Goal: Transaction & Acquisition: Purchase product/service

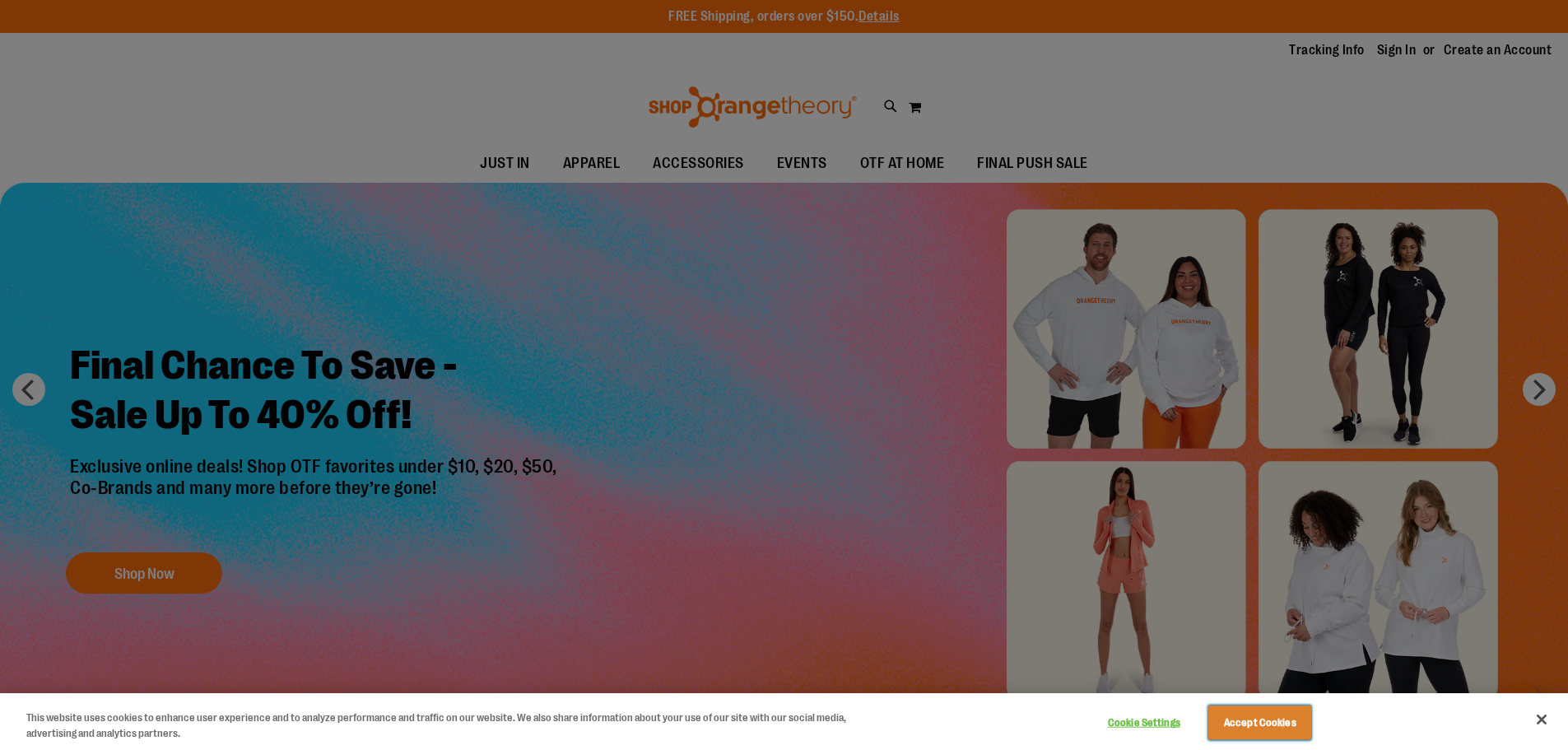
click at [1276, 712] on button "Accept Cookies" at bounding box center [1259, 722] width 103 height 35
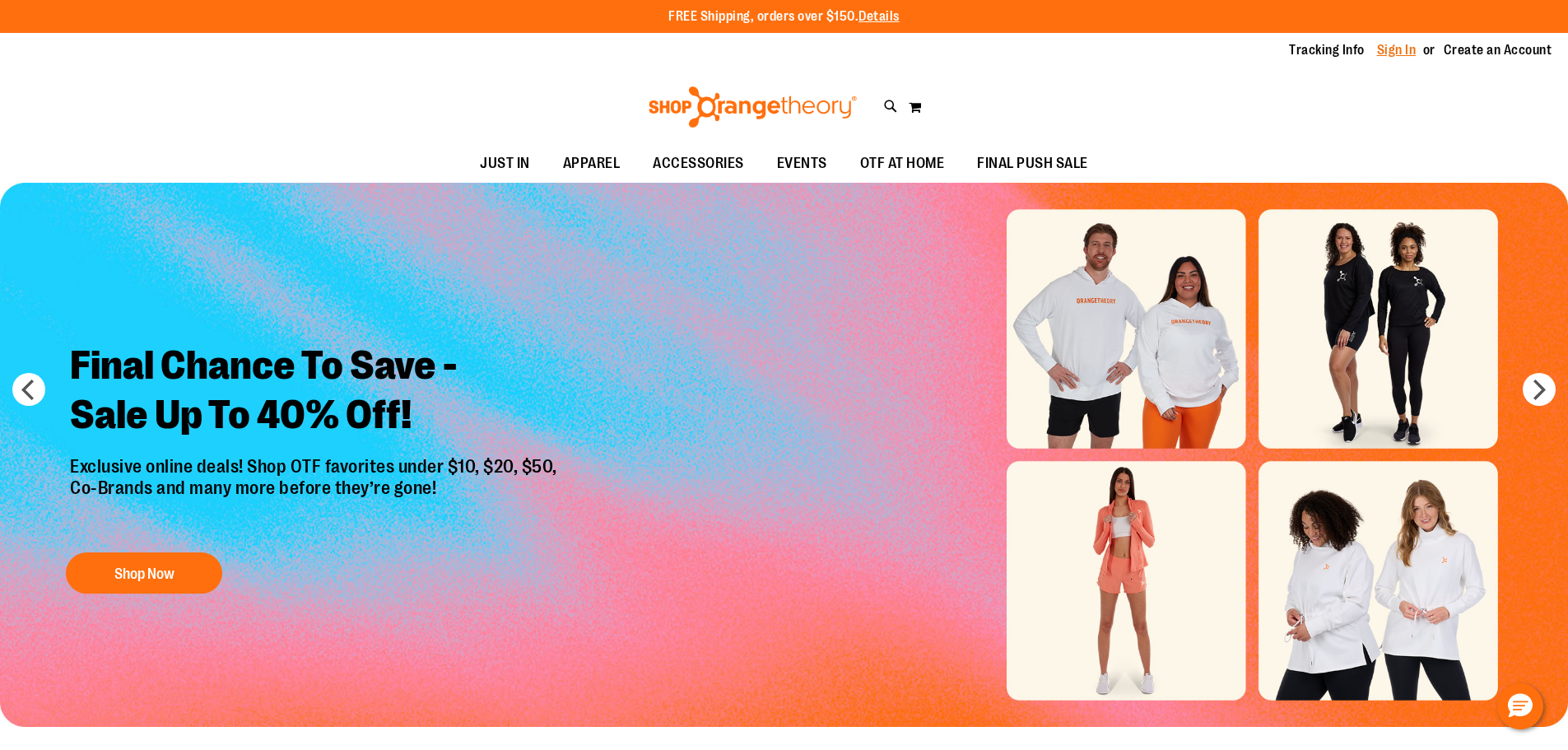
click at [1393, 47] on link "Sign In" at bounding box center [1397, 50] width 39 height 18
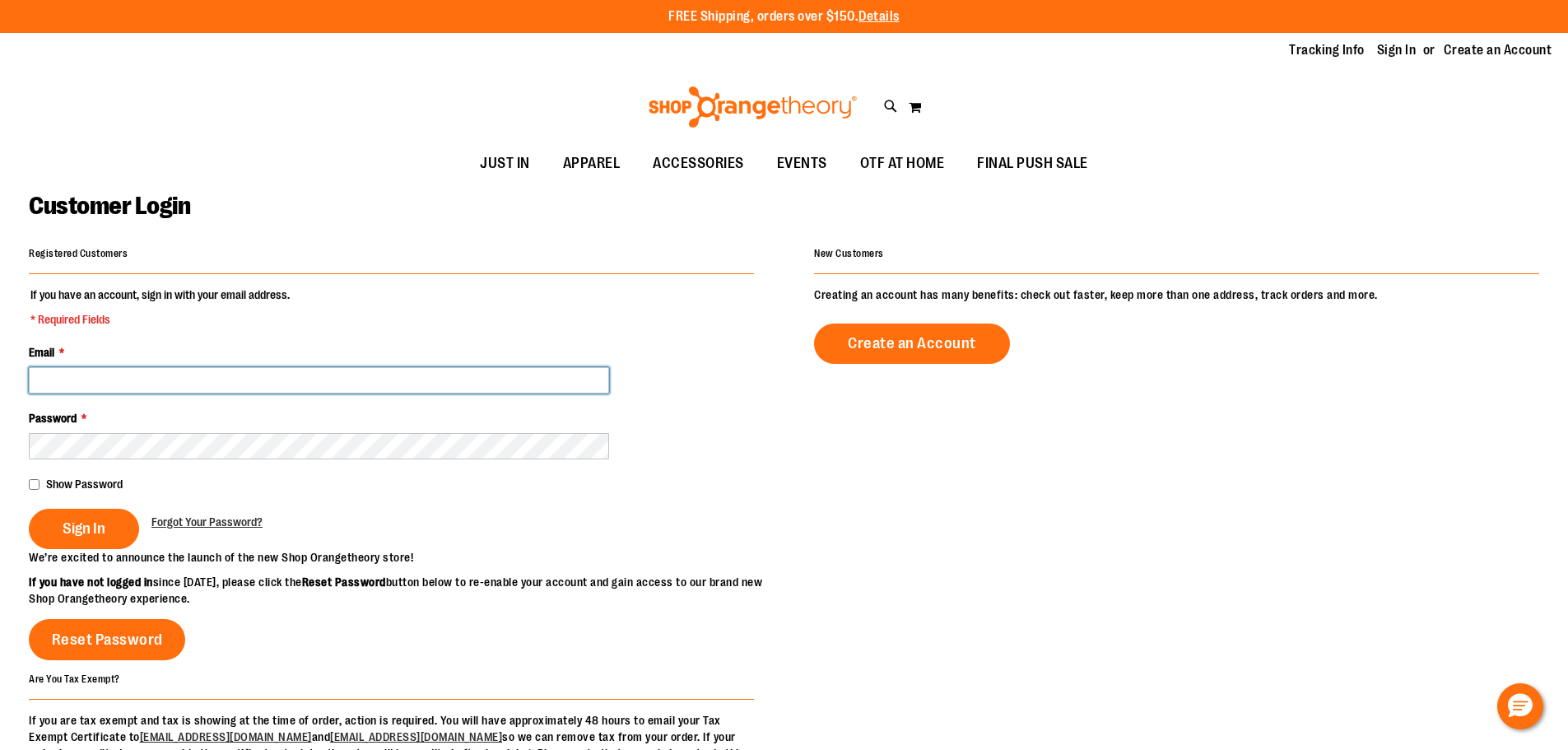
drag, startPoint x: 0, startPoint y: 0, endPoint x: 195, endPoint y: 385, distance: 431.6
click at [195, 385] on input "Email *" at bounding box center [319, 380] width 580 height 27
type input "**********"
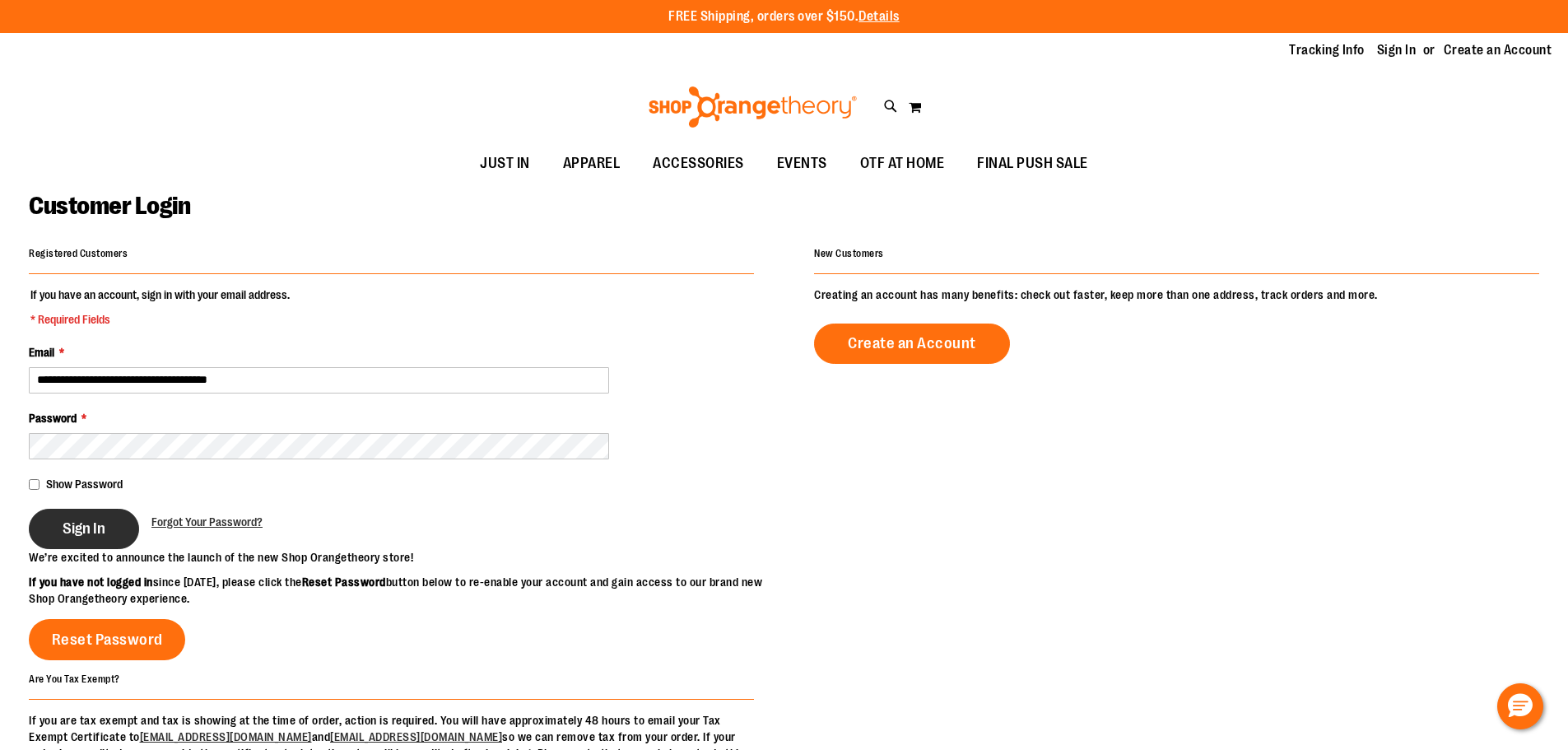
click at [68, 521] on span "Sign In" at bounding box center [84, 529] width 43 height 18
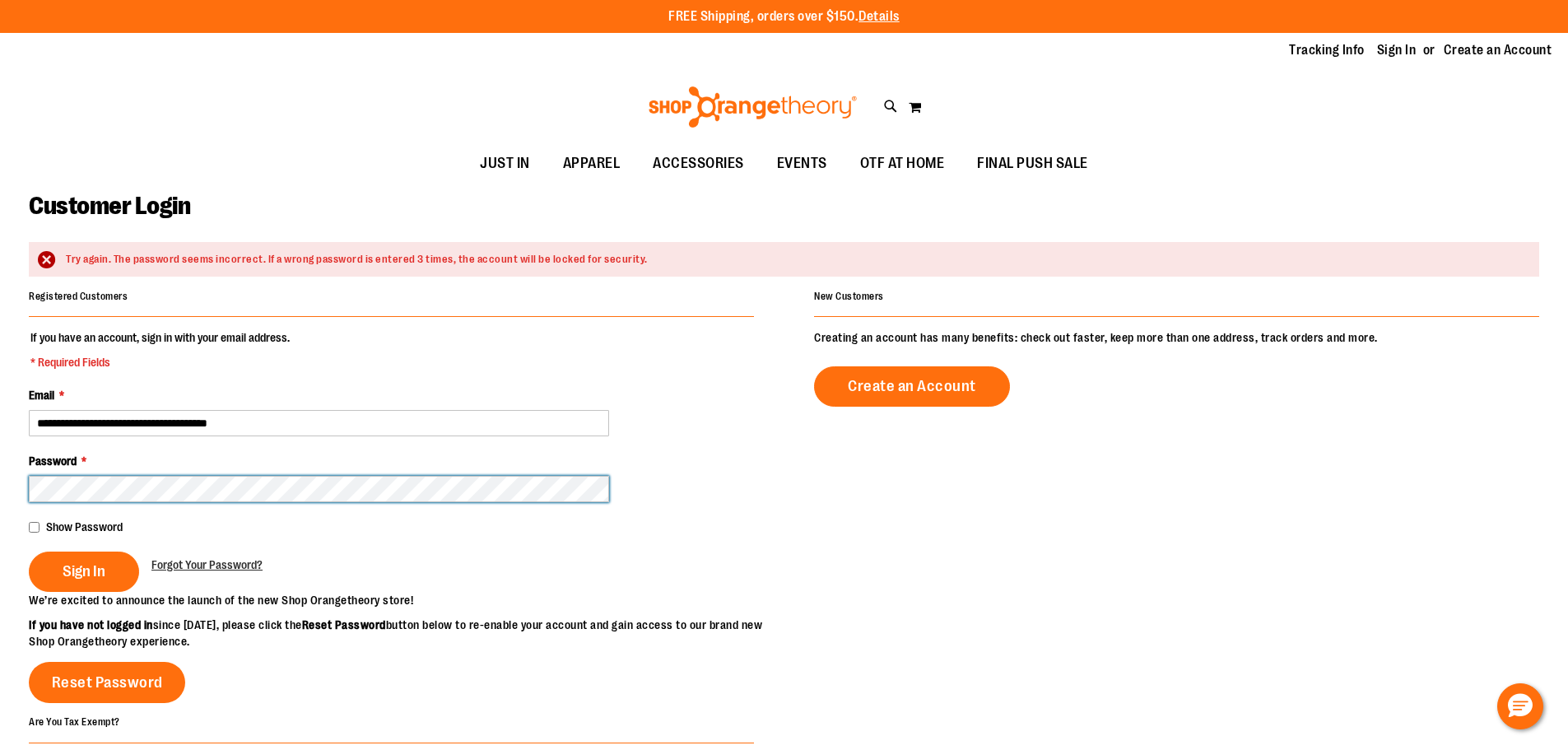
click at [29, 552] on button "Sign In" at bounding box center [84, 571] width 111 height 40
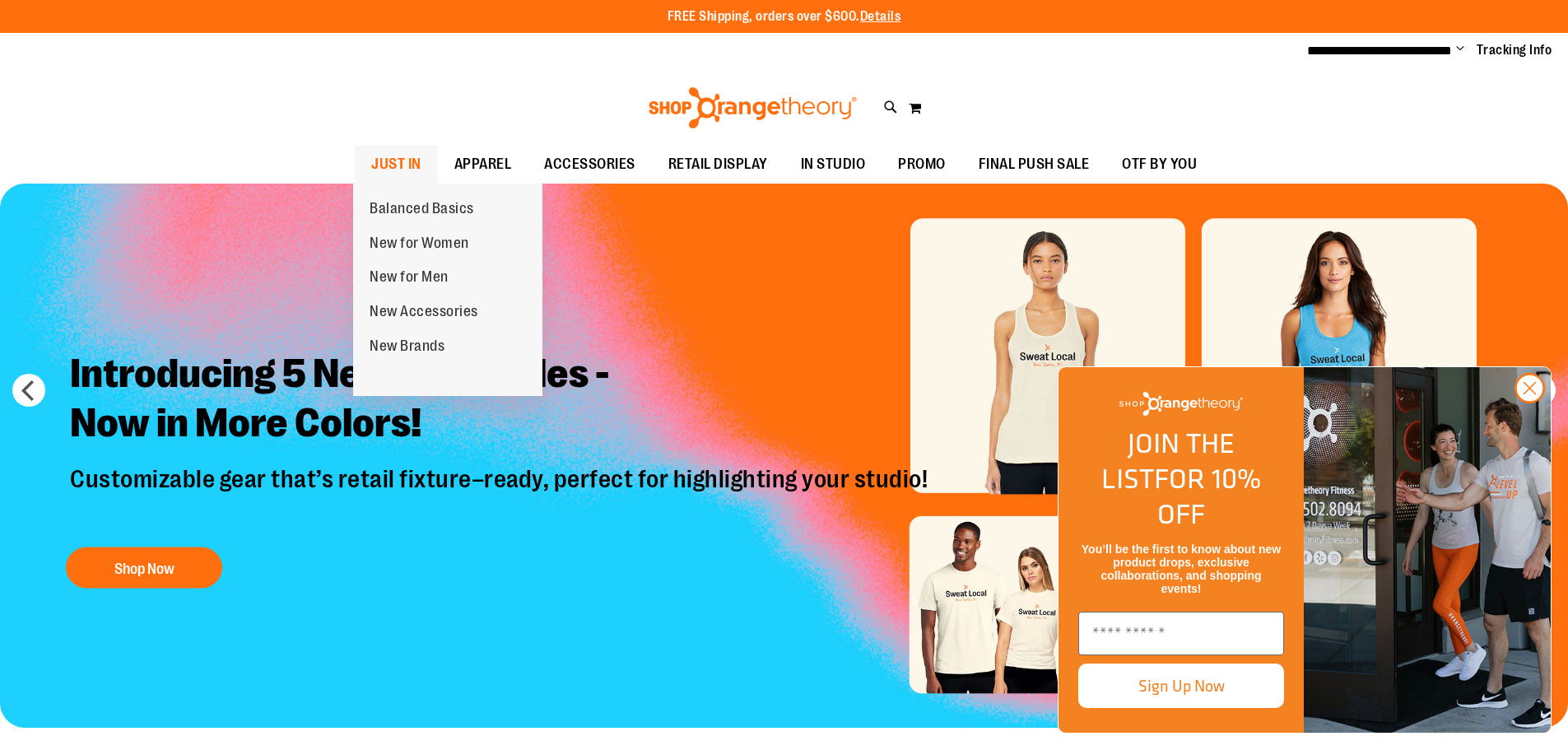
click at [402, 166] on span "JUST IN" at bounding box center [396, 164] width 50 height 38
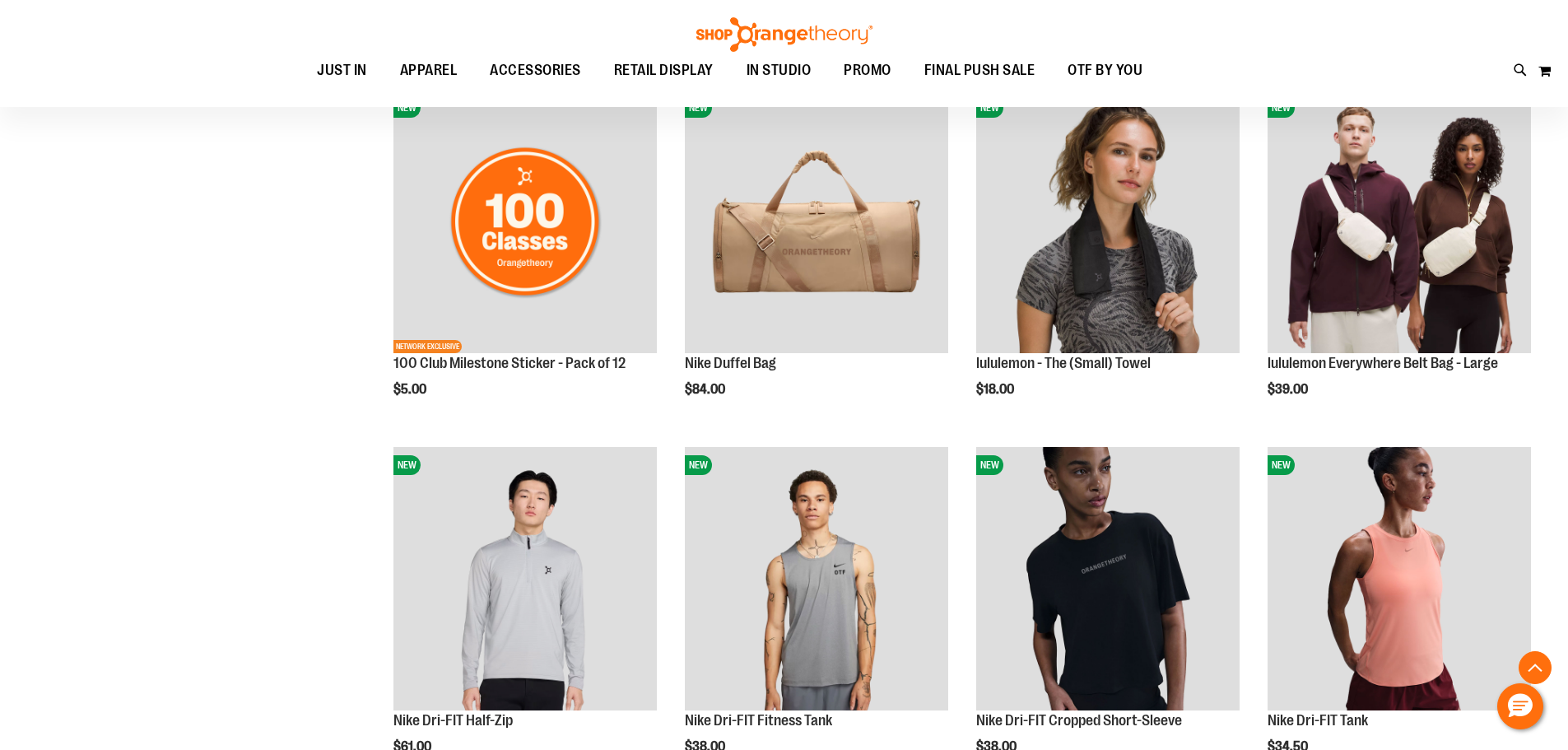
scroll to position [1729, 0]
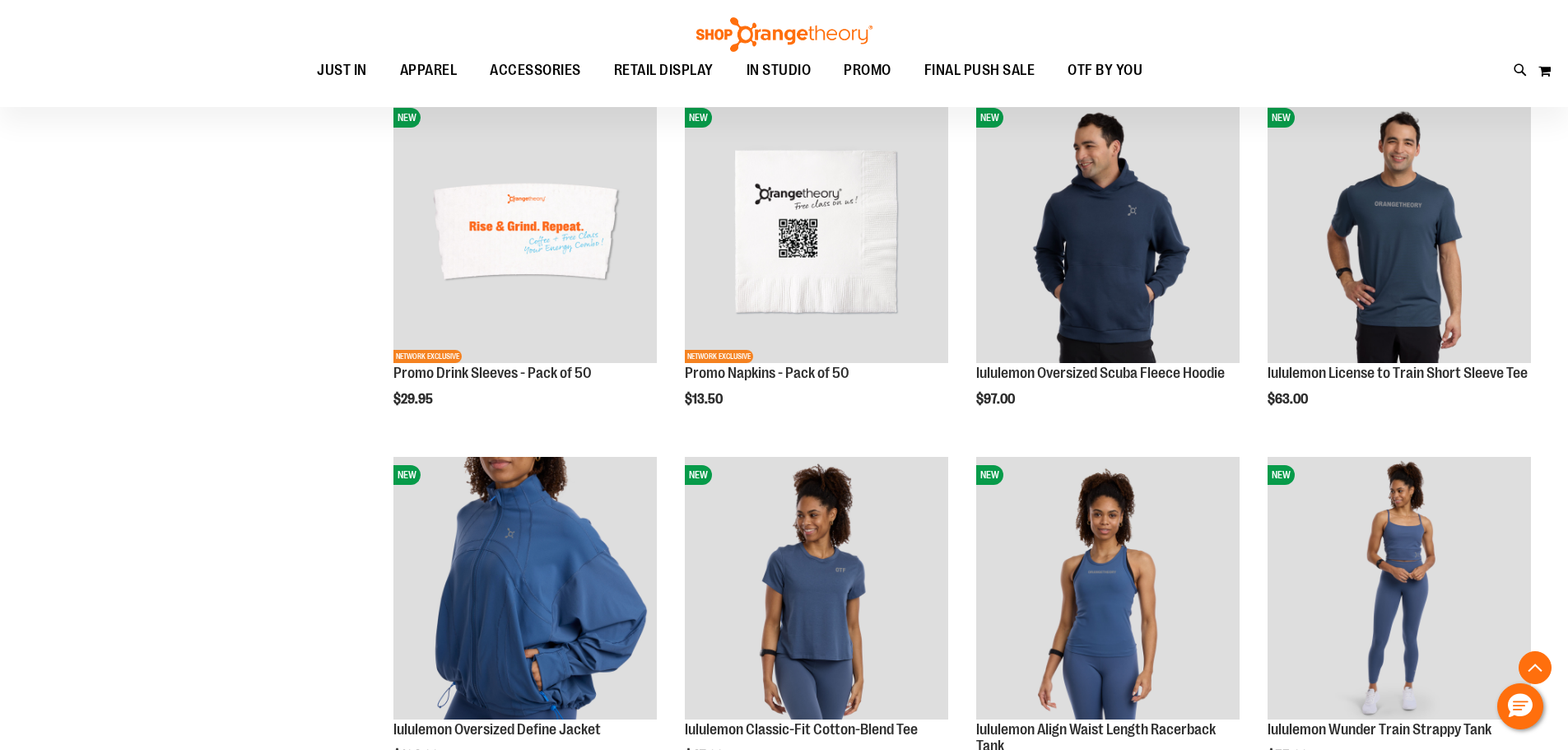
scroll to position [2881, 0]
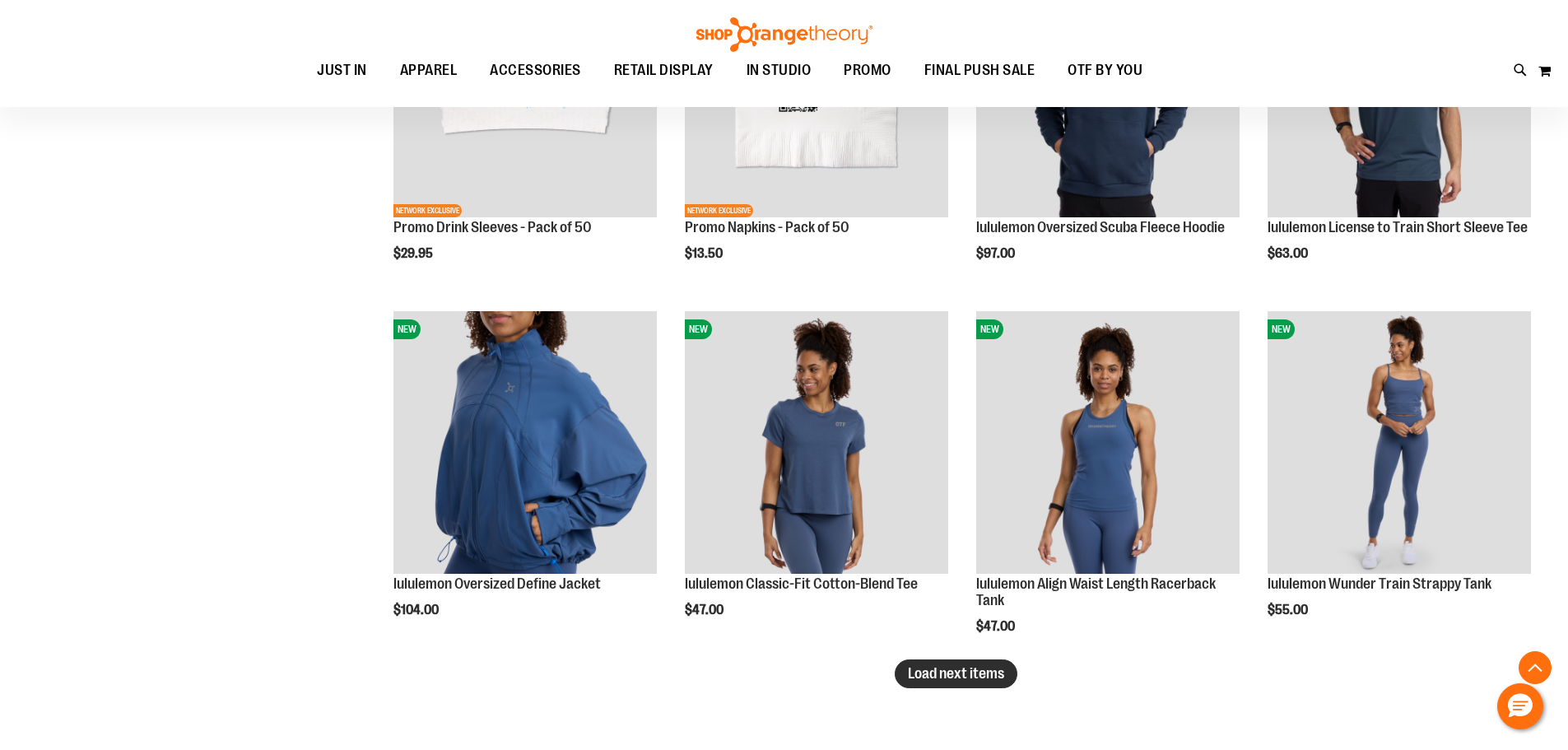
click at [1011, 680] on button "Load next items" at bounding box center [956, 674] width 122 height 29
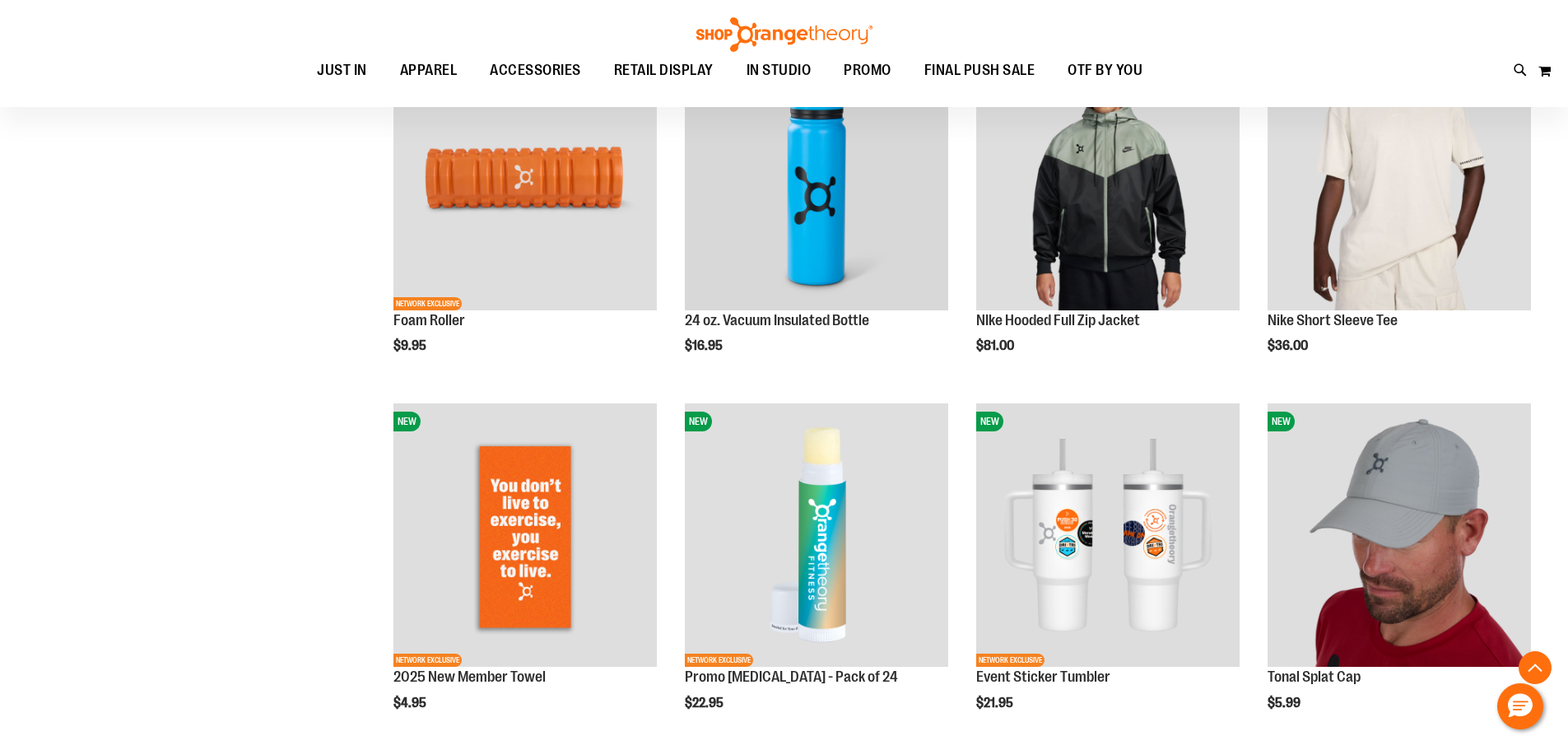
scroll to position [4034, 0]
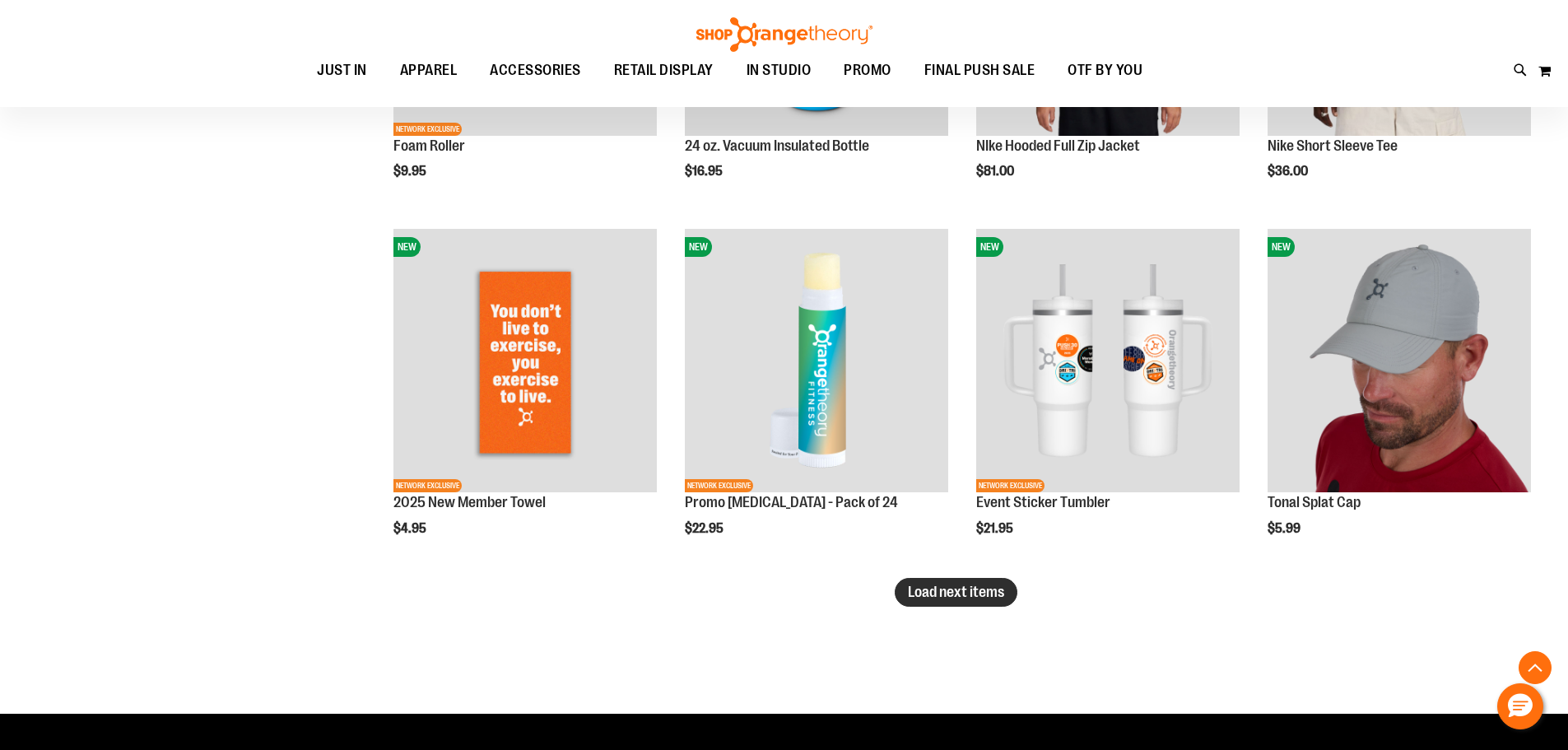
click at [981, 599] on span "Load next items" at bounding box center [956, 592] width 96 height 16
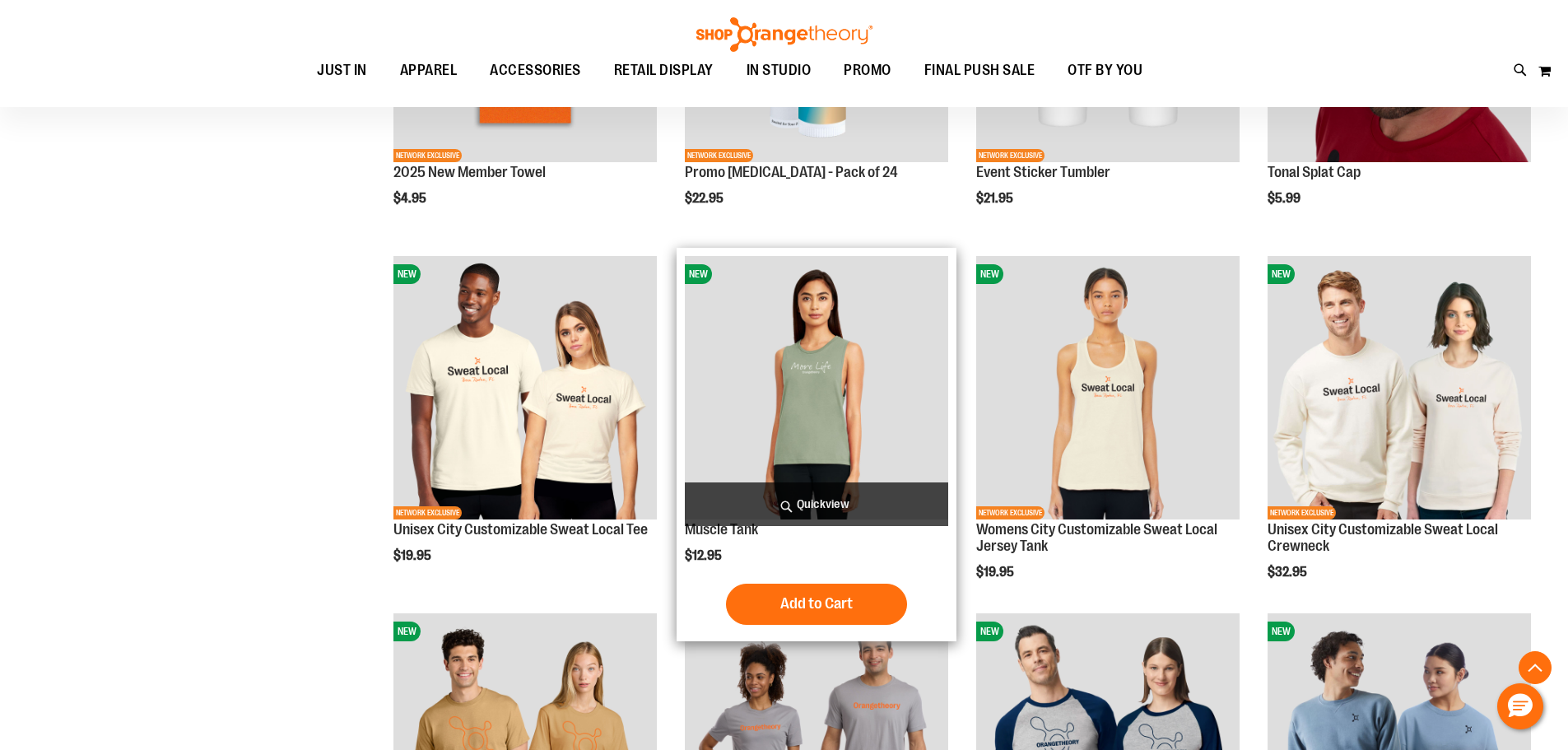
scroll to position [4363, 0]
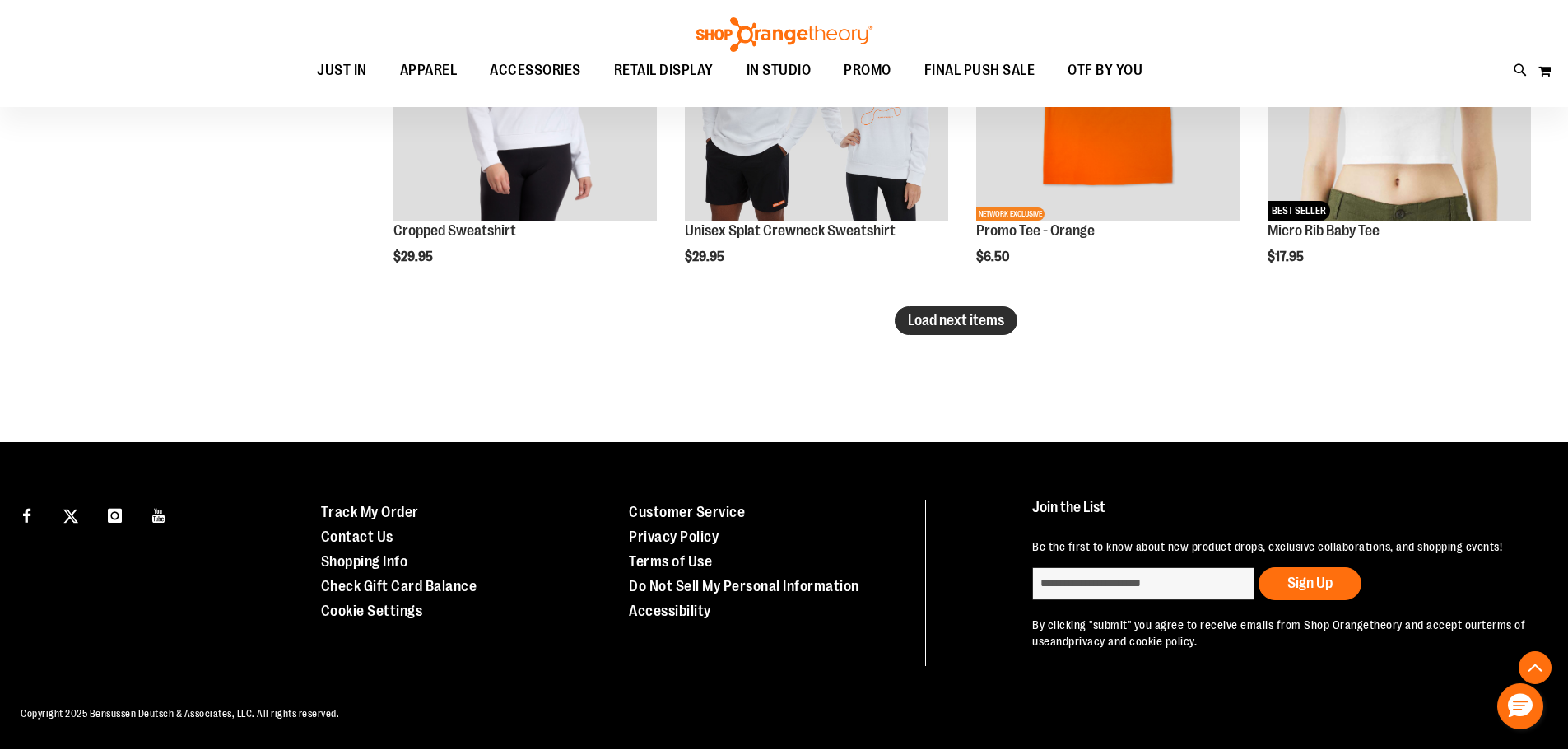
click at [963, 325] on span "Load next items" at bounding box center [956, 321] width 96 height 16
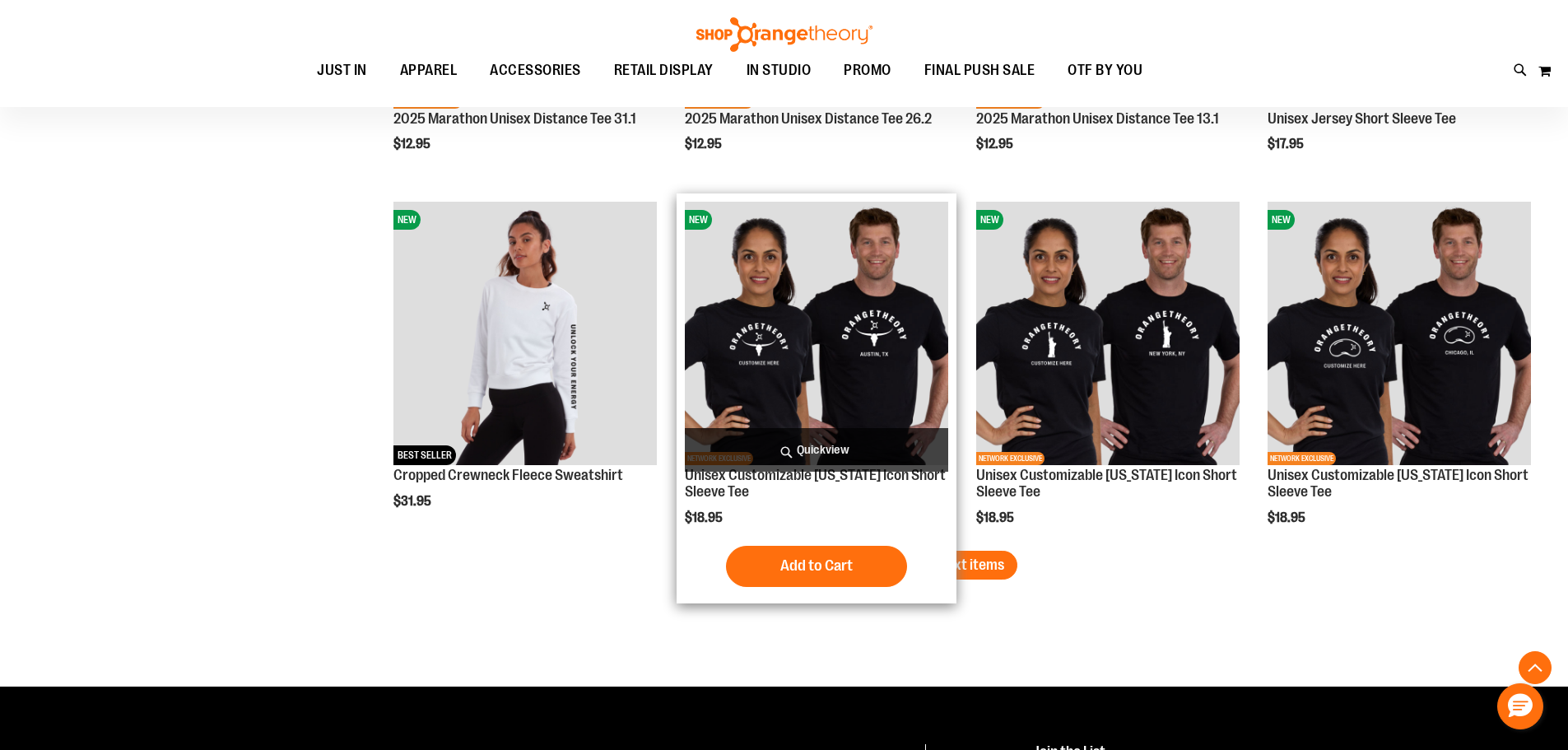
scroll to position [6283, 0]
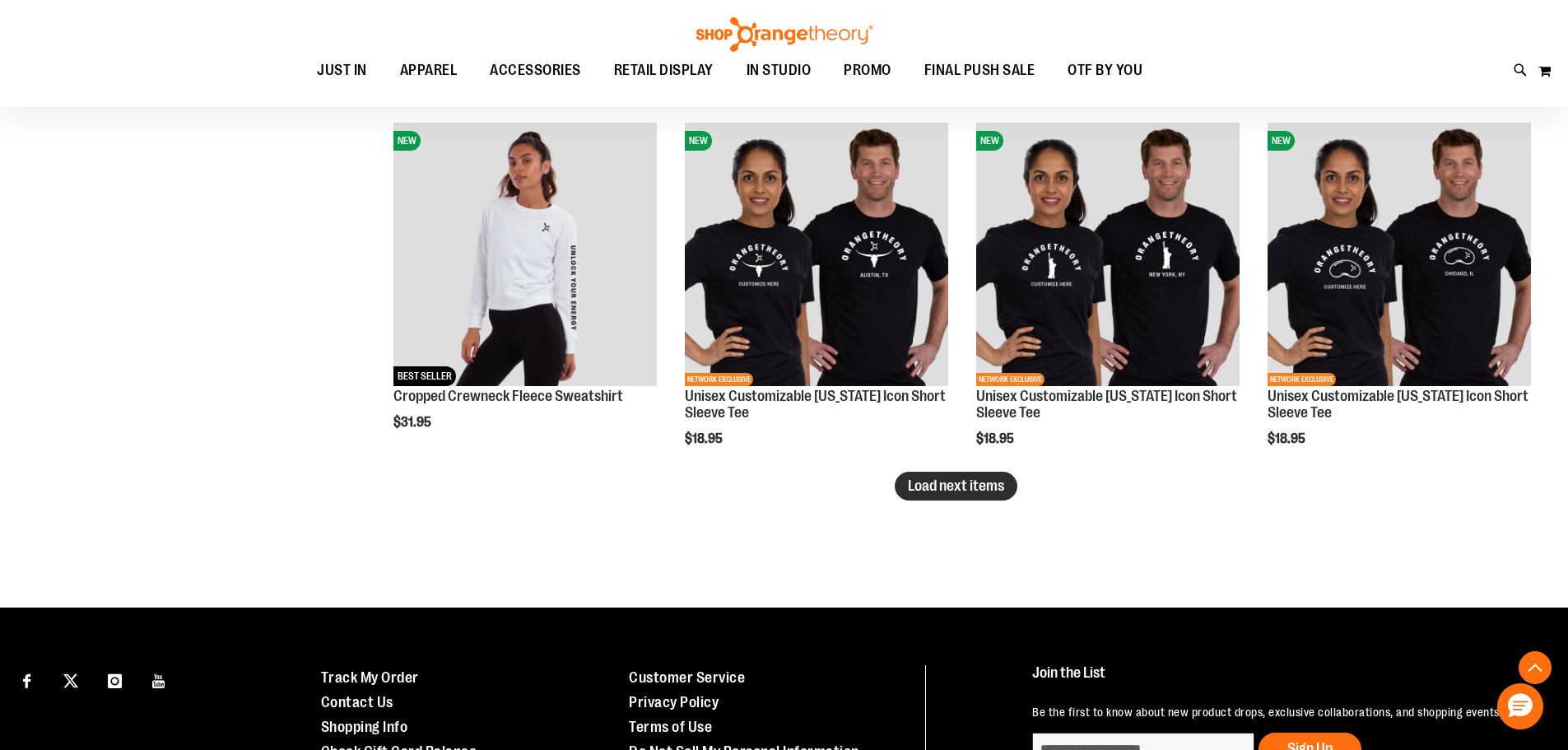
click at [1001, 480] on span "Load next items" at bounding box center [956, 486] width 96 height 16
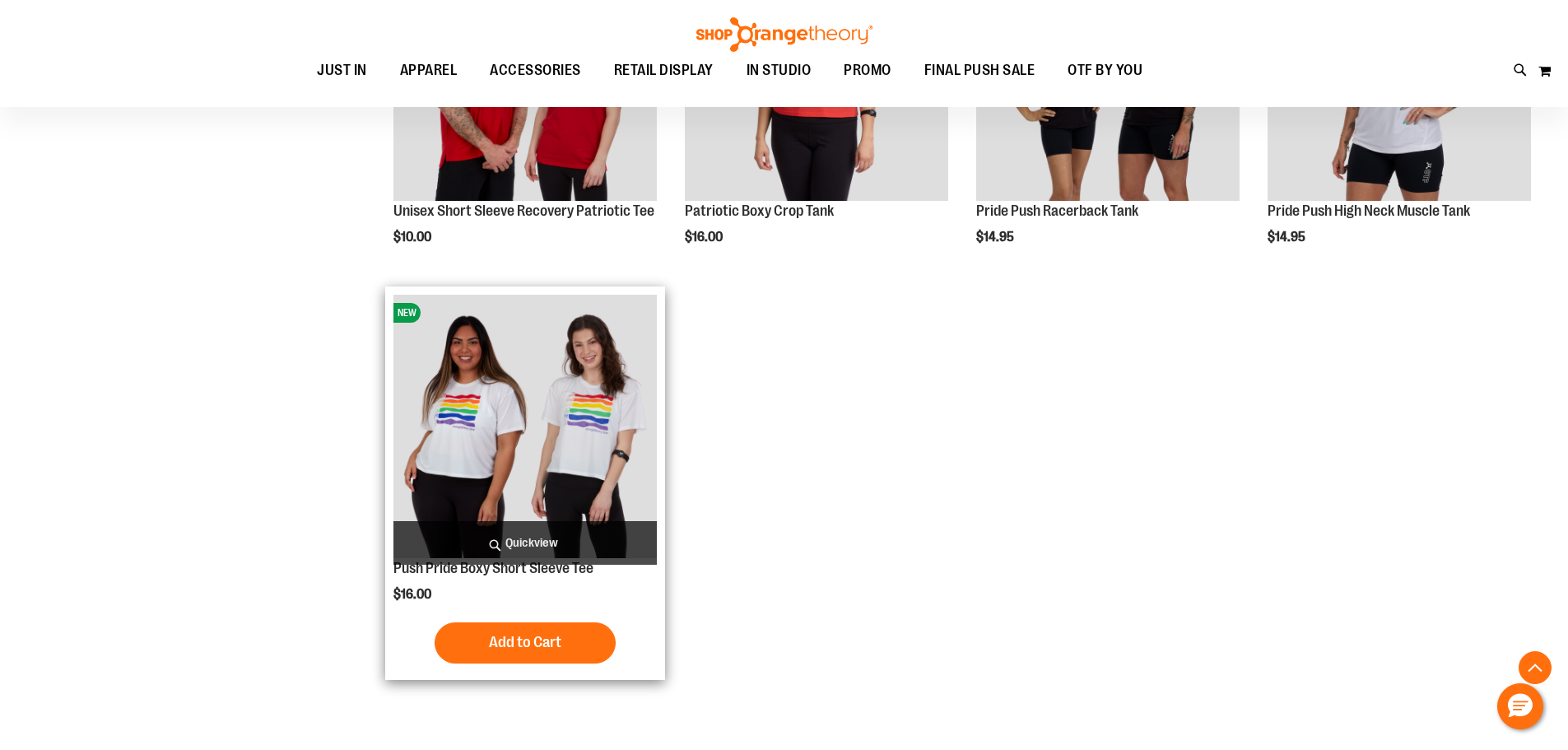
scroll to position [7354, 0]
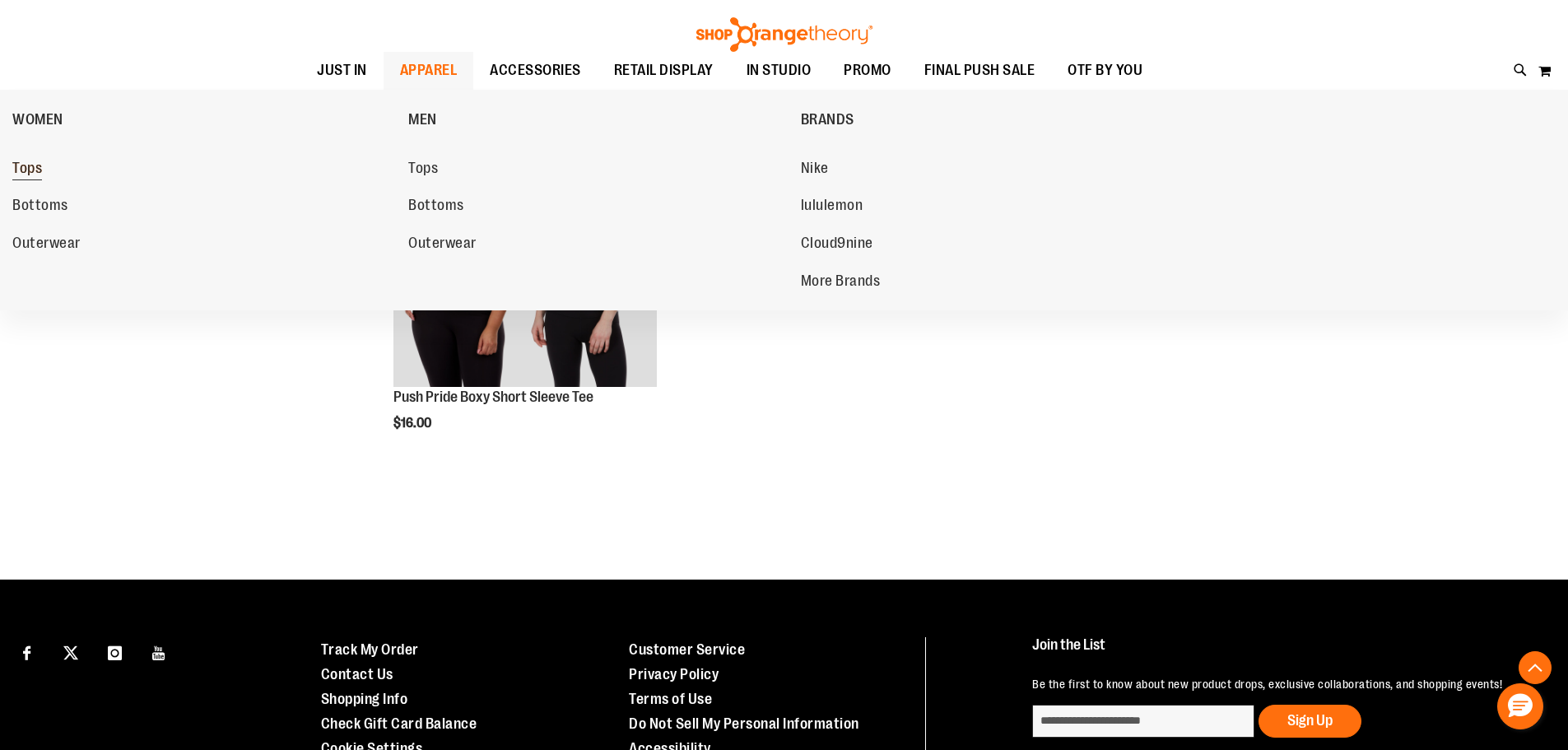
click at [16, 167] on span "Tops" at bounding box center [27, 170] width 29 height 21
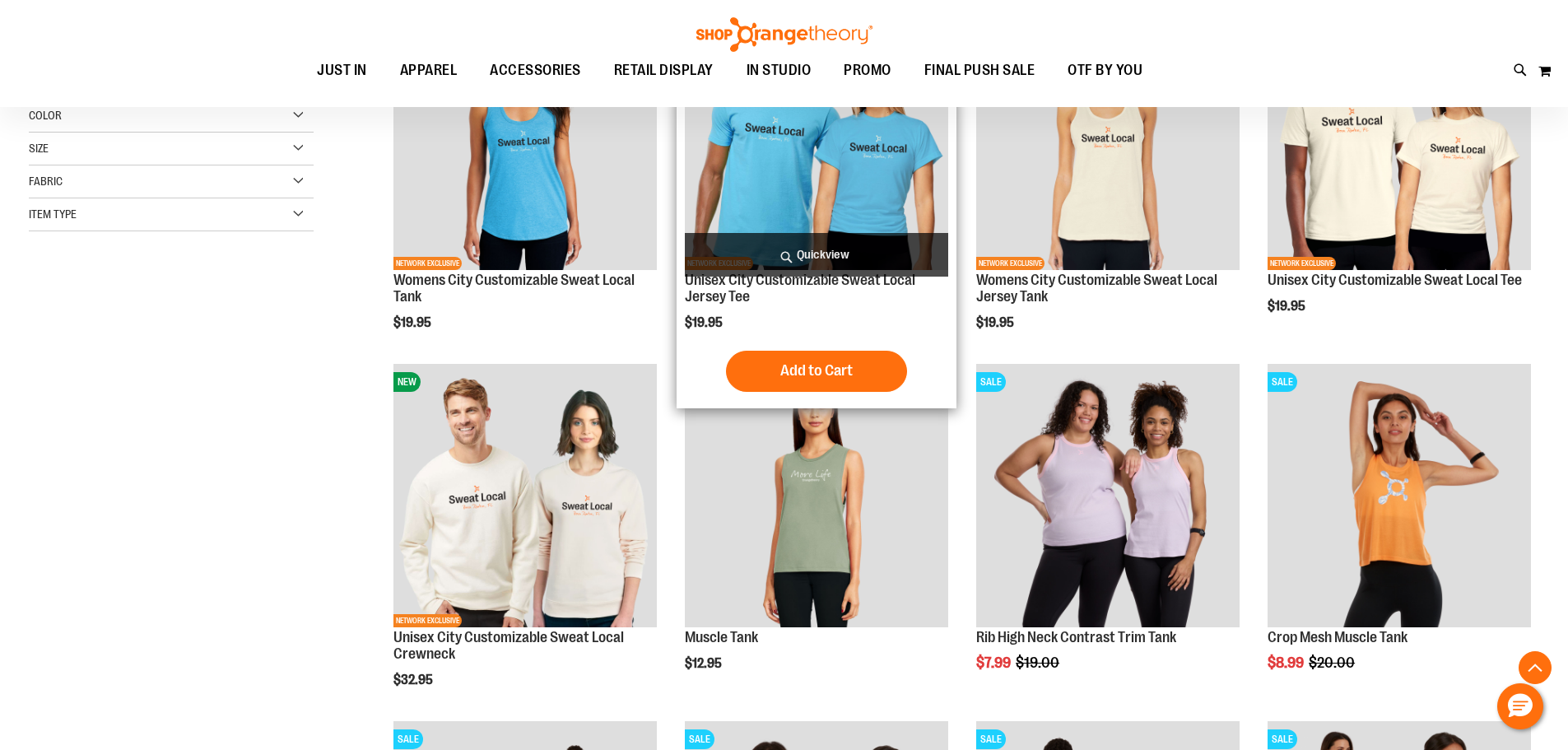
scroll to position [411, 0]
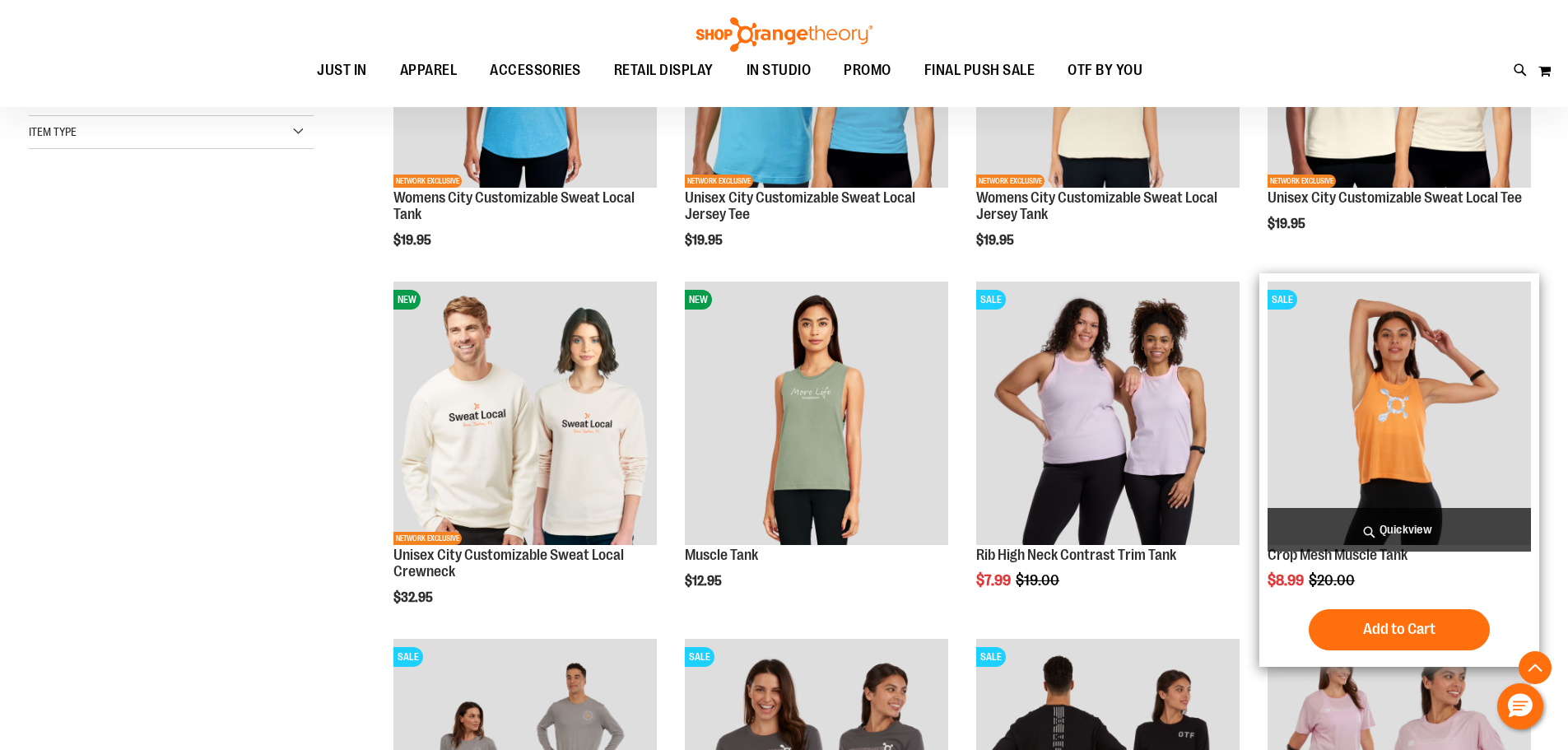
click at [1456, 425] on img "product" at bounding box center [1398, 412] width 263 height 263
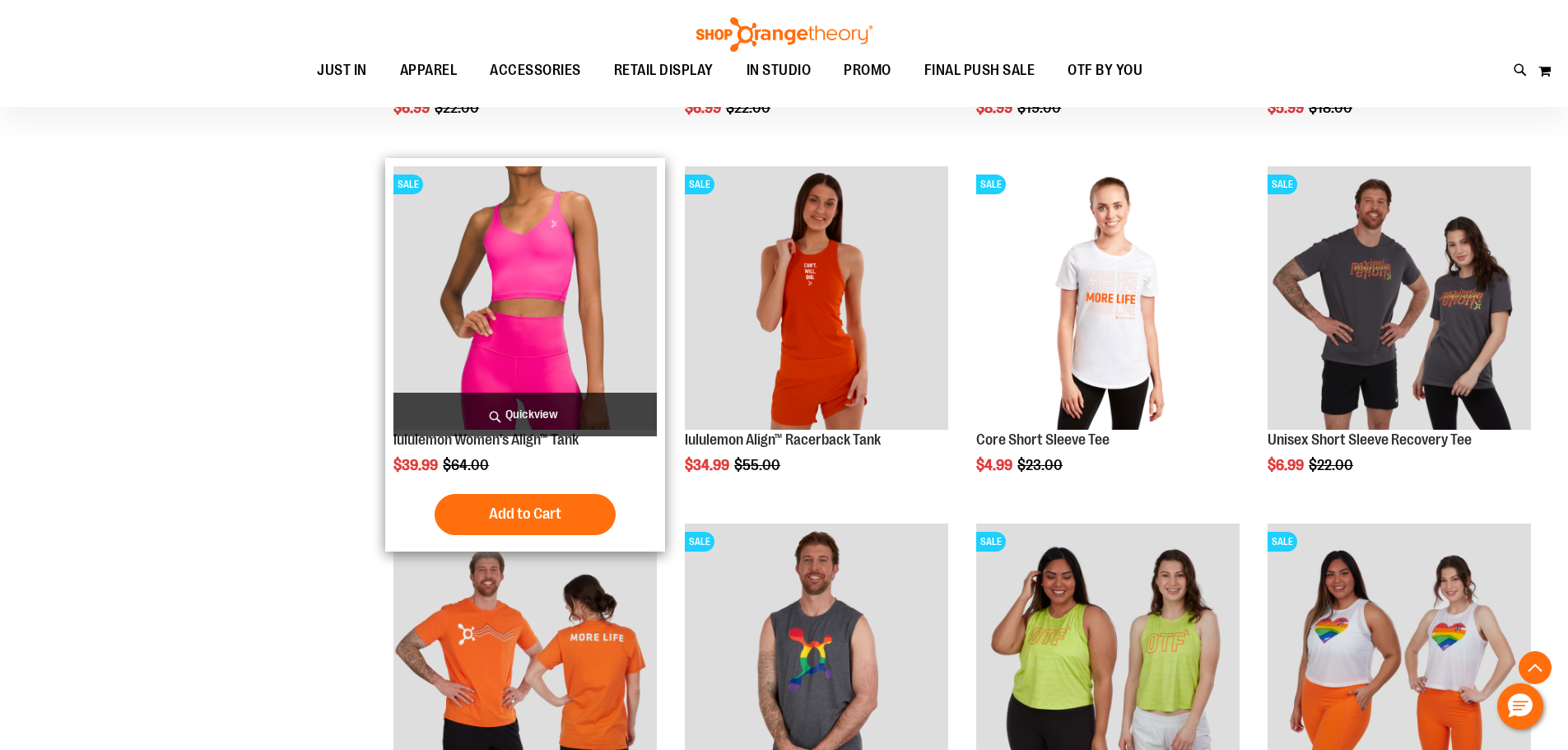
scroll to position [1613, 0]
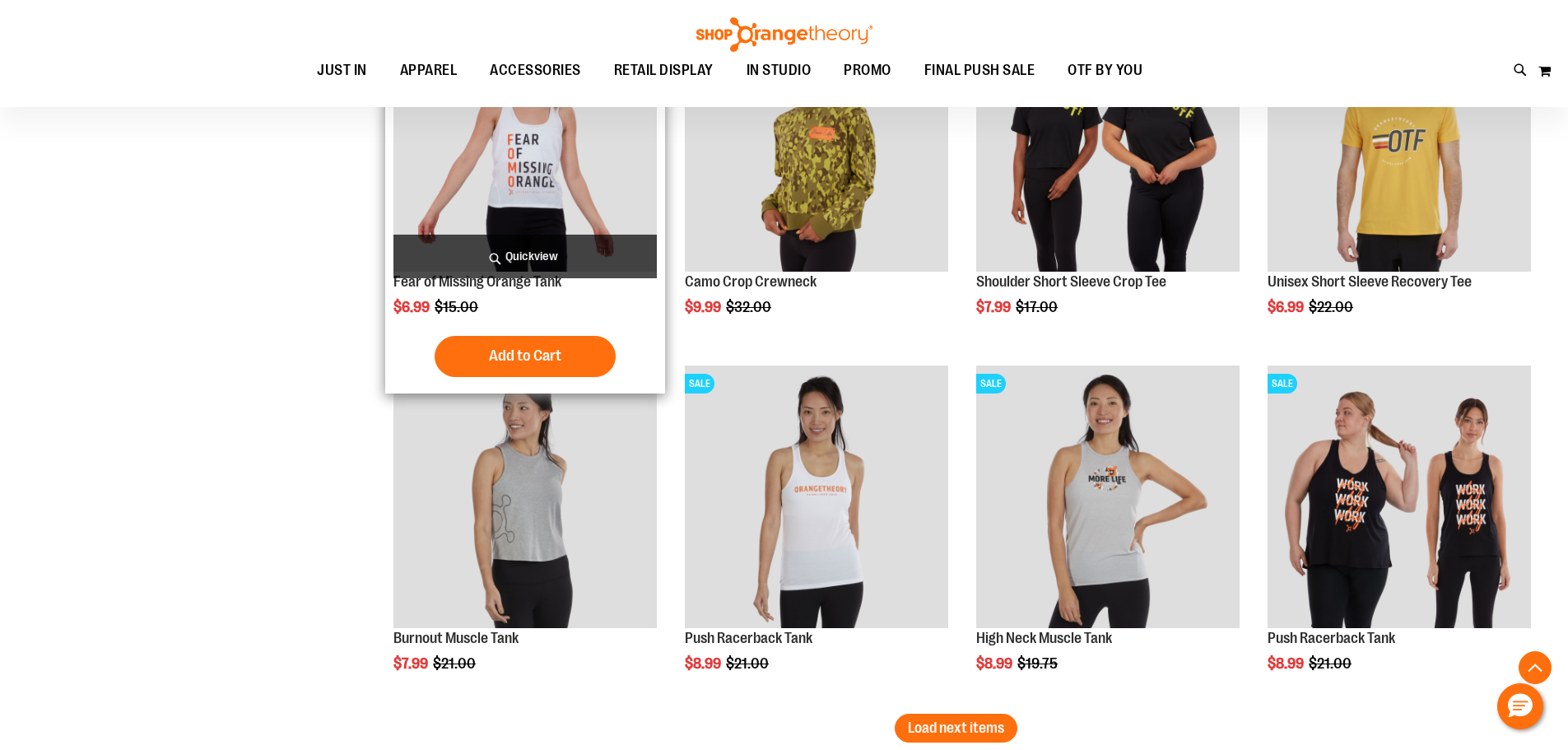
scroll to position [2930, 0]
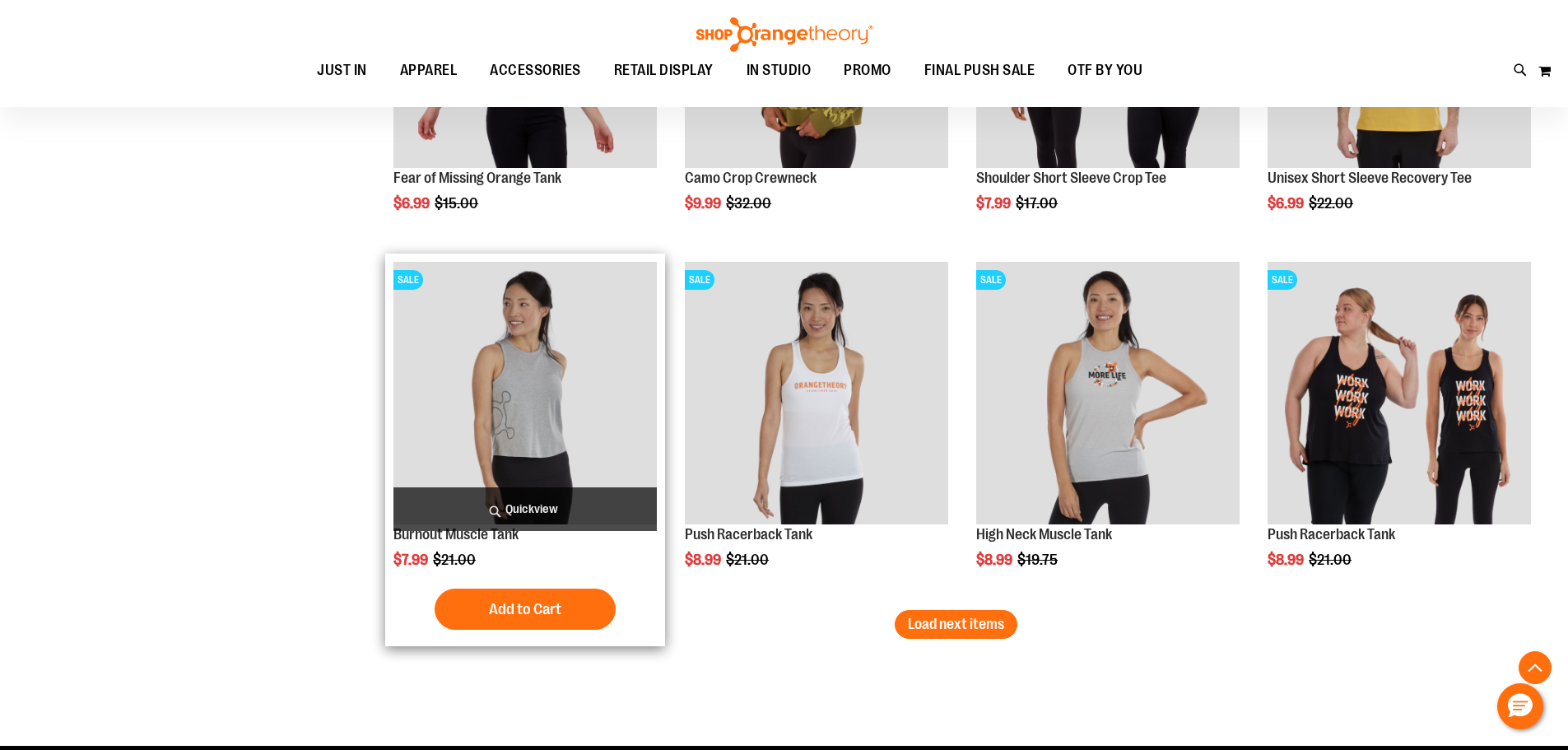
click at [529, 371] on img "product" at bounding box center [525, 393] width 263 height 263
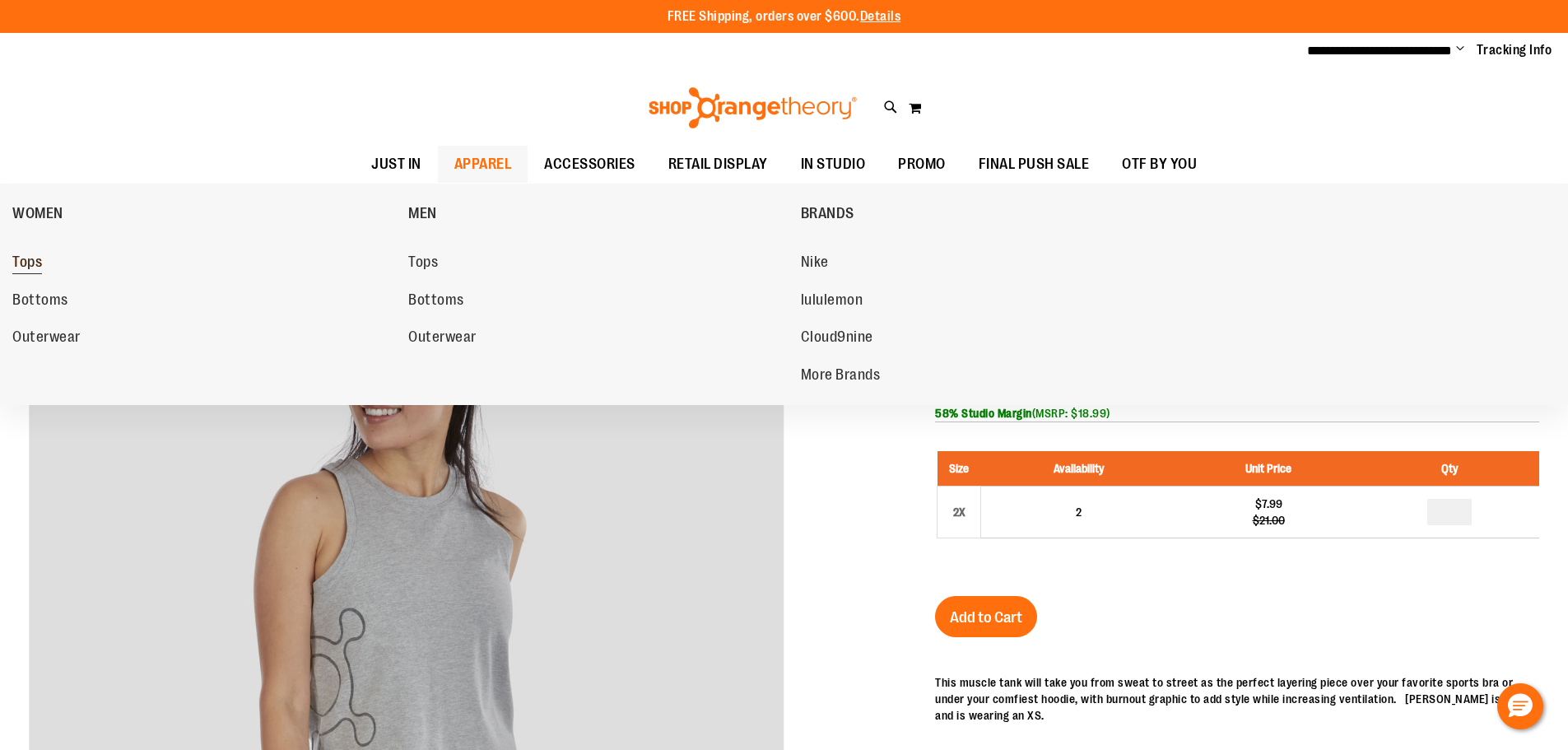
click at [35, 262] on span "Tops" at bounding box center [27, 263] width 29 height 21
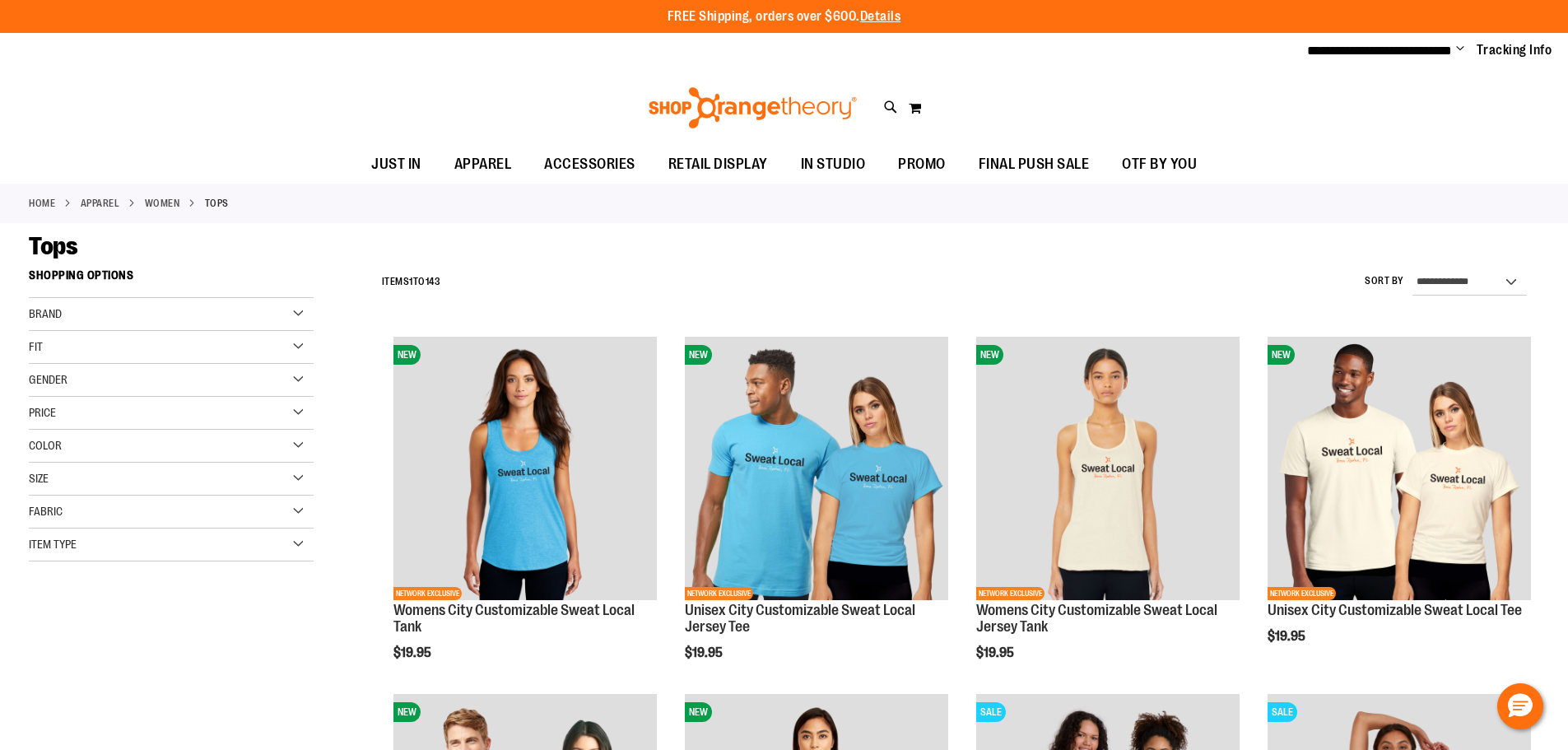
click at [159, 319] on div "Brand" at bounding box center [170, 314] width 285 height 33
click at [96, 383] on link "Orangetheory" at bounding box center [162, 382] width 273 height 17
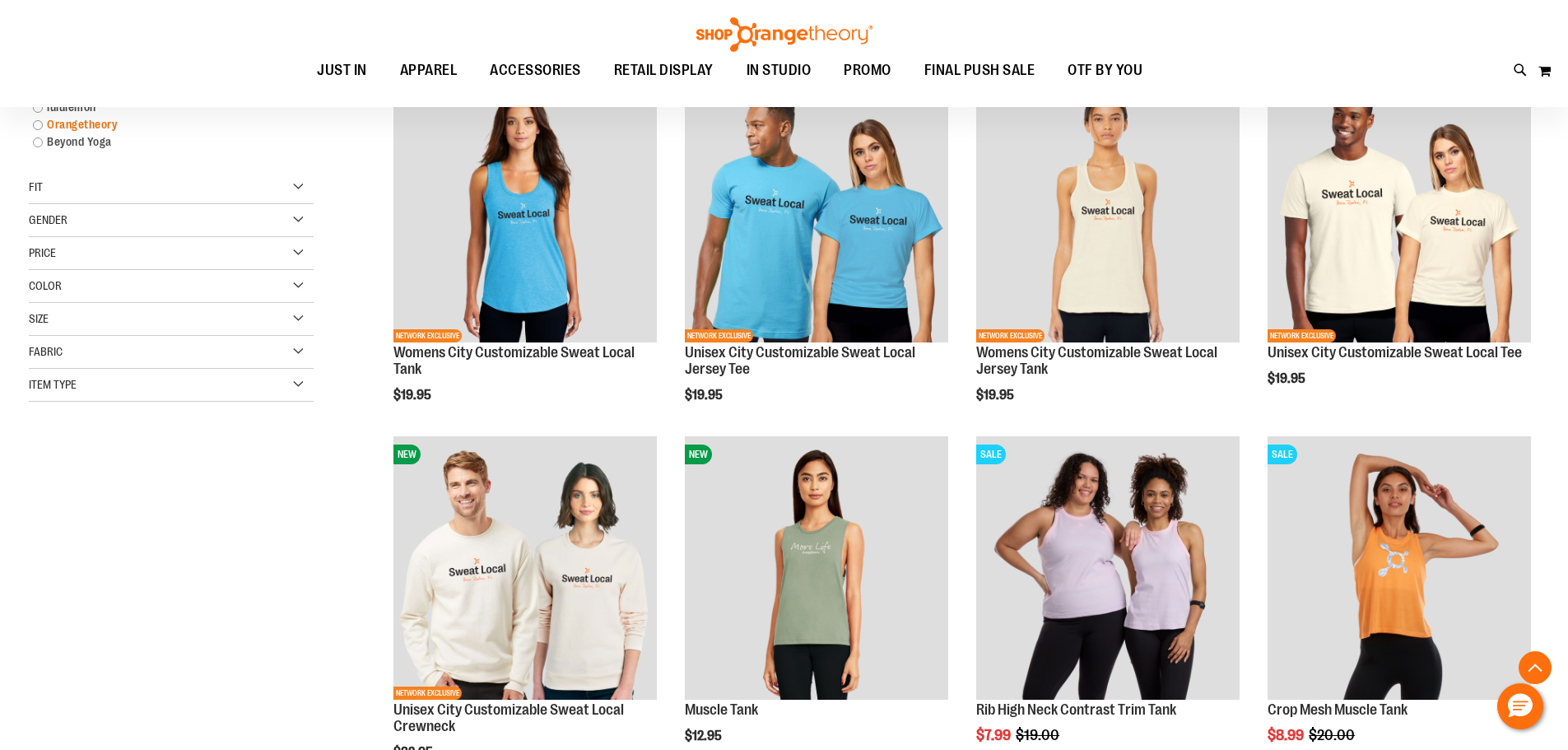
scroll to position [260, 0]
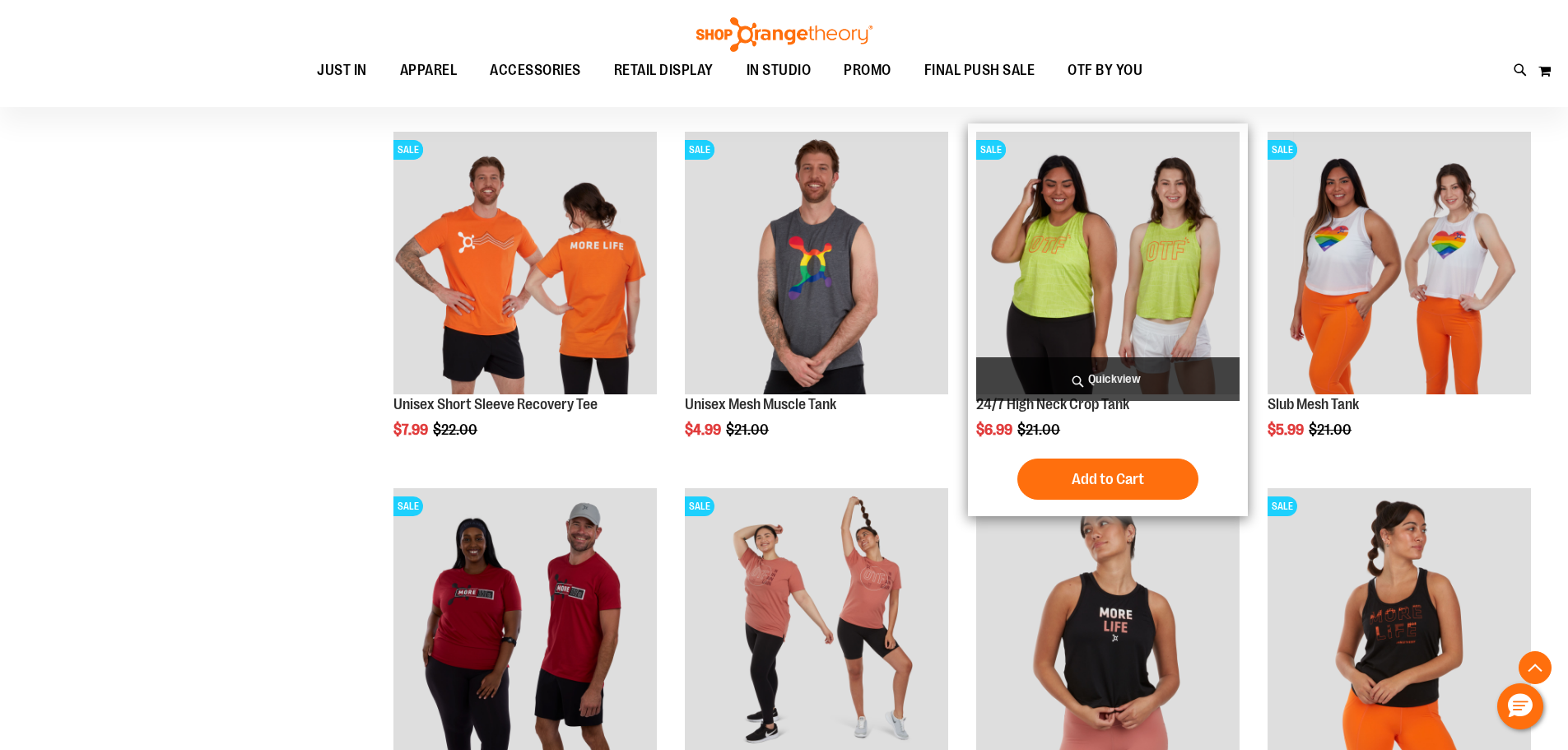
scroll to position [2401, 0]
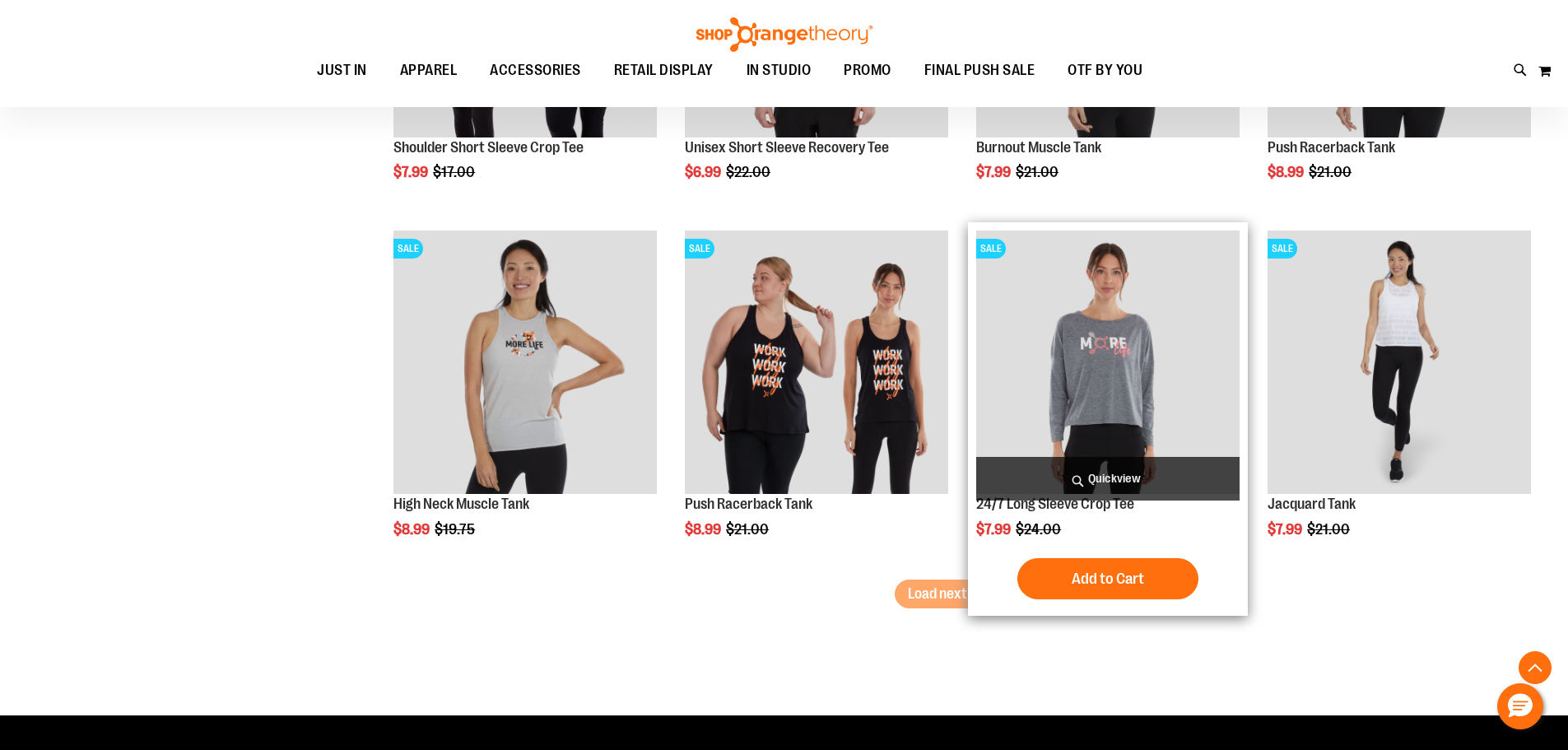
scroll to position [4048, 0]
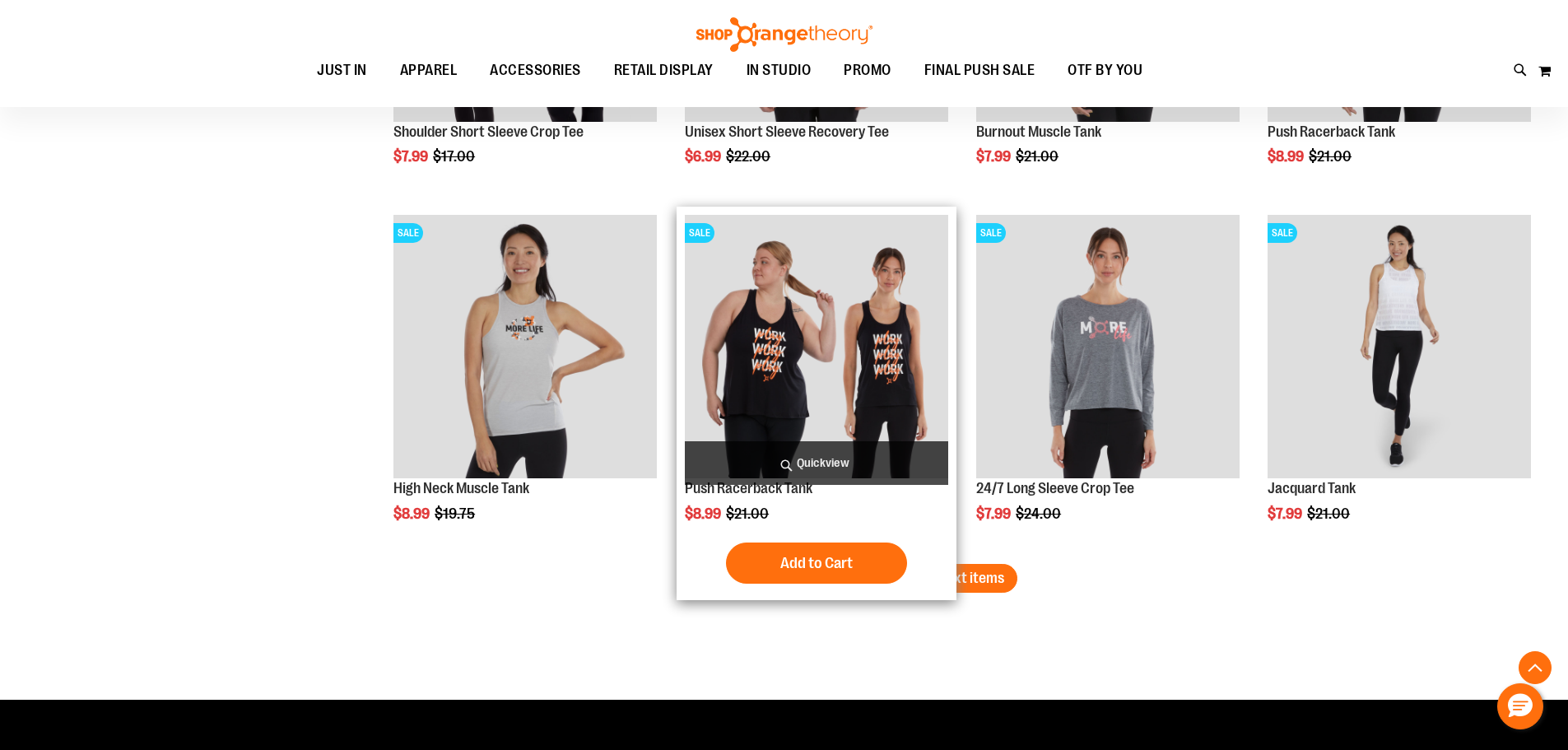
click at [937, 576] on div "Add to Cart In stock" at bounding box center [816, 563] width 263 height 41
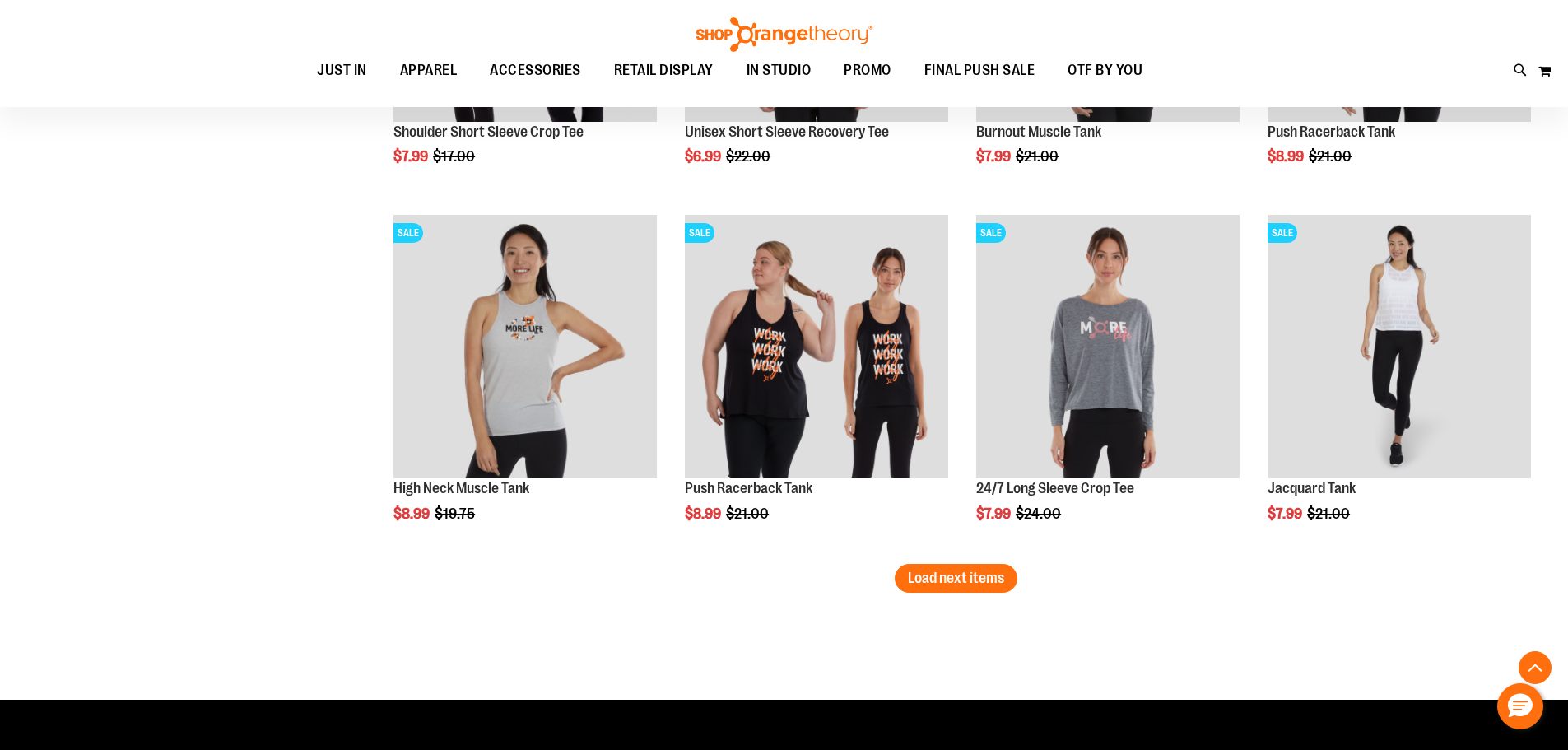
click at [983, 581] on span "Load next items" at bounding box center [956, 578] width 96 height 16
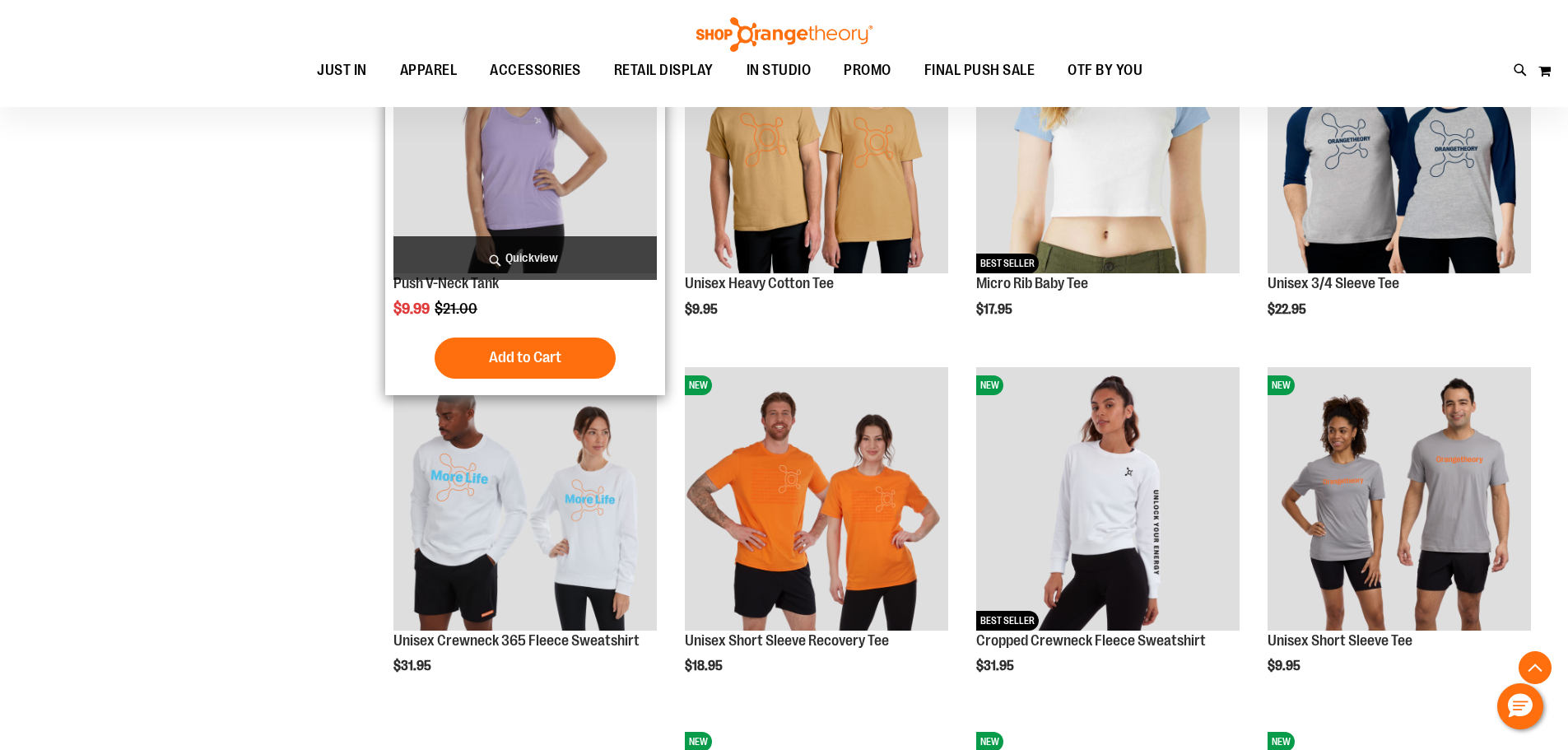
scroll to position [4625, 0]
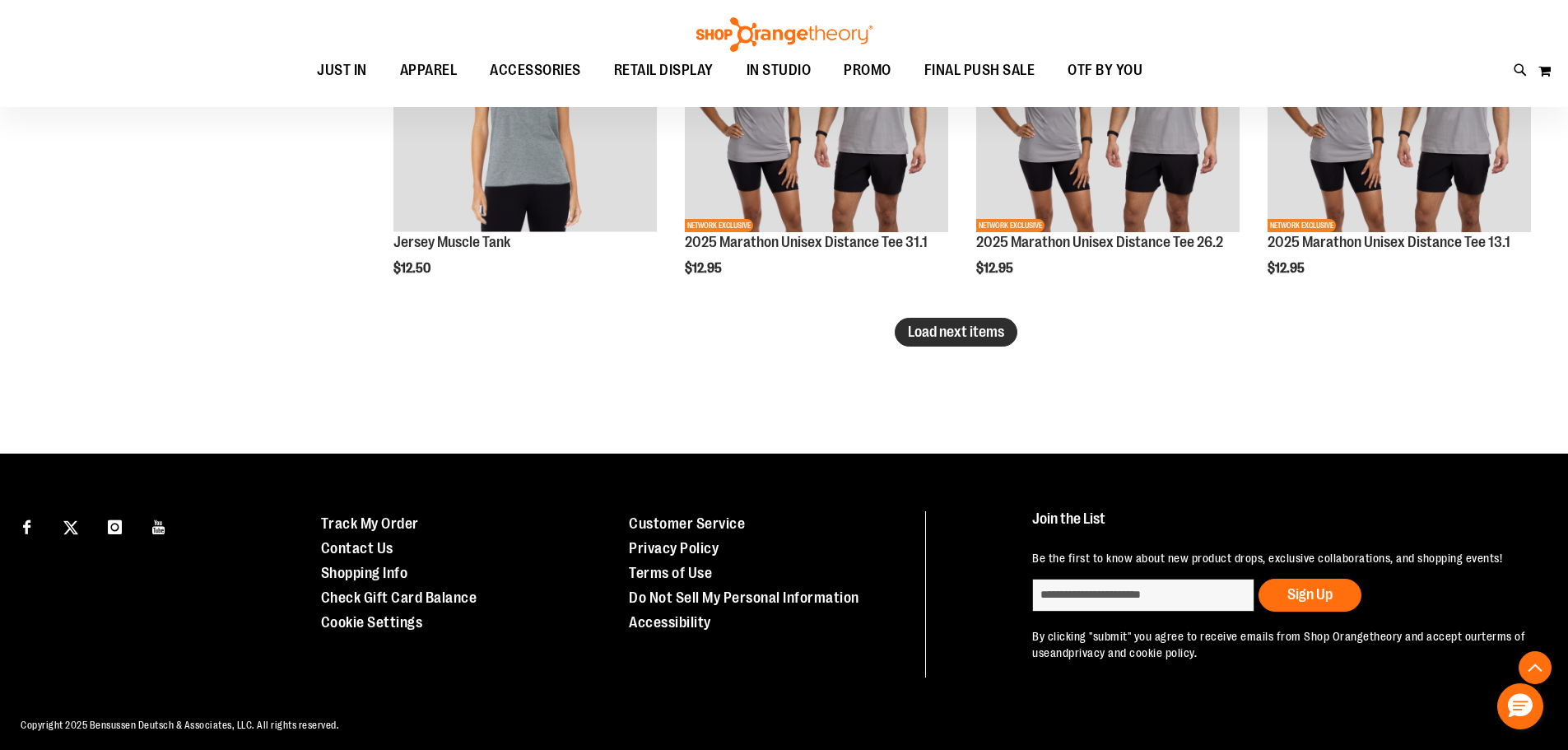
click at [967, 326] on span "Load next items" at bounding box center [956, 331] width 96 height 16
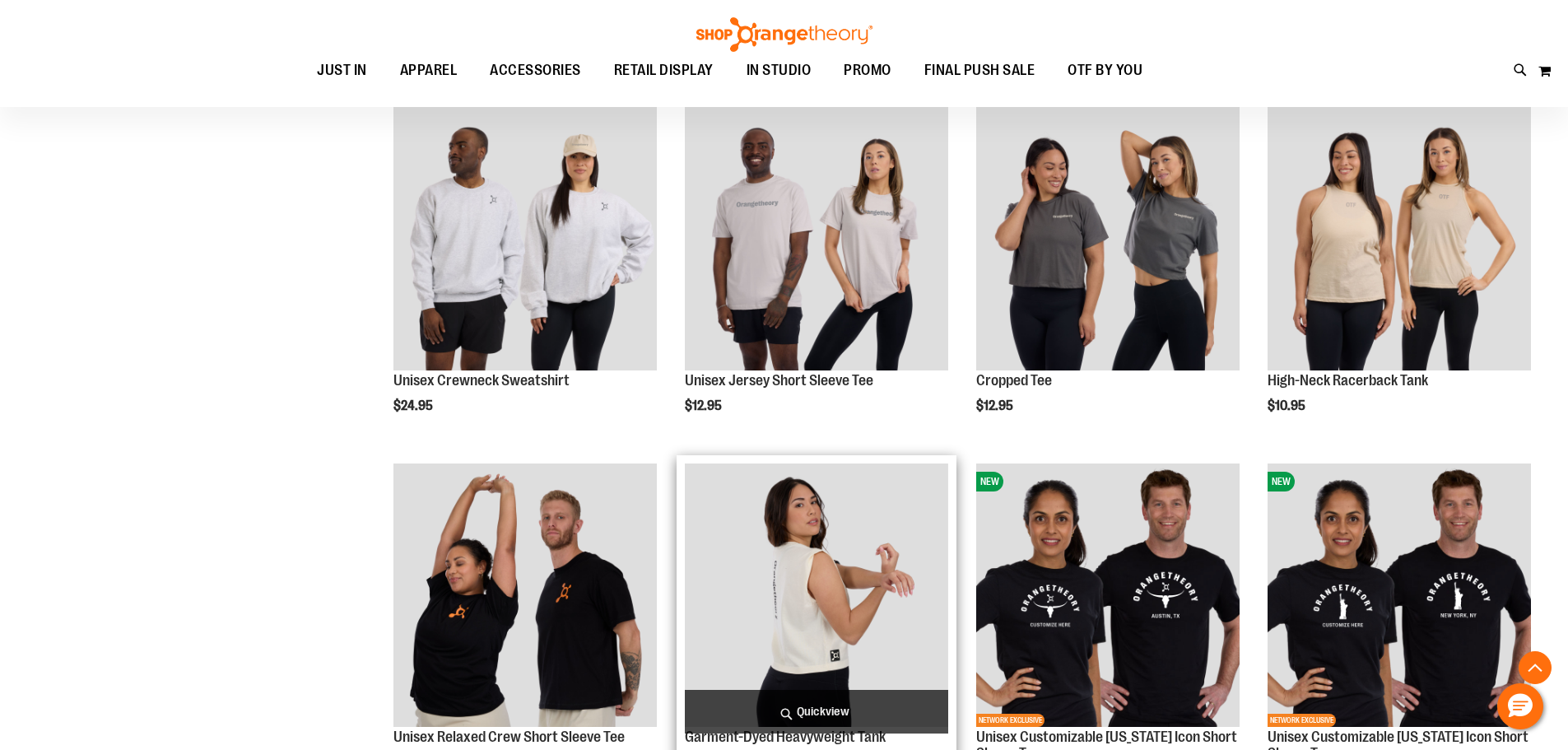
scroll to position [6271, 0]
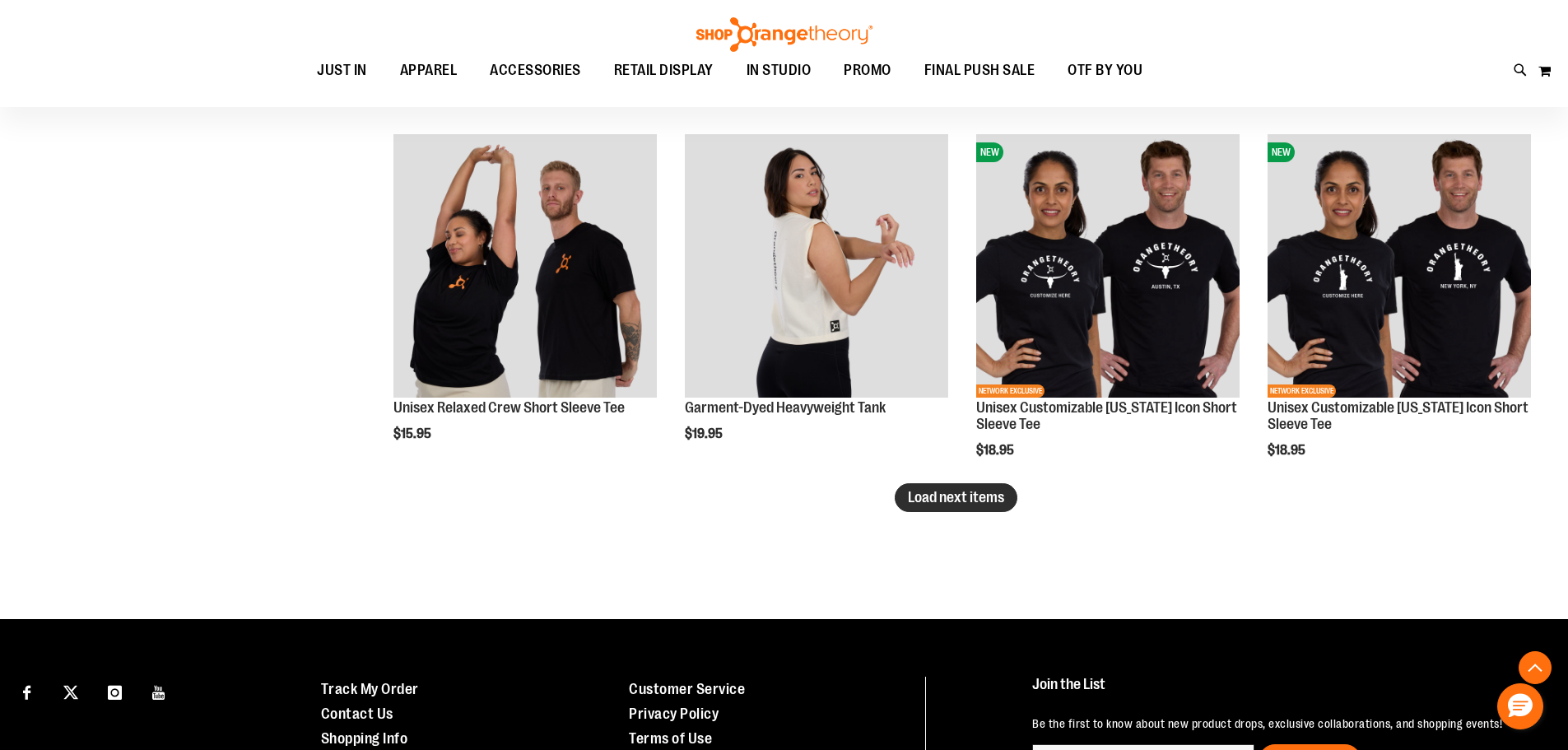
click at [925, 485] on button "Load next items" at bounding box center [956, 497] width 122 height 29
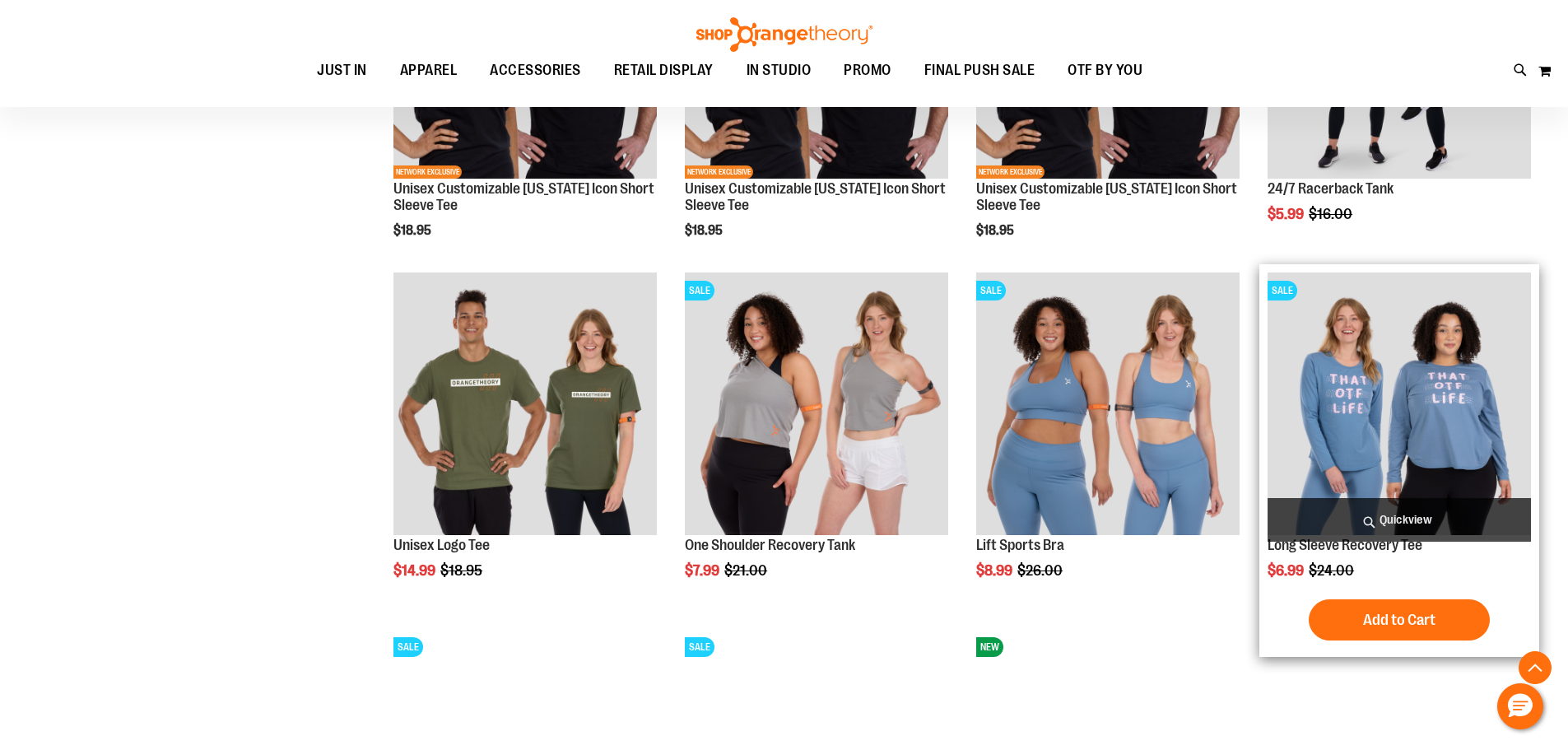
scroll to position [7178, 0]
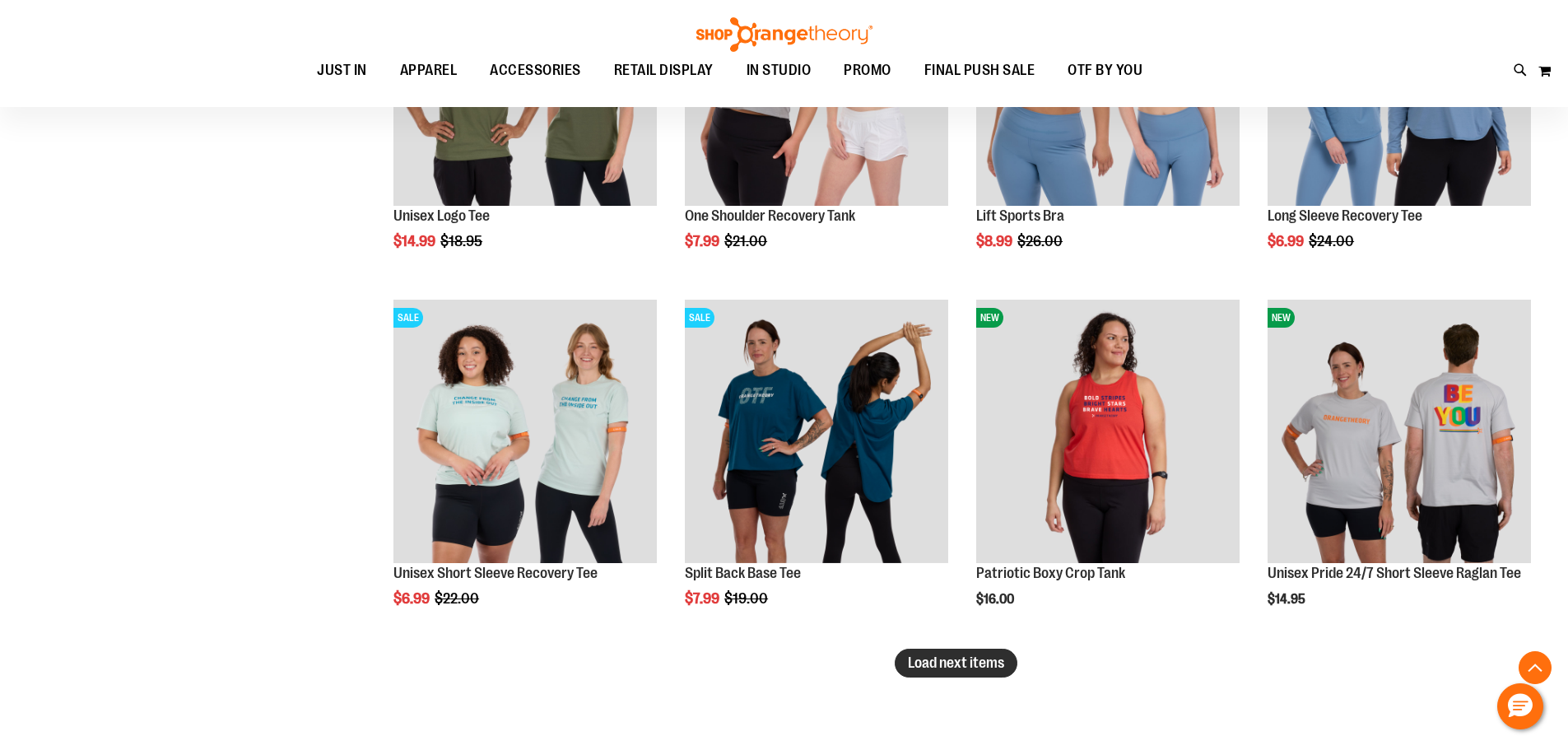
click at [925, 657] on span "Load next items" at bounding box center [956, 662] width 96 height 16
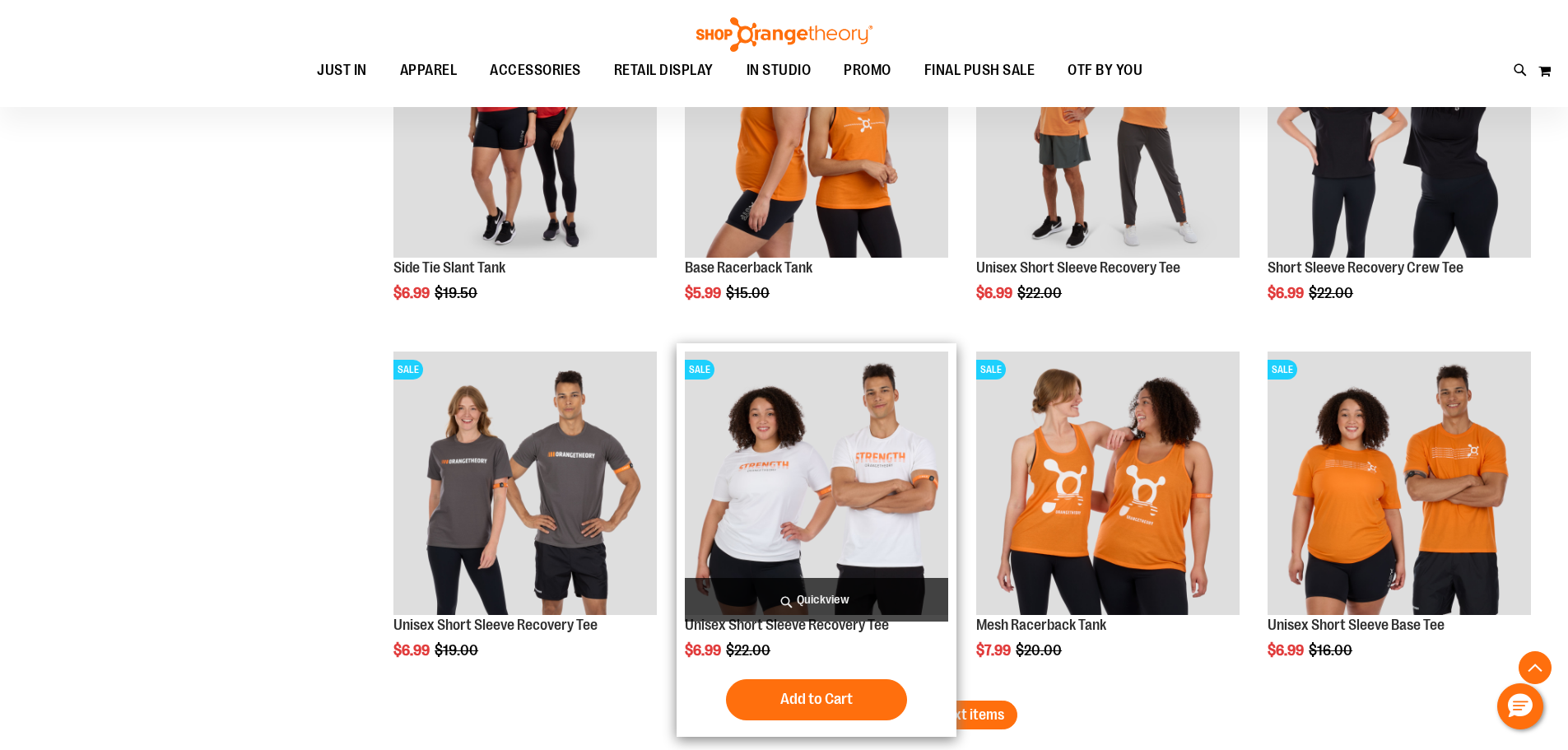
scroll to position [8495, 0]
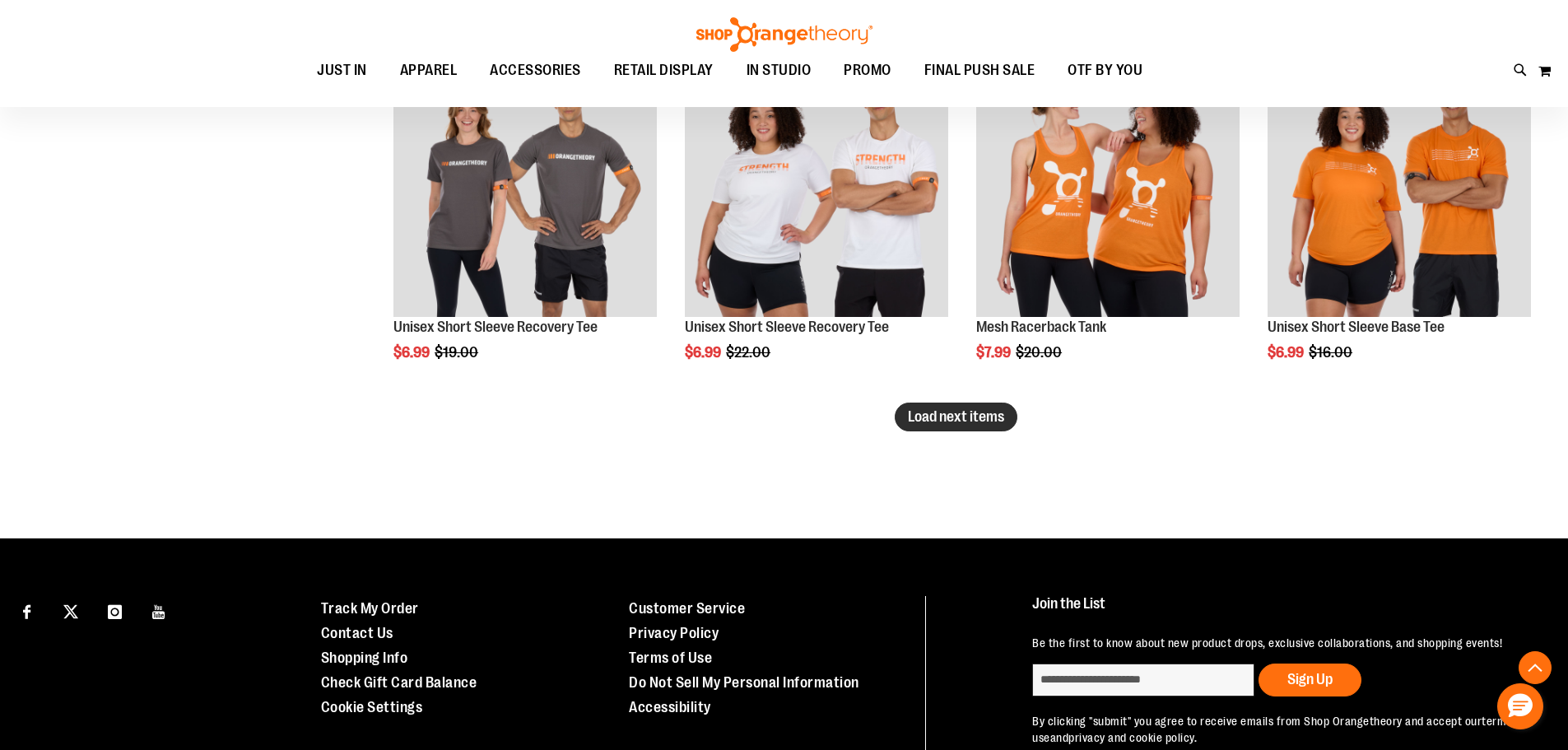
click at [981, 414] on span "Load next items" at bounding box center [956, 416] width 96 height 16
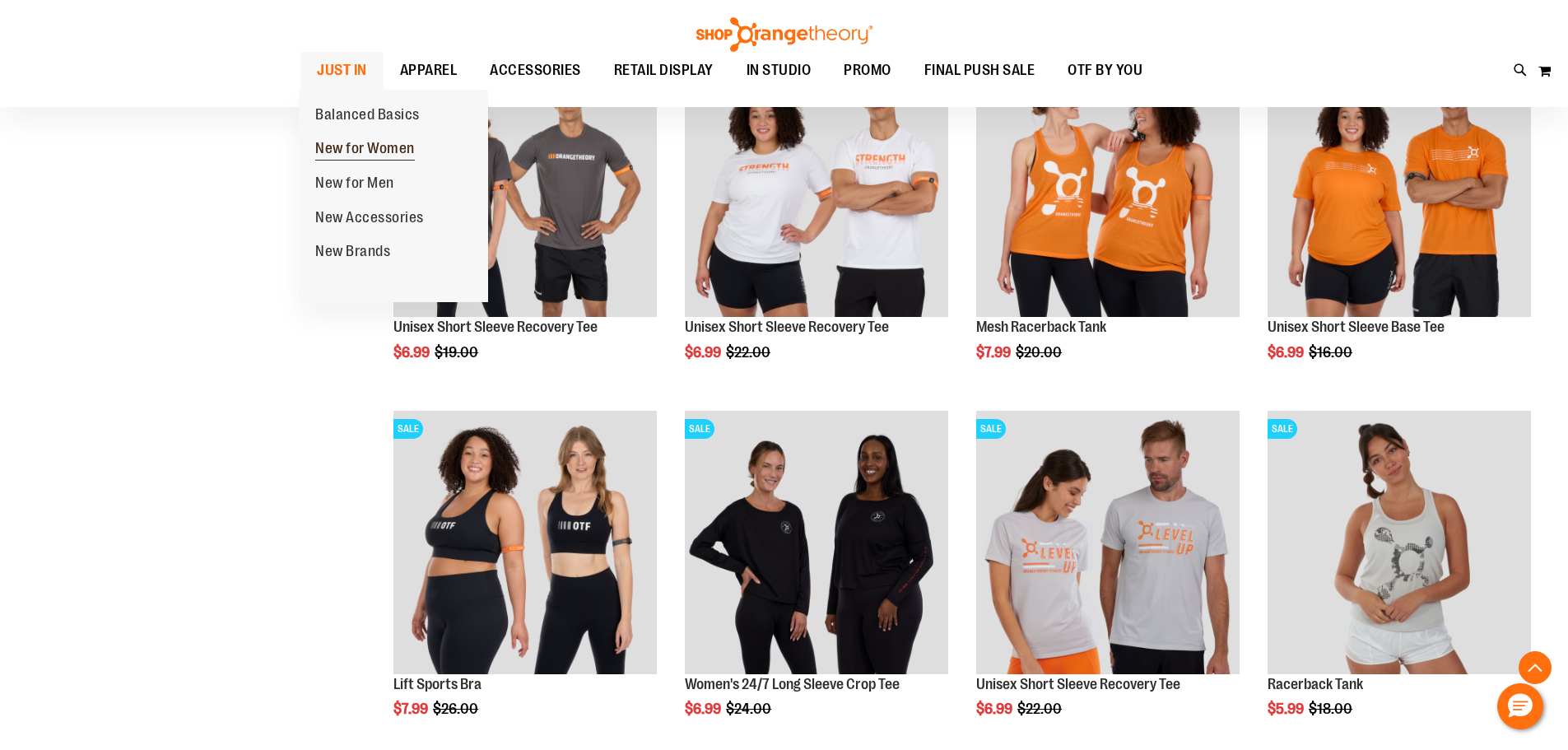
click at [368, 141] on span "New for Women" at bounding box center [365, 150] width 100 height 21
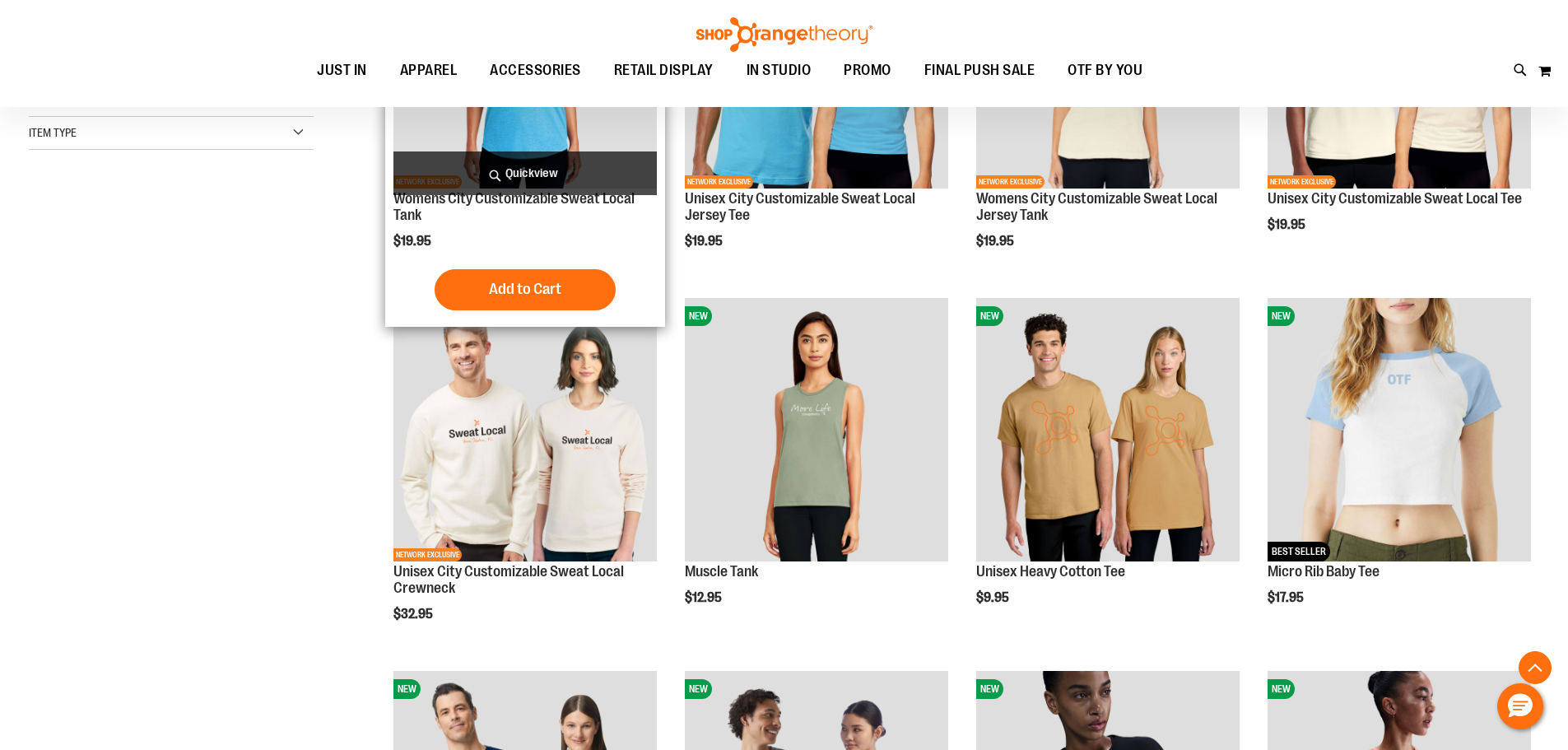
scroll to position [411, 0]
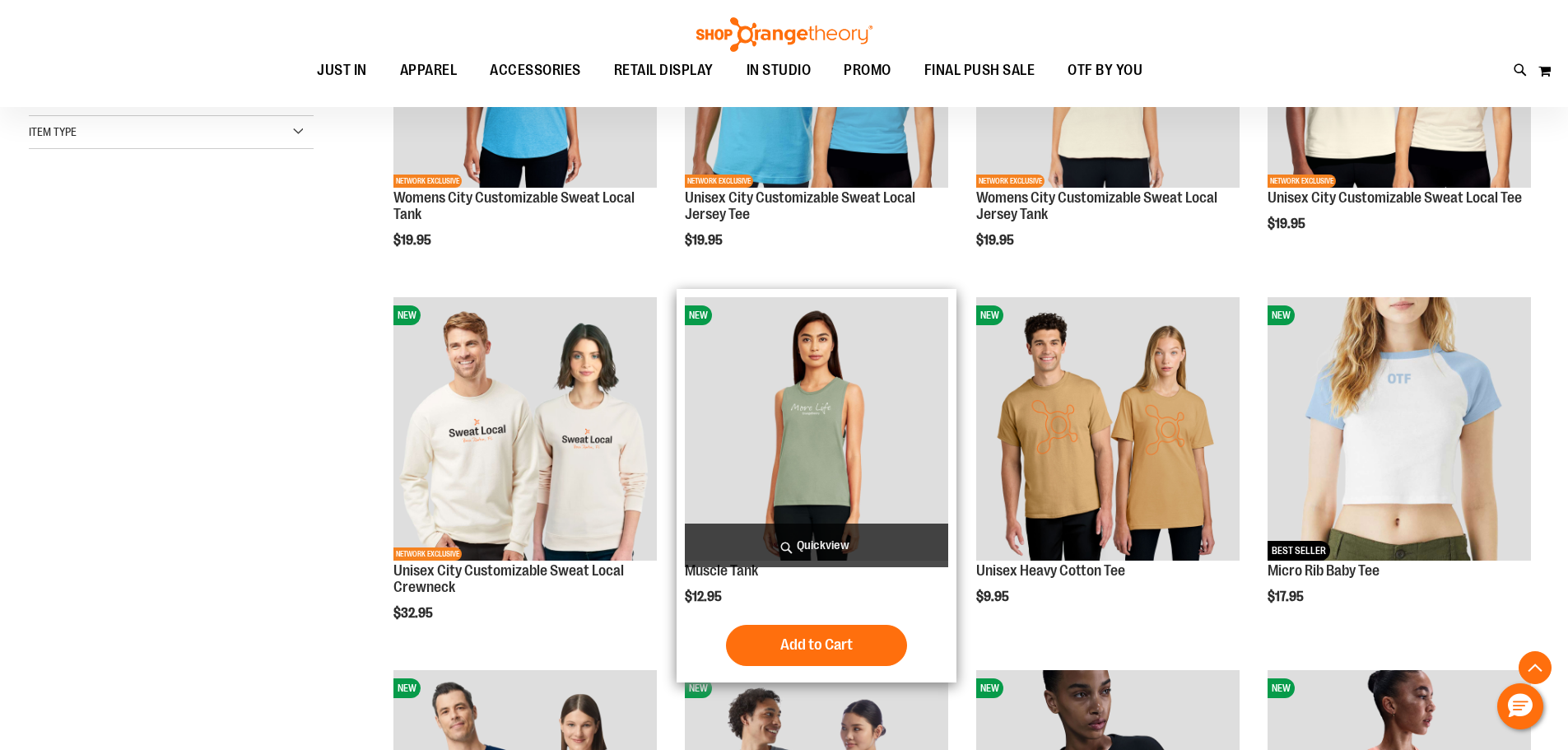
click at [841, 427] on img "product" at bounding box center [816, 429] width 263 height 263
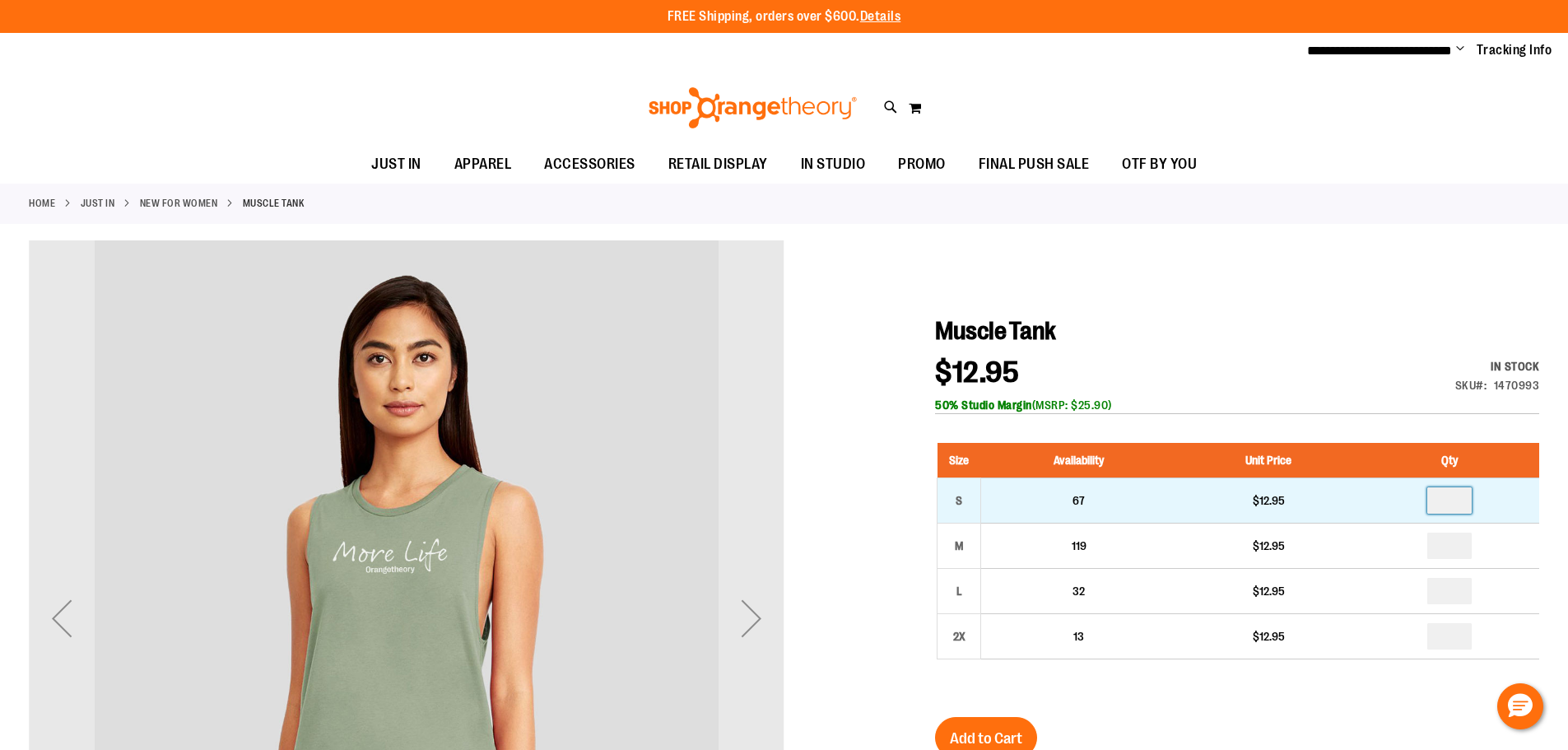
click at [1456, 493] on input "number" at bounding box center [1449, 501] width 45 height 27
type input "*"
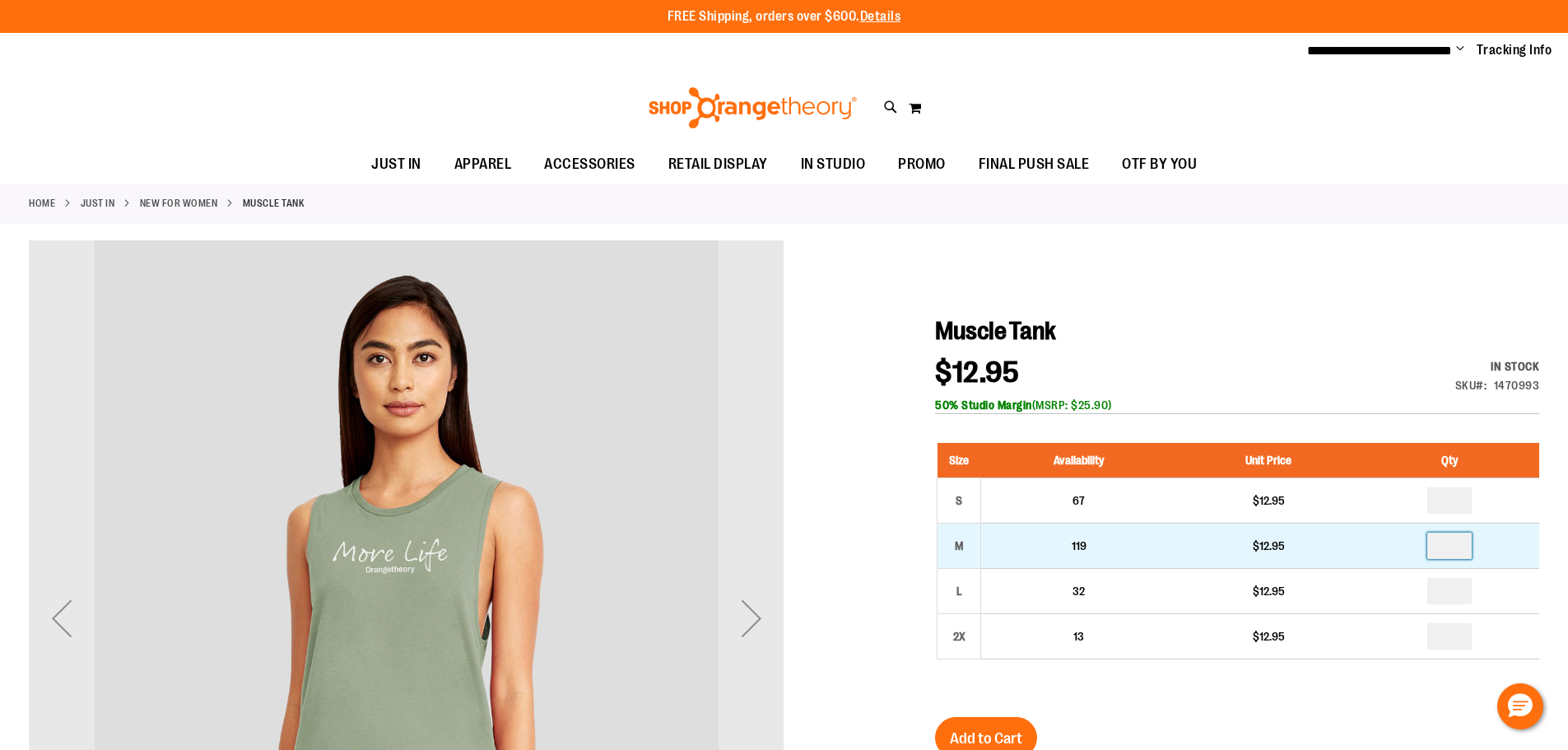
click at [1459, 546] on input "number" at bounding box center [1449, 546] width 45 height 27
type input "*"
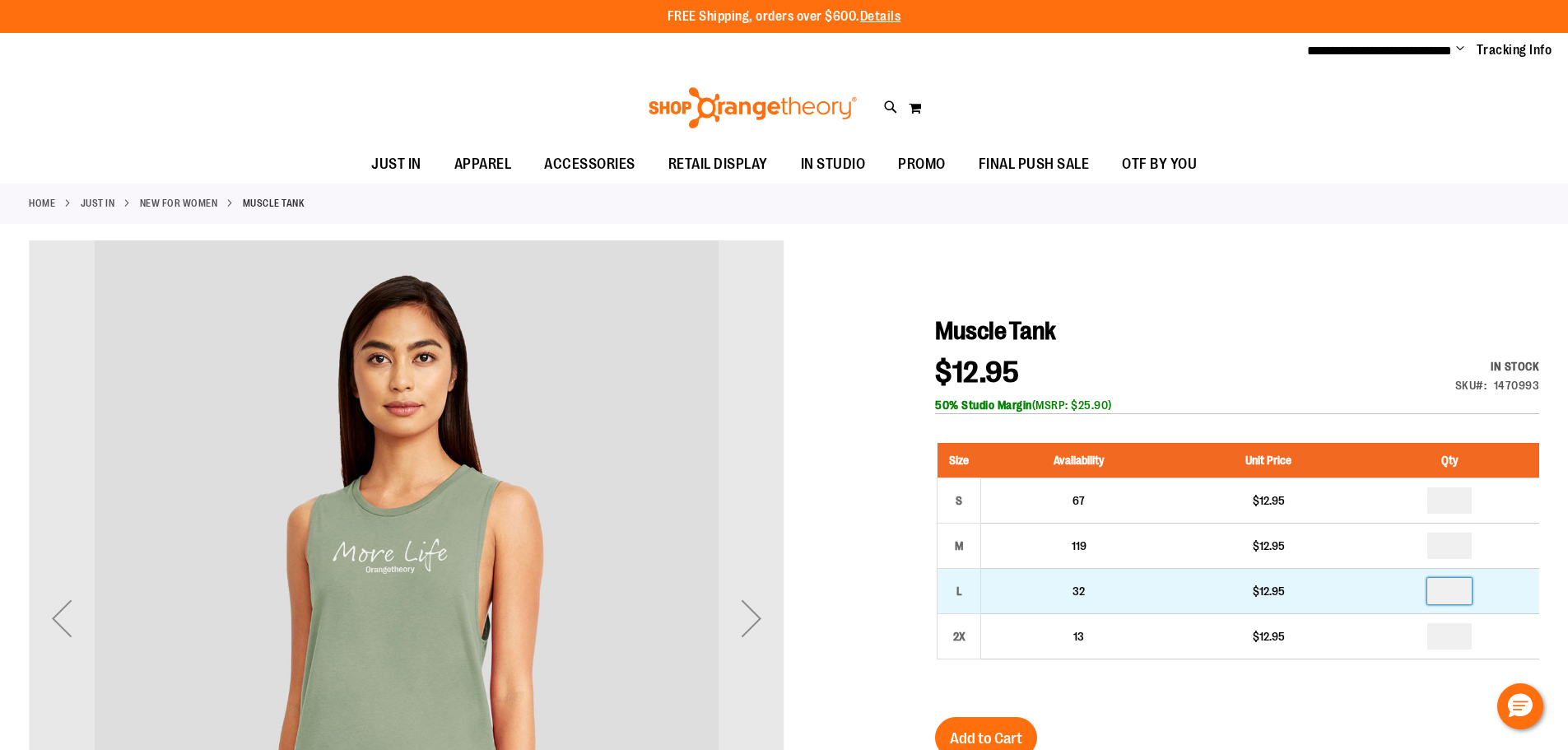
click at [1456, 591] on input "number" at bounding box center [1449, 591] width 45 height 27
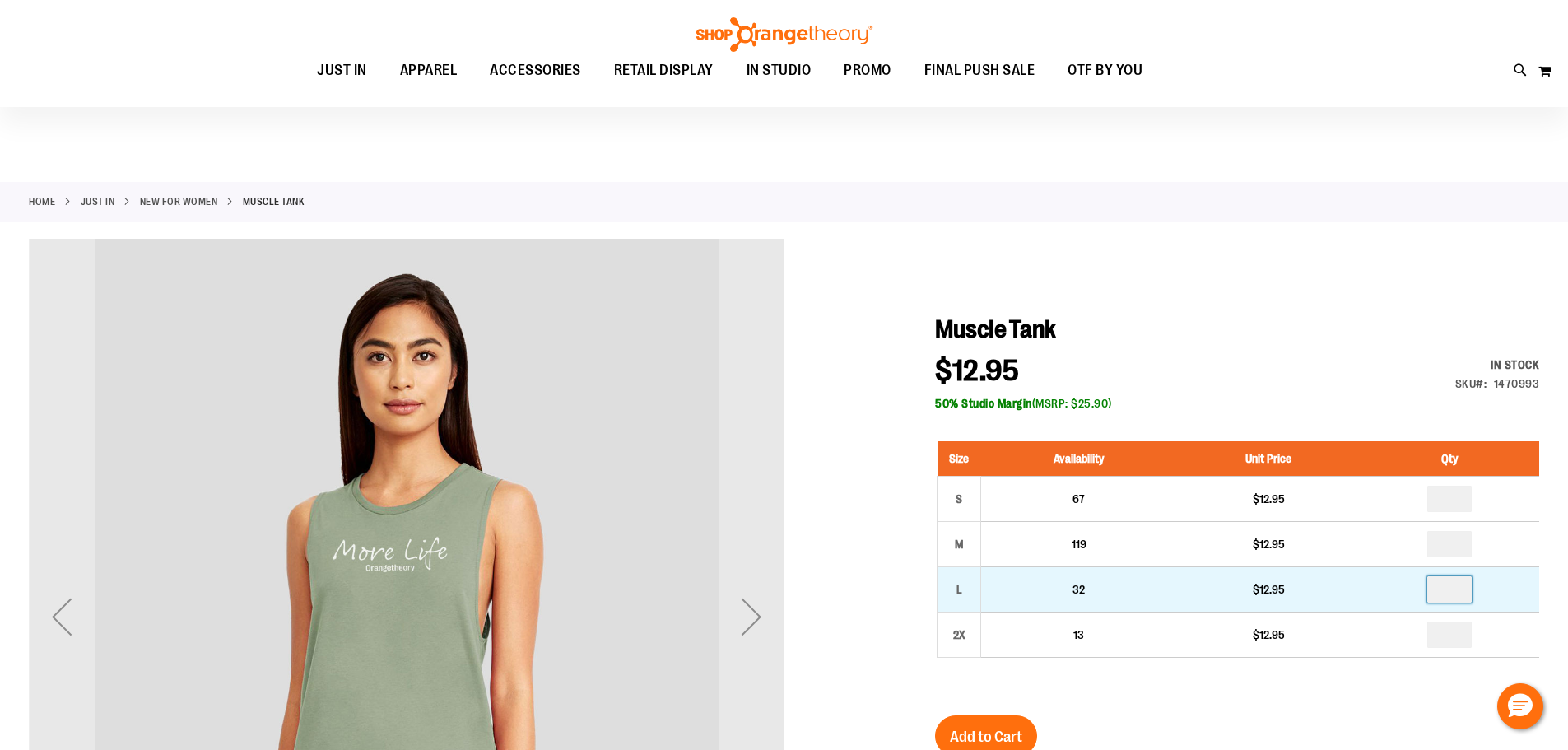
scroll to position [164, 0]
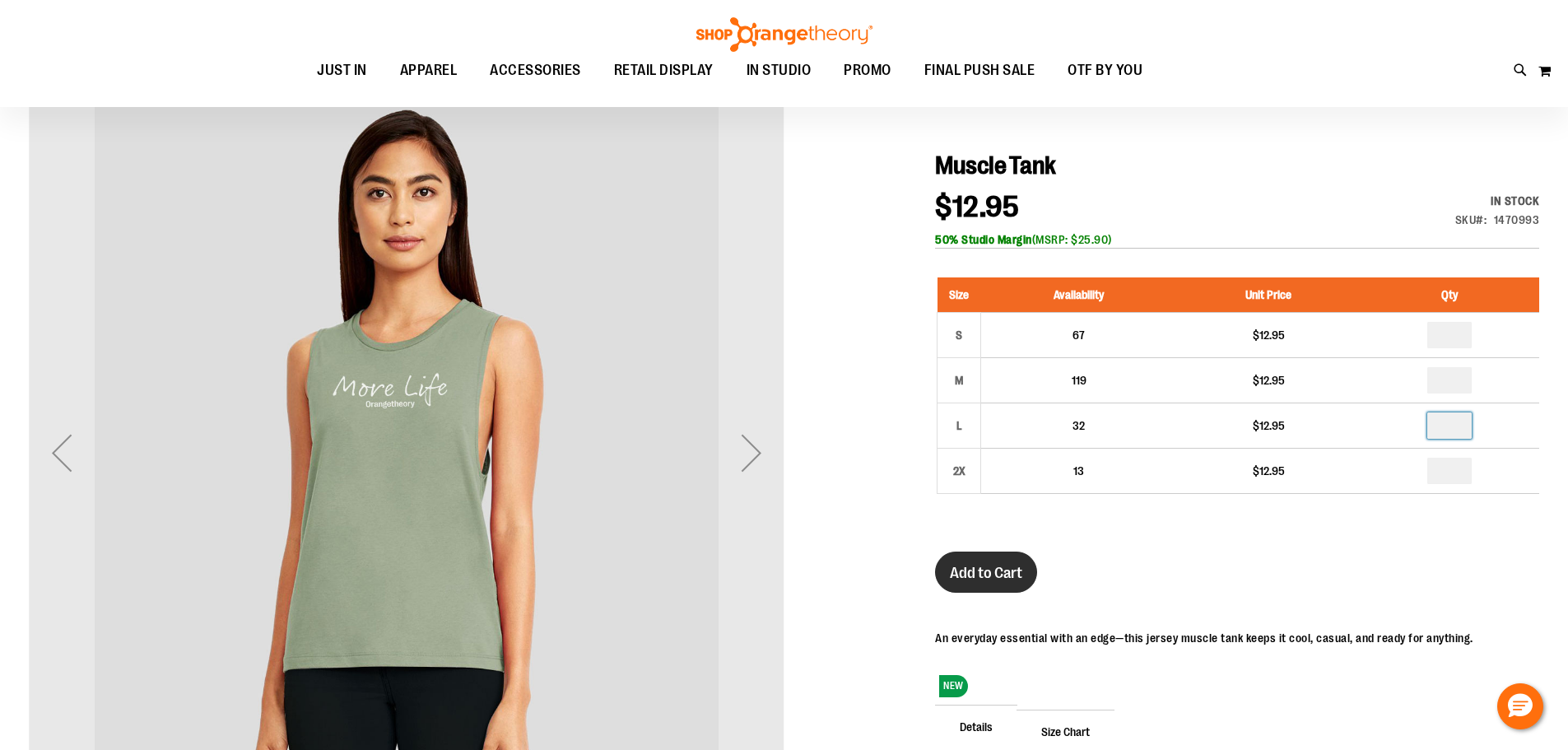
type input "*"
click at [1013, 574] on span "Add to Cart" at bounding box center [985, 573] width 72 height 18
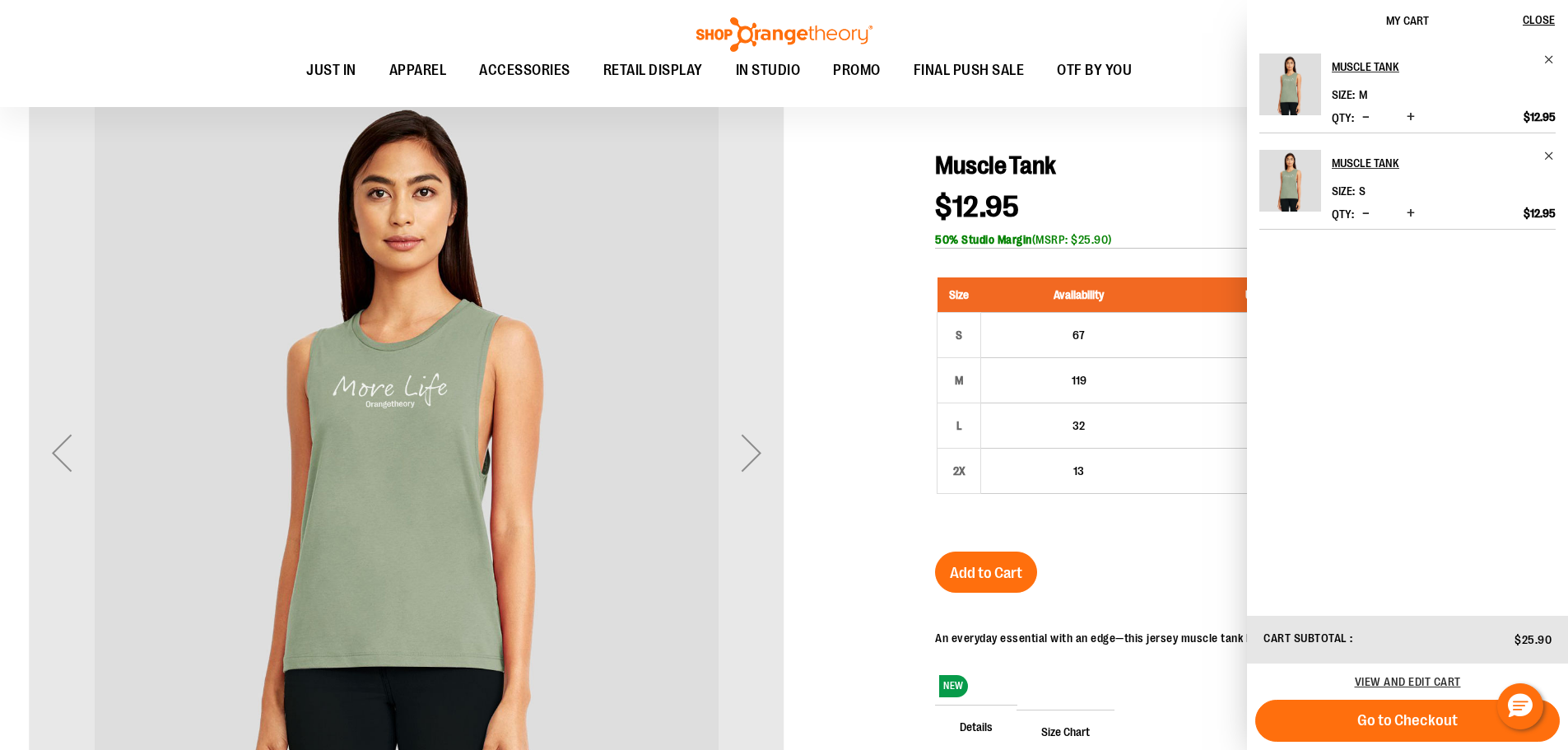
click at [1150, 578] on div "Muscle Tank $12.95 In stock Only %1 left SKU 1470993 50% Studio Margin (MSRP: $…" at bounding box center [1237, 543] width 604 height 784
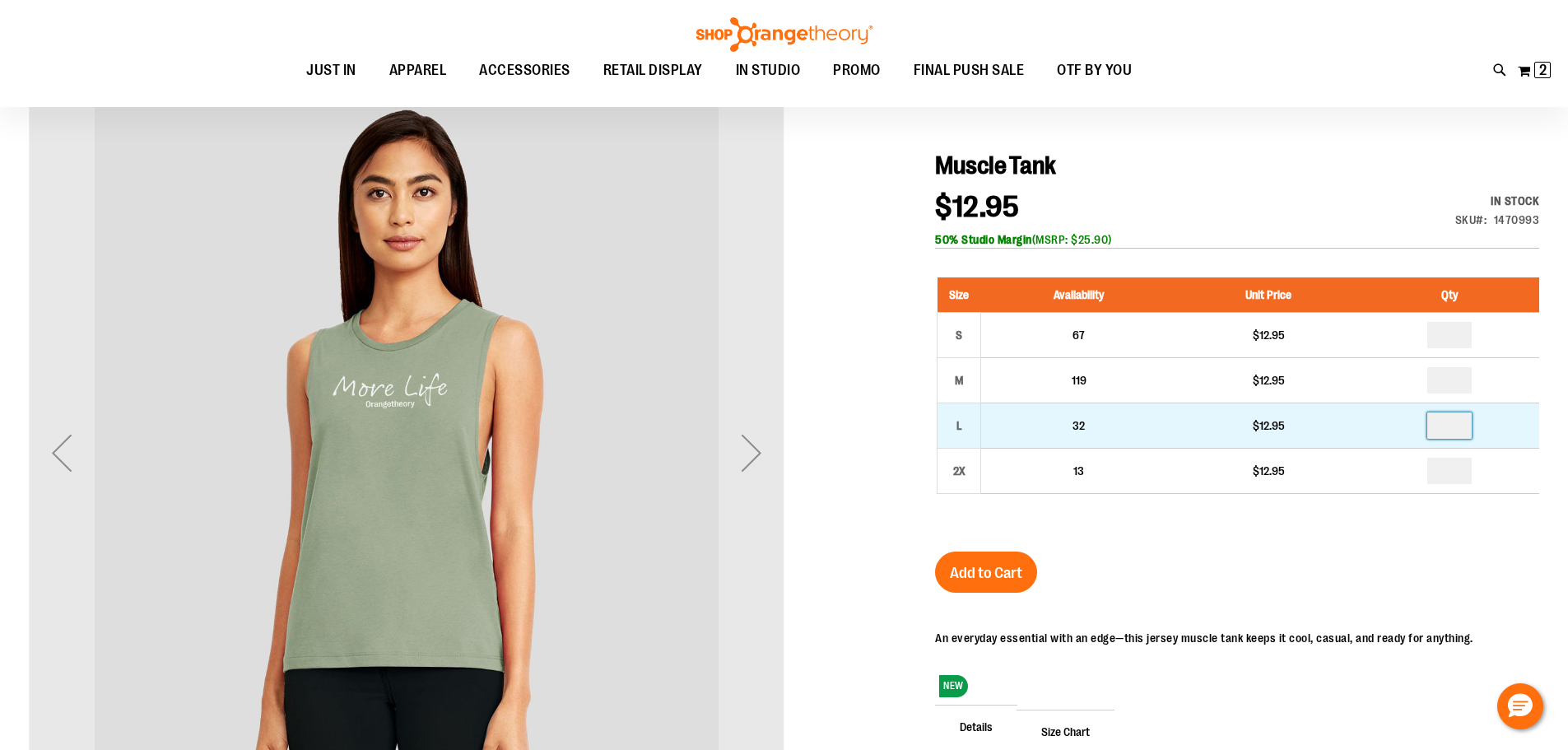
click at [1461, 430] on input "number" at bounding box center [1449, 426] width 45 height 27
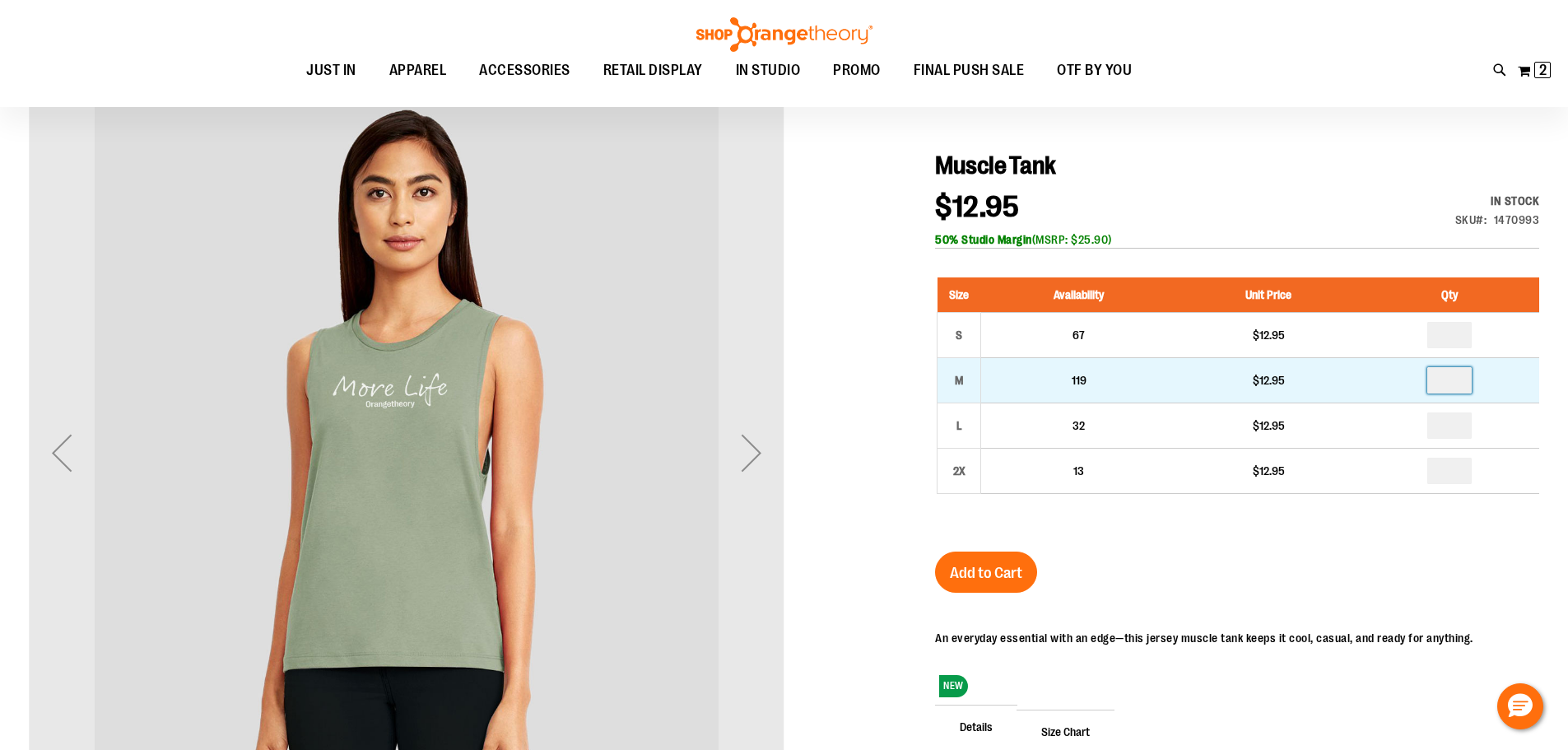
type input "*"
click at [1466, 385] on input "*" at bounding box center [1449, 380] width 45 height 27
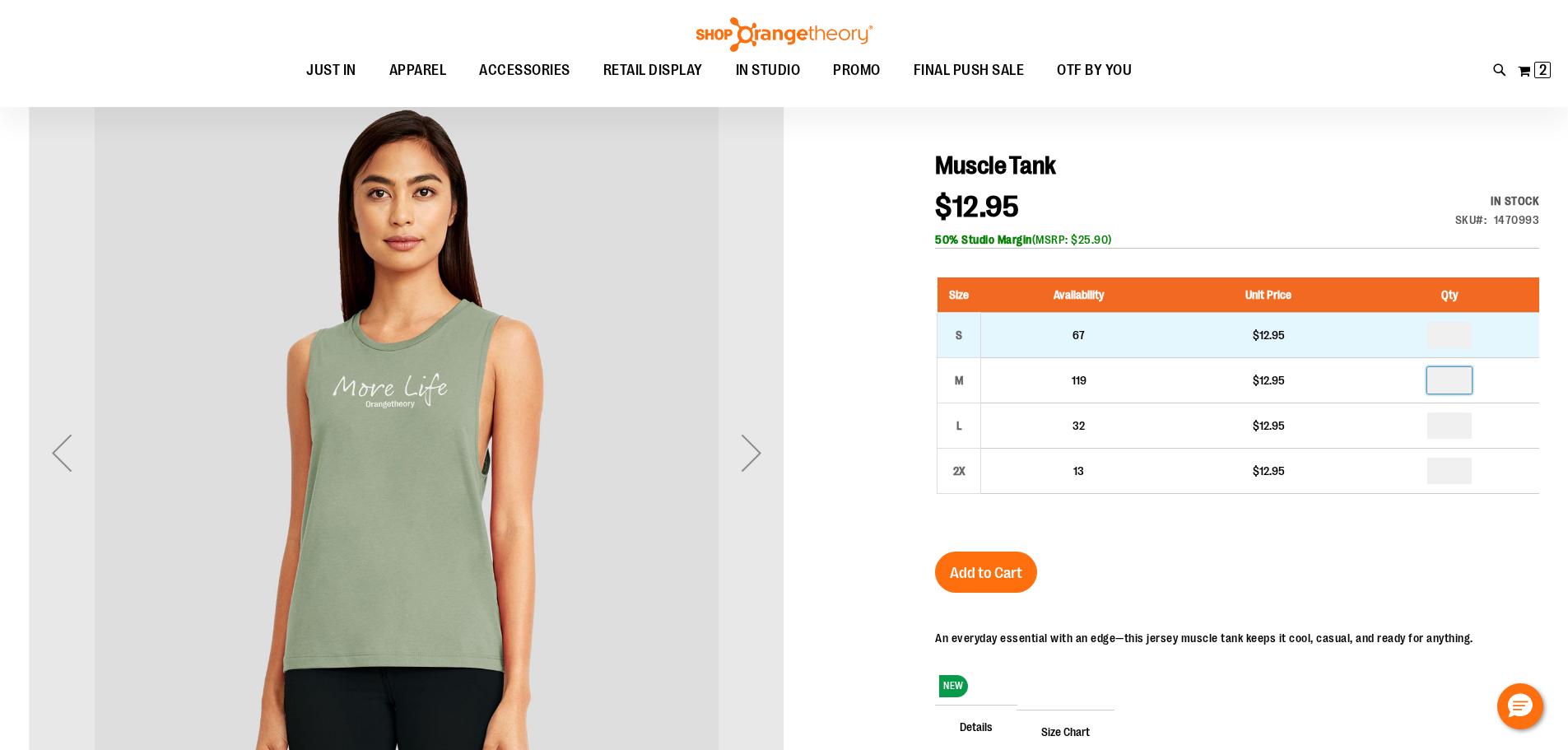
type input "*"
click at [1464, 334] on input "*" at bounding box center [1449, 336] width 45 height 27
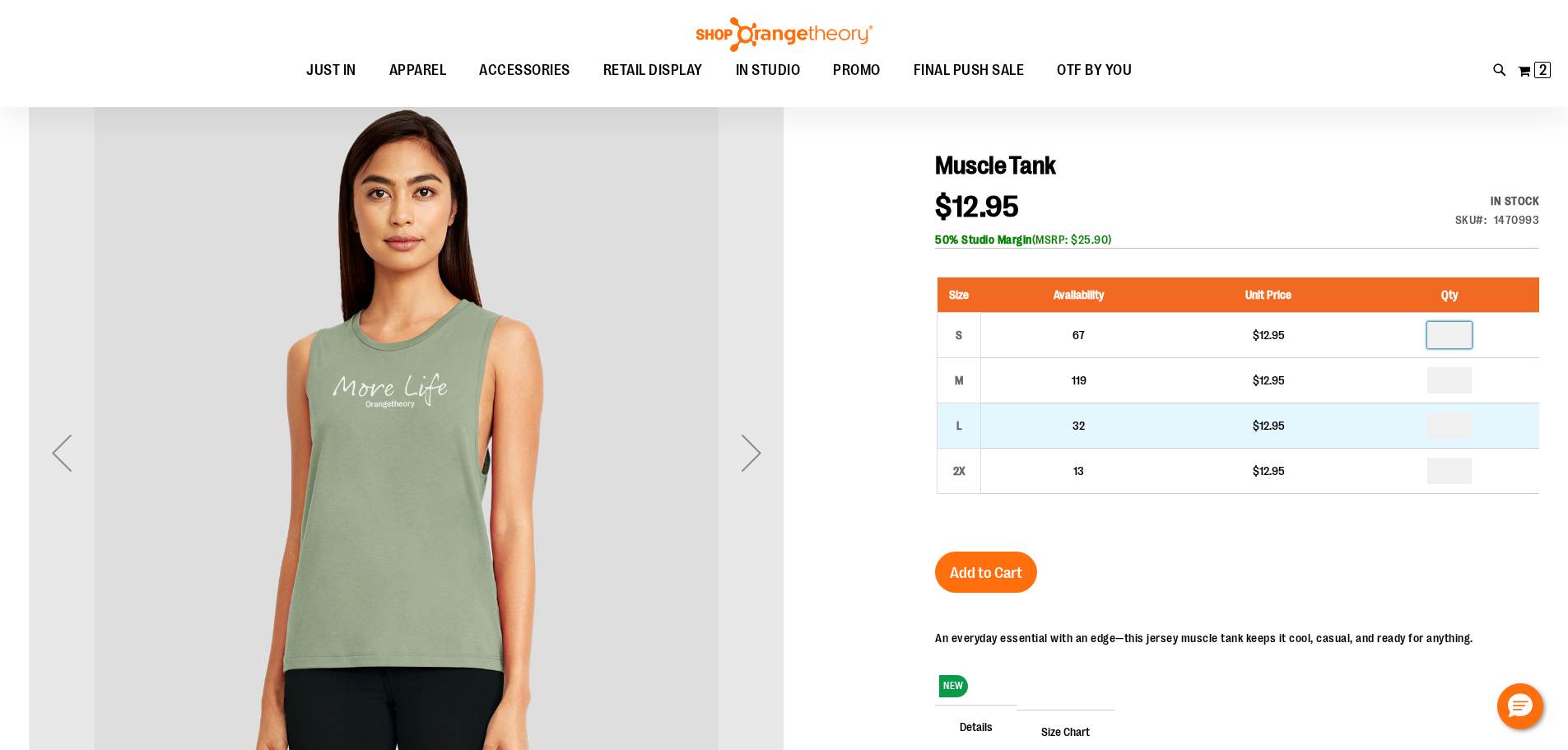
type input "*"
click at [1451, 415] on input "number" at bounding box center [1449, 426] width 45 height 27
type input "*"
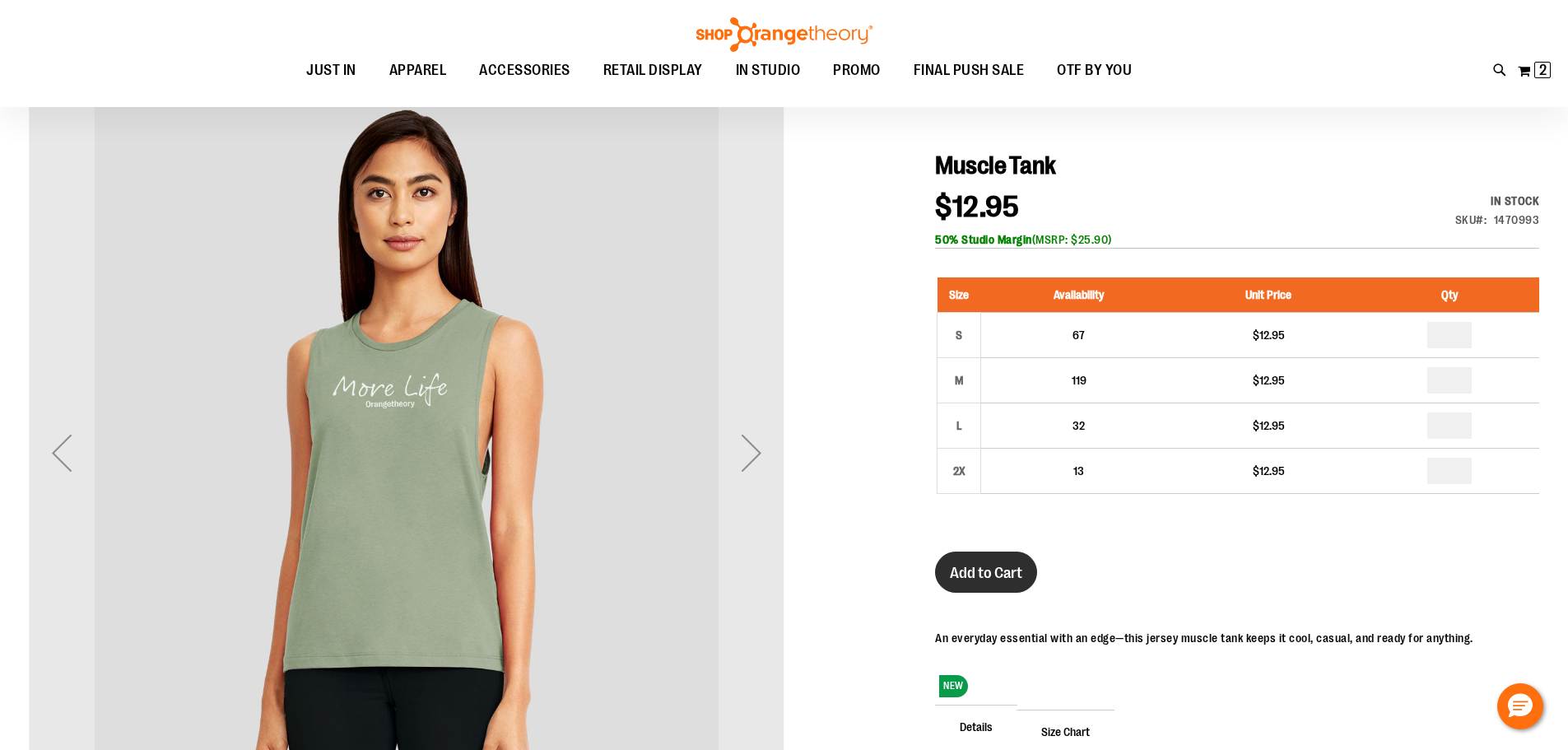
click at [975, 585] on button "Add to Cart" at bounding box center [986, 572] width 102 height 41
click at [1542, 71] on img at bounding box center [1545, 70] width 20 height 20
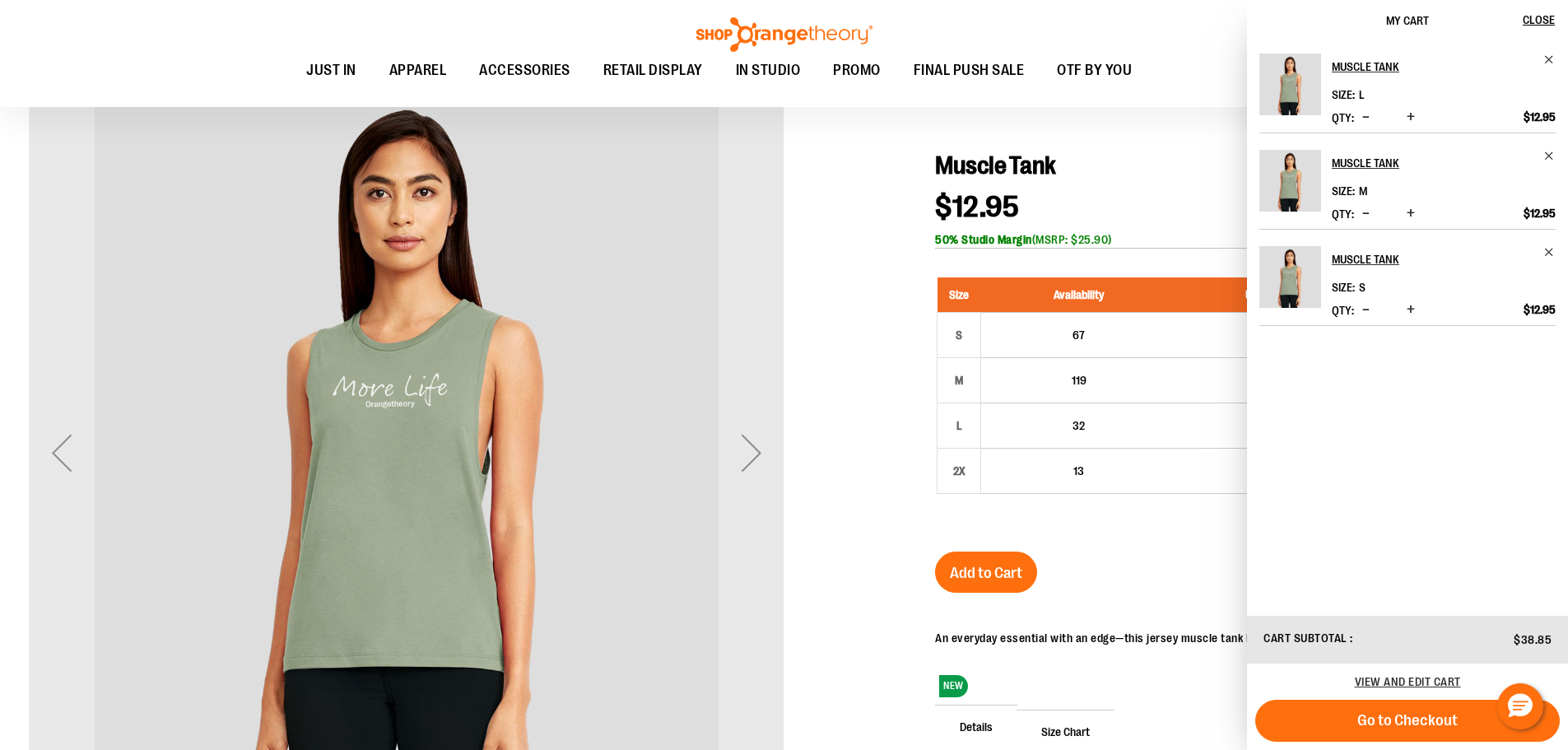
click at [1172, 142] on div at bounding box center [784, 504] width 1510 height 860
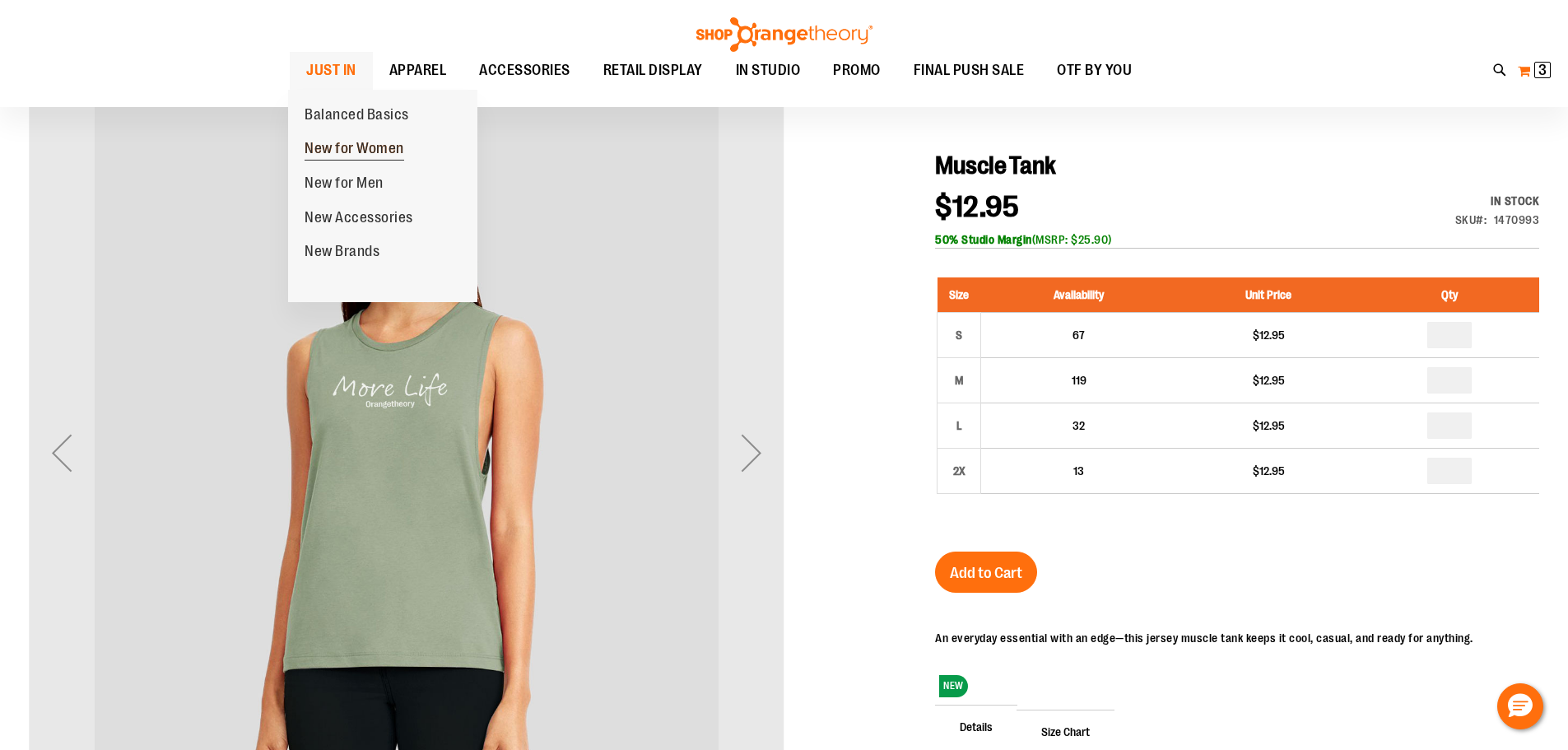
click at [359, 141] on span "New for Women" at bounding box center [354, 150] width 100 height 21
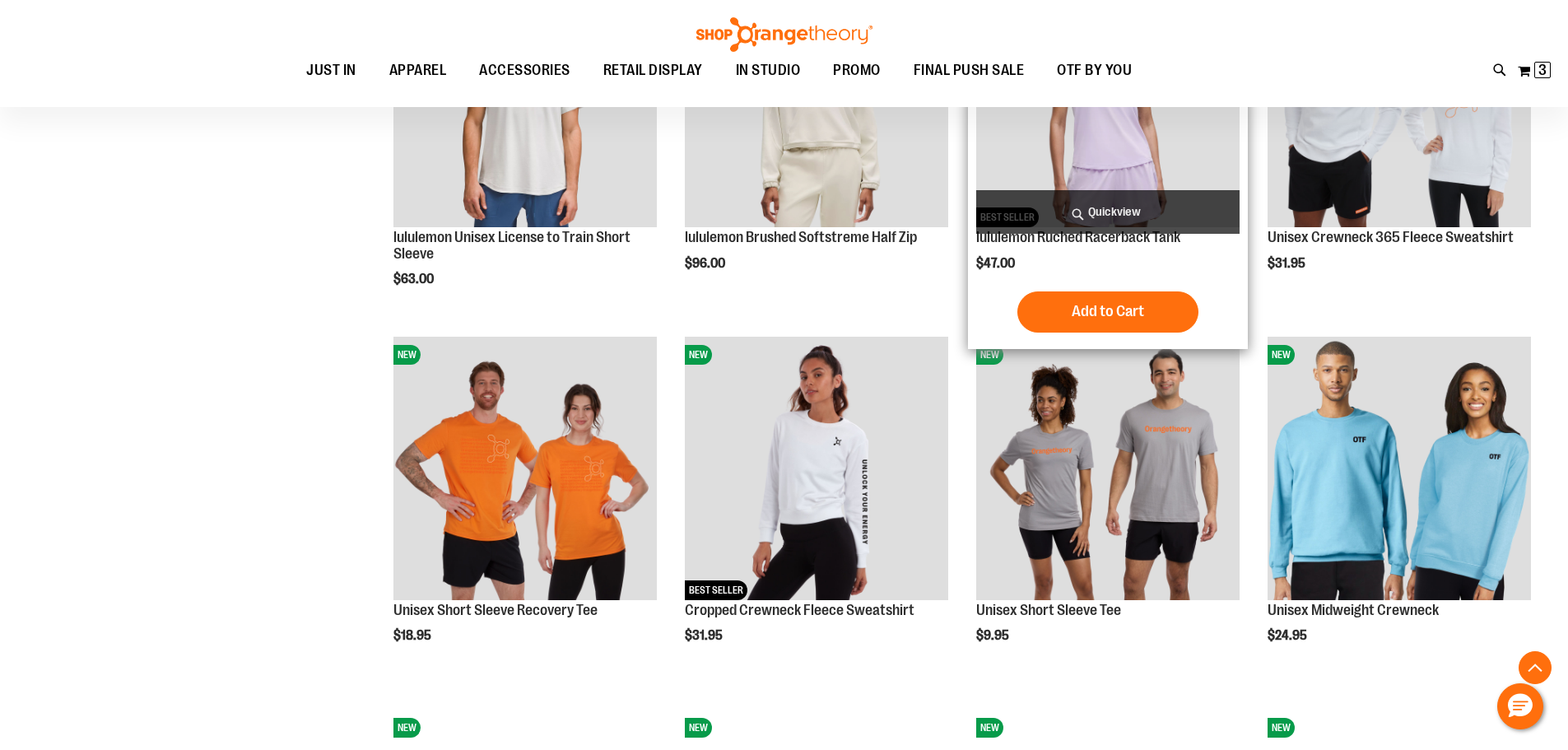
scroll to position [1382, 0]
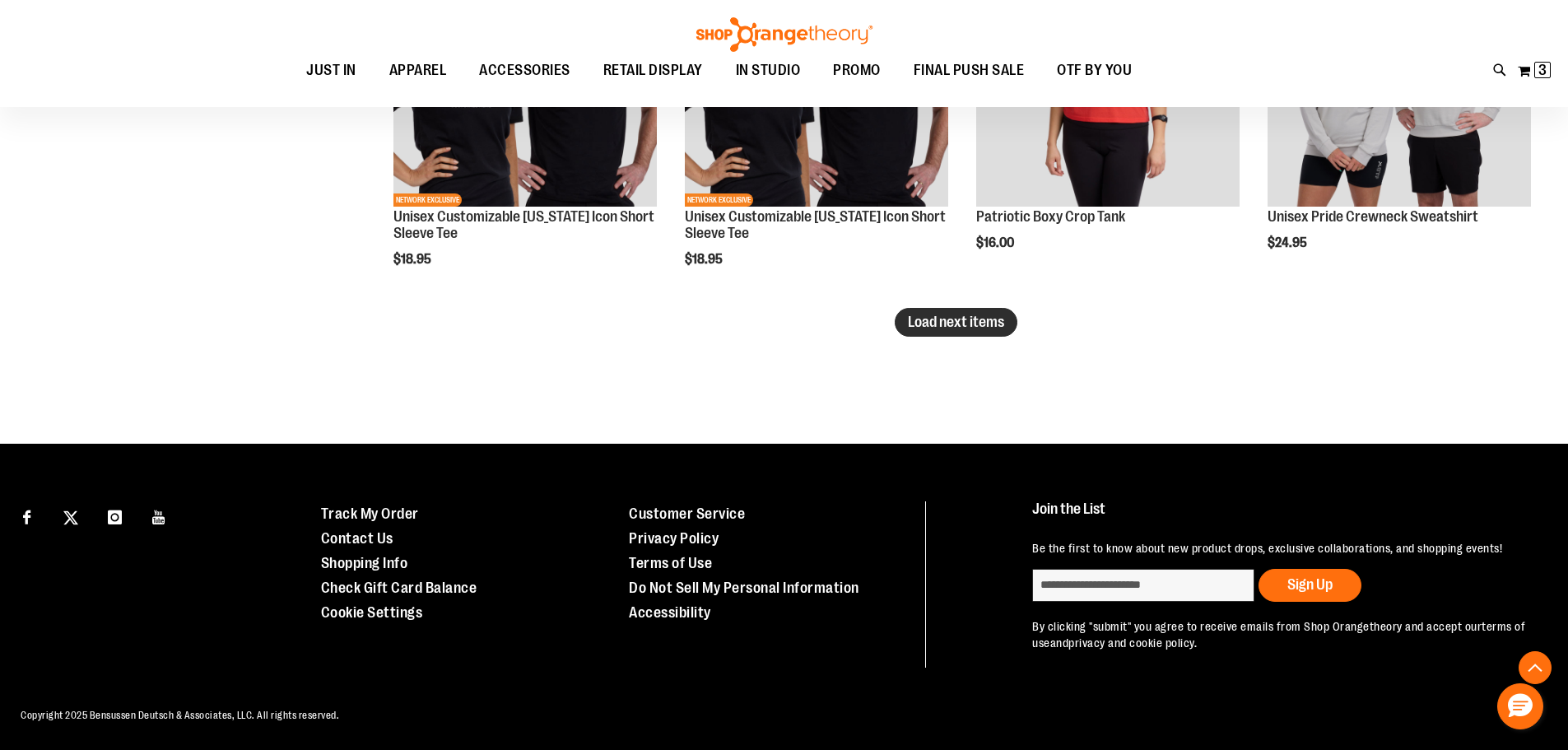
click at [934, 314] on span "Load next items" at bounding box center [956, 321] width 96 height 16
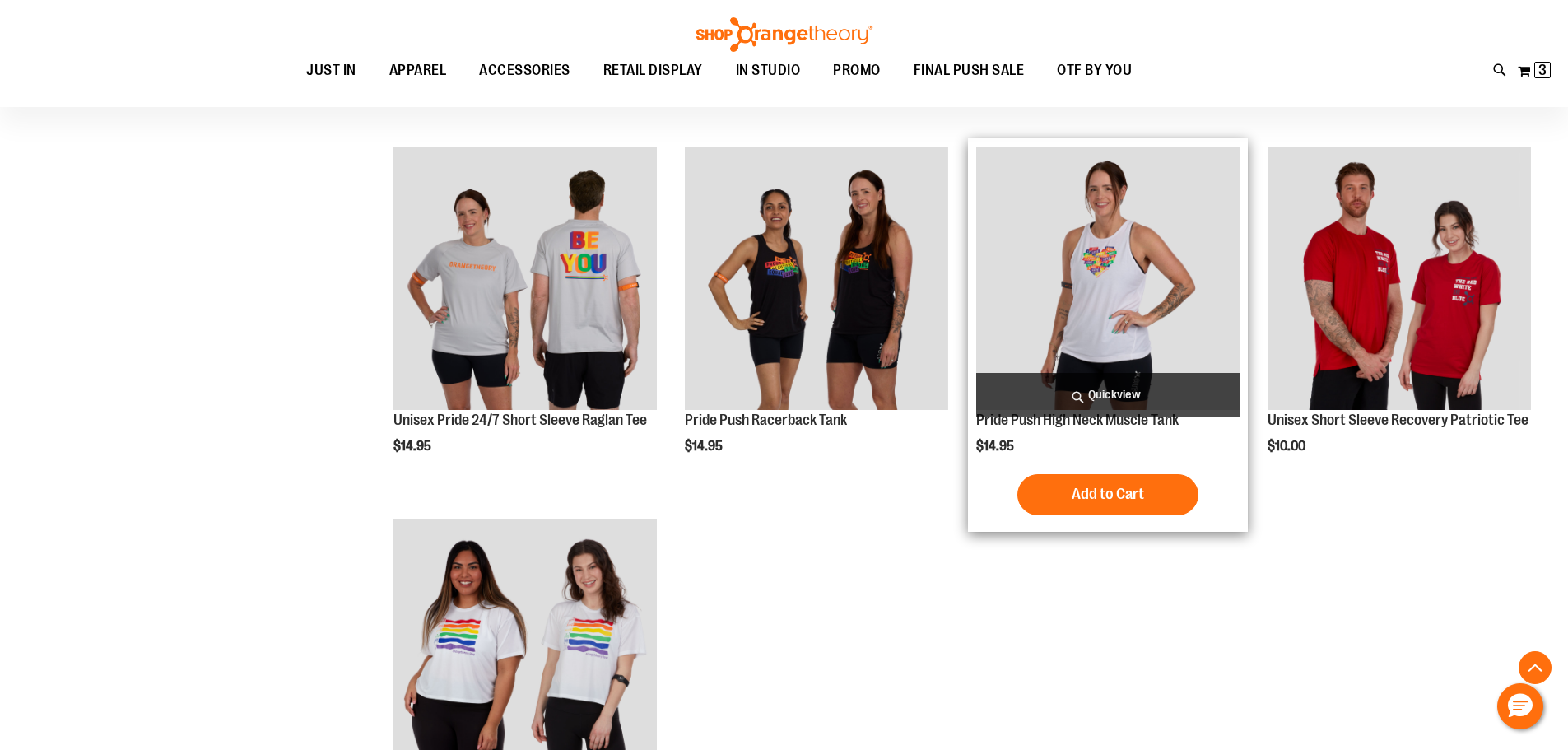
scroll to position [3605, 0]
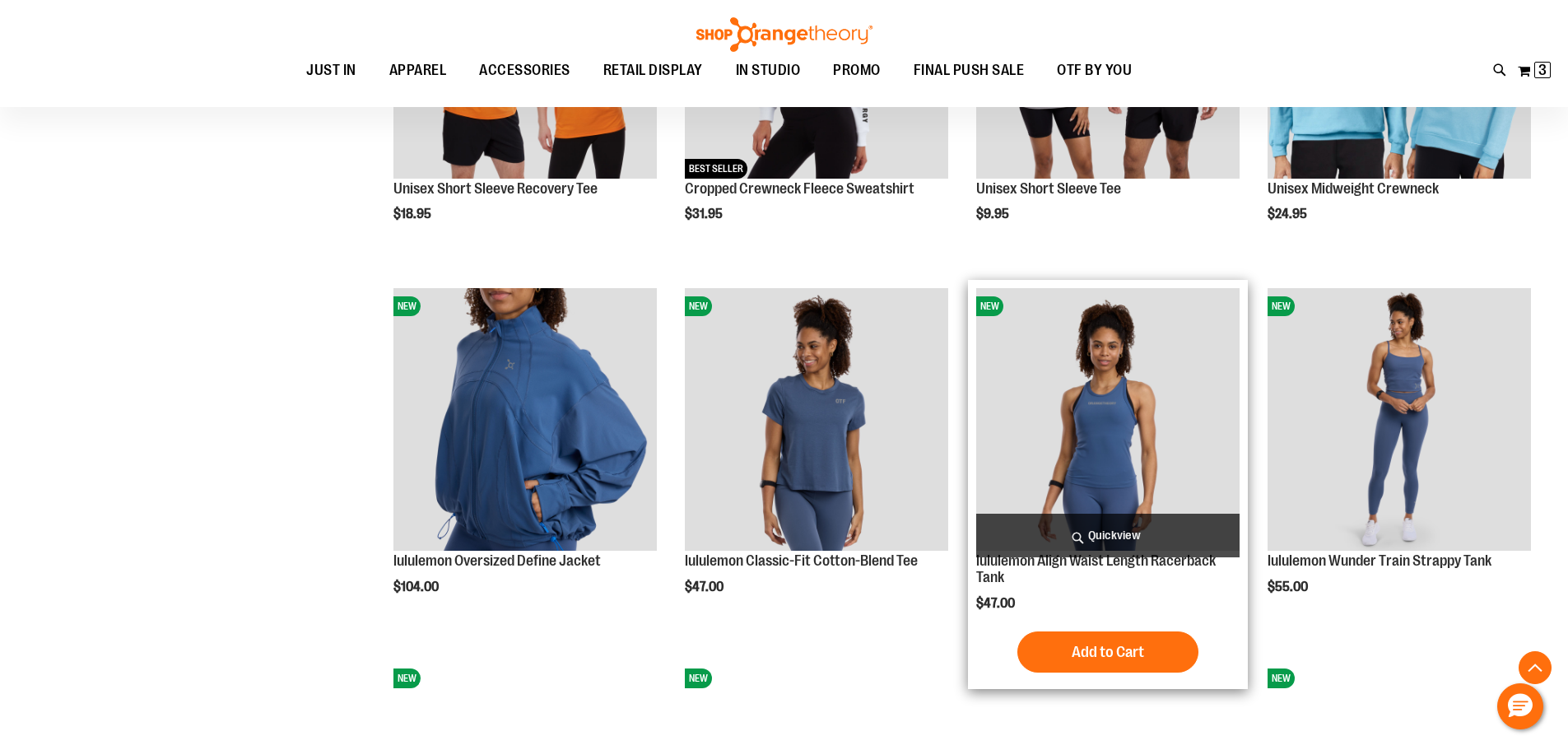
scroll to position [1382, 0]
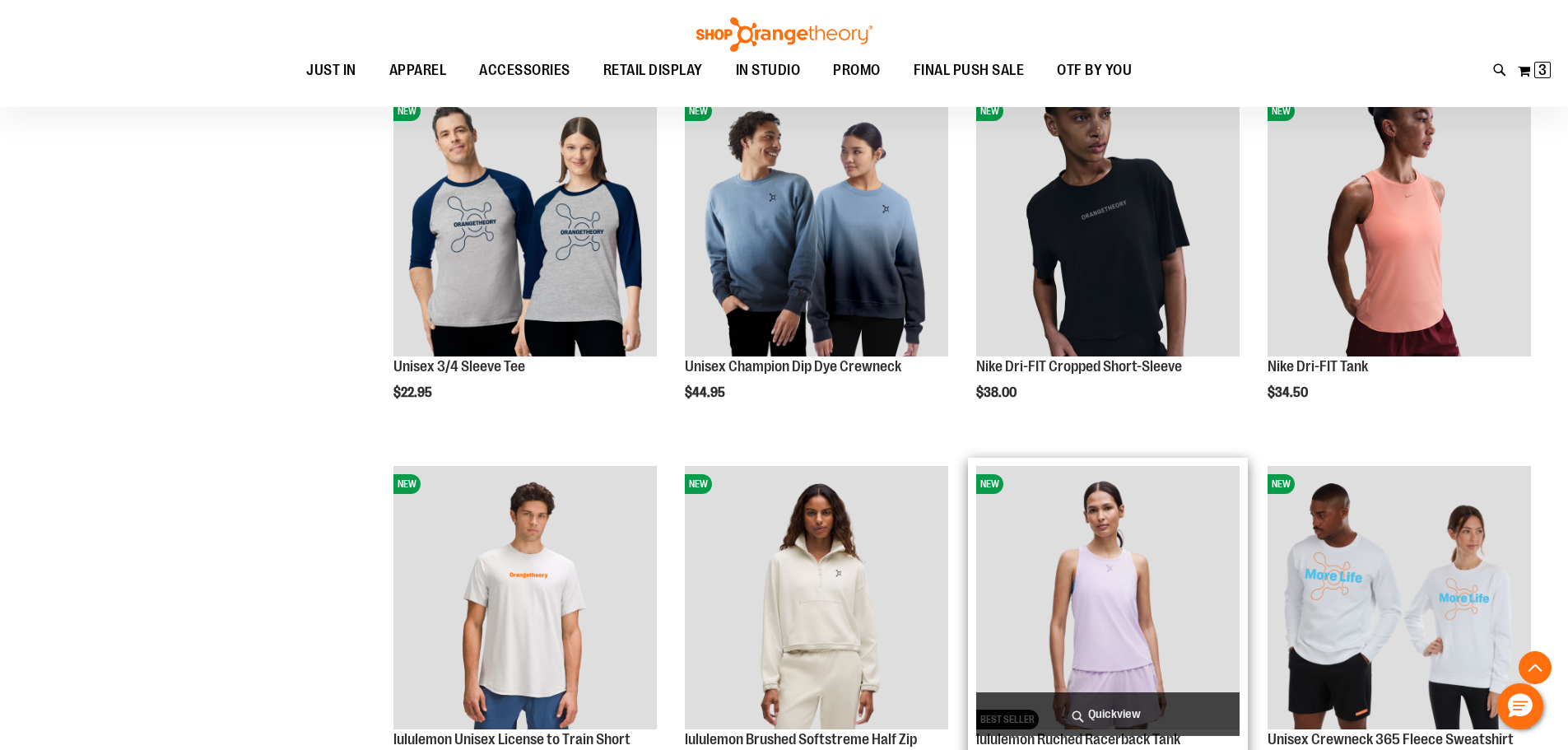
scroll to position [805, 0]
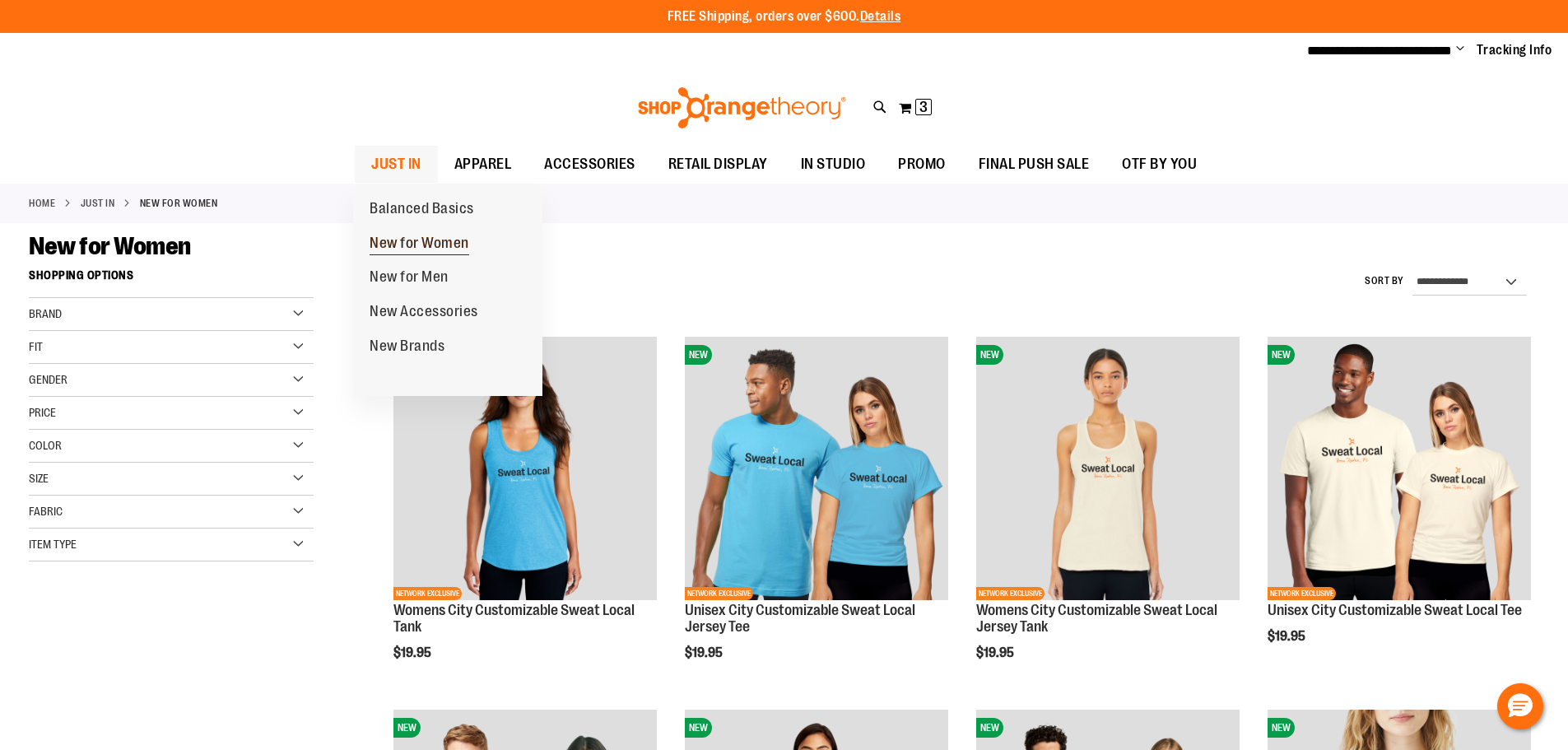
click at [421, 240] on span "New for Women" at bounding box center [419, 245] width 100 height 21
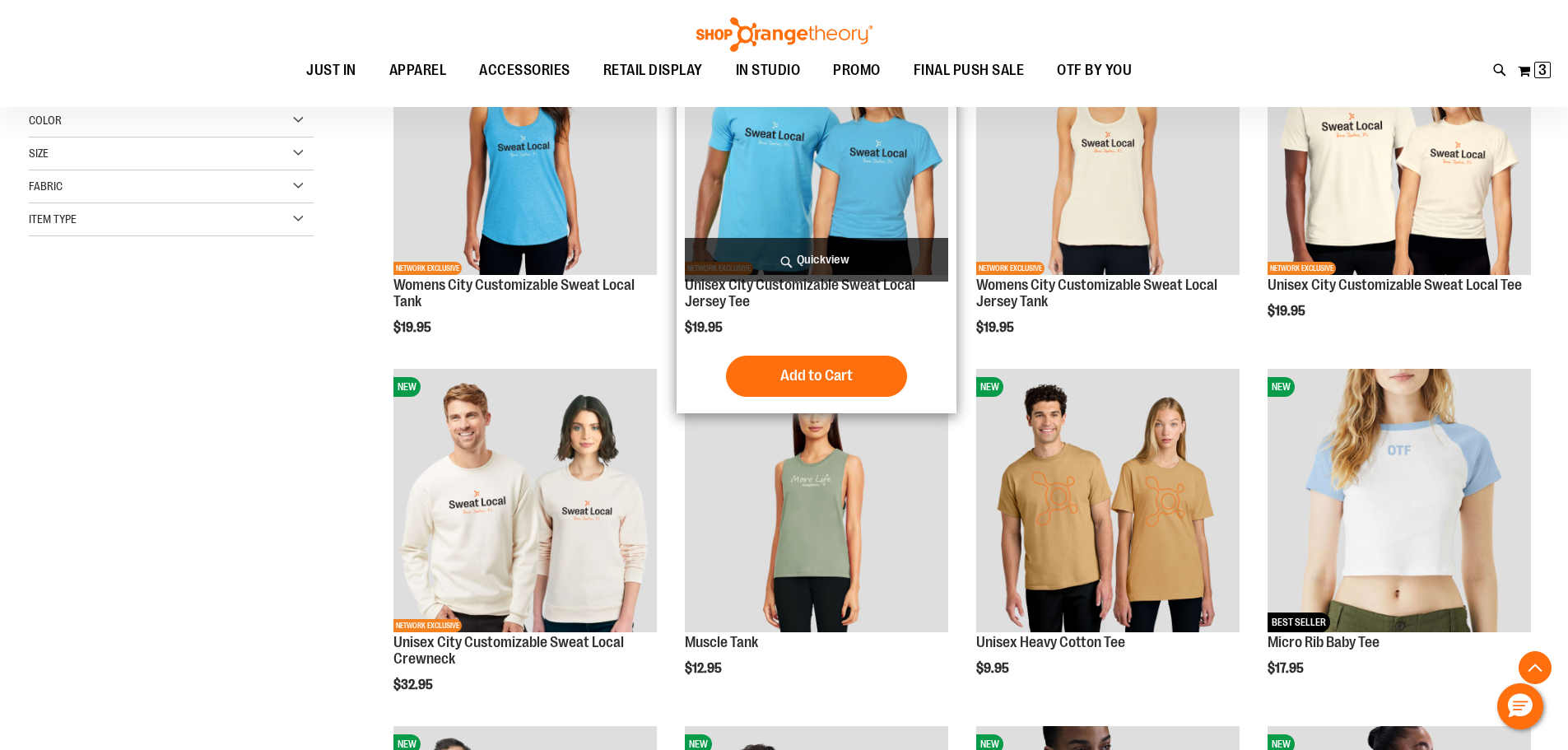
scroll to position [329, 0]
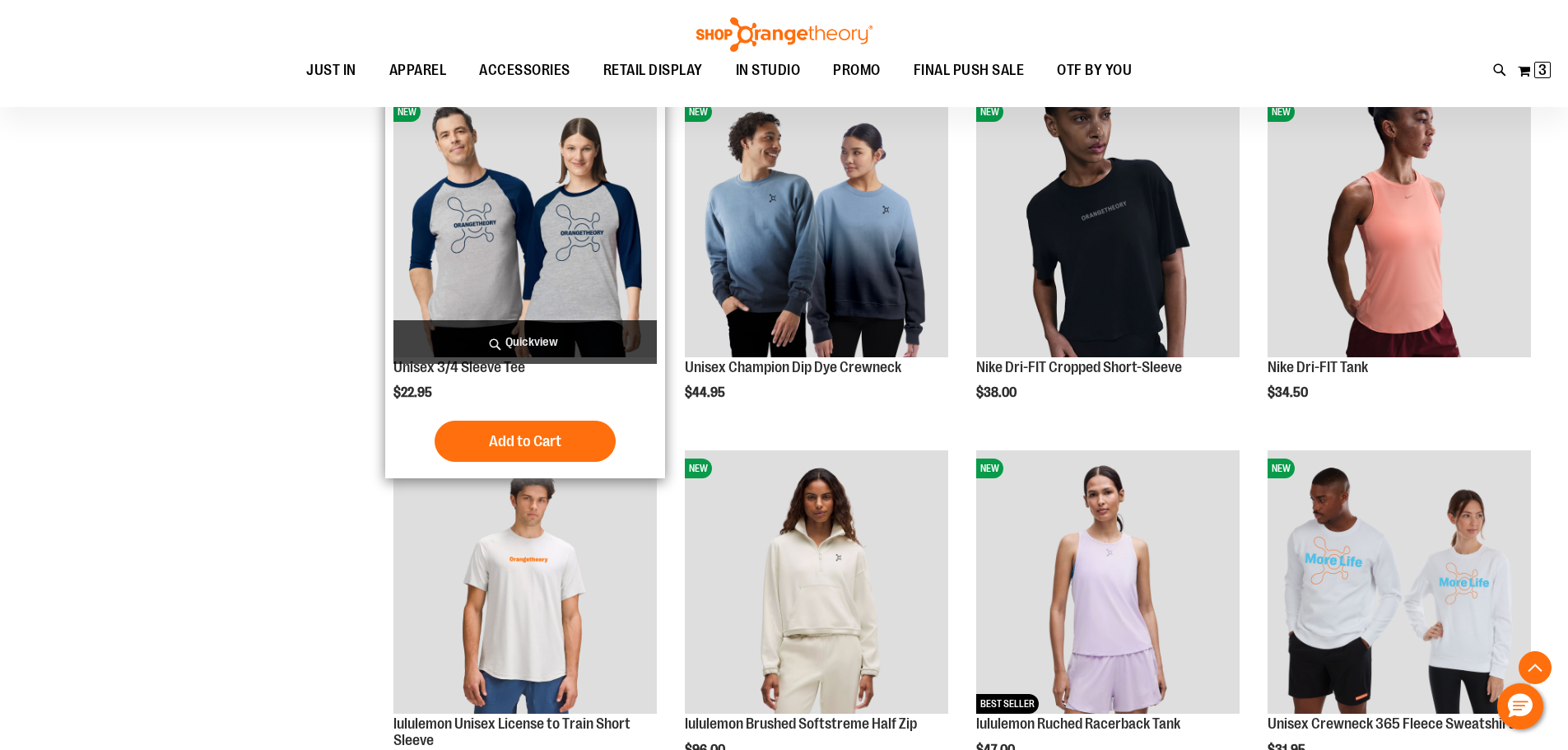
scroll to position [1152, 0]
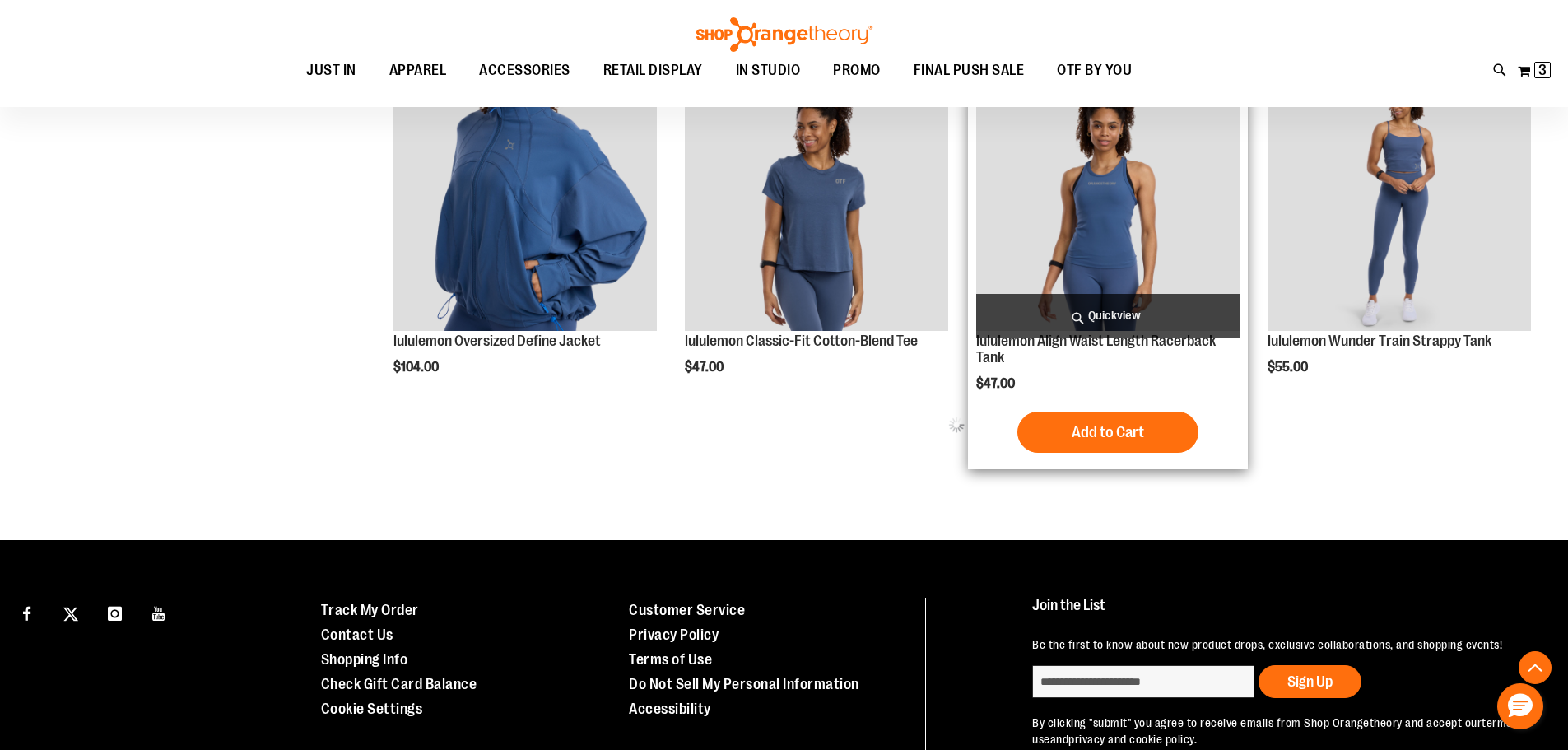
scroll to position [2058, 0]
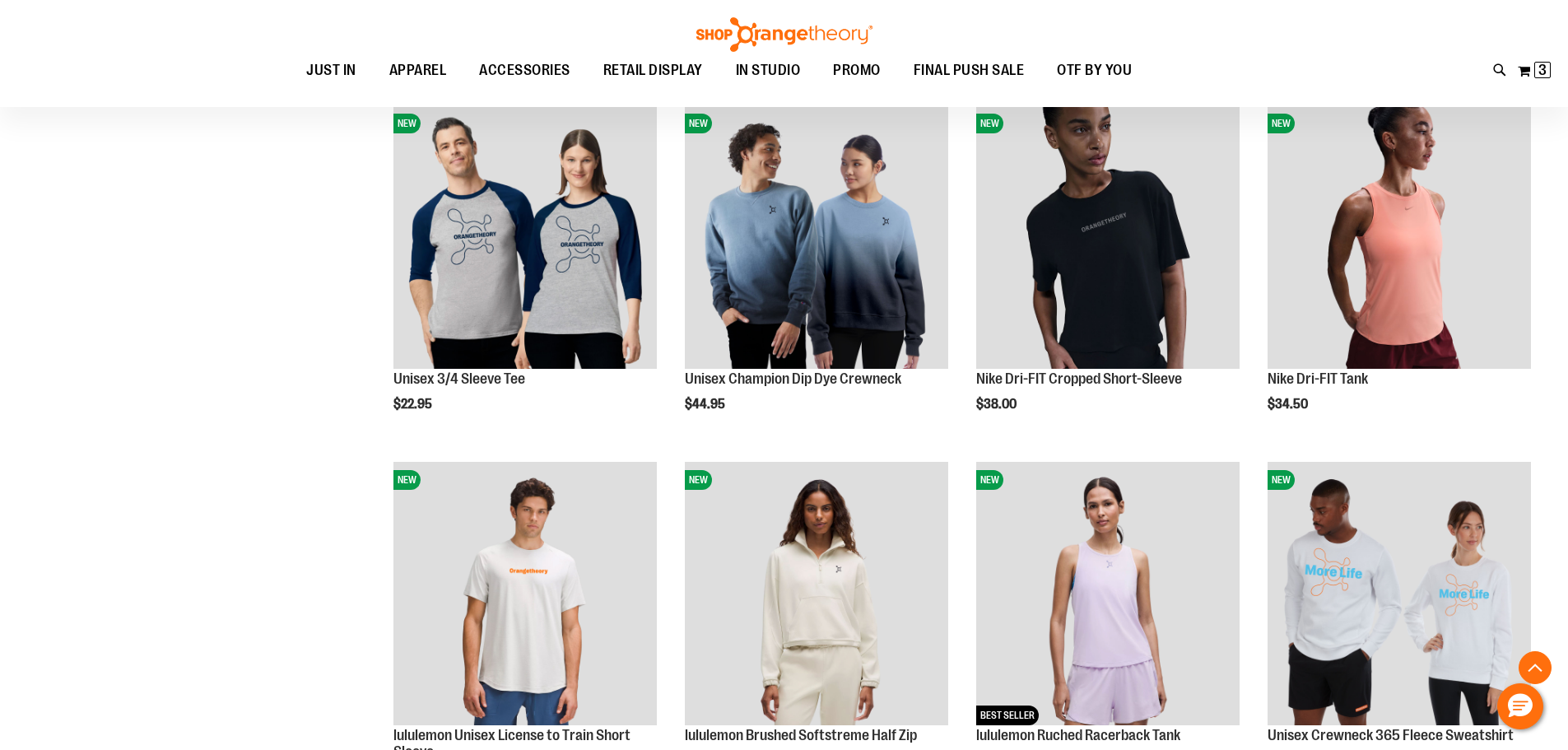
scroll to position [740, 0]
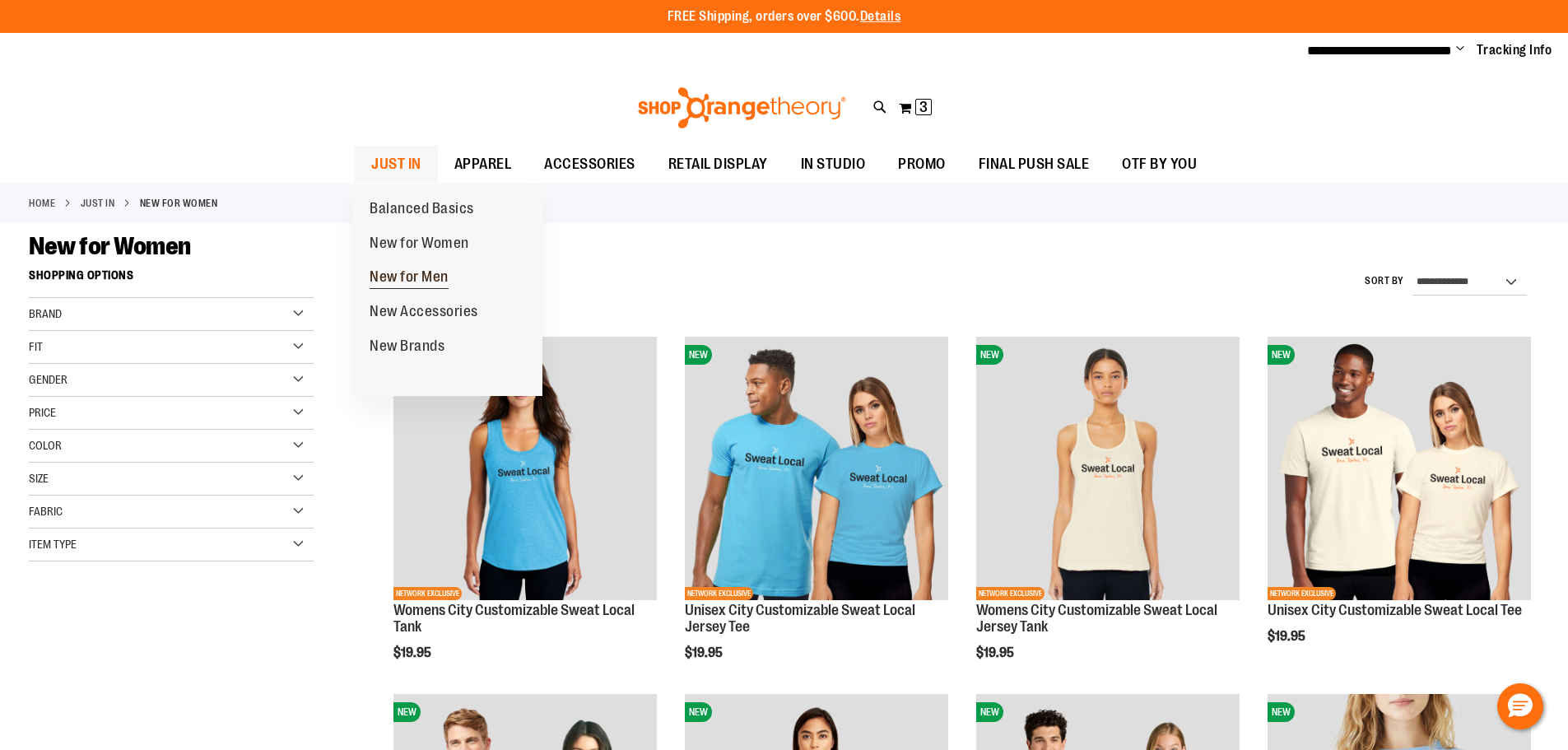
click at [395, 271] on span "New for Men" at bounding box center [409, 279] width 79 height 21
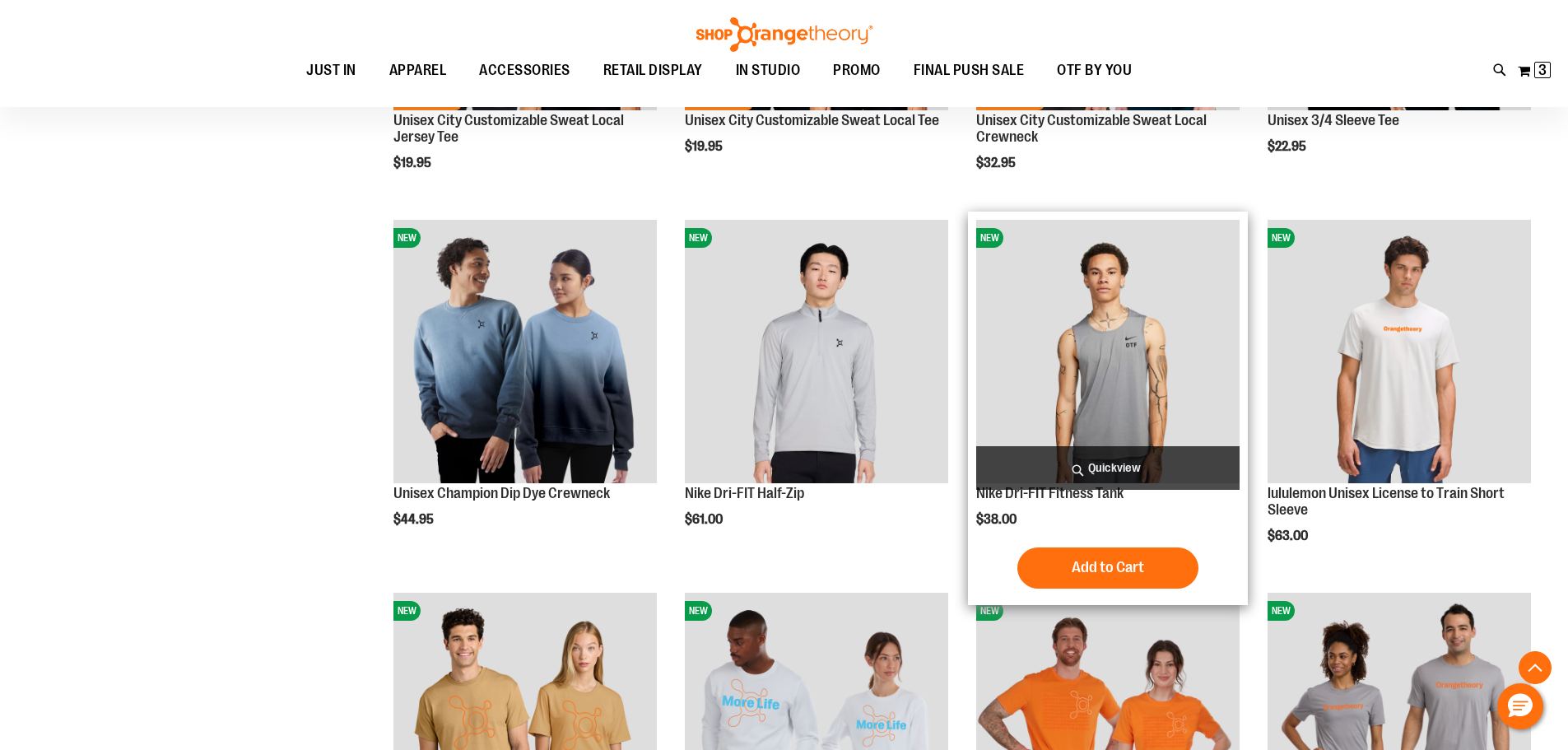
scroll to position [493, 0]
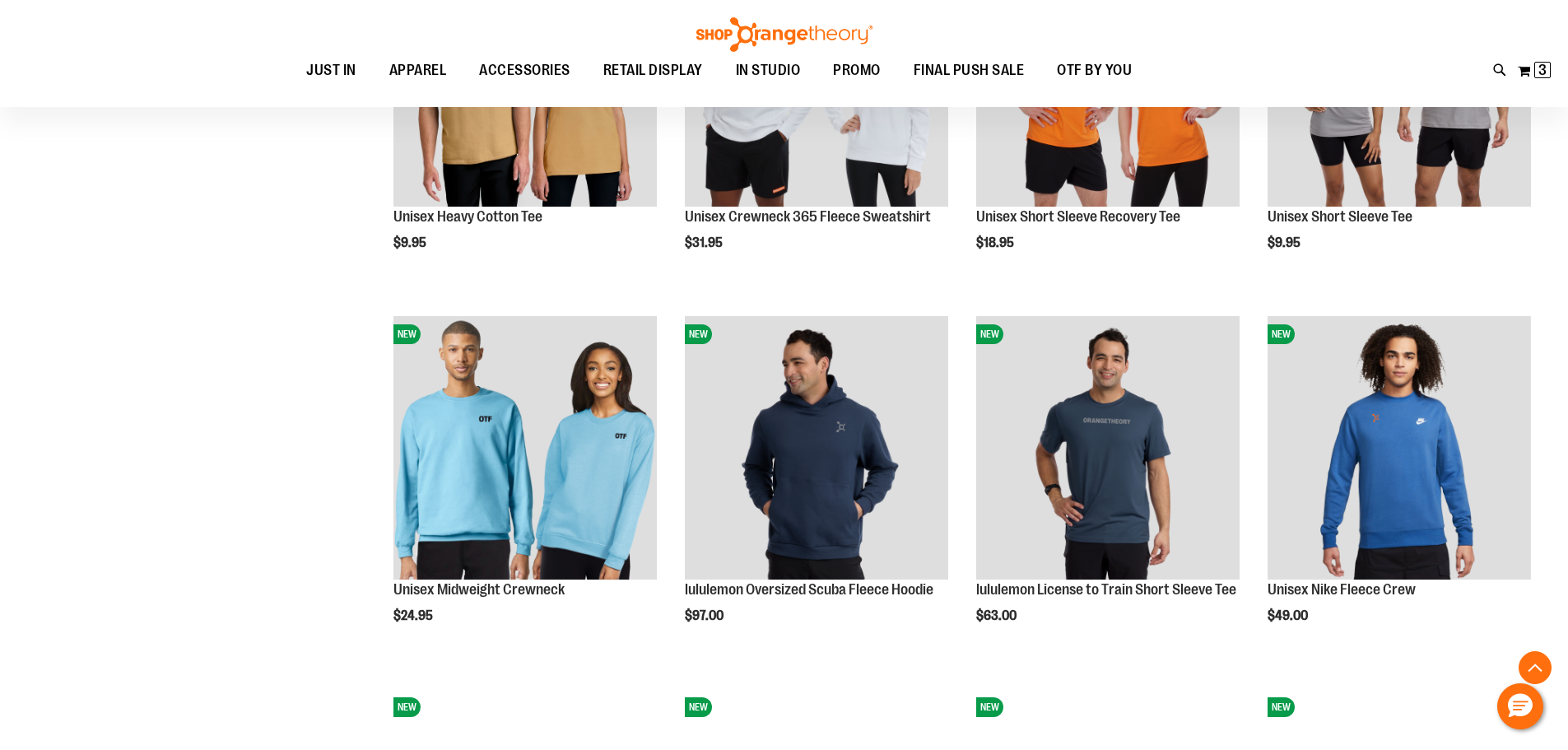
scroll to position [1235, 0]
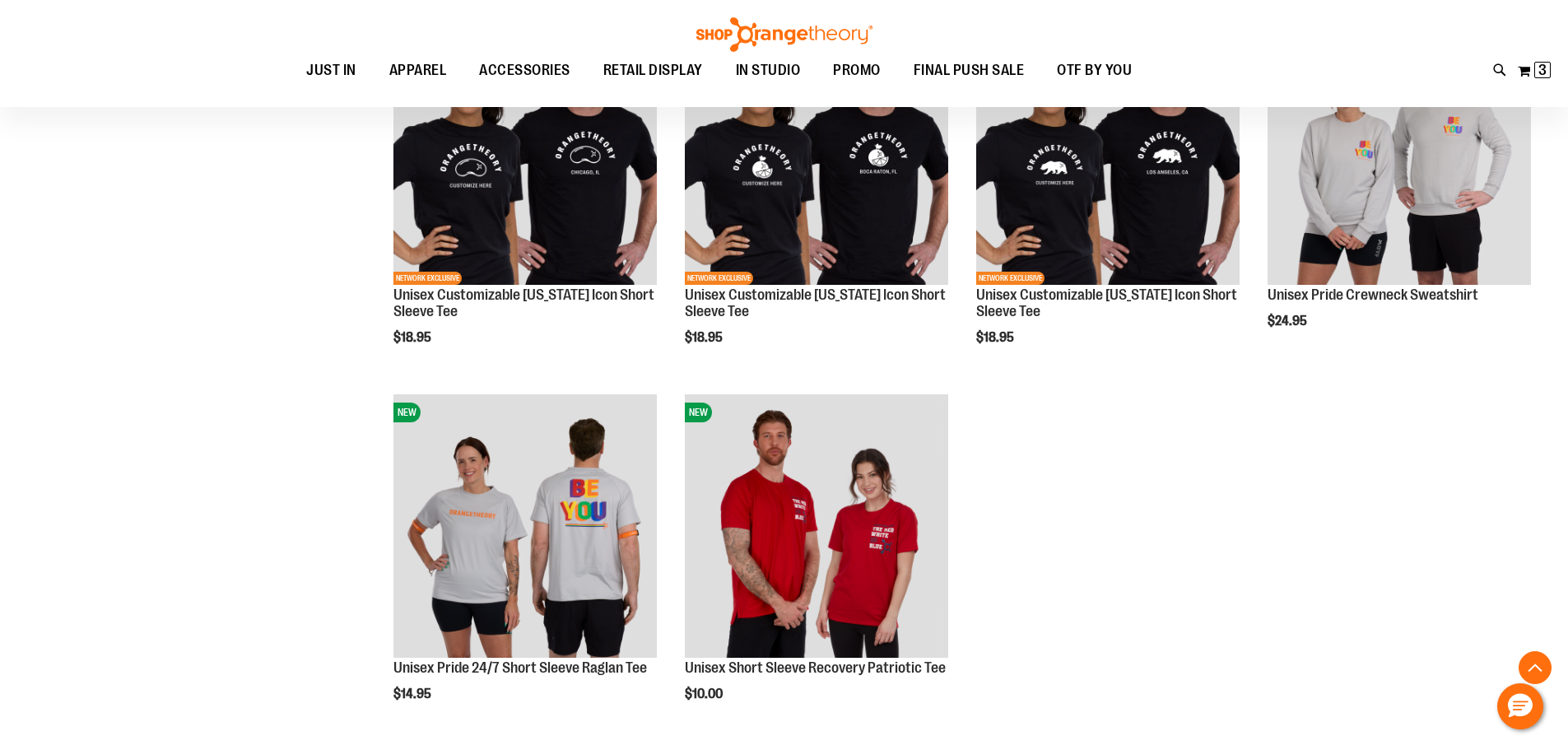
scroll to position [2552, 0]
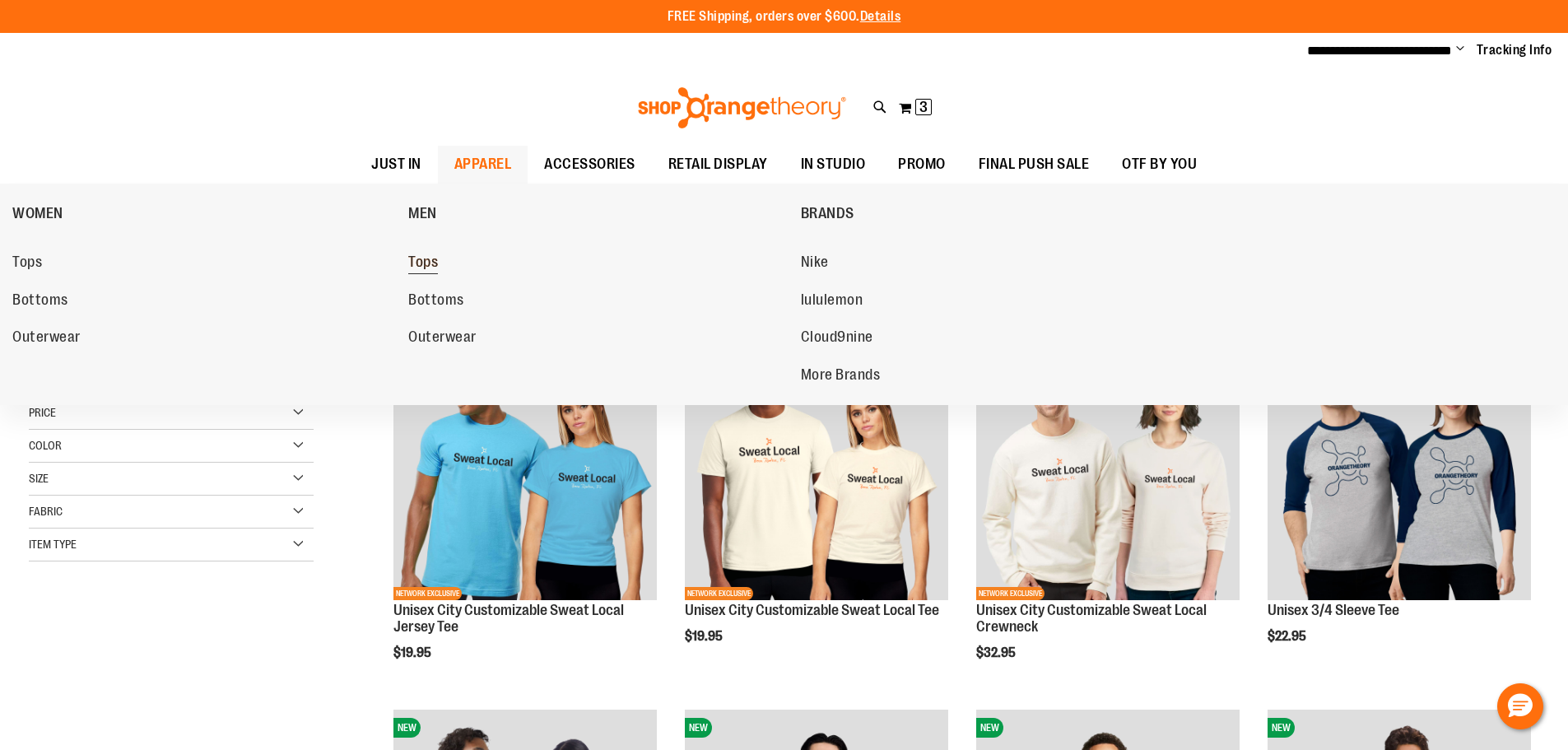
click at [440, 257] on link "Tops" at bounding box center [595, 262] width 376 height 29
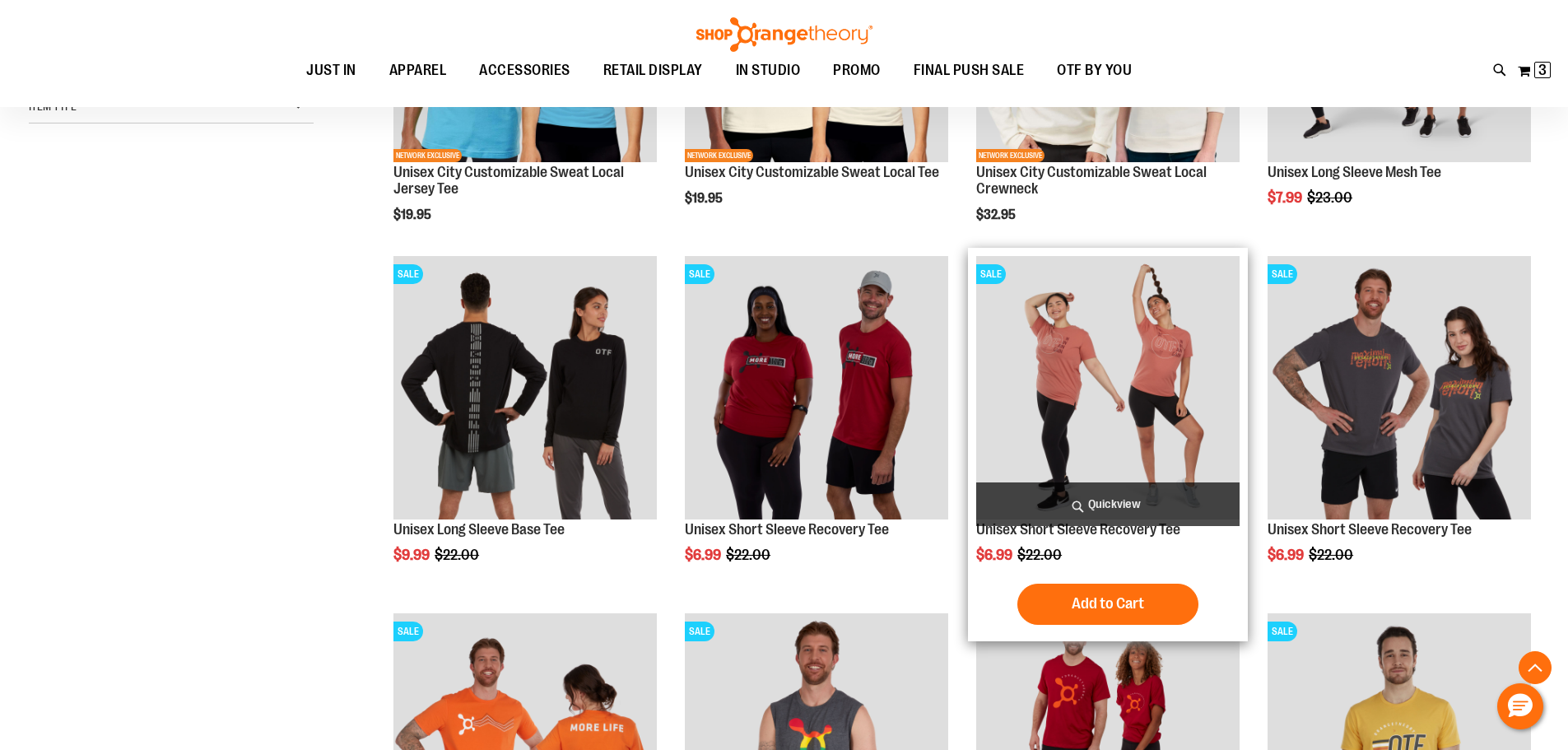
scroll to position [576, 0]
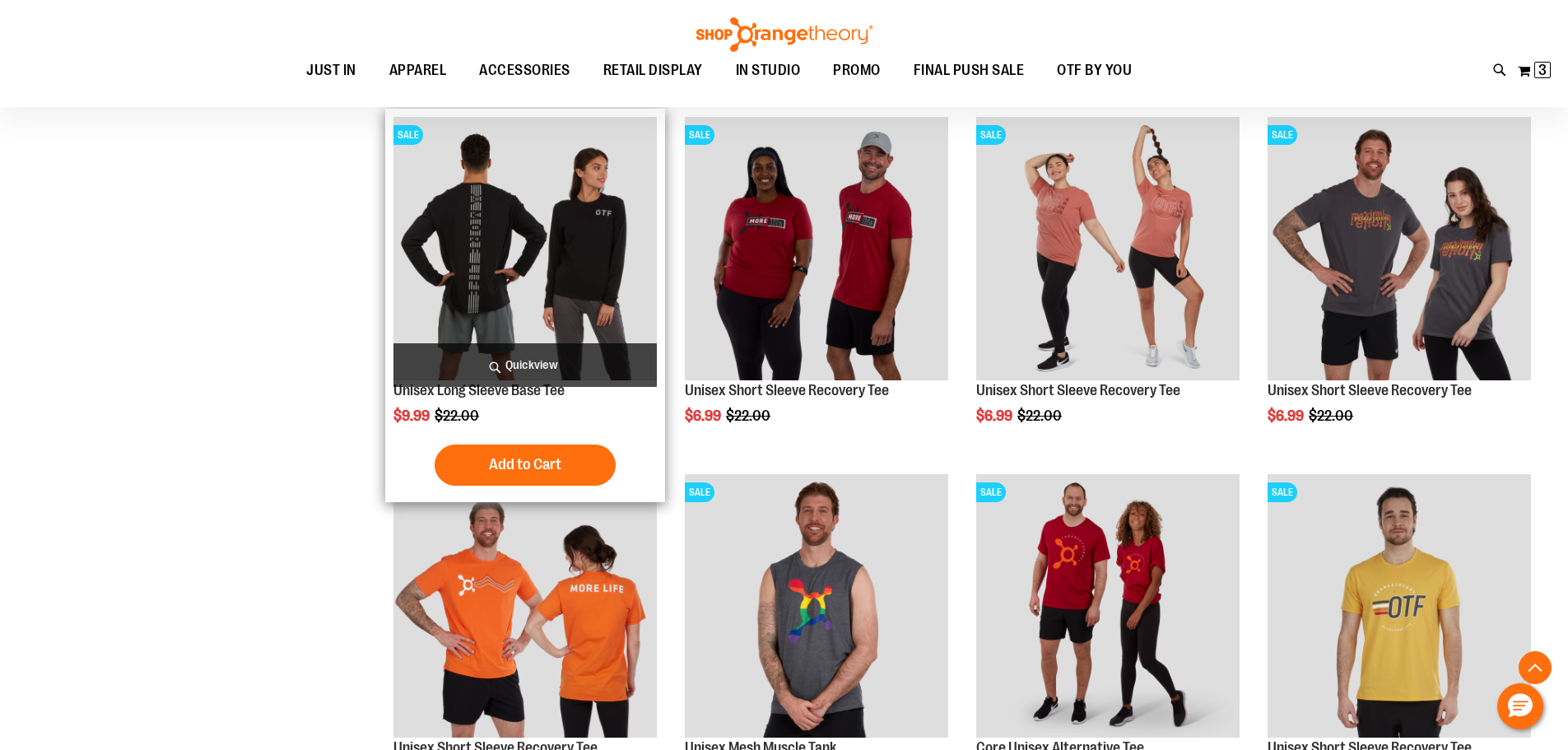
click at [501, 273] on img "product" at bounding box center [525, 248] width 263 height 263
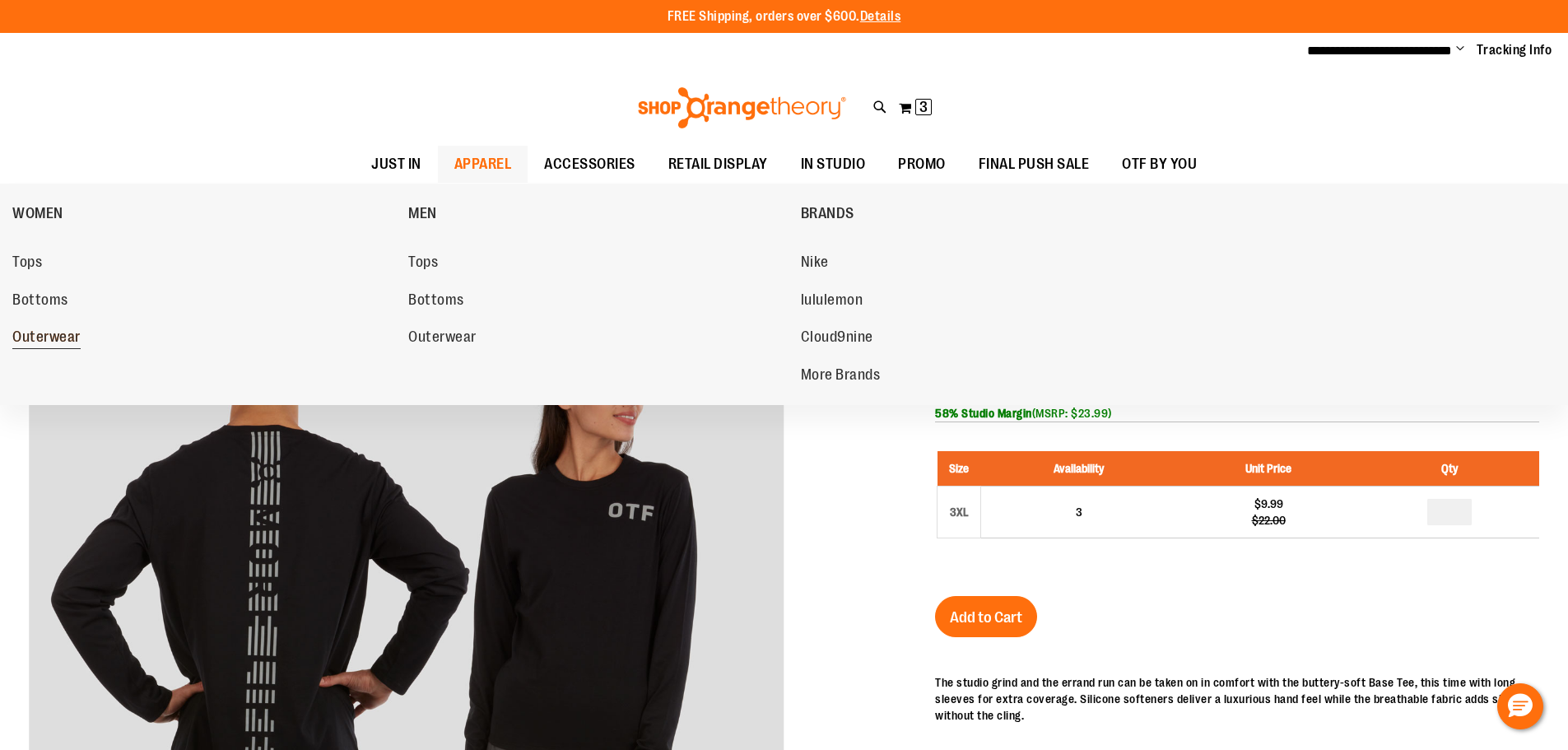
click at [29, 337] on span "Outerwear" at bounding box center [46, 338] width 69 height 21
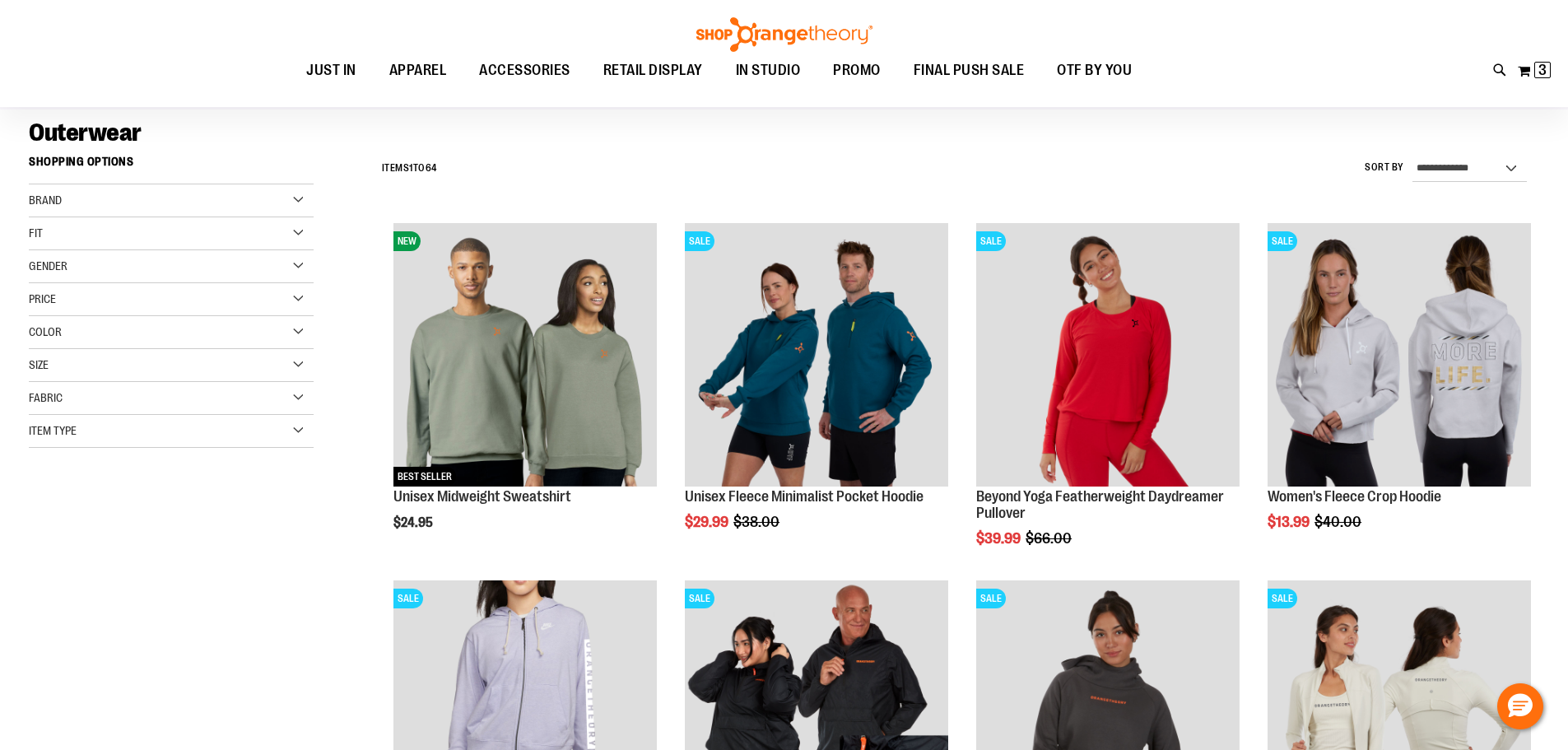
scroll to position [81, 0]
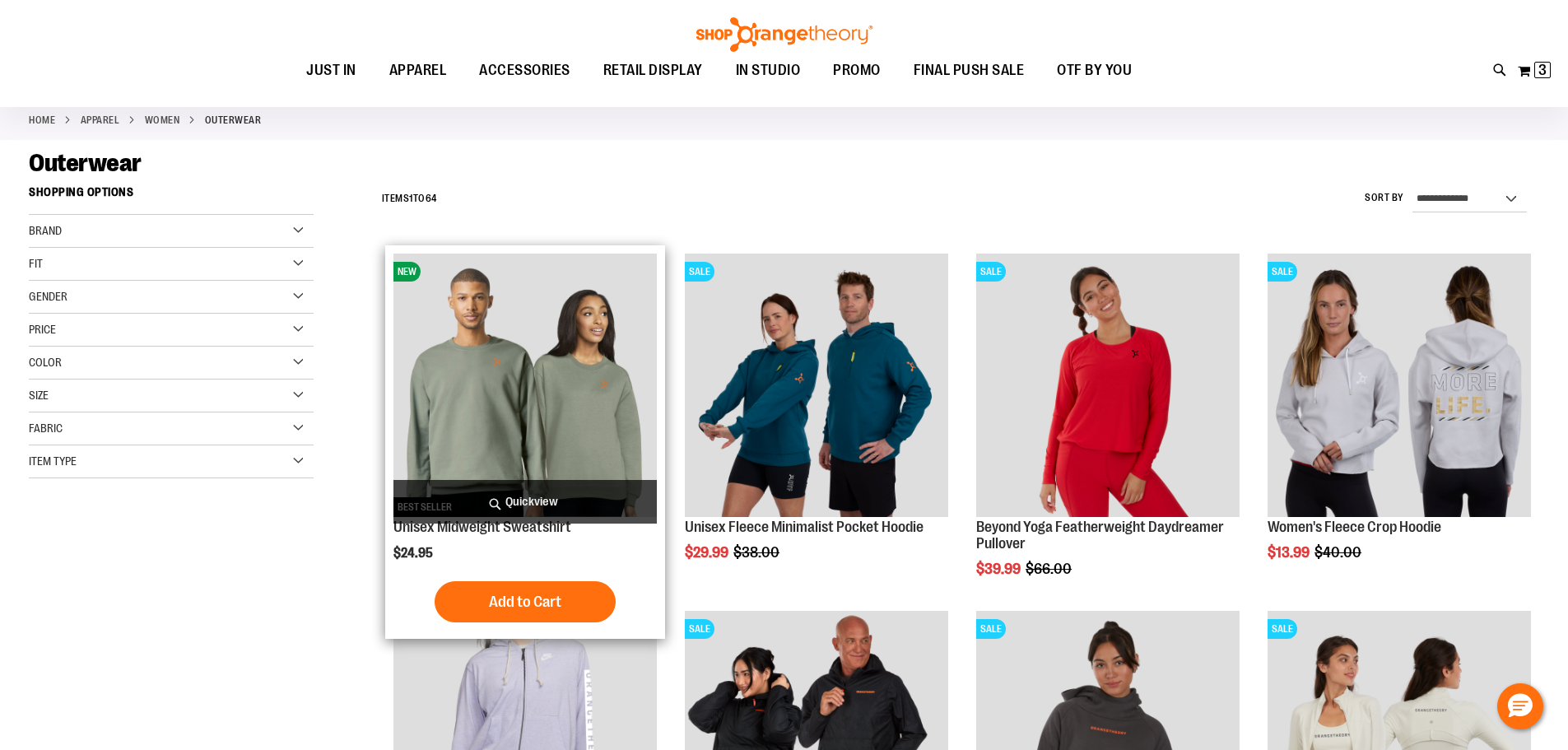
click at [548, 396] on img "product" at bounding box center [525, 385] width 263 height 263
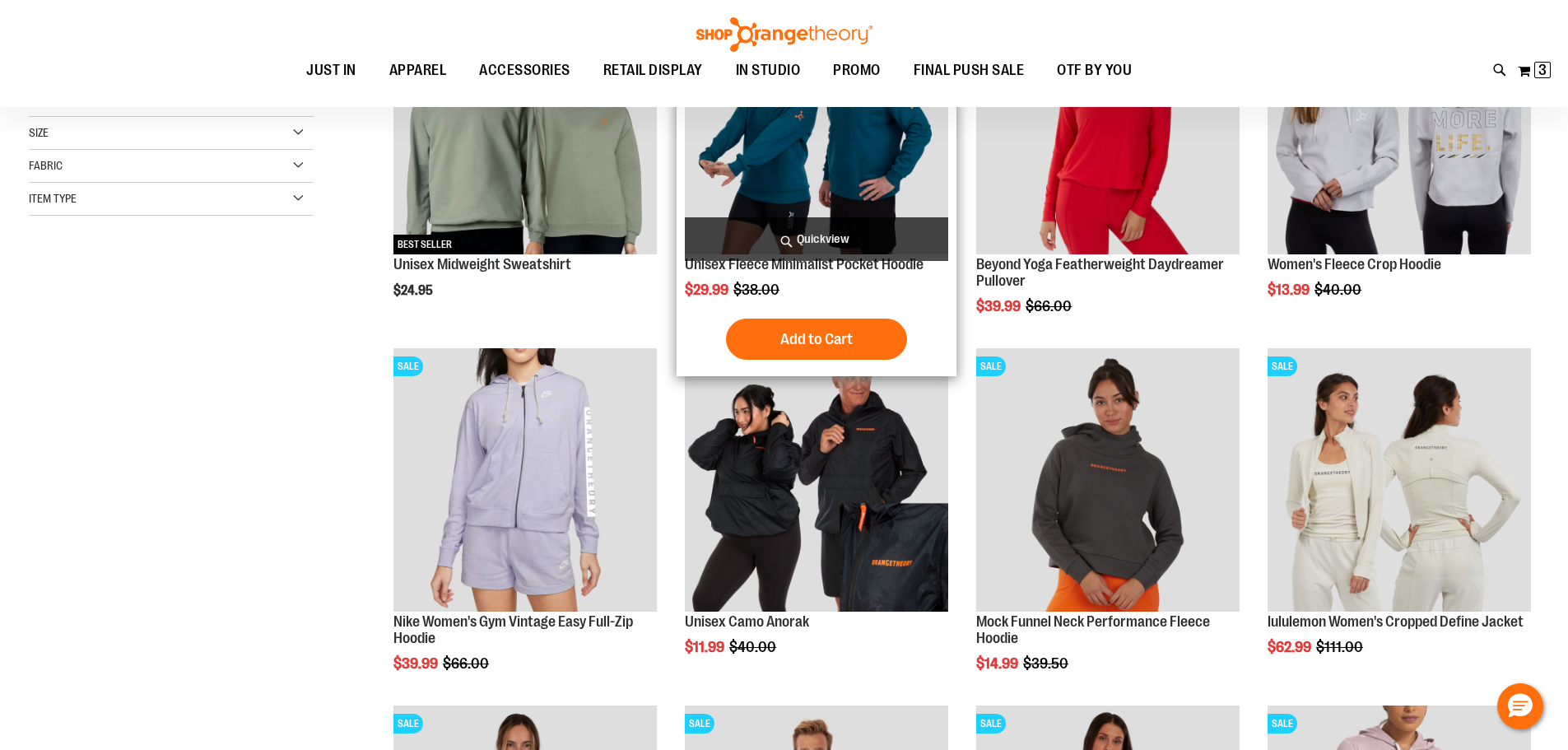
scroll to position [329, 0]
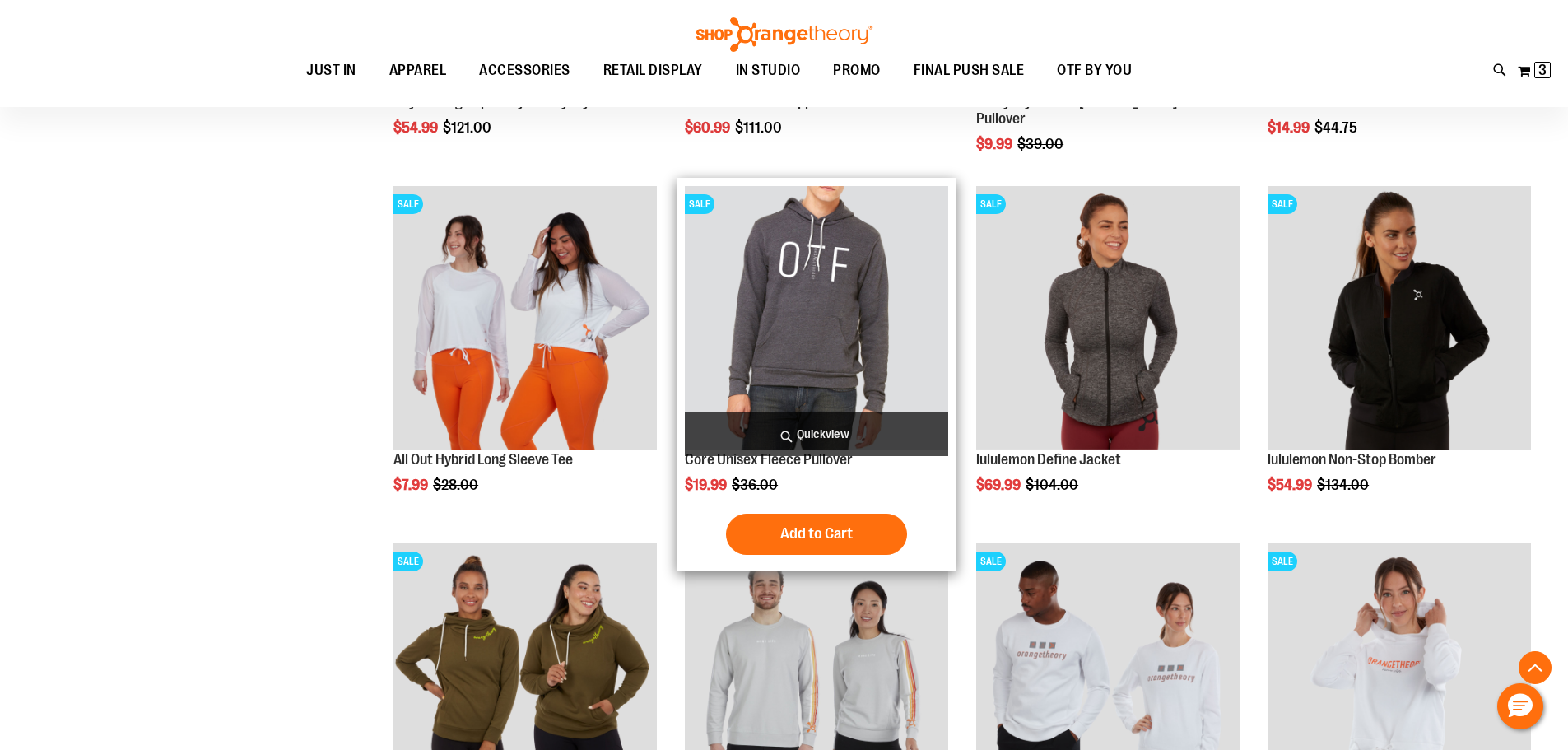
scroll to position [1399, 0]
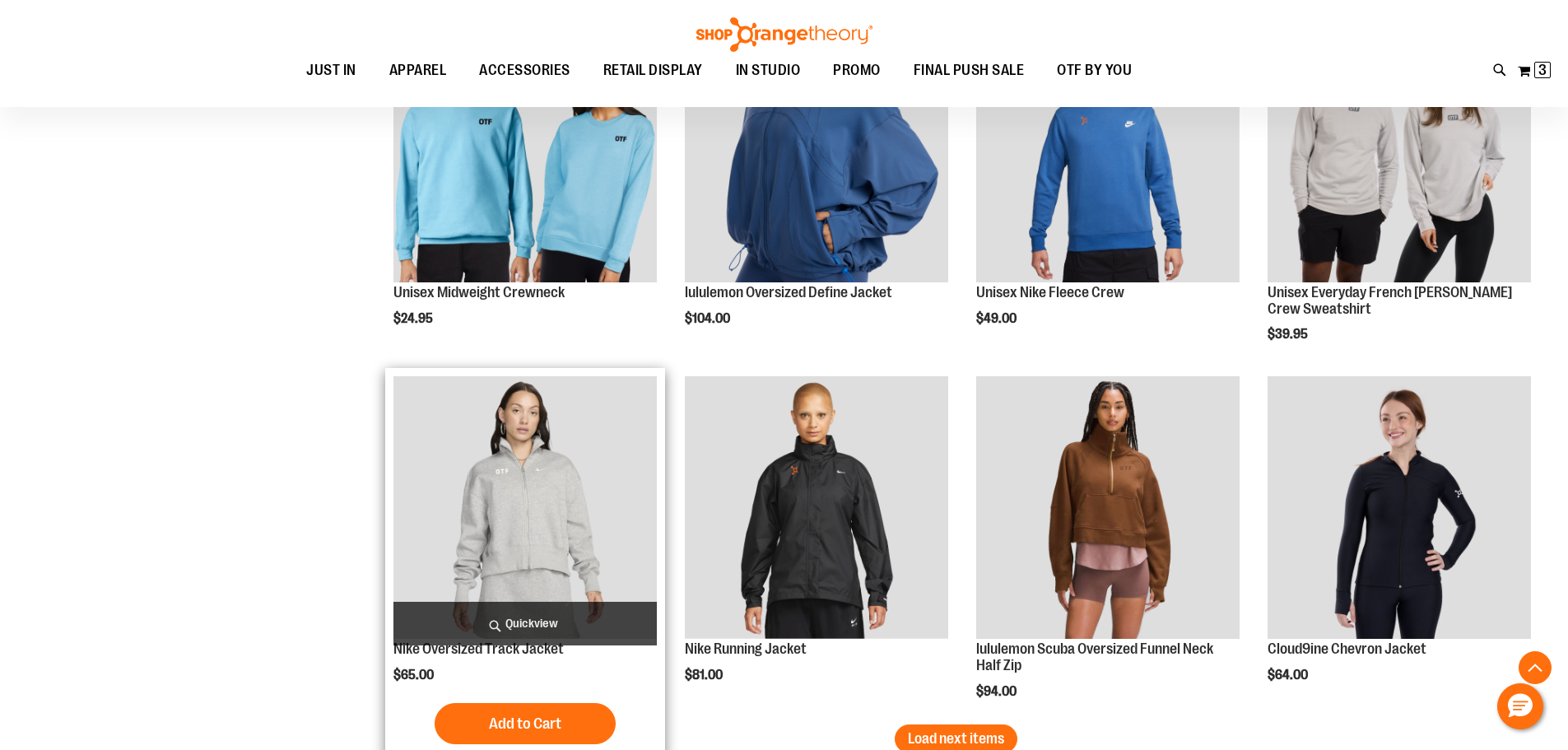
scroll to position [2963, 0]
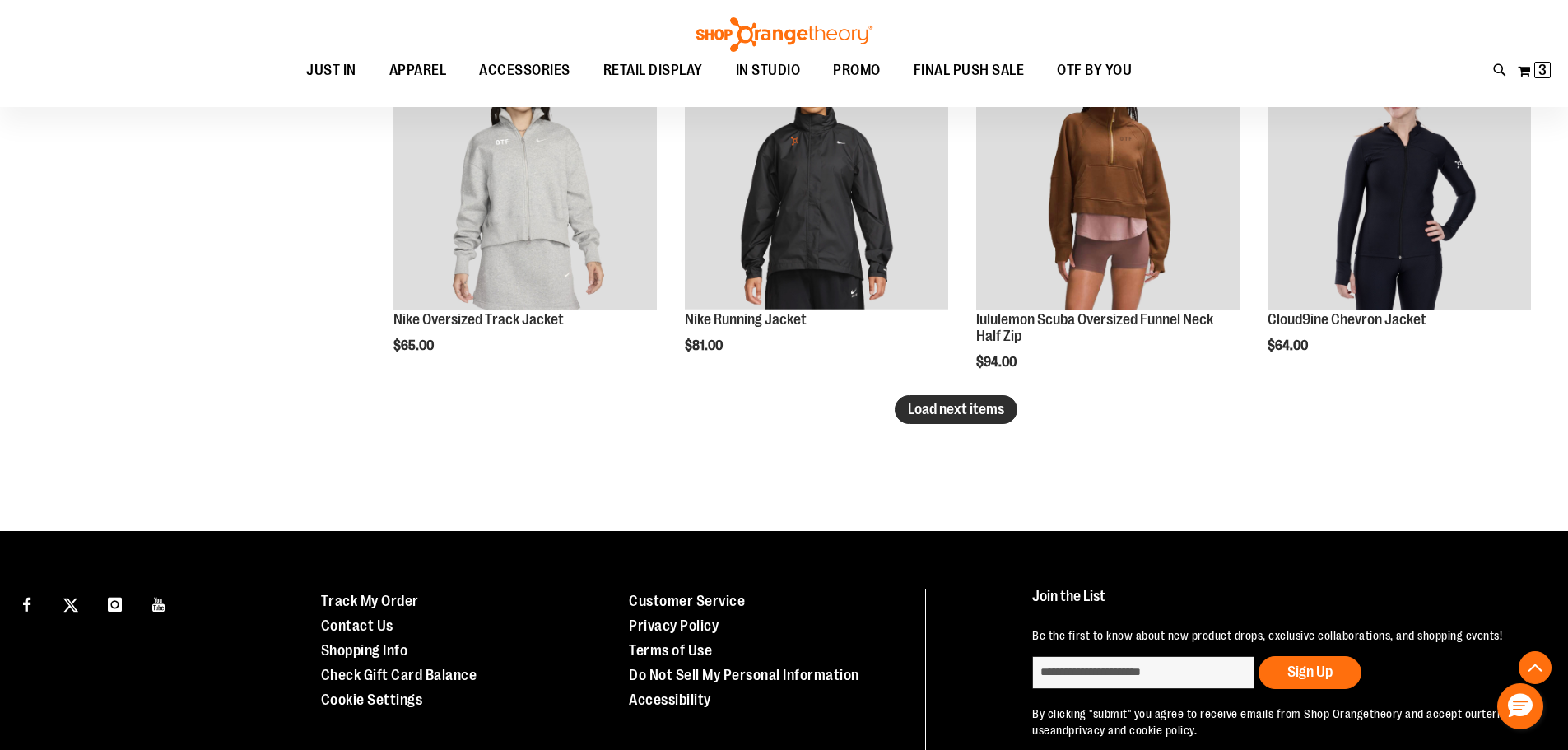
click at [949, 405] on span "Load next items" at bounding box center [956, 409] width 96 height 16
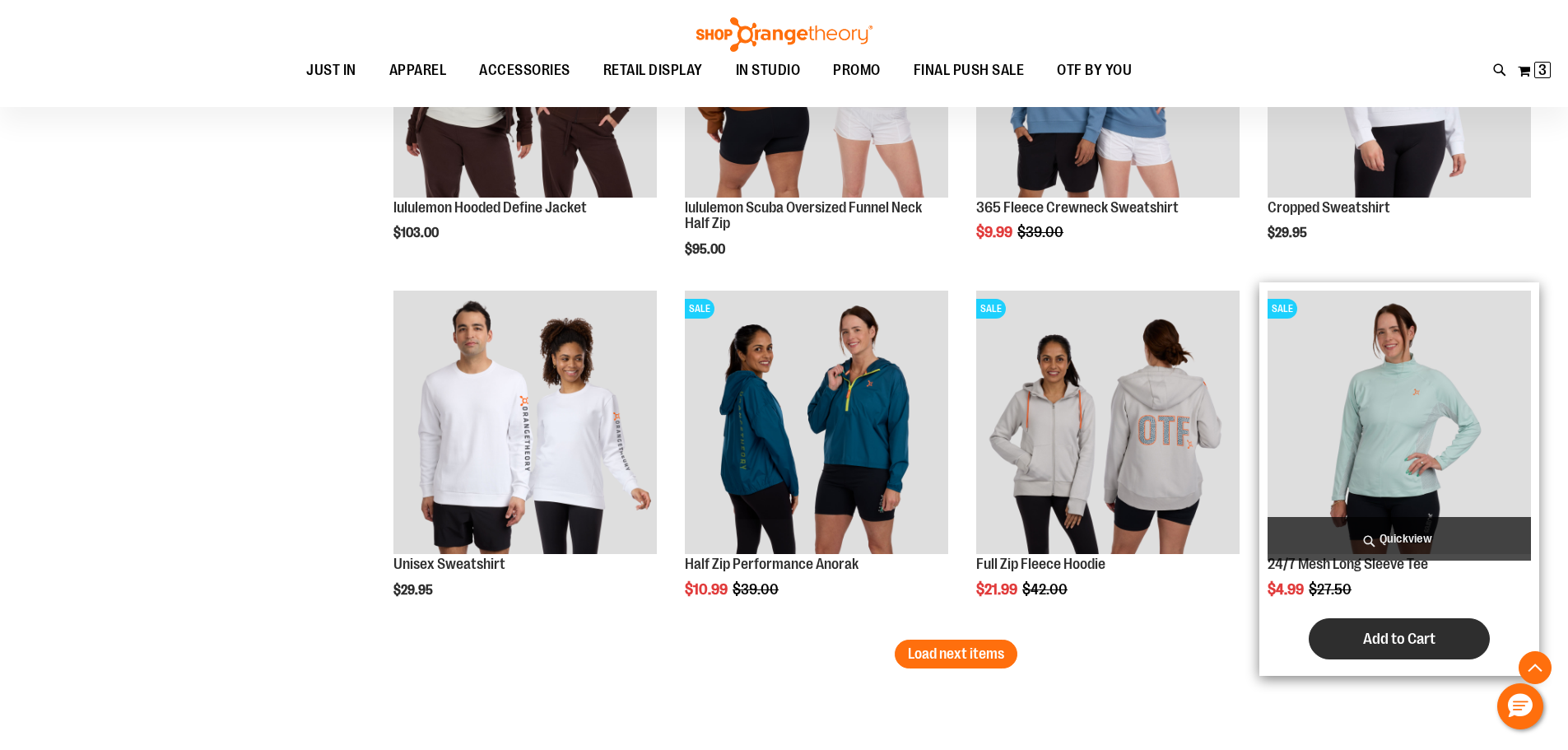
scroll to position [3870, 0]
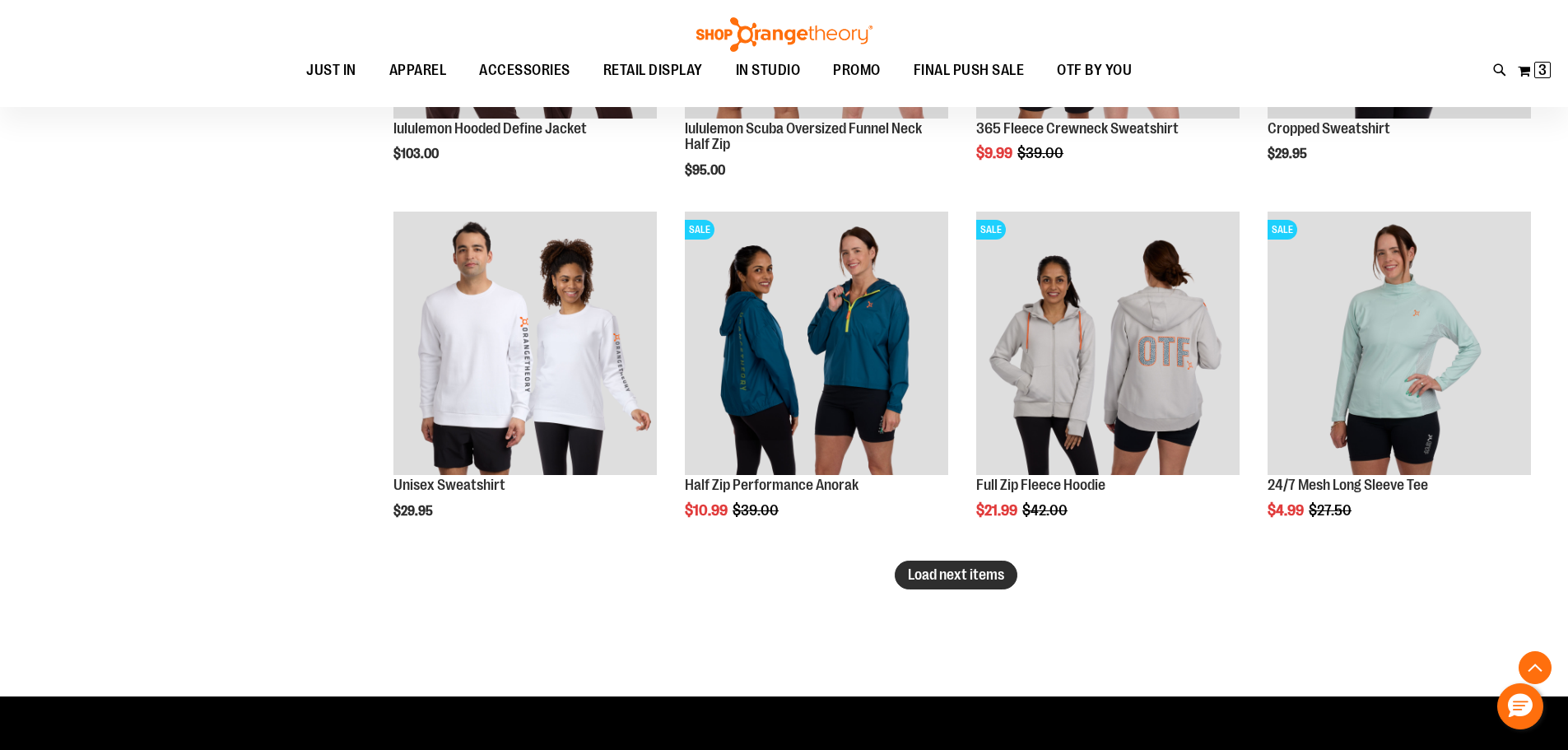
click at [918, 578] on span "Load next items" at bounding box center [956, 575] width 96 height 16
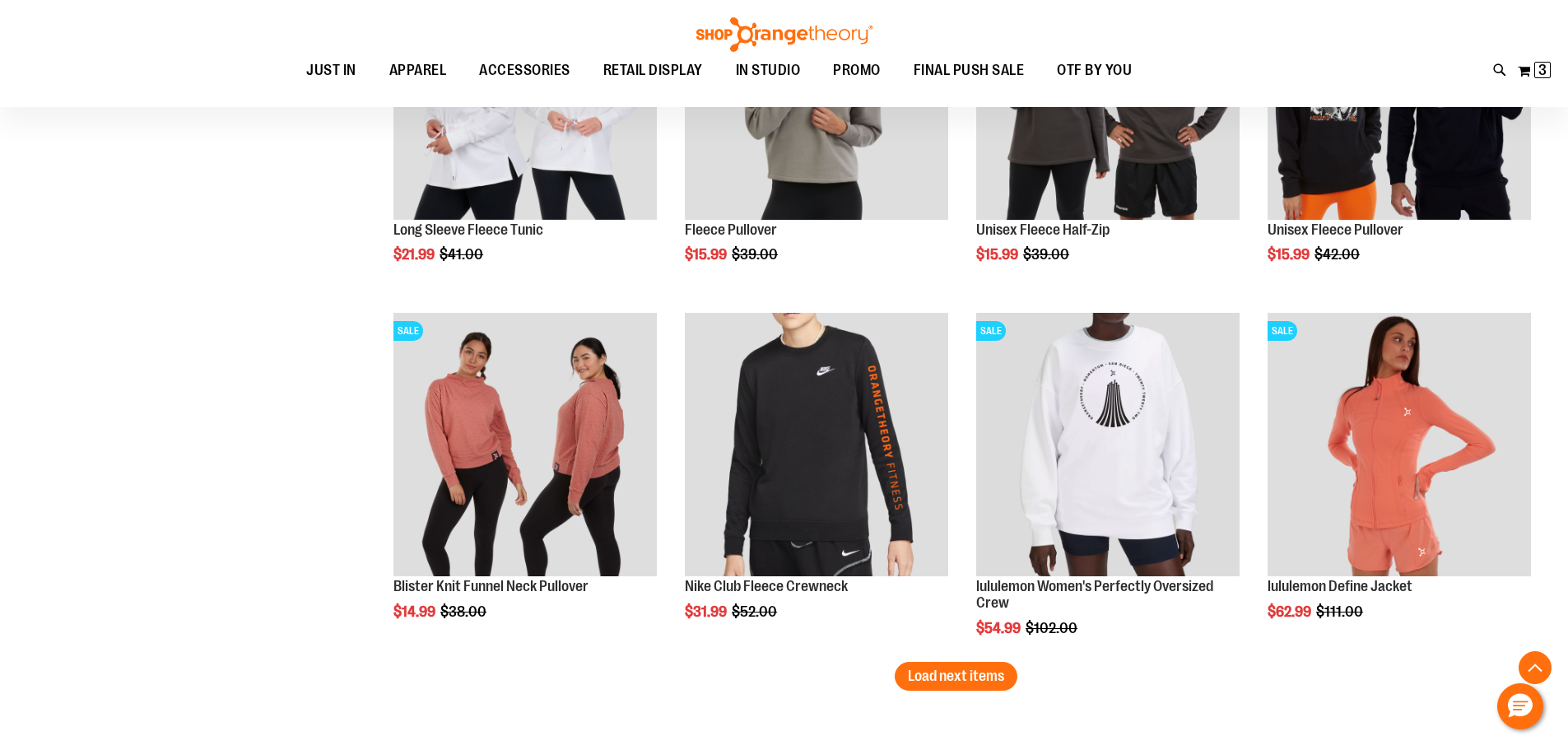
scroll to position [4858, 0]
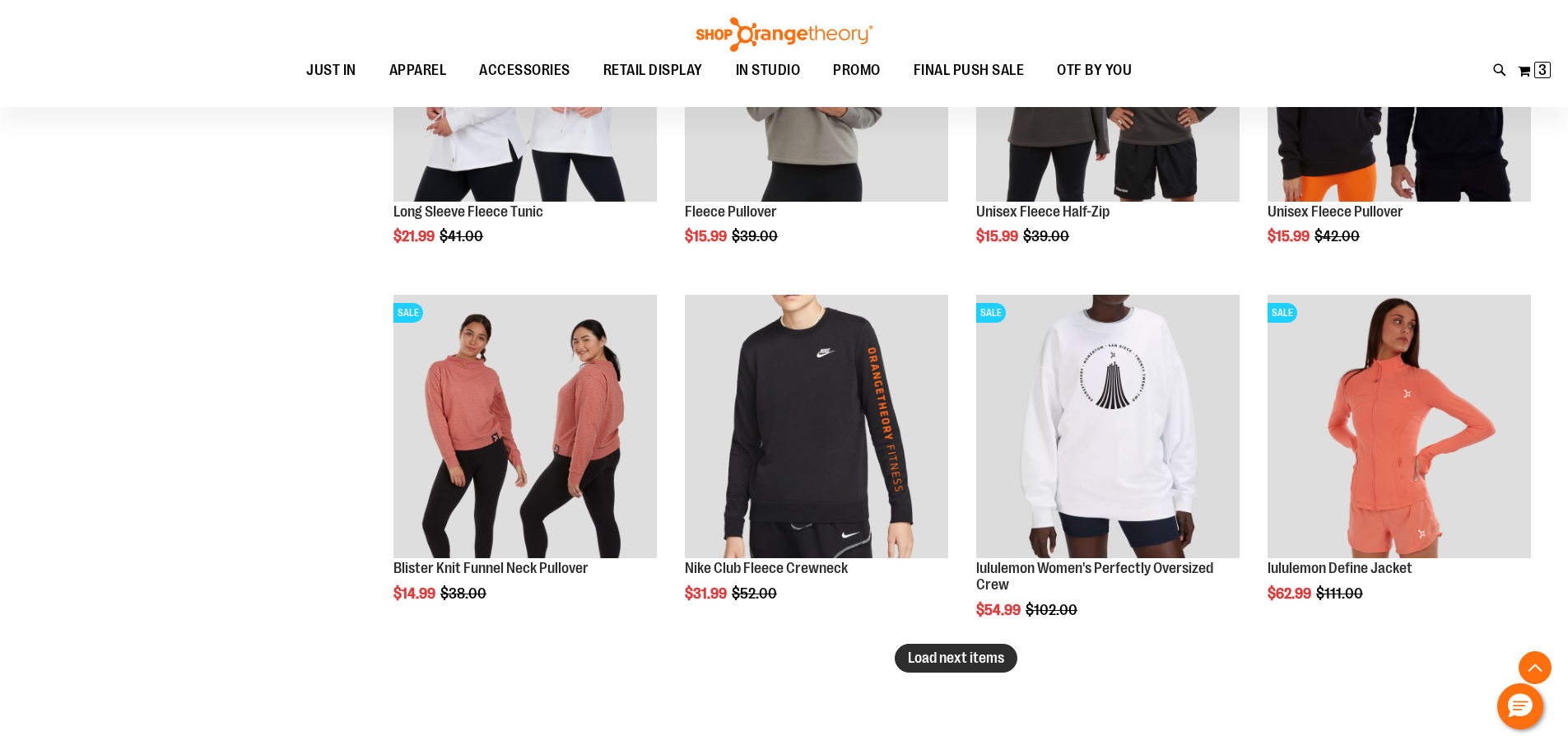
click at [1008, 662] on button "Load next items" at bounding box center [956, 658] width 122 height 29
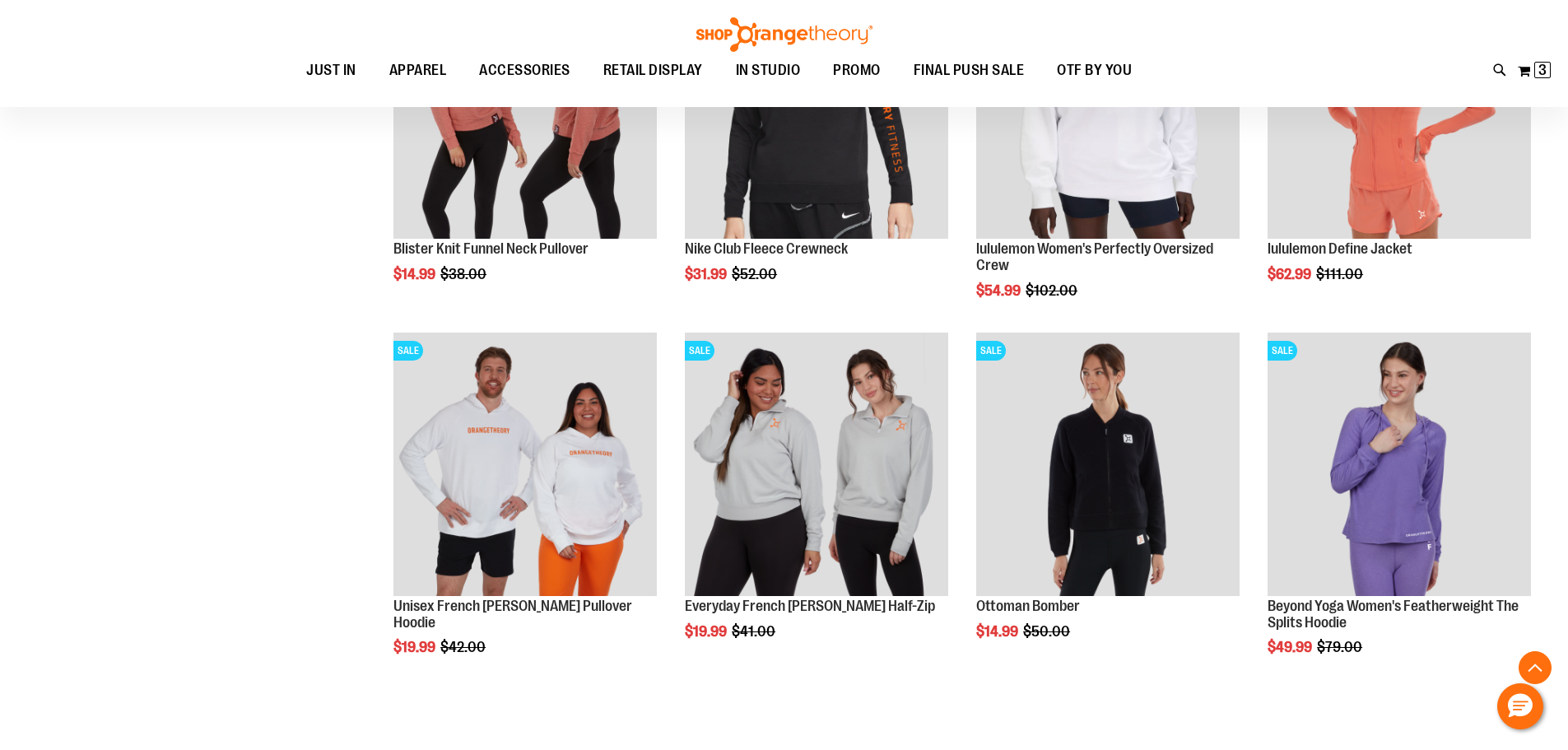
scroll to position [5187, 0]
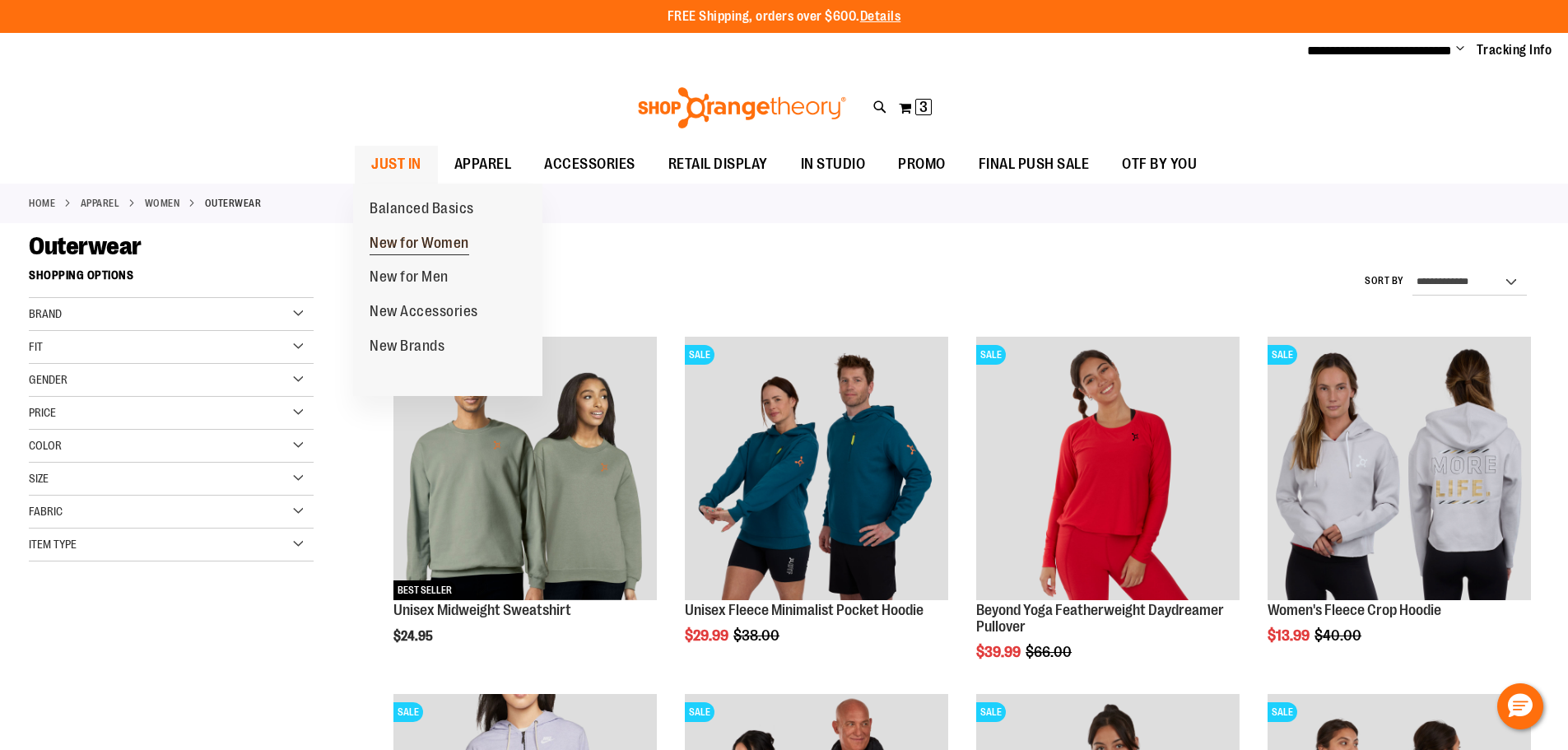
click at [422, 245] on span "New for Women" at bounding box center [419, 245] width 100 height 21
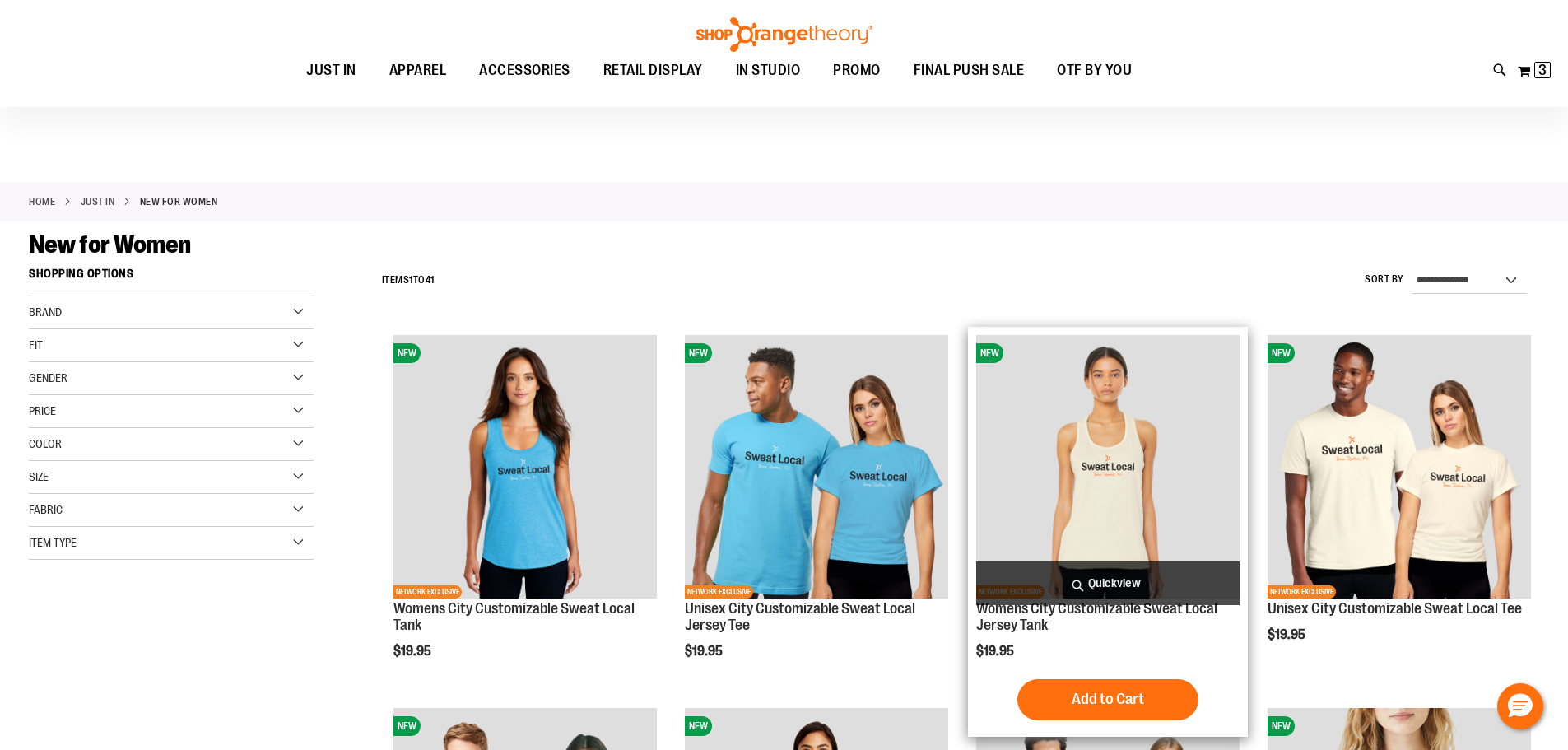
scroll to position [411, 0]
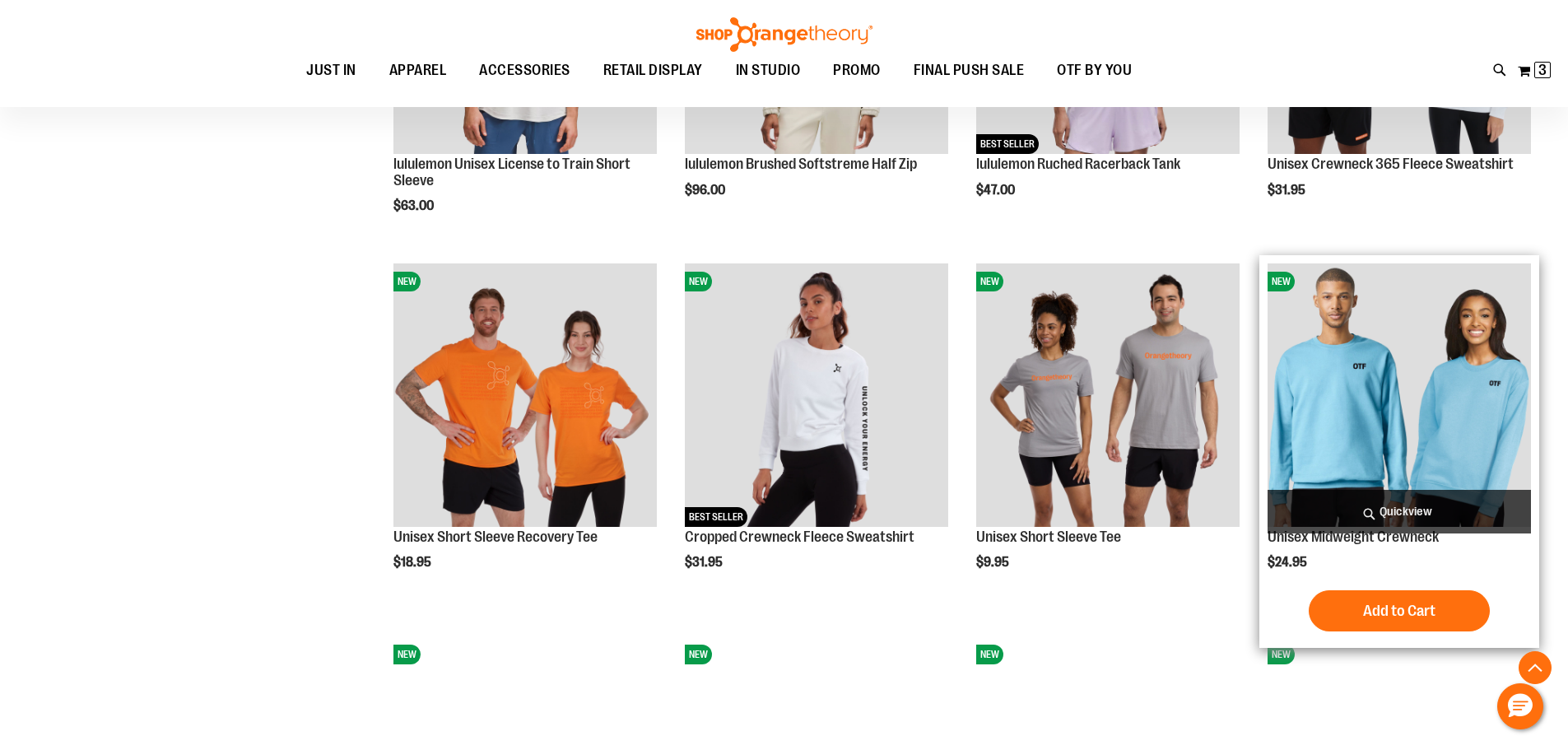
scroll to position [1811, 0]
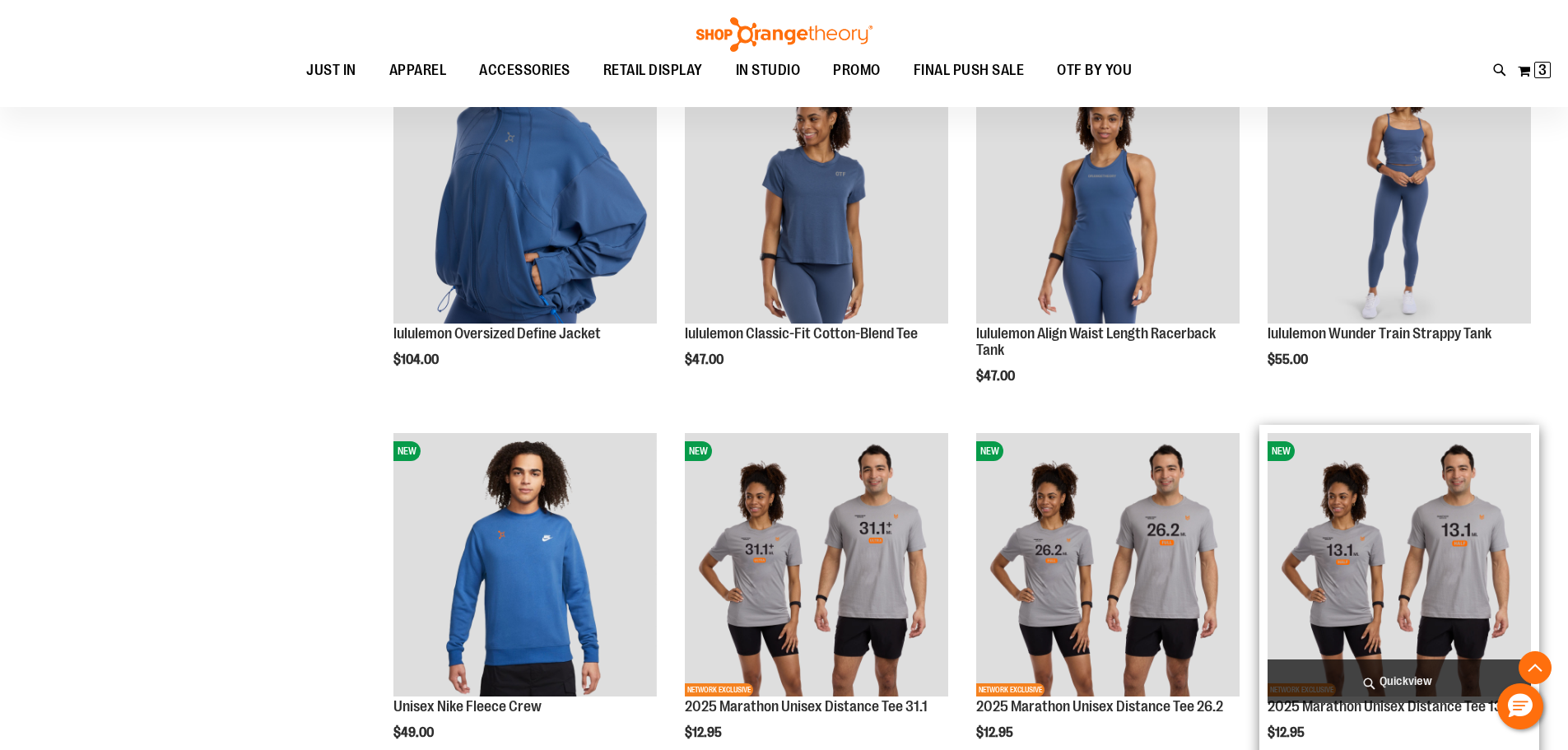
scroll to position [2140, 0]
drag, startPoint x: 1382, startPoint y: 479, endPoint x: 1406, endPoint y: 504, distance: 34.7
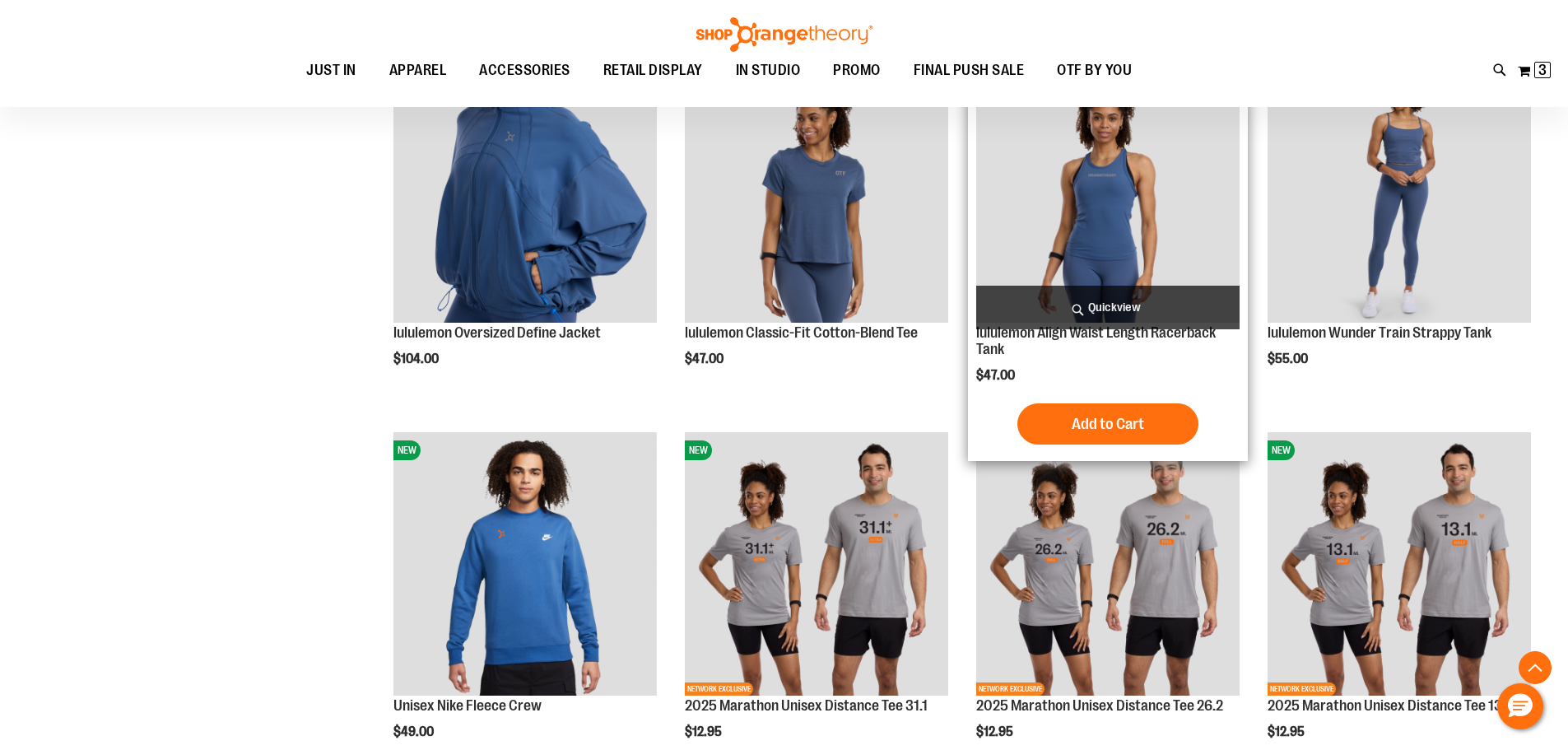
drag, startPoint x: 1406, startPoint y: 504, endPoint x: 1083, endPoint y: 397, distance: 340.3
click at [1083, 397] on div "lululemon Align Waist Length Racerback Tank $47.00 [GEOGRAPHIC_DATA] Add to Car…" at bounding box center [1108, 256] width 263 height 393
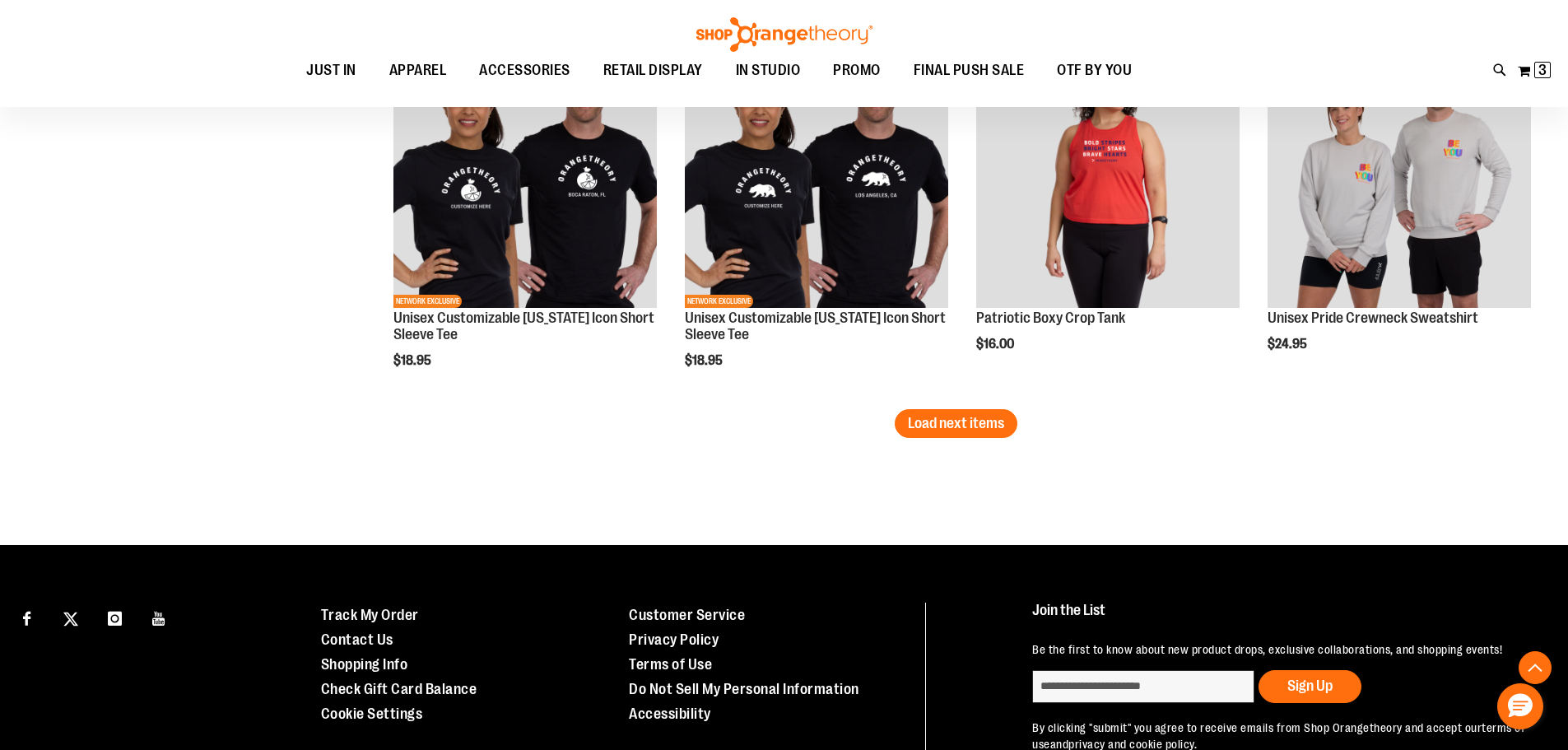
scroll to position [3293, 0]
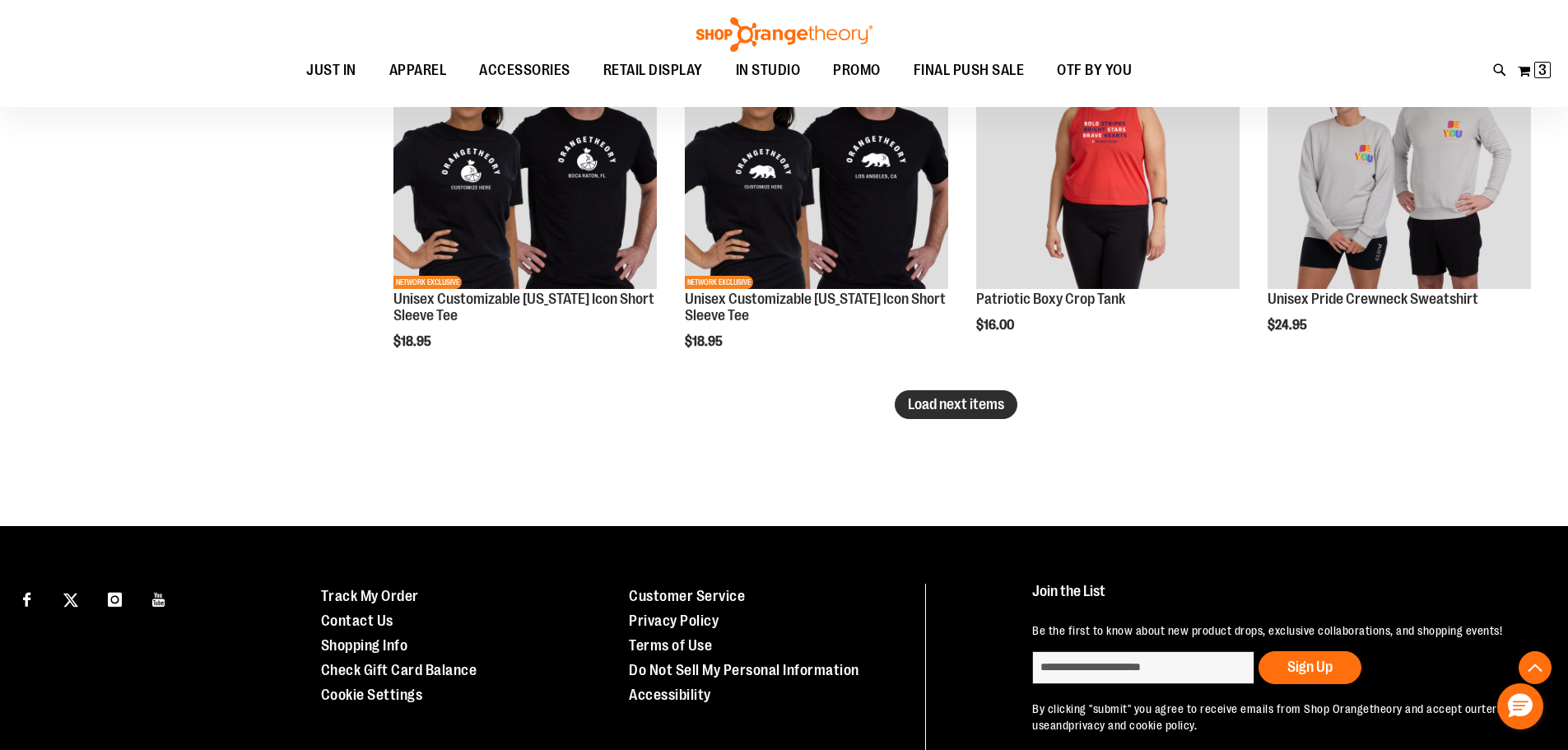
click at [953, 411] on span "Load next items" at bounding box center [956, 404] width 96 height 16
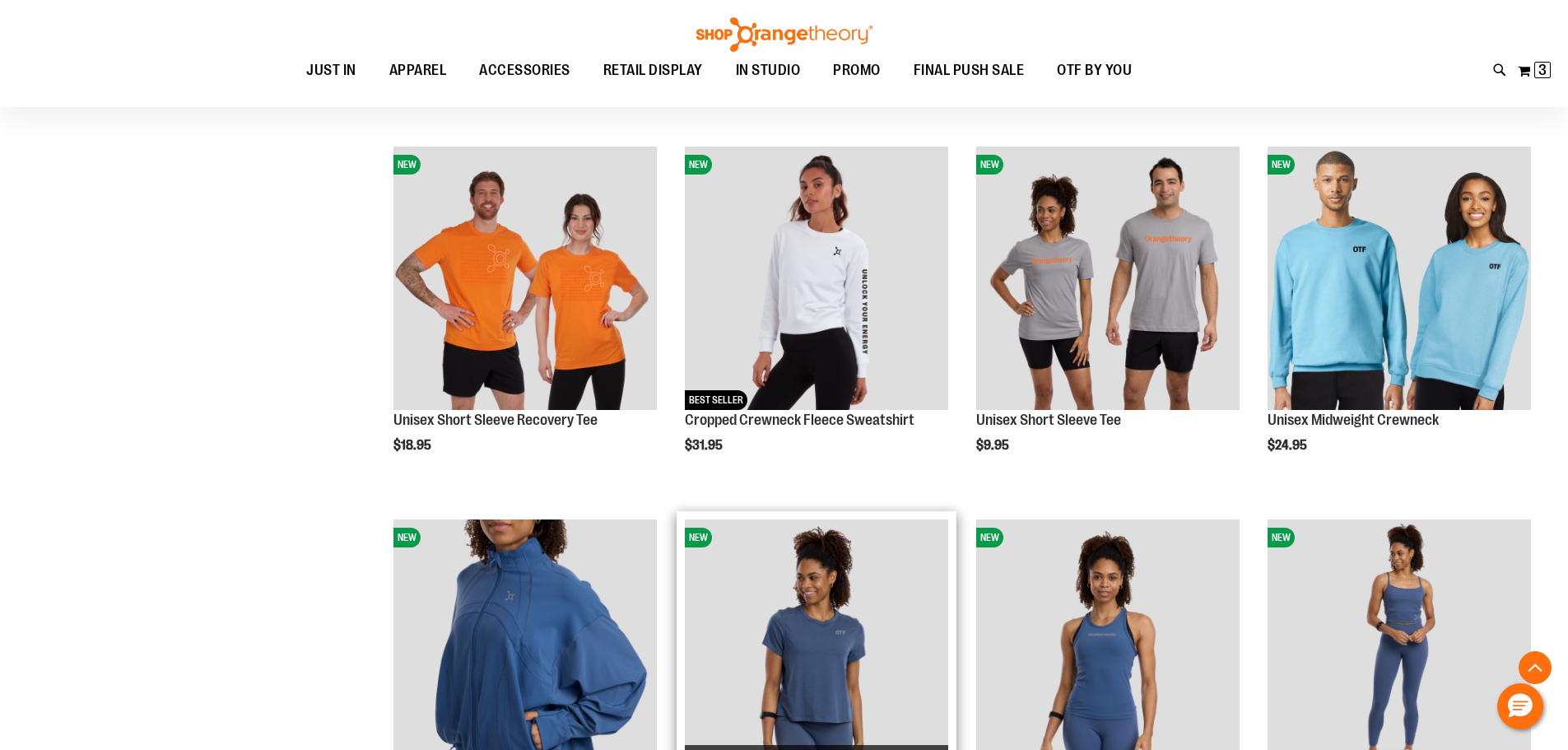
scroll to position [1399, 0]
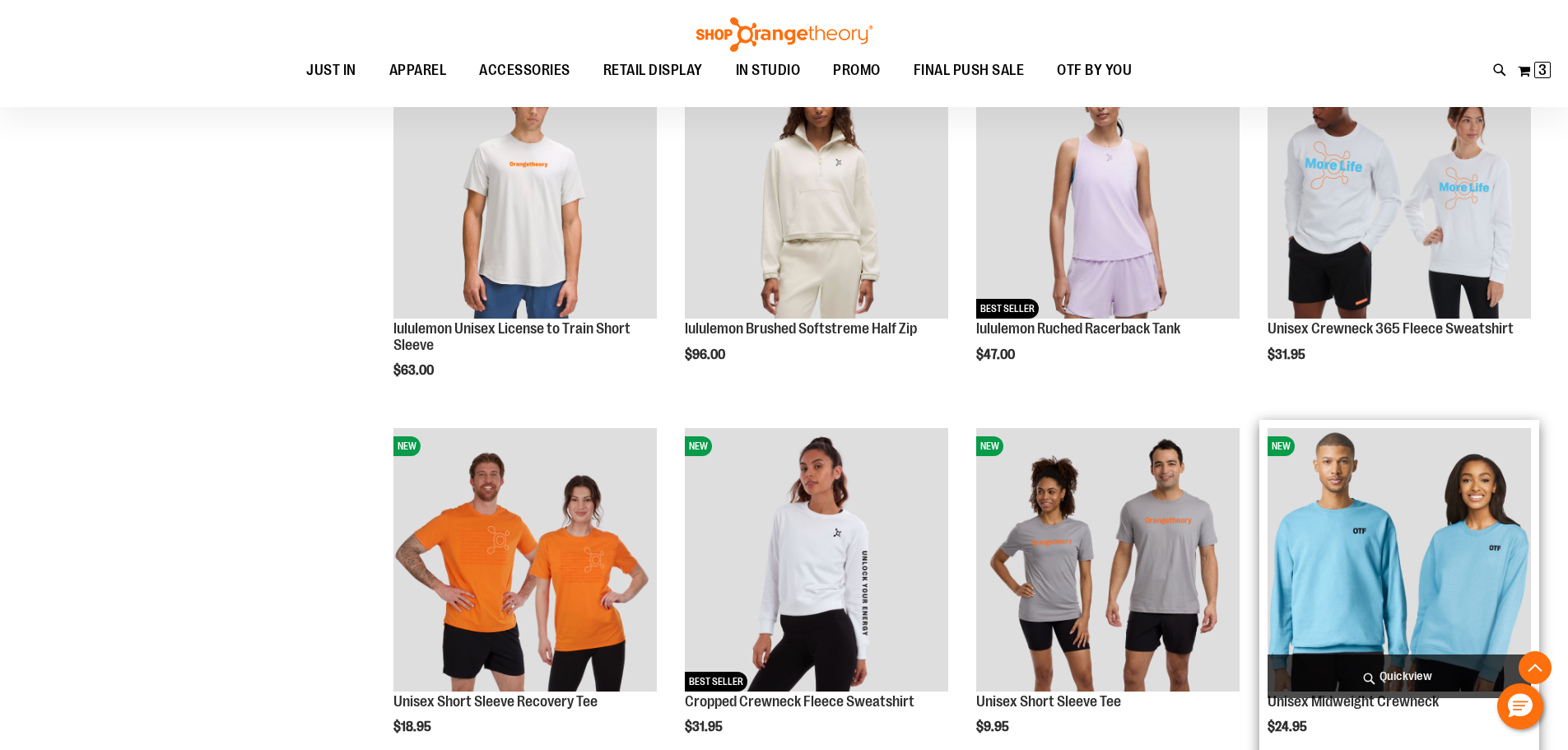
click at [1344, 541] on img "product" at bounding box center [1398, 560] width 263 height 263
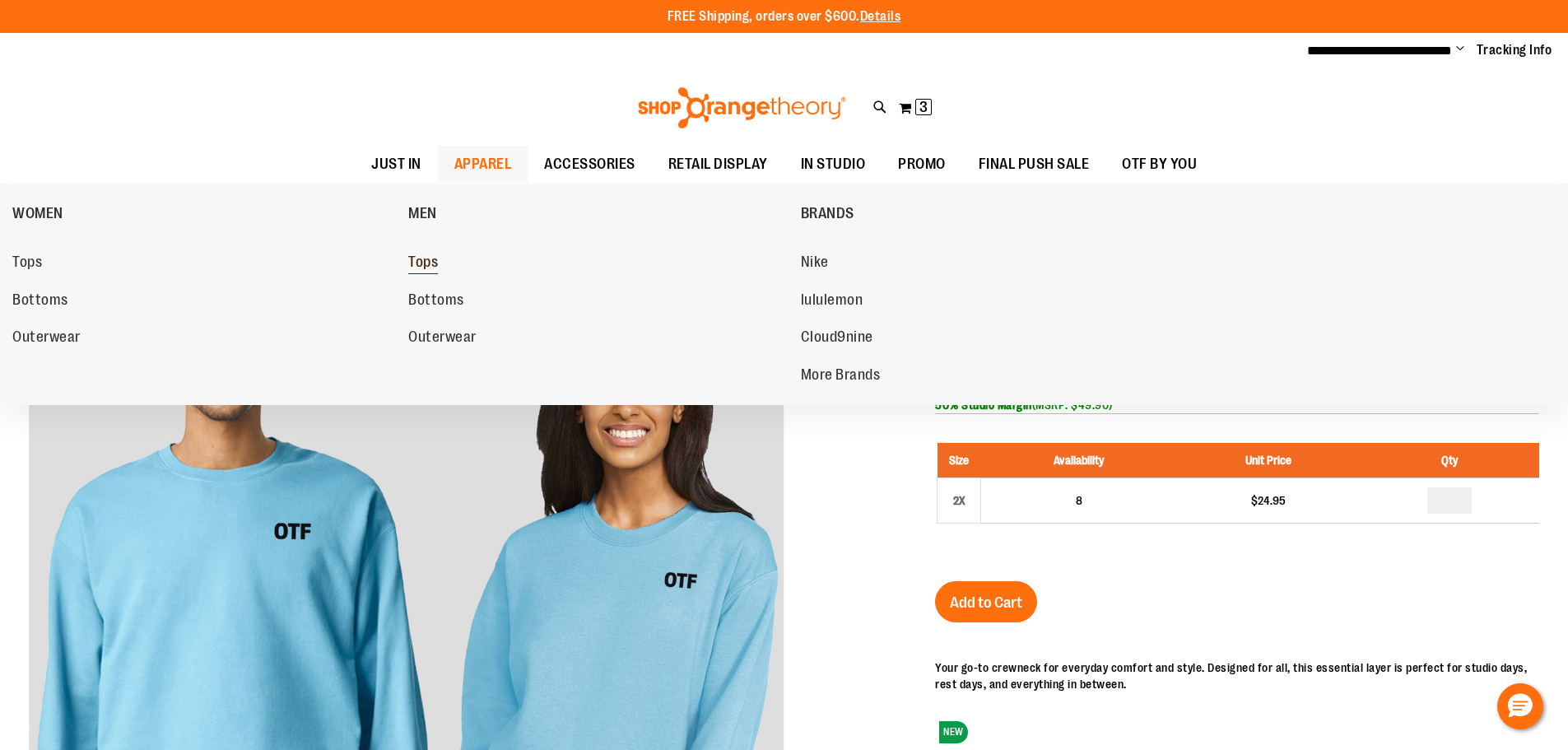
click at [428, 261] on span "Tops" at bounding box center [422, 263] width 29 height 21
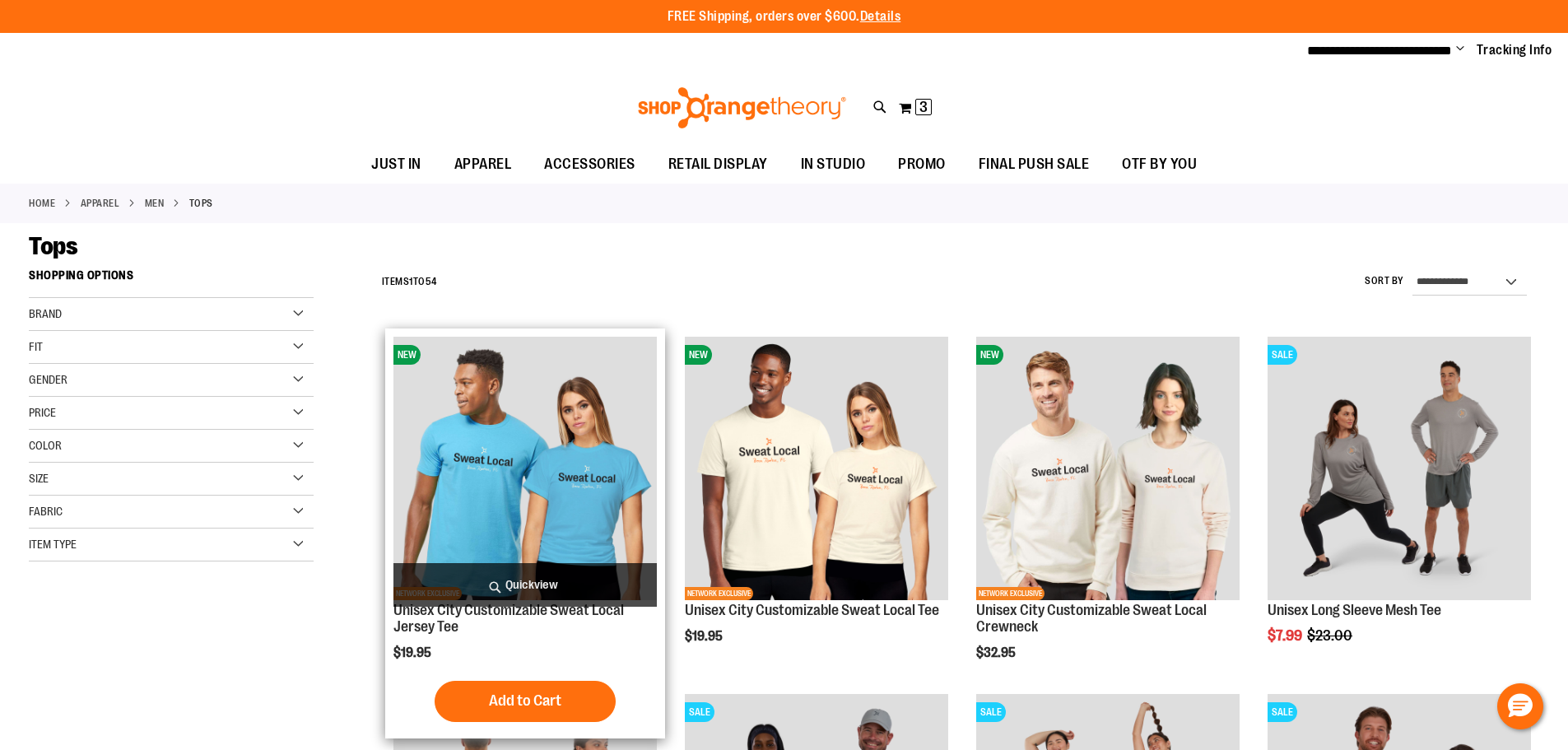
click at [548, 483] on img "product" at bounding box center [525, 468] width 263 height 263
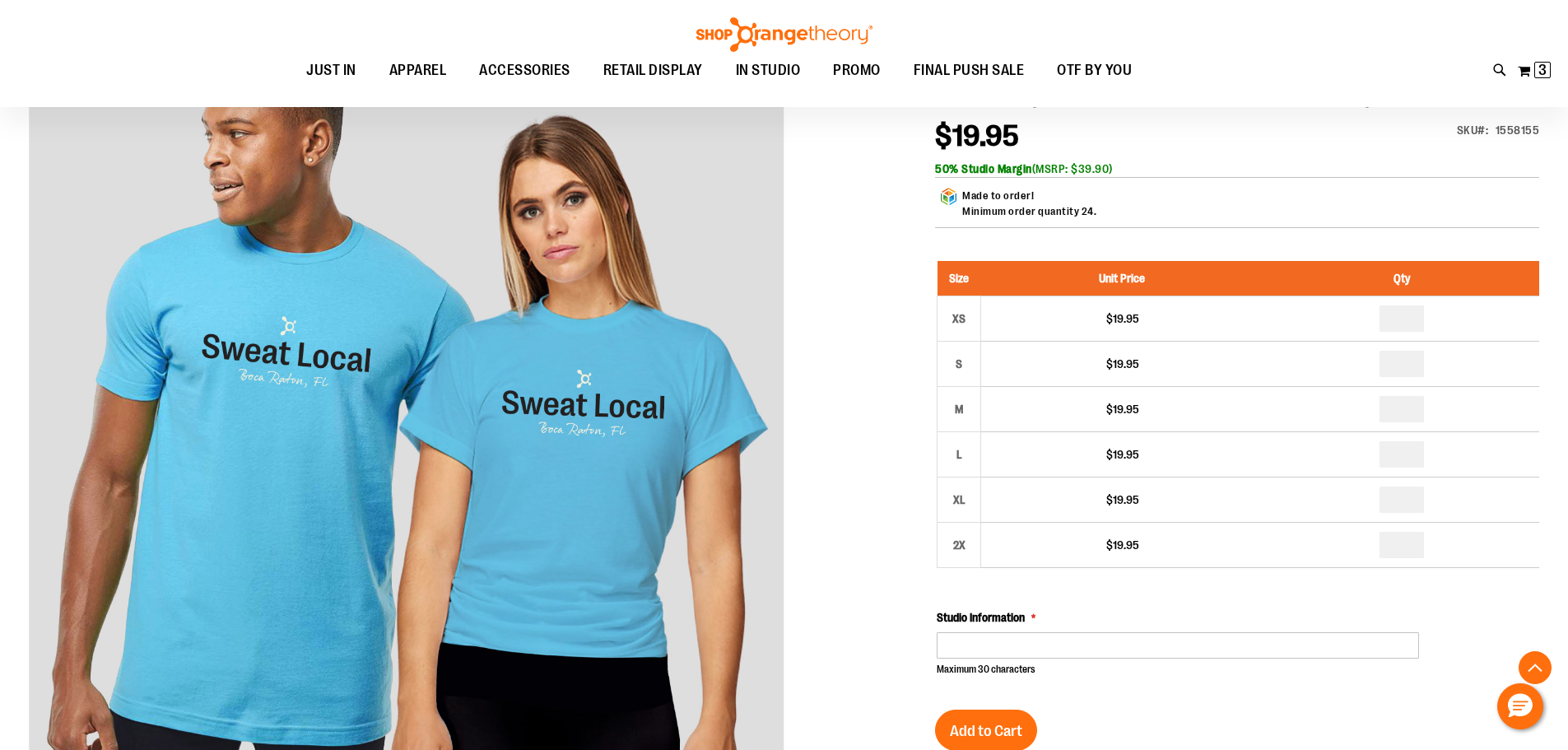
scroll to position [329, 0]
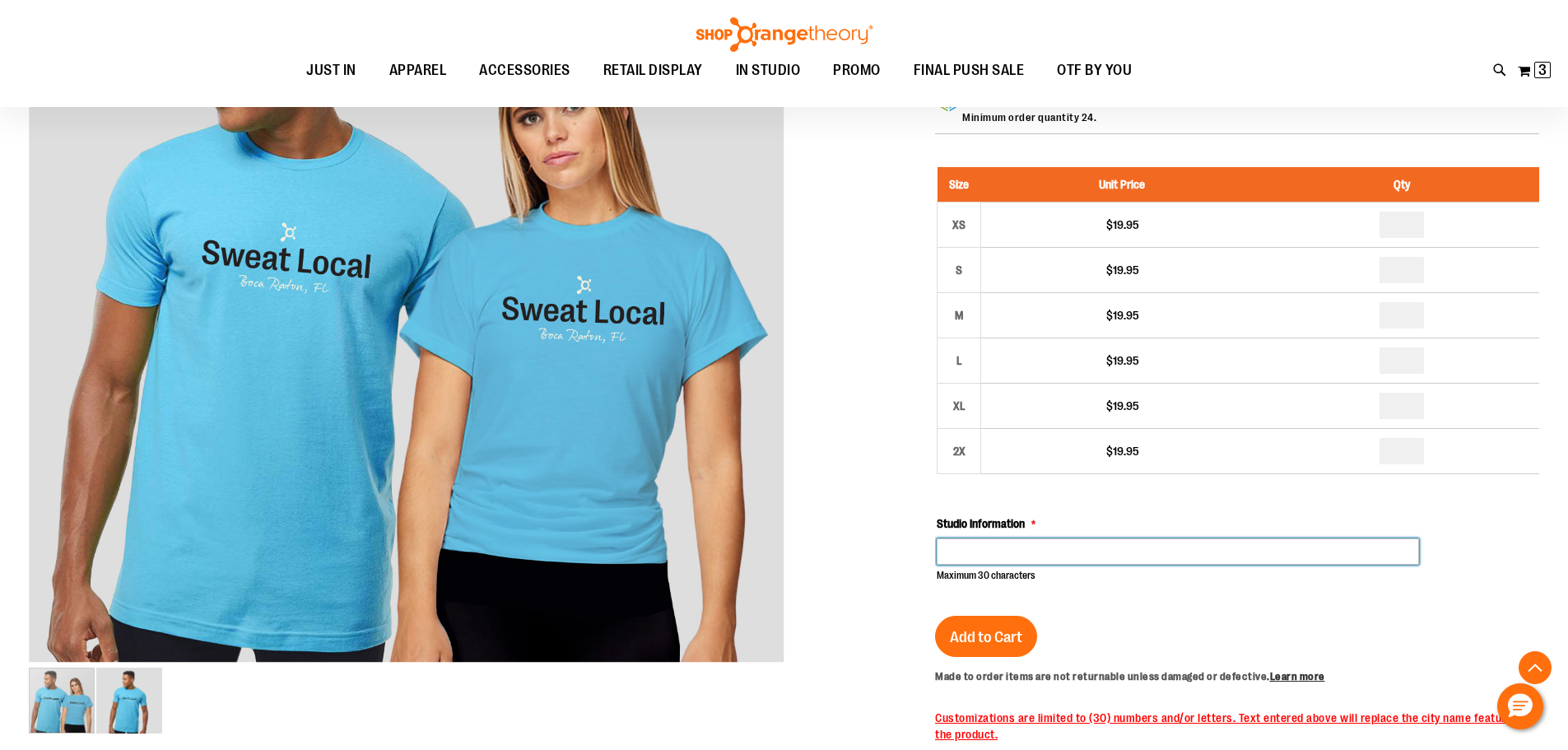
click at [998, 546] on input "Studio Information" at bounding box center [1178, 552] width 482 height 27
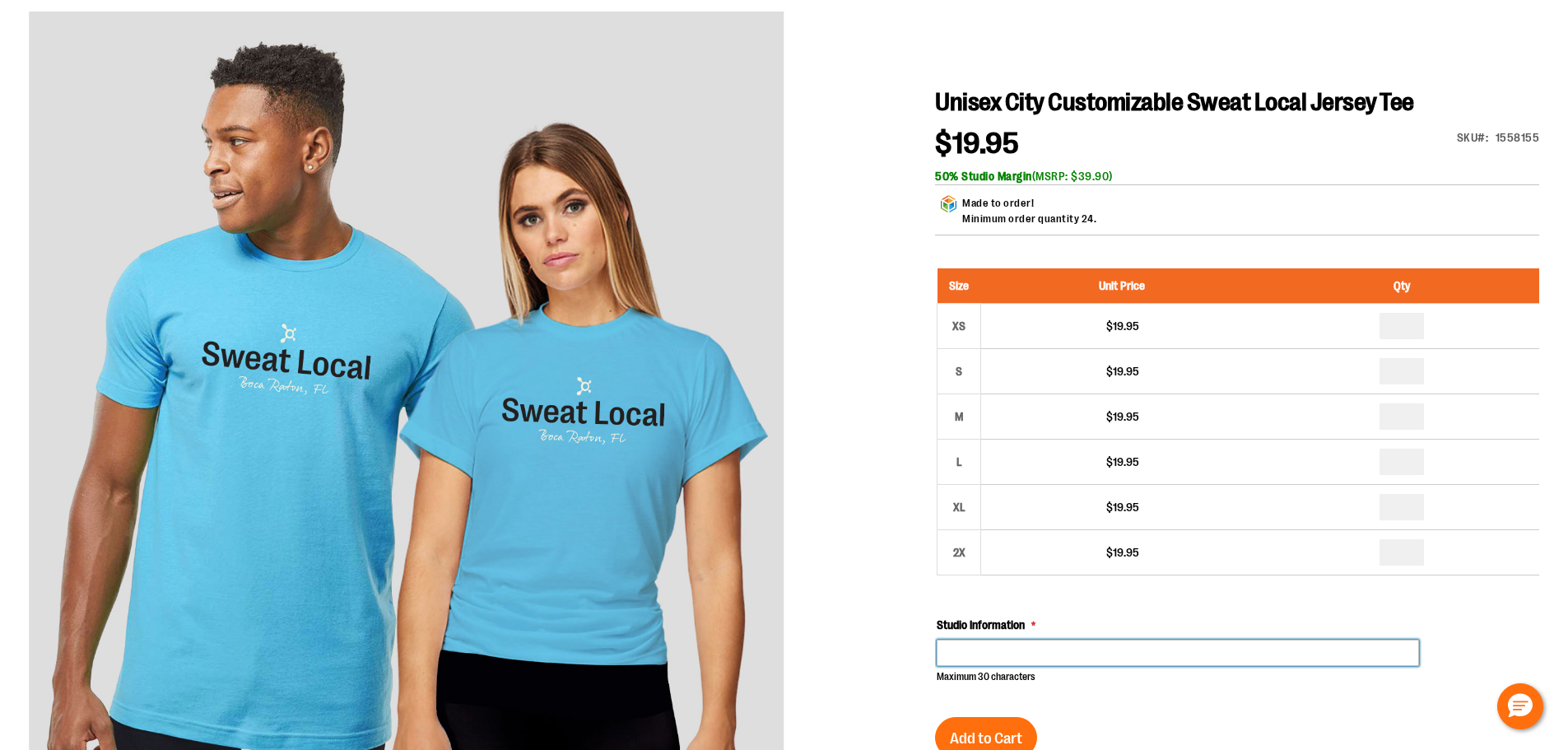
scroll to position [0, 0]
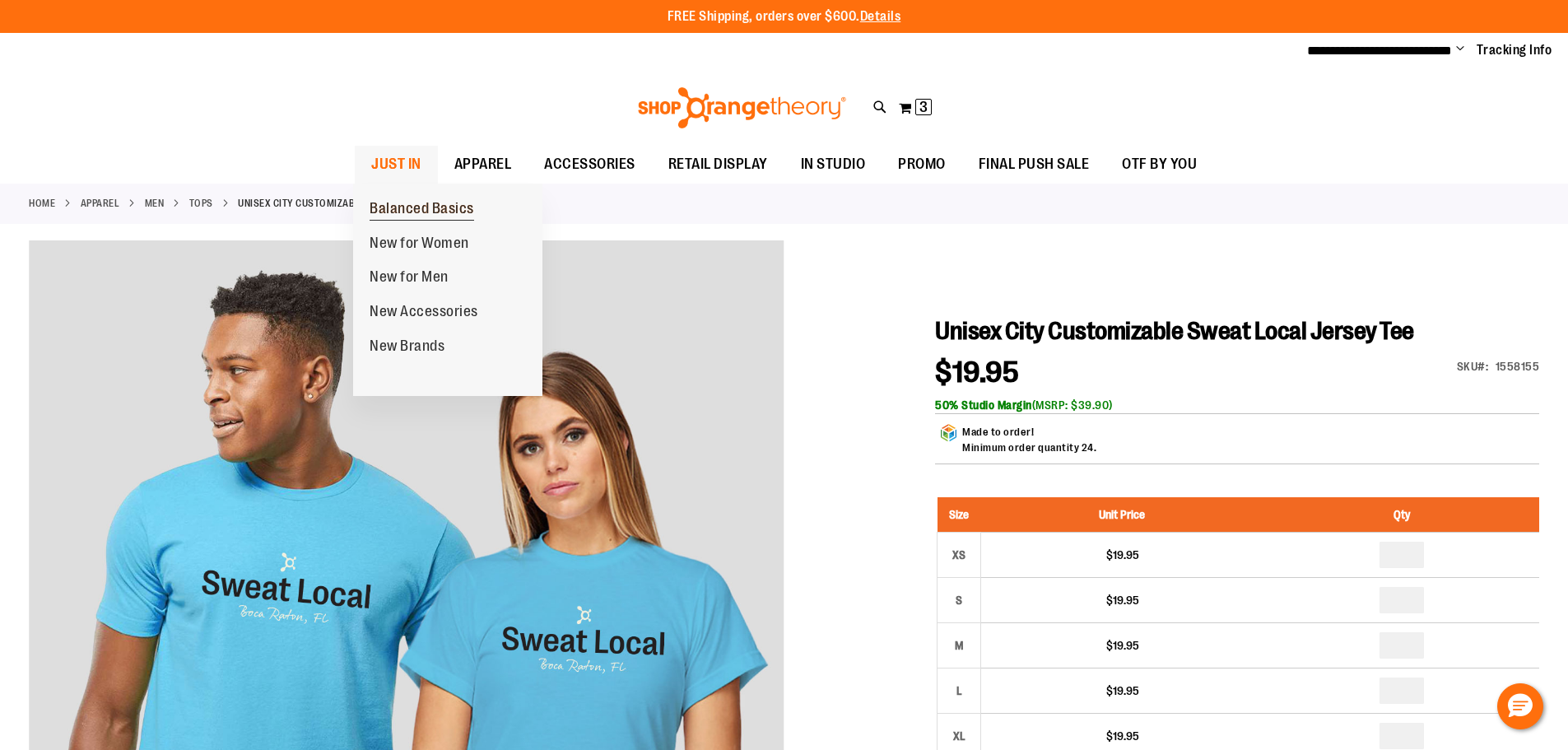
click at [407, 204] on span "Balanced Basics" at bounding box center [421, 210] width 104 height 21
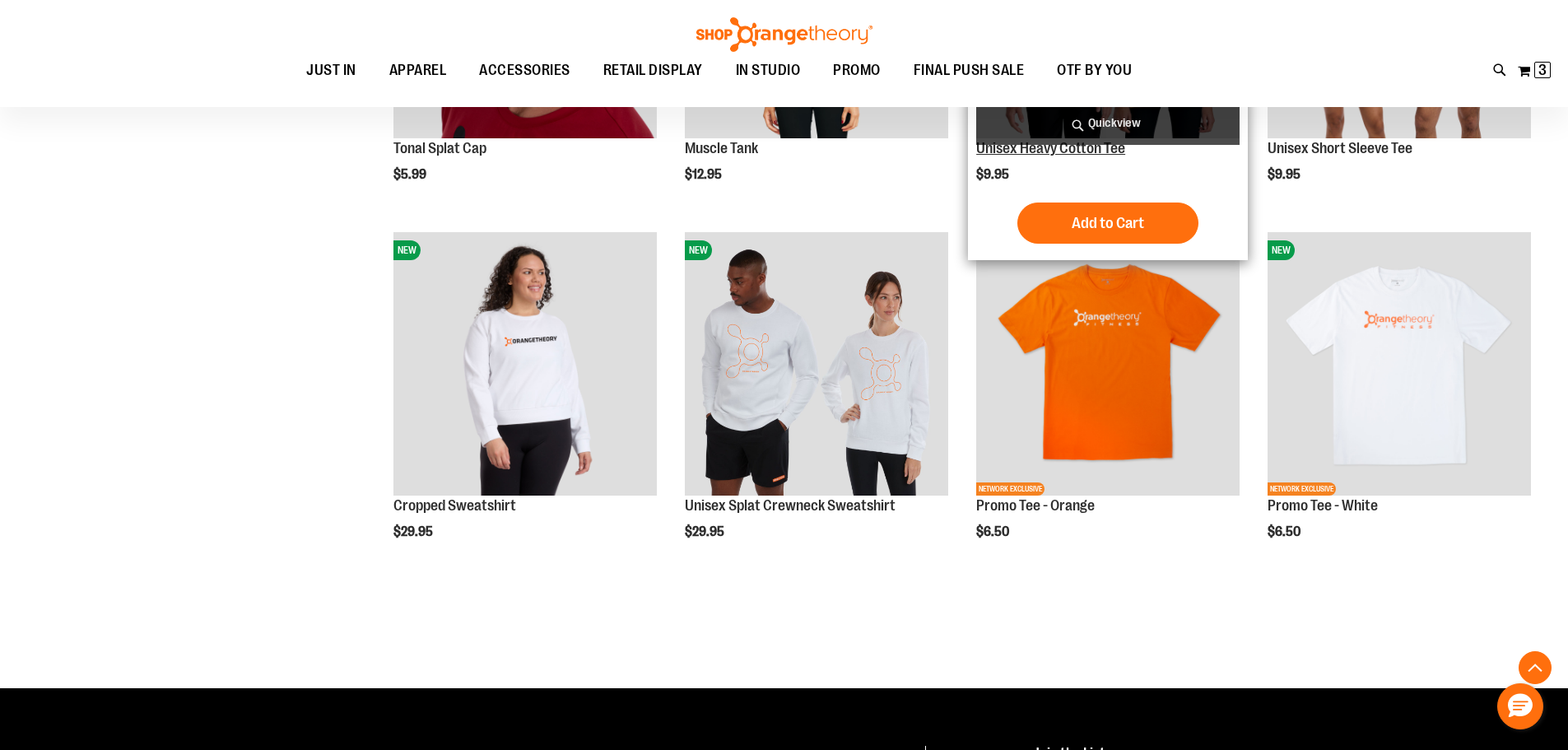
scroll to position [493, 0]
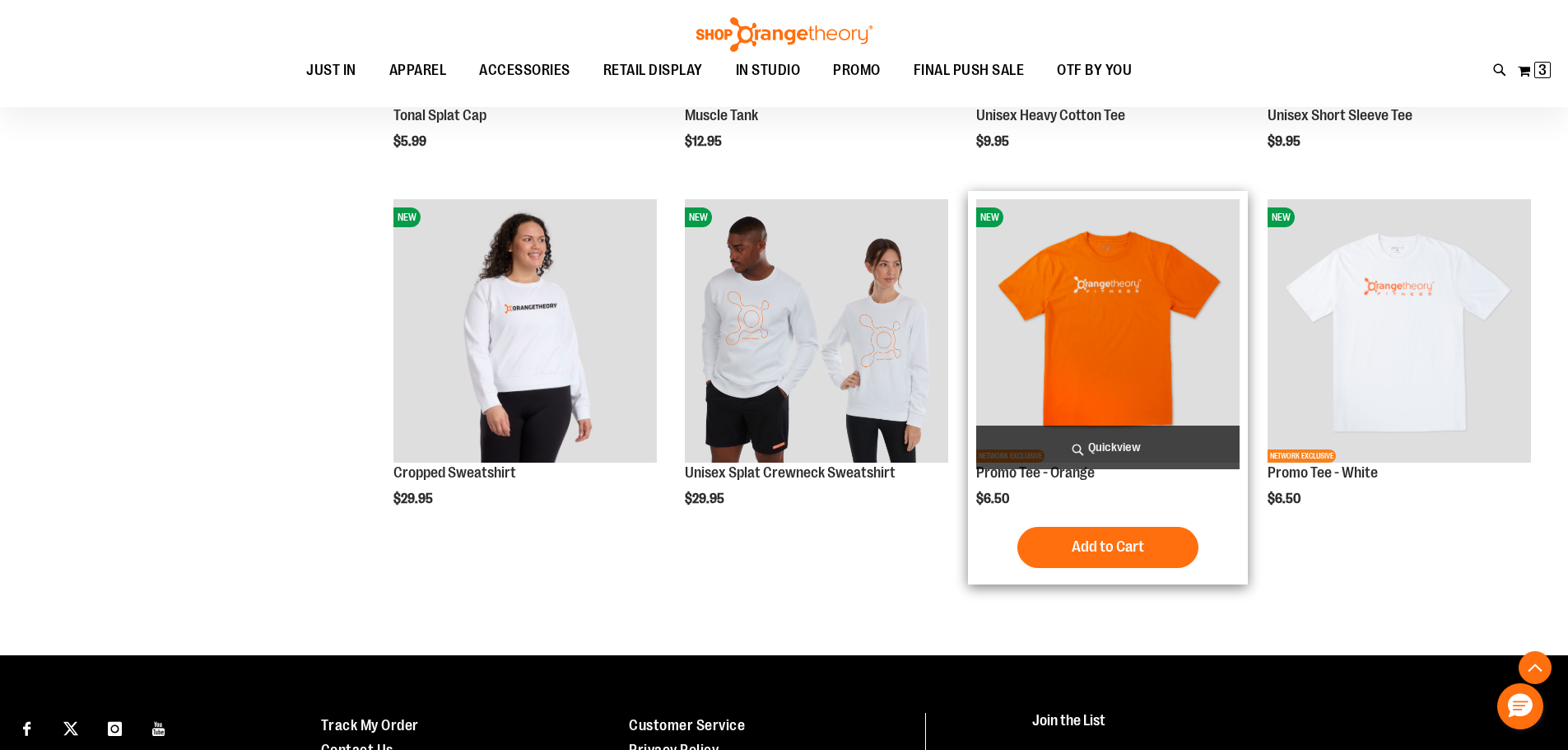
click at [1113, 354] on img "product" at bounding box center [1108, 330] width 263 height 263
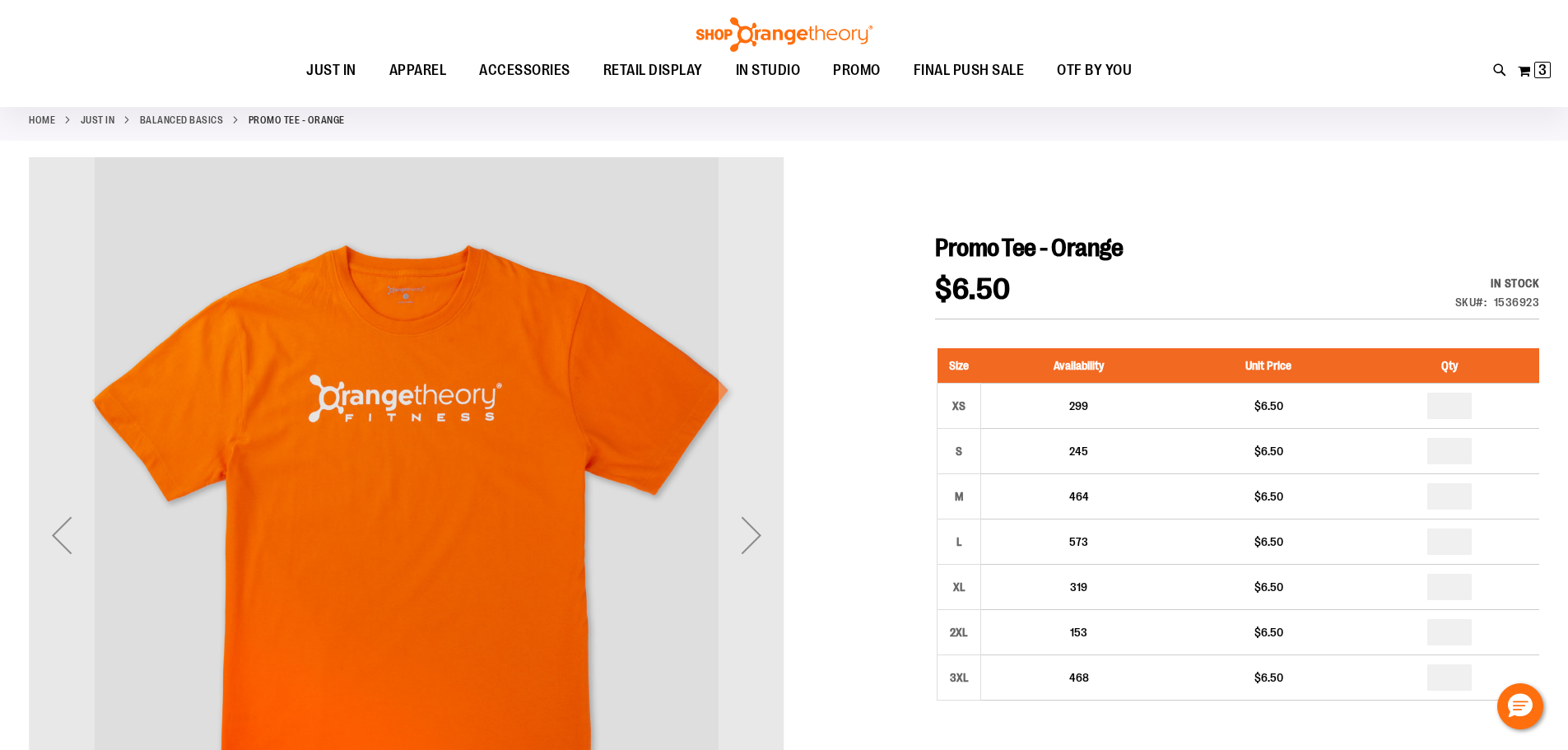
scroll to position [164, 0]
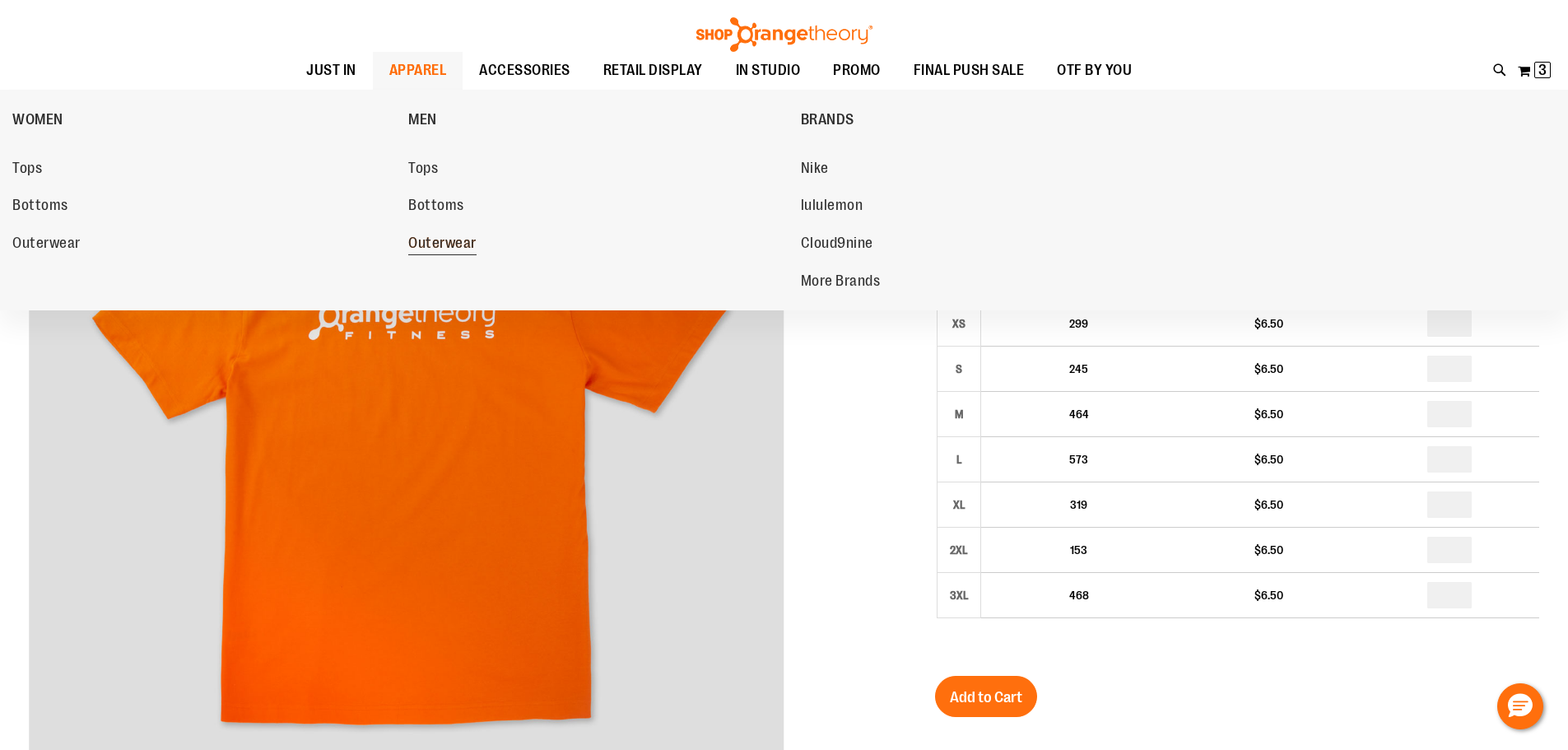
click at [436, 247] on span "Outerwear" at bounding box center [442, 245] width 69 height 21
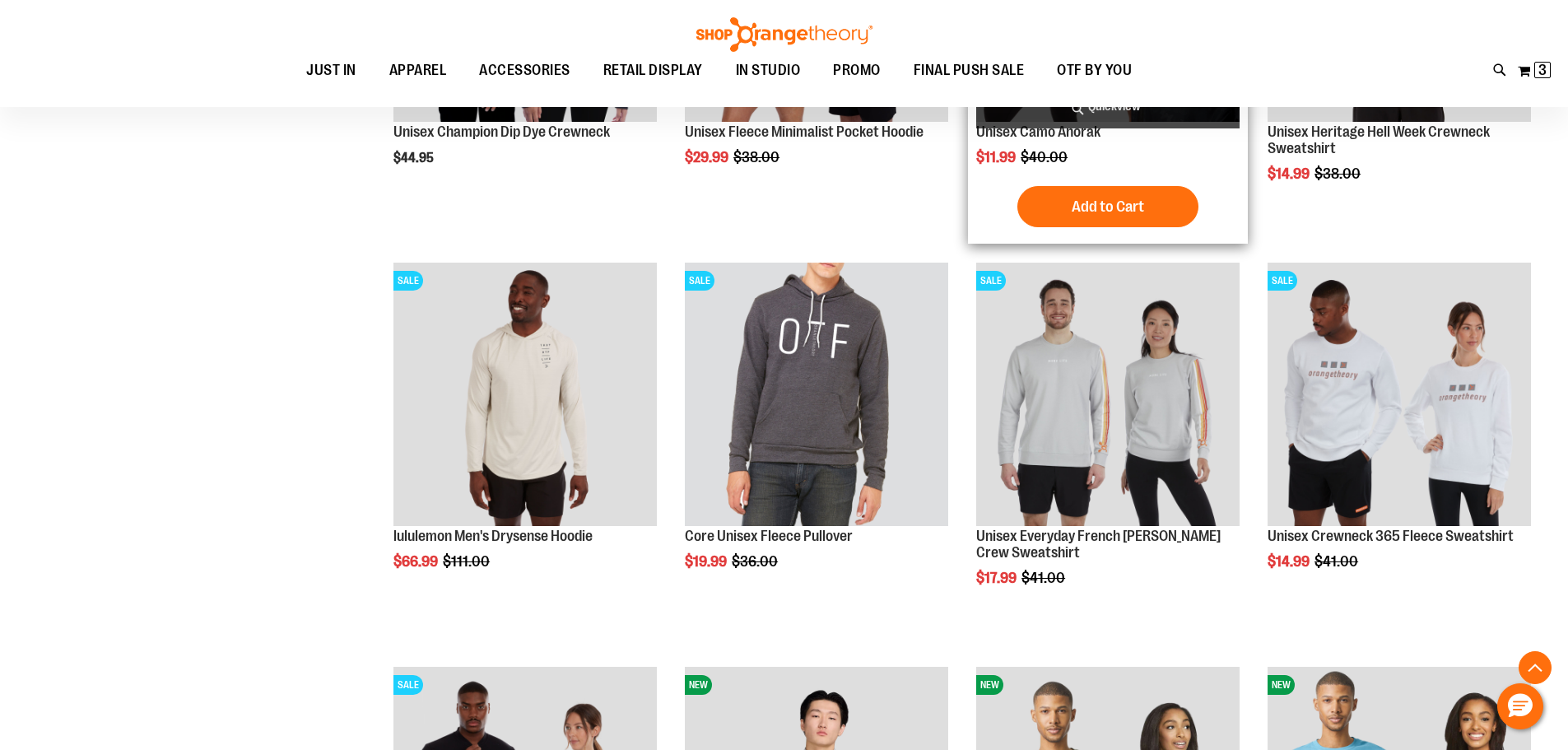
scroll to position [329, 0]
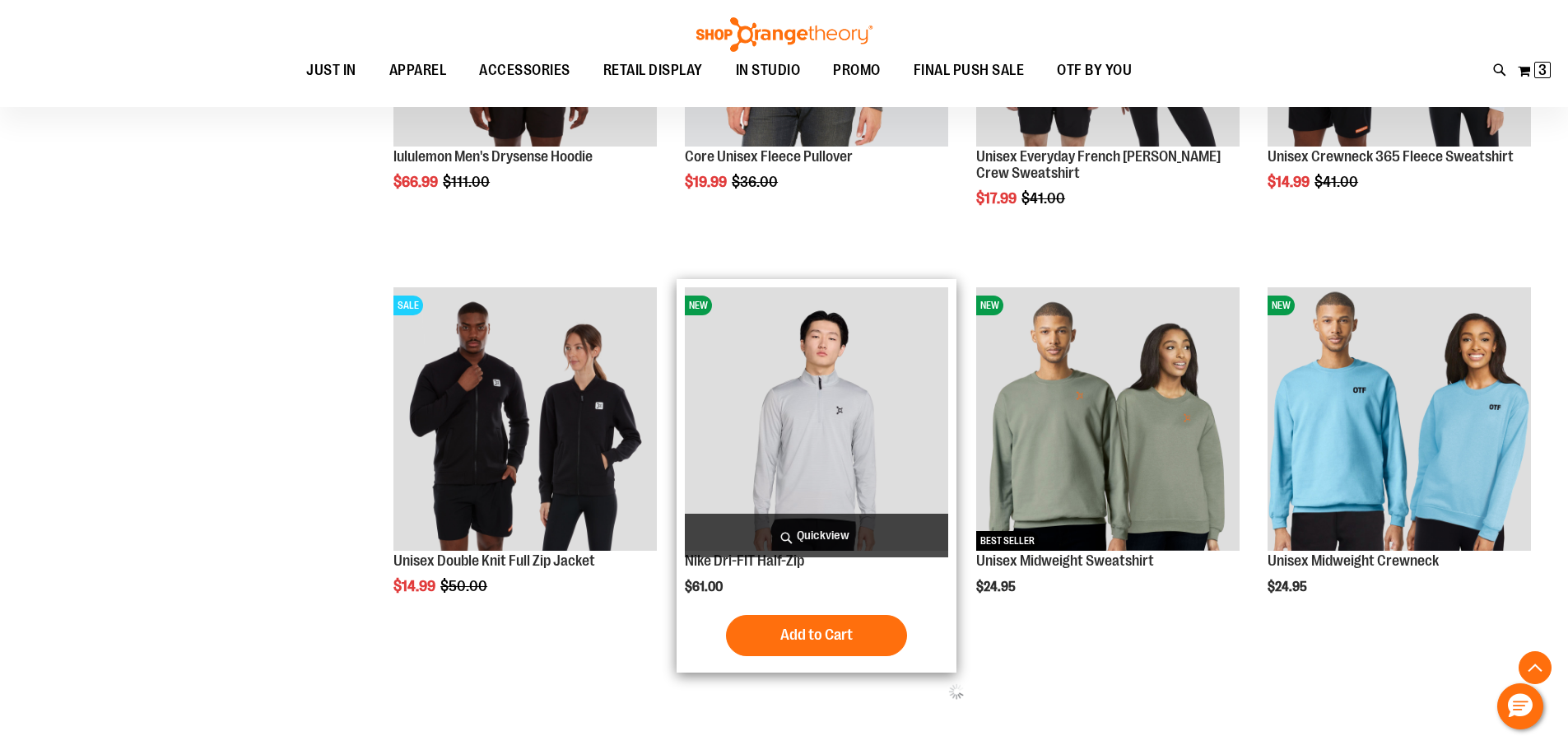
scroll to position [822, 0]
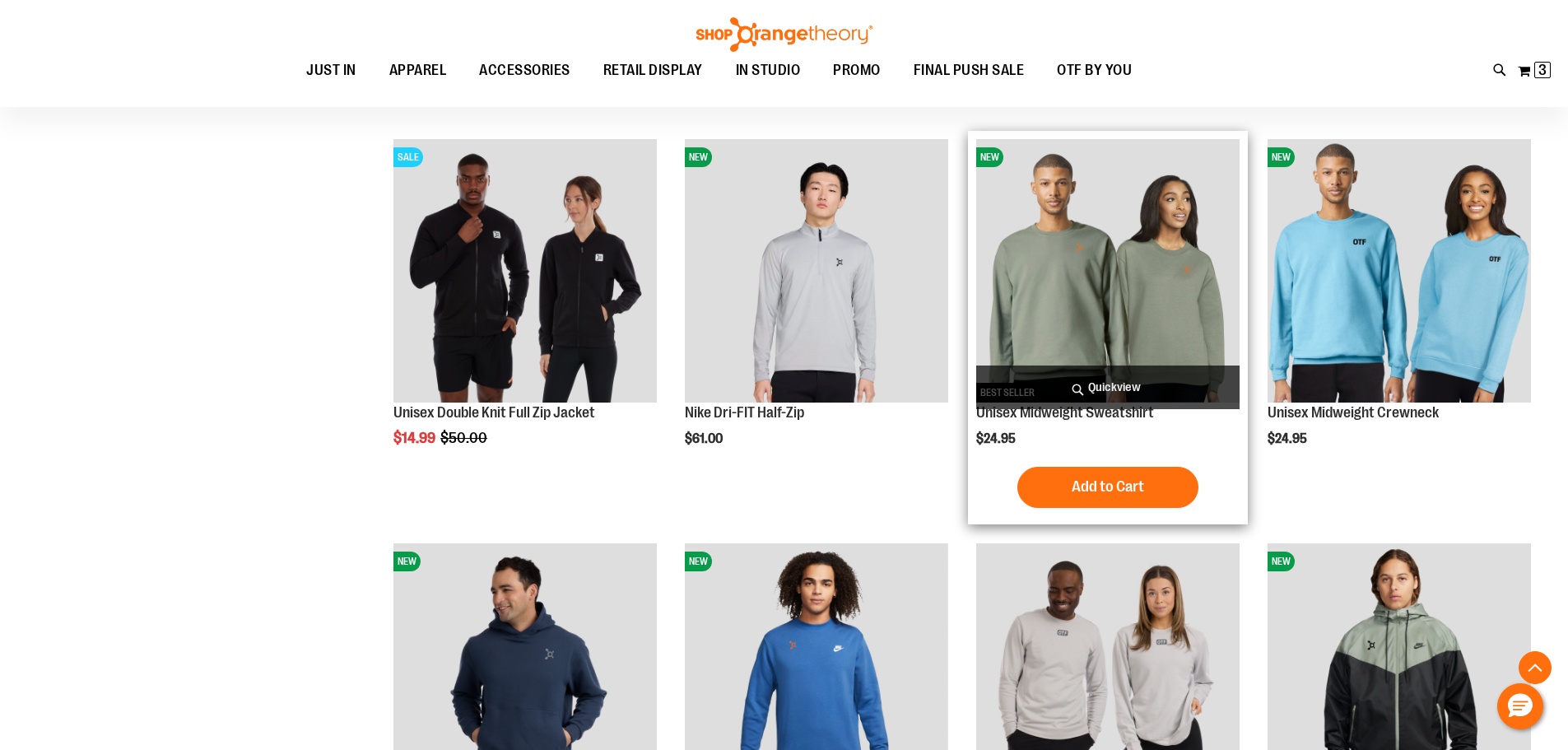
click at [1079, 270] on img "product" at bounding box center [1108, 271] width 263 height 263
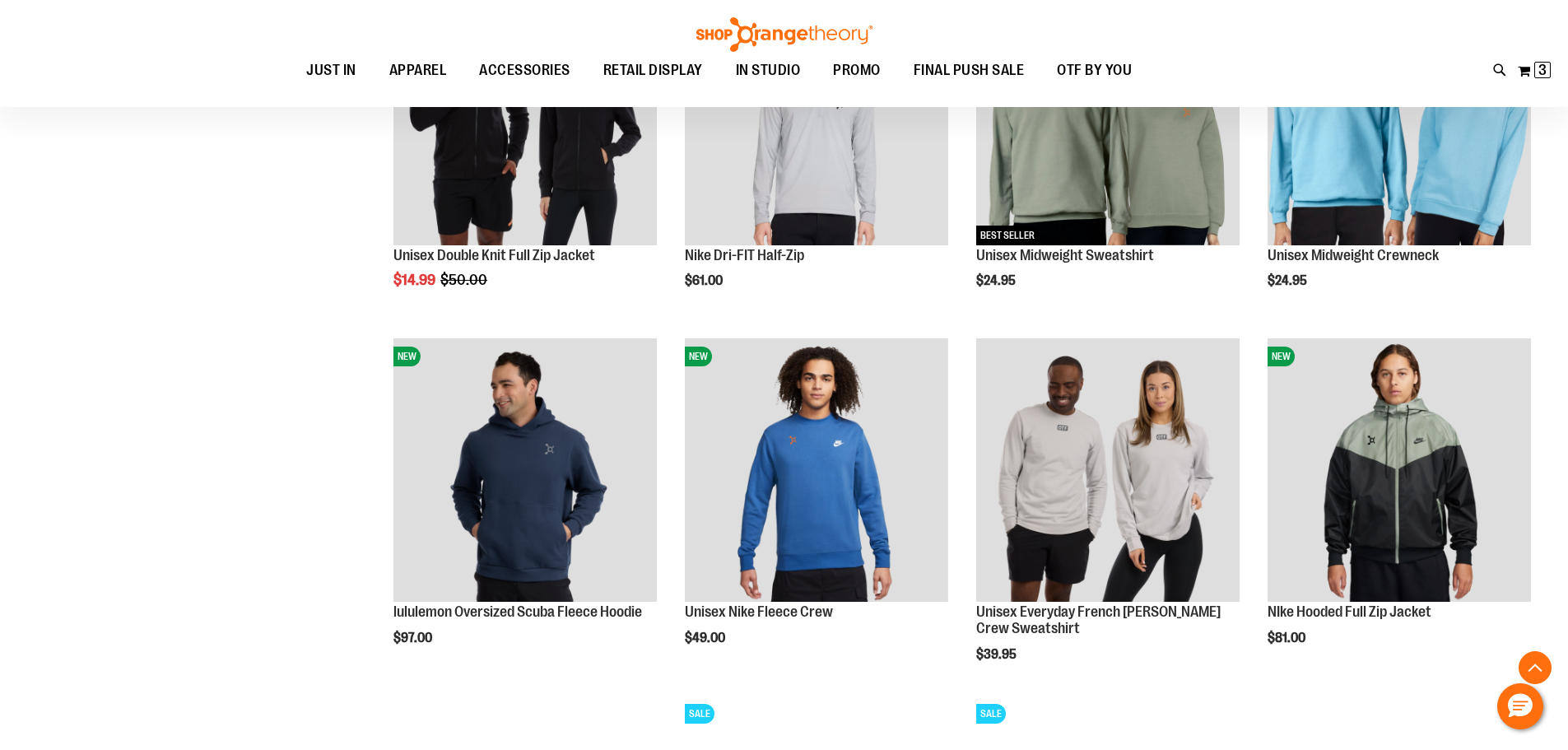
scroll to position [905, 0]
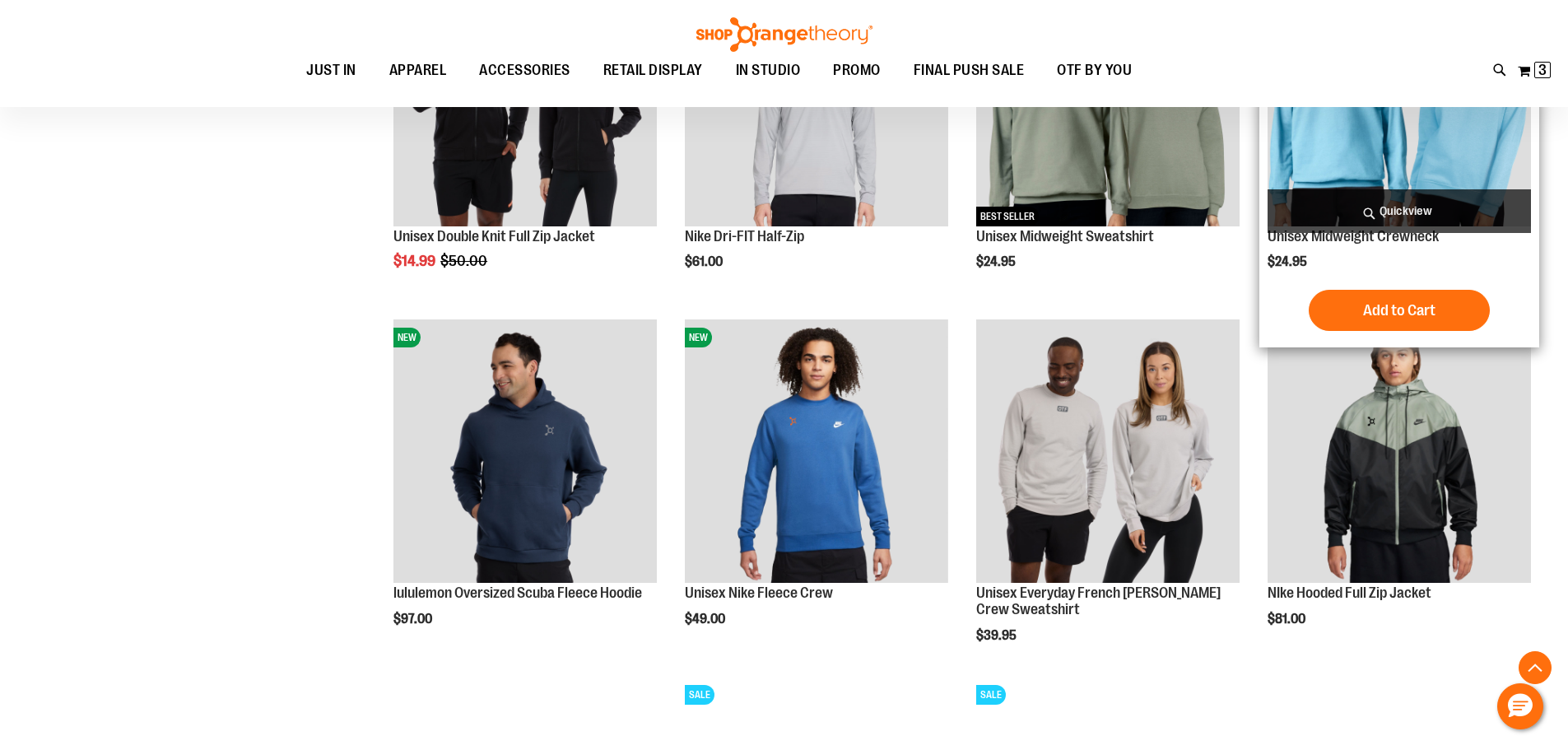
click at [1355, 164] on img "product" at bounding box center [1398, 94] width 263 height 263
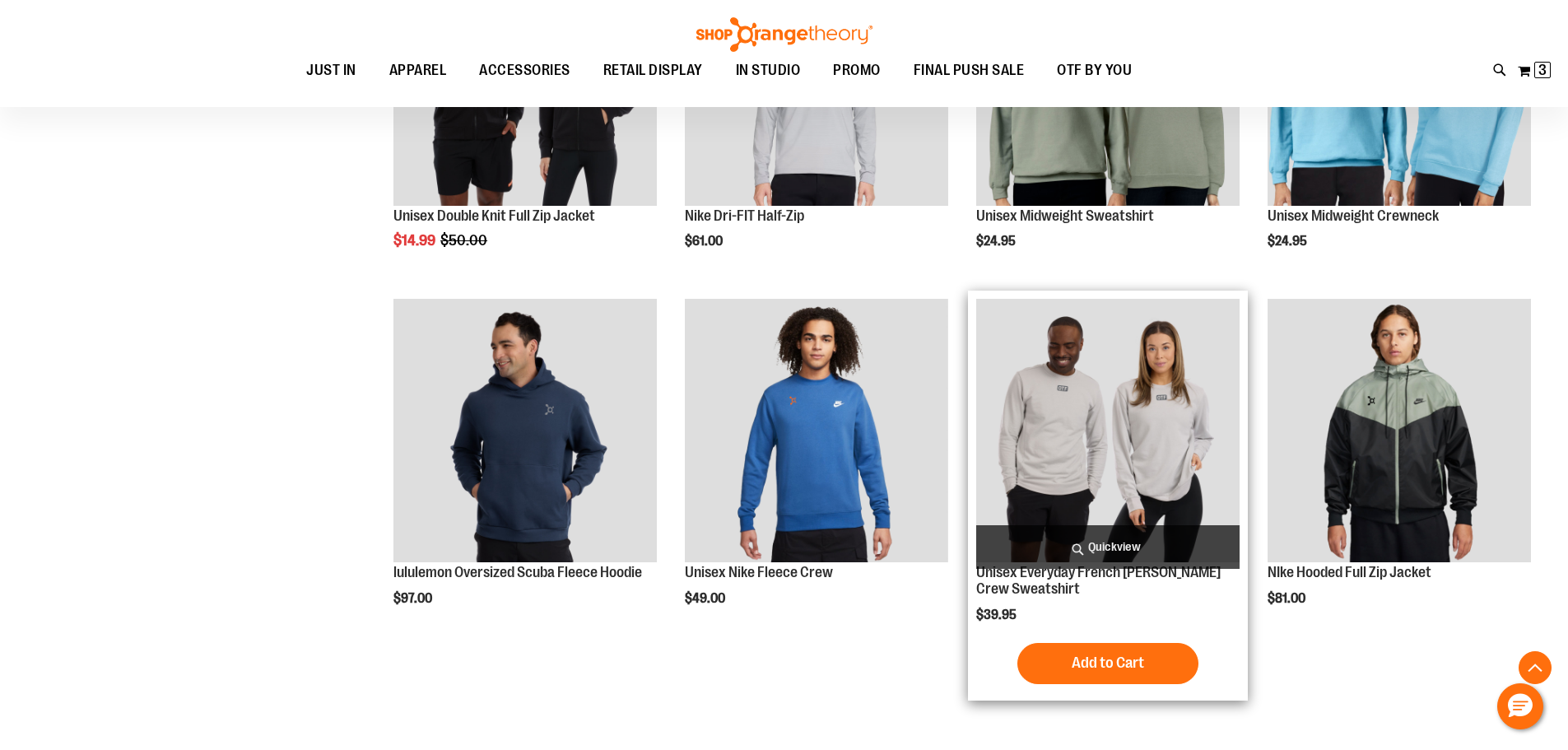
scroll to position [1152, 0]
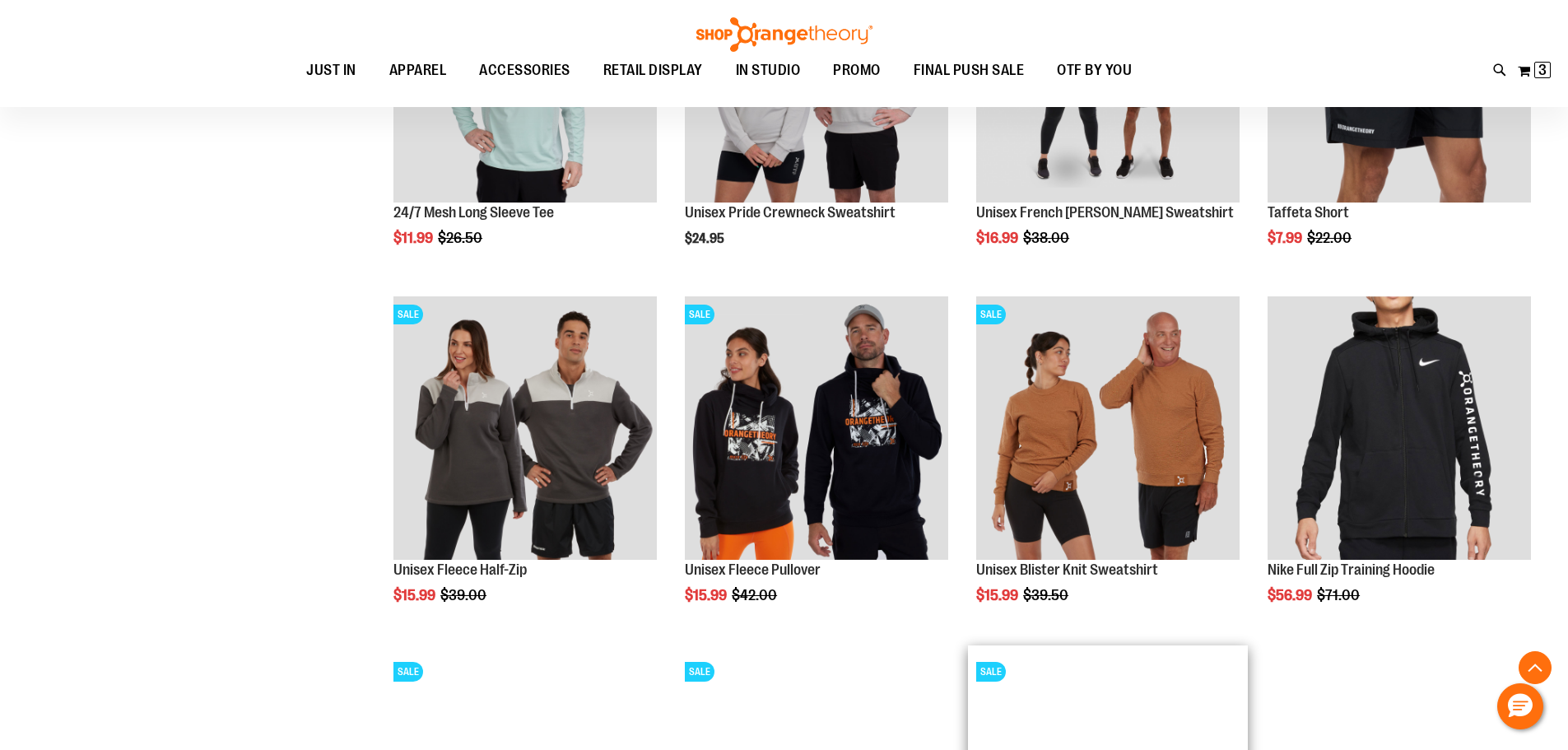
scroll to position [1976, 0]
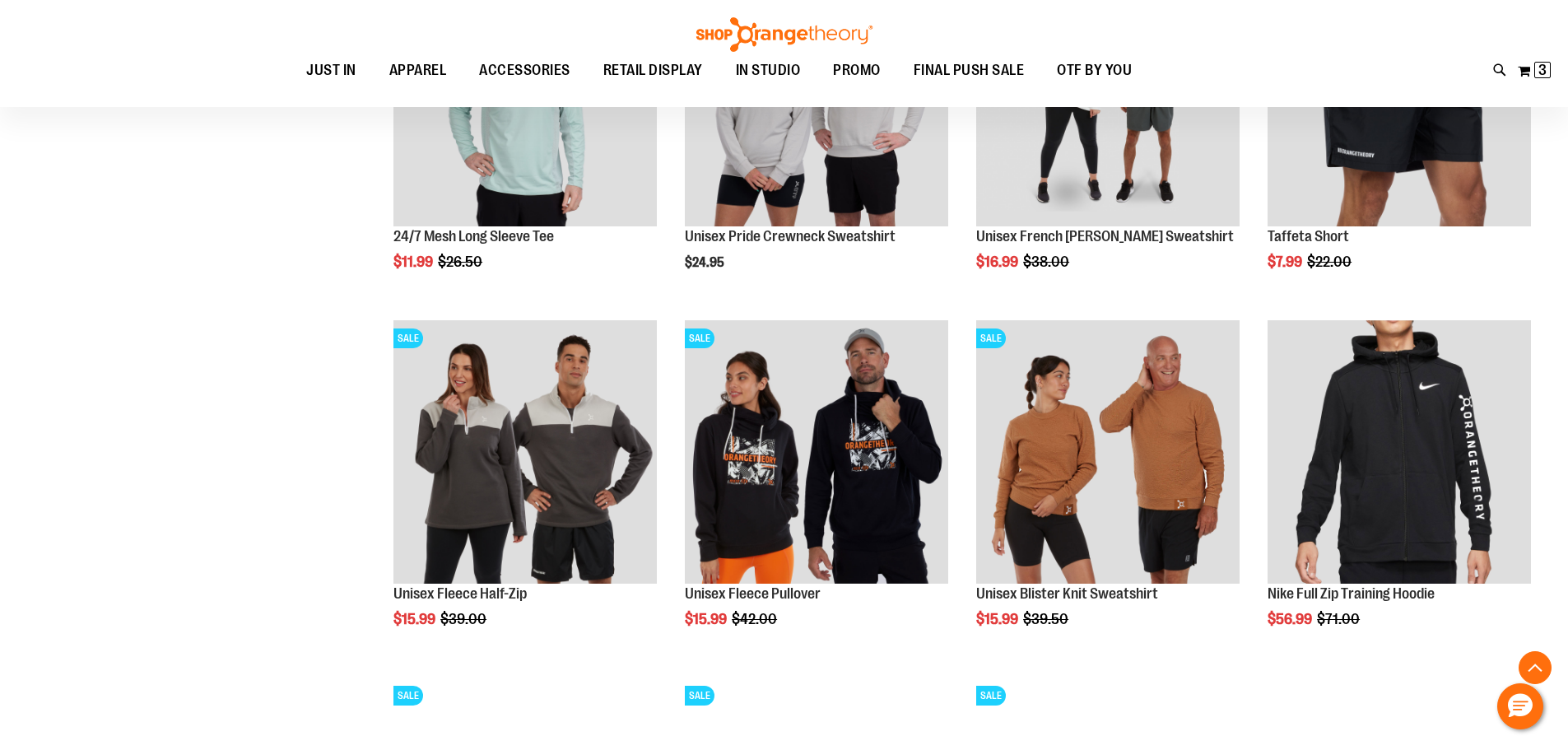
drag, startPoint x: 1089, startPoint y: 496, endPoint x: 207, endPoint y: 328, distance: 897.9
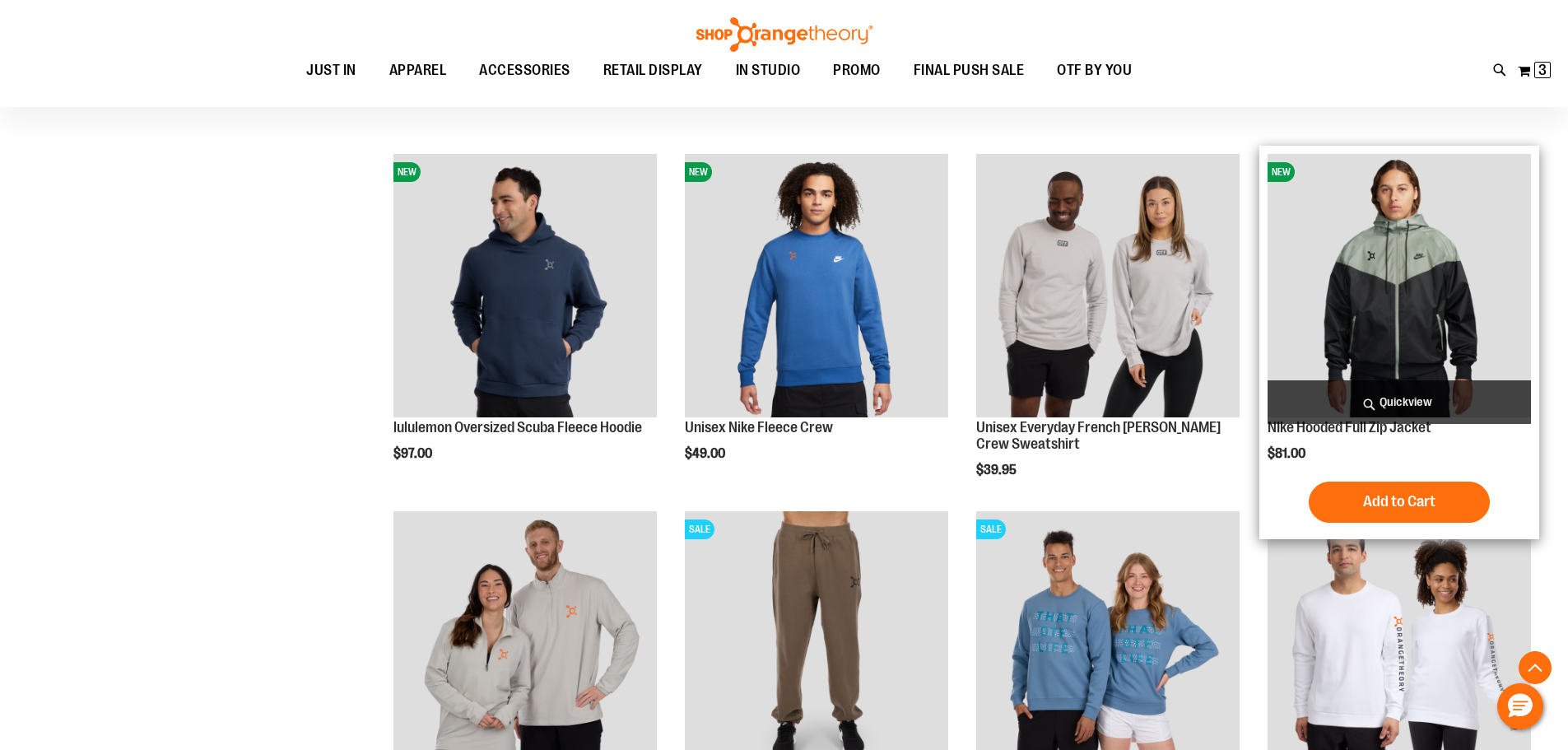
scroll to position [1070, 0]
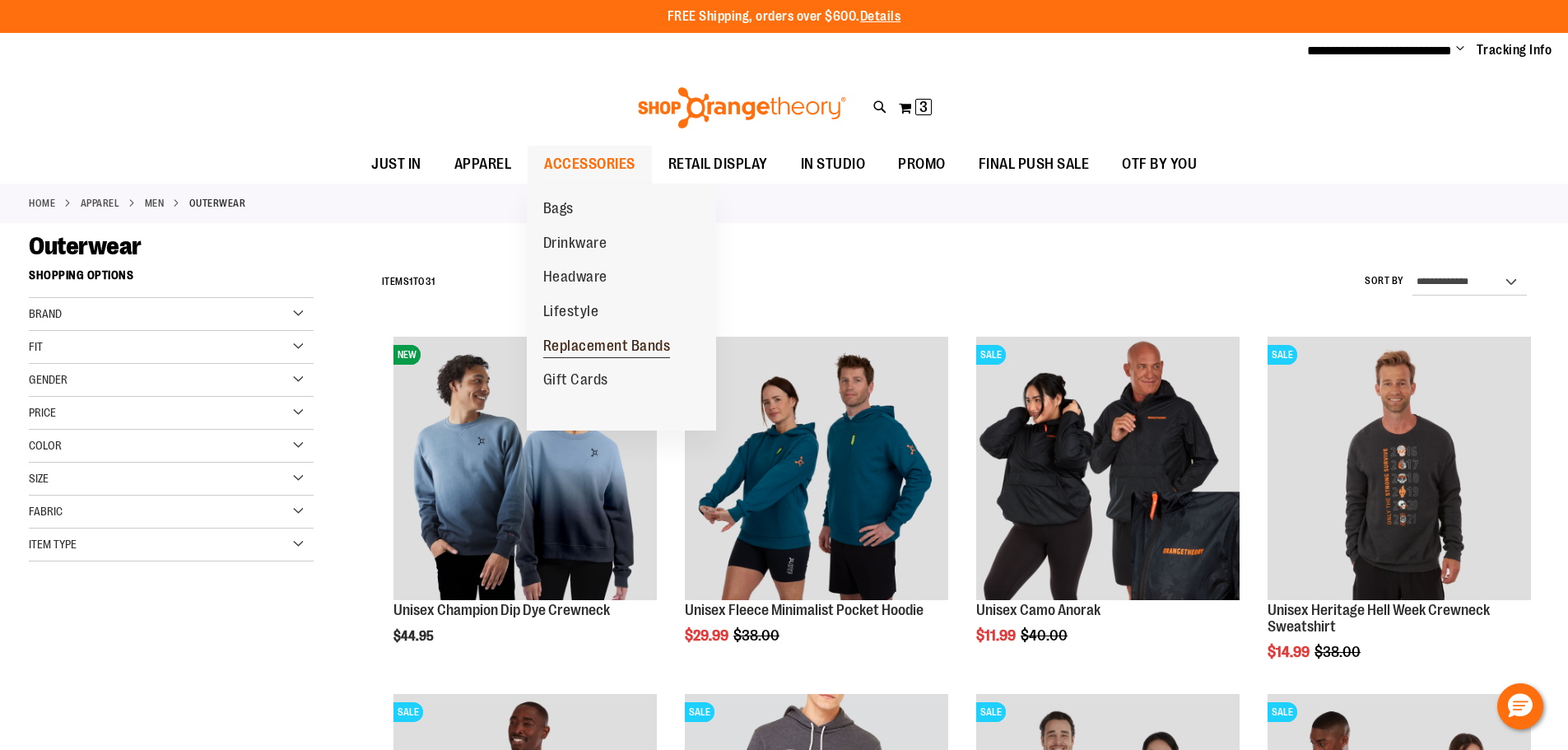
click at [588, 345] on span "Replacement Bands" at bounding box center [607, 347] width 128 height 21
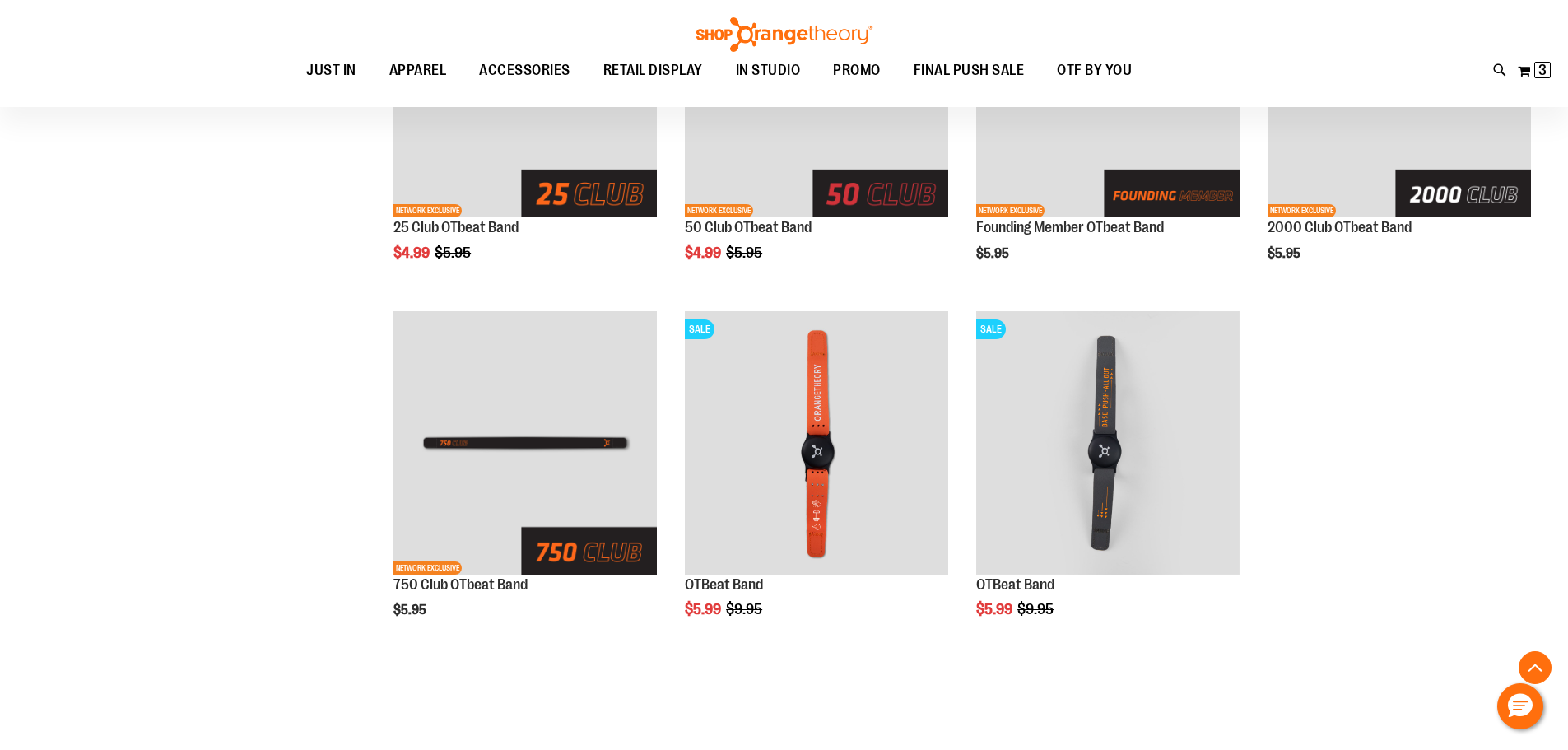
scroll to position [740, 0]
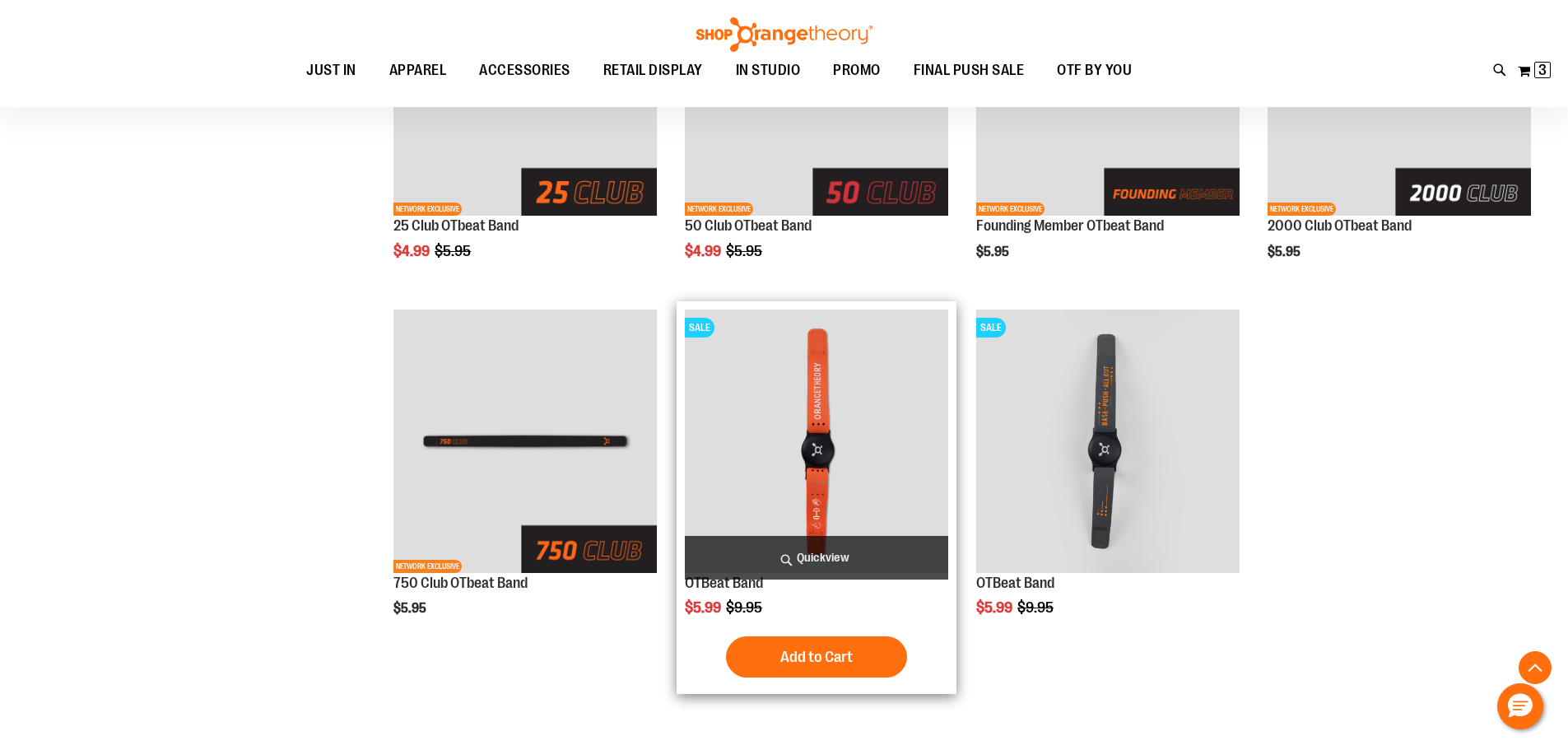
click at [759, 401] on img "product" at bounding box center [816, 441] width 263 height 263
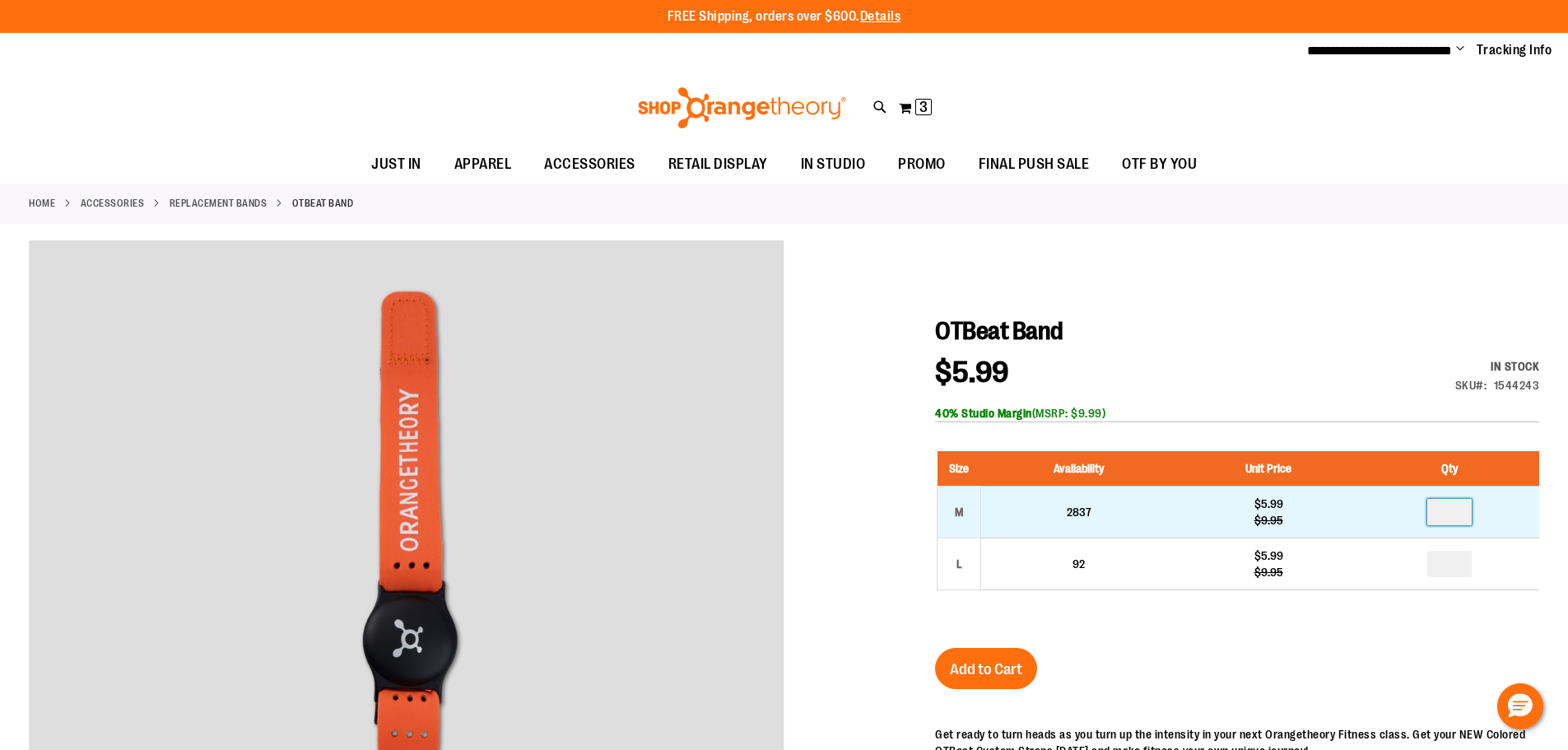
click at [1464, 514] on input "number" at bounding box center [1449, 512] width 45 height 27
type input "*"
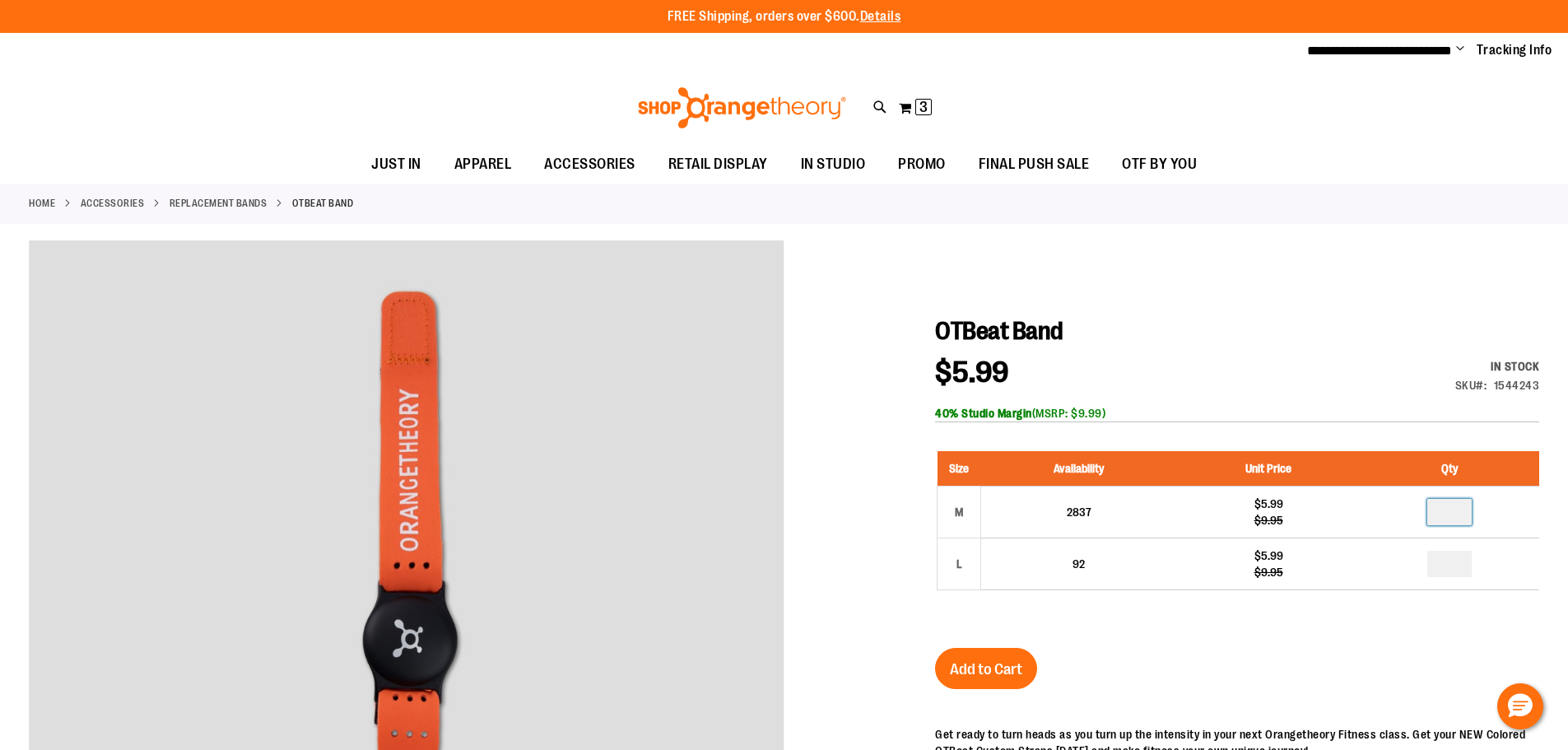
click at [1406, 620] on div "Size Availability Unit Price Qty M 2837 $5.99 $9.95 * L 92 $5.99" at bounding box center [1237, 533] width 604 height 196
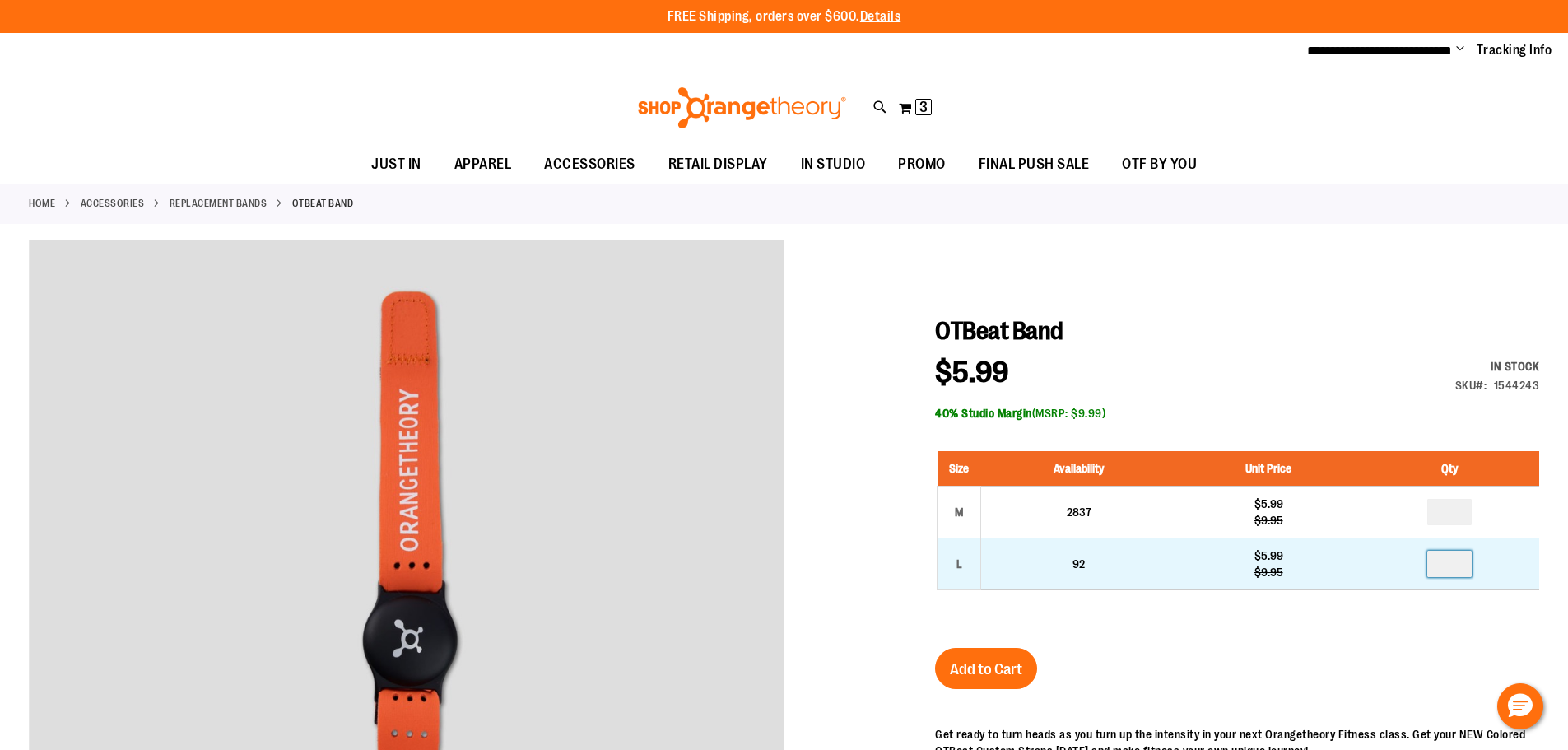
click at [1456, 562] on input "number" at bounding box center [1449, 564] width 45 height 27
type input "*"
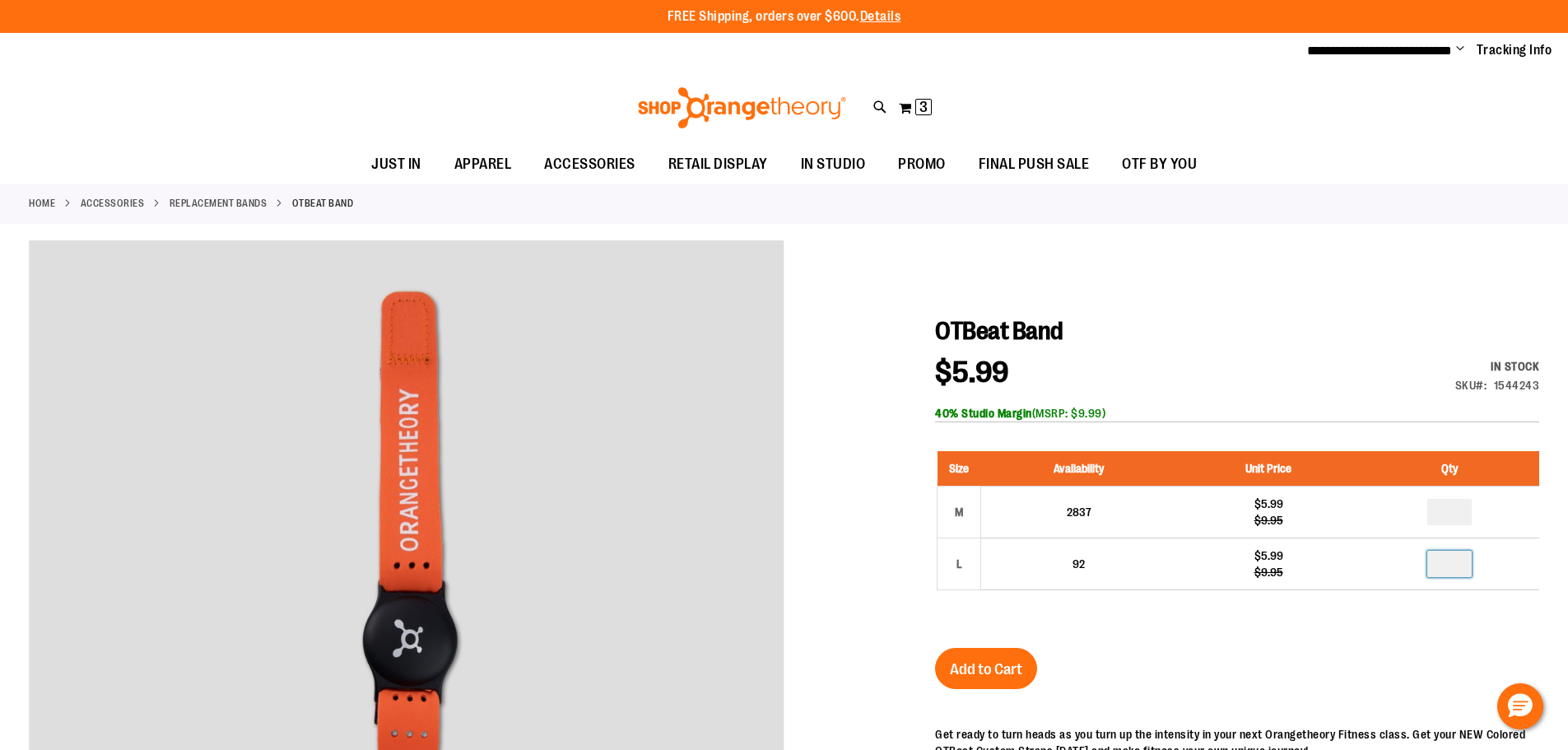
click at [1323, 671] on div "OTBeat Band $5.99 Regular Price $9.95 In stock Only %1 left SKU 1544243 40% Stu…" at bounding box center [1237, 722] width 604 height 813
click at [996, 662] on span "Add to Cart" at bounding box center [985, 670] width 72 height 18
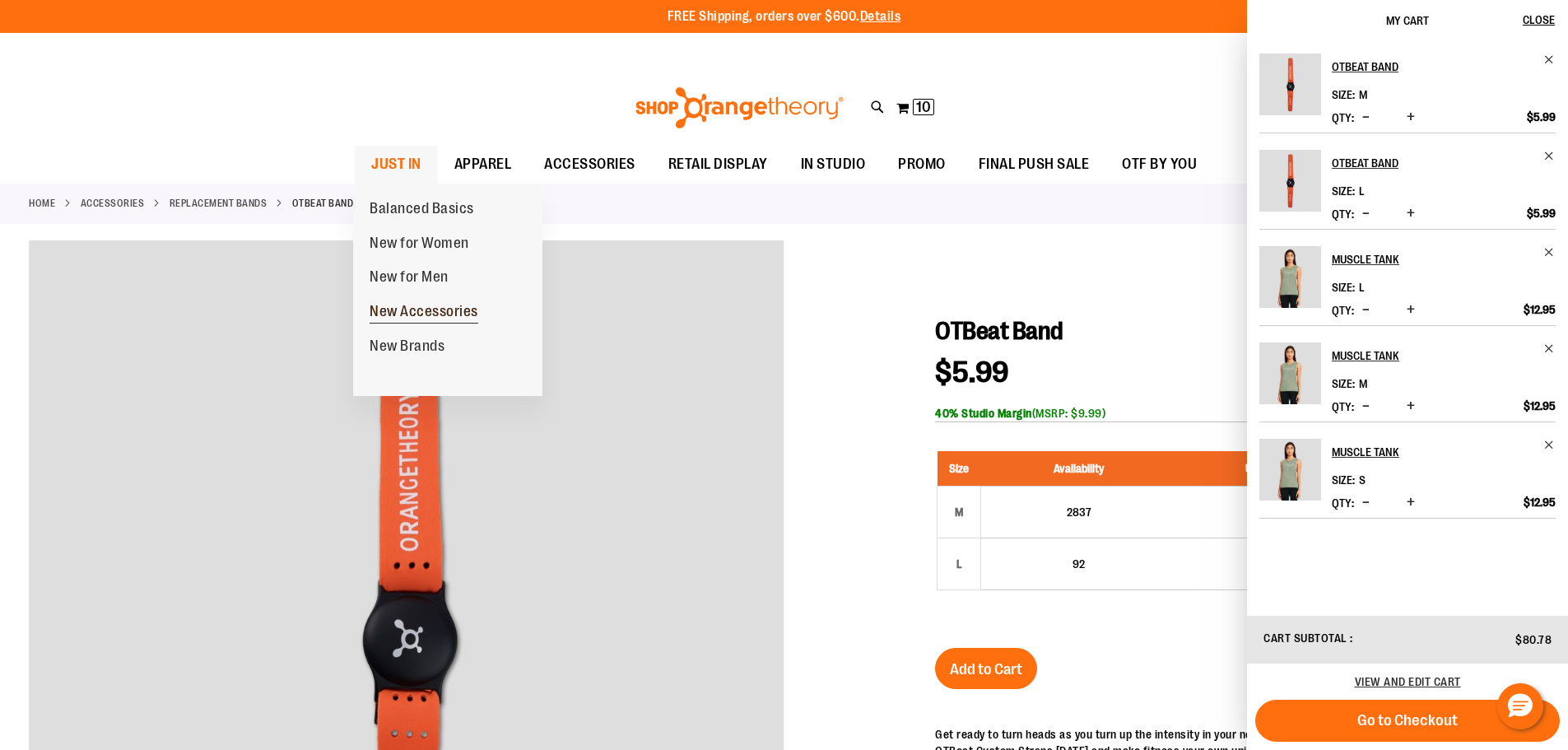
click at [419, 315] on span "New Accessories" at bounding box center [424, 312] width 109 height 21
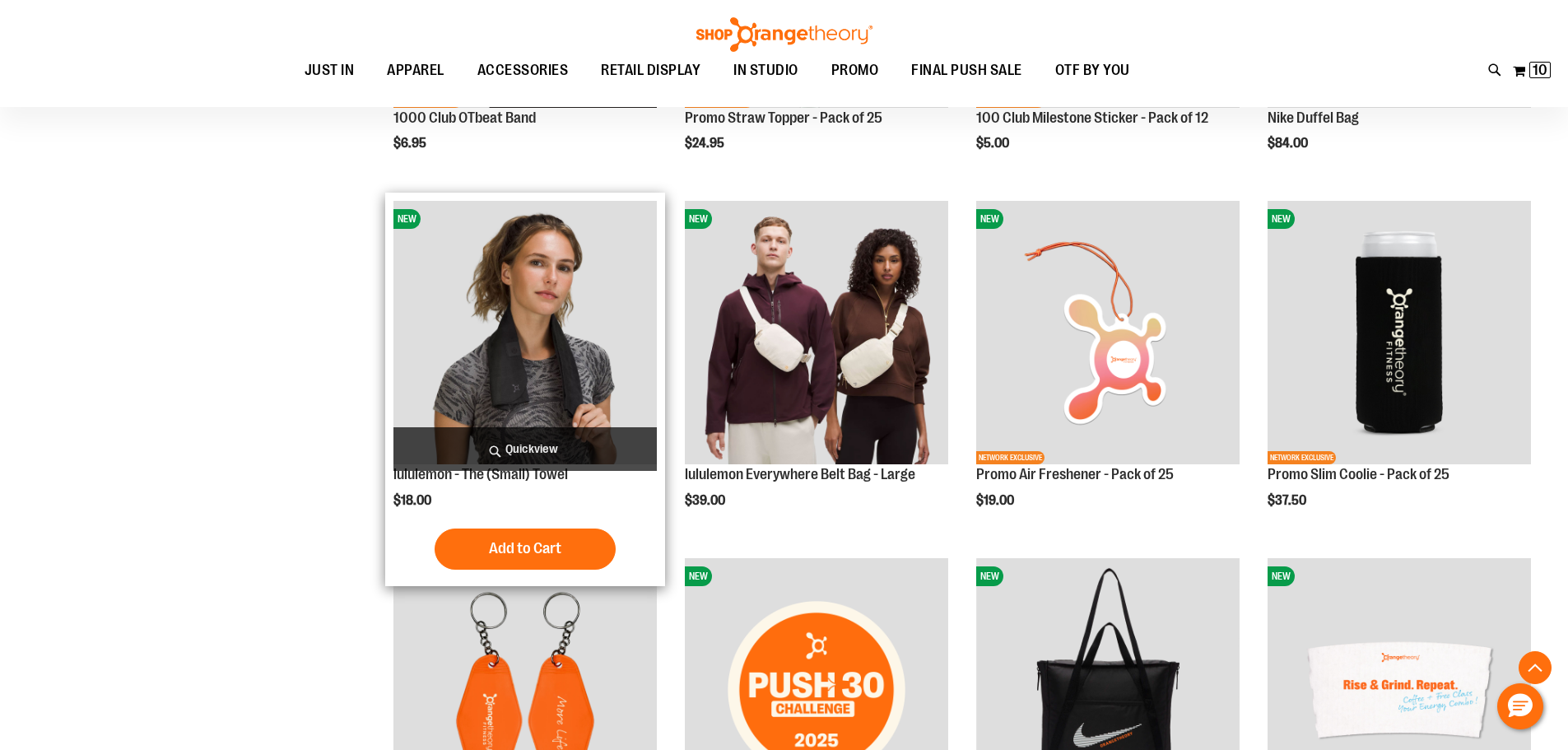
scroll to position [1235, 0]
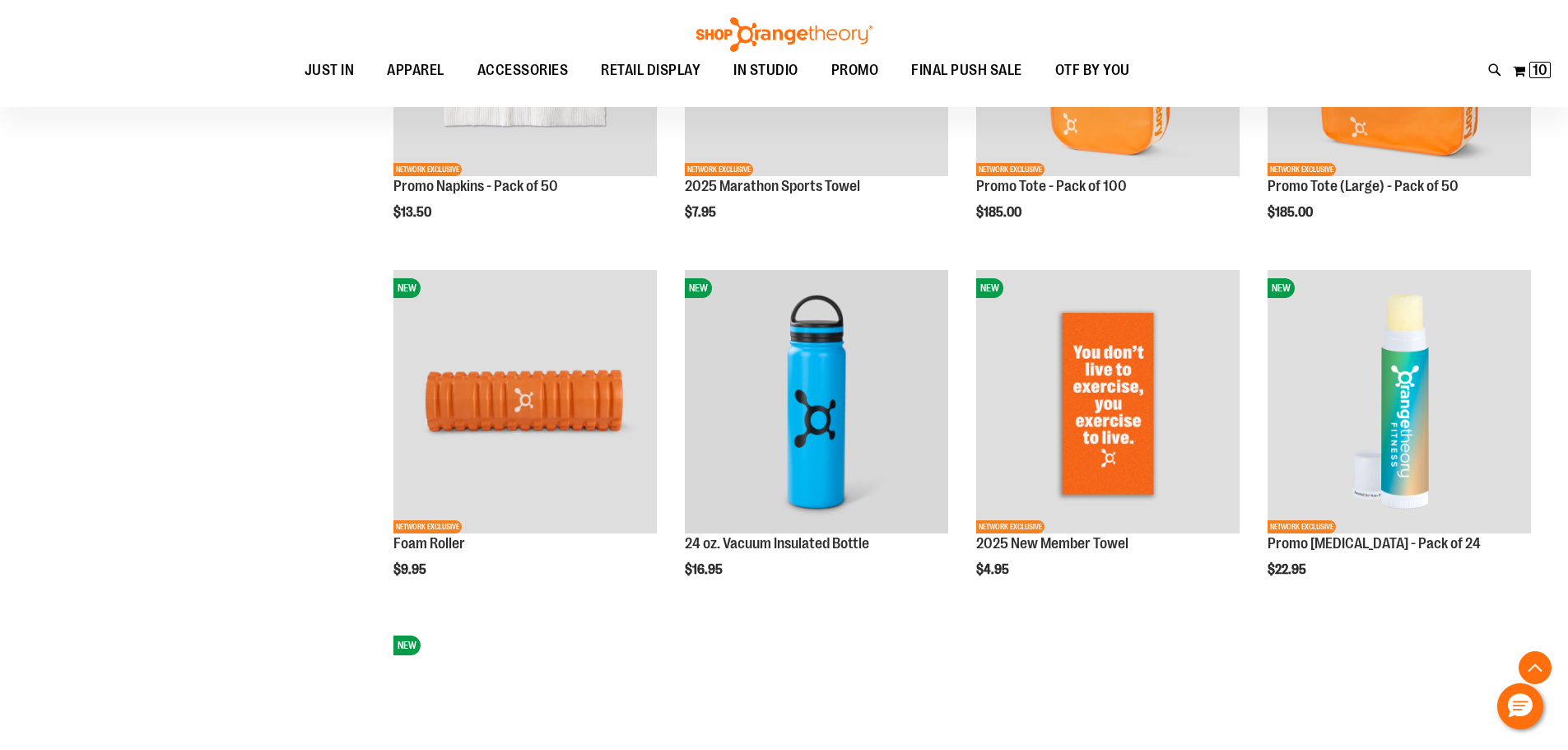
scroll to position [2388, 0]
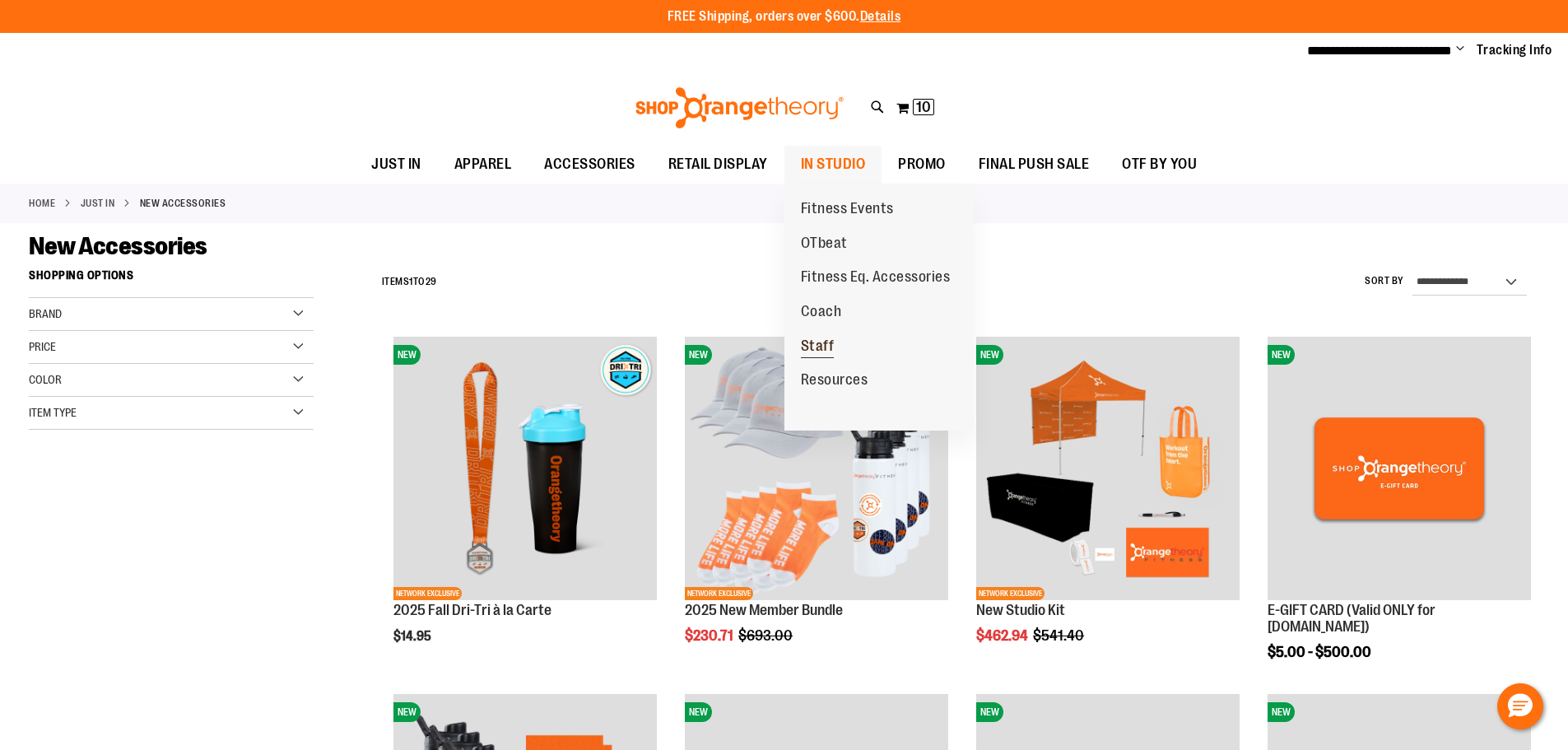
click at [830, 350] on span "Staff" at bounding box center [817, 347] width 34 height 21
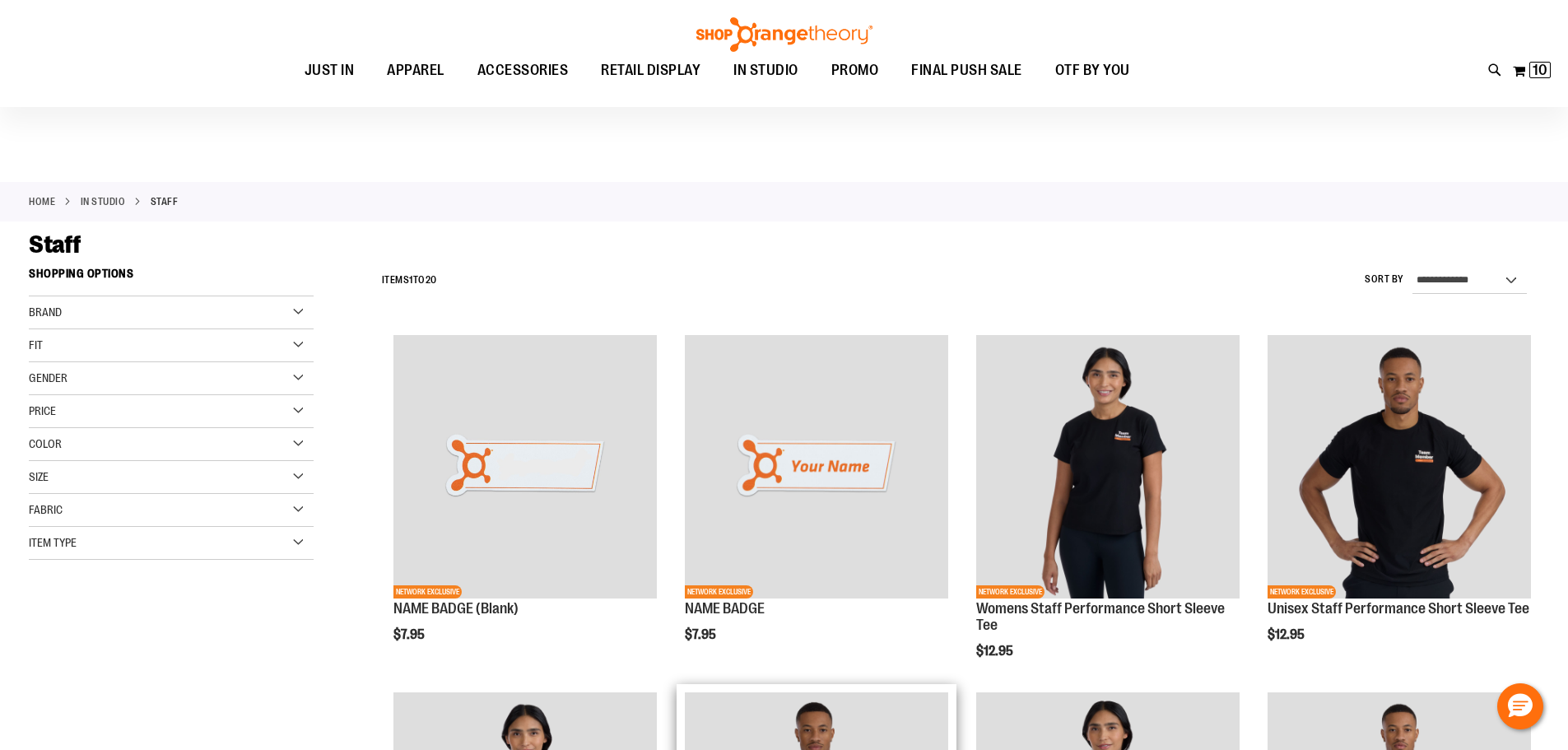
scroll to position [411, 0]
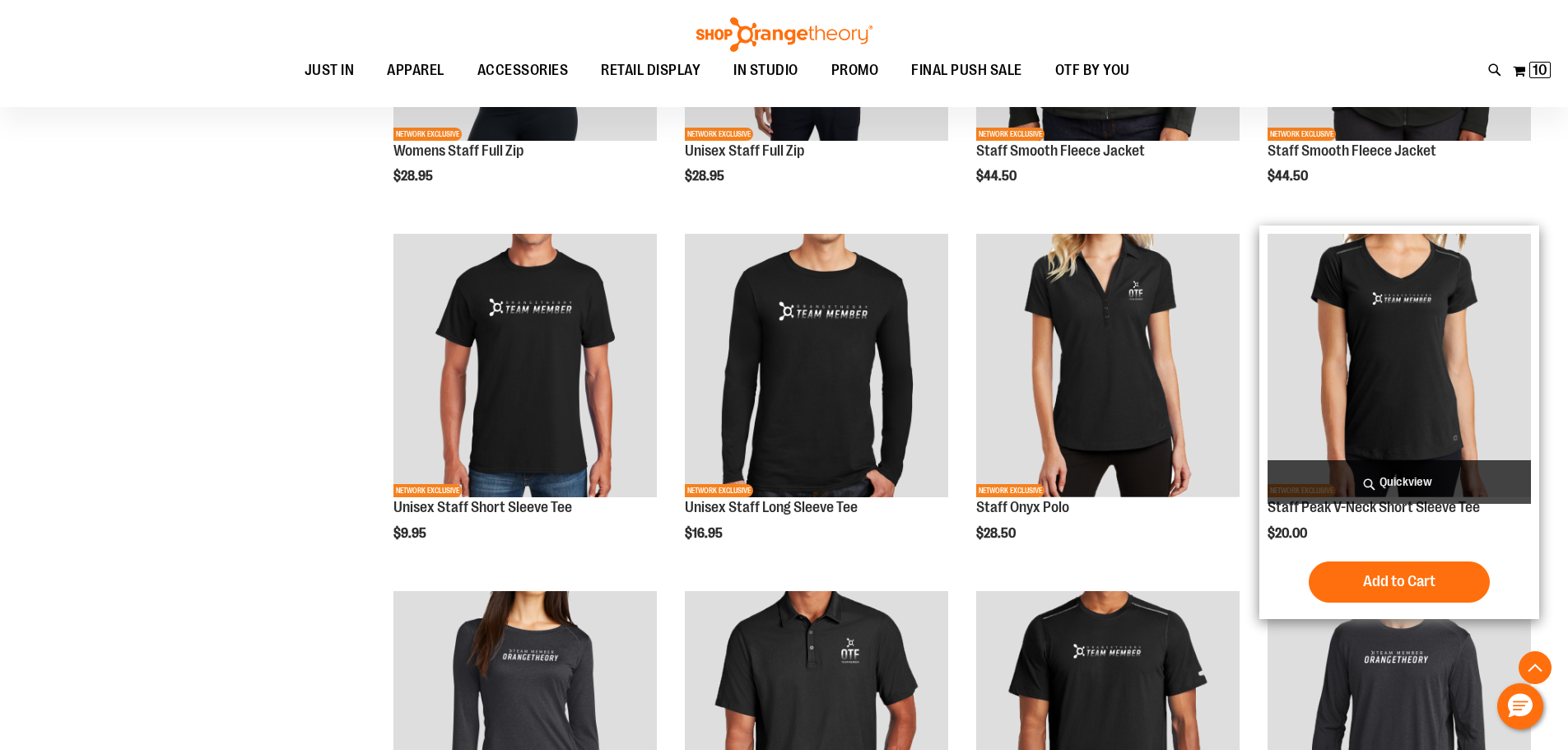
scroll to position [1317, 0]
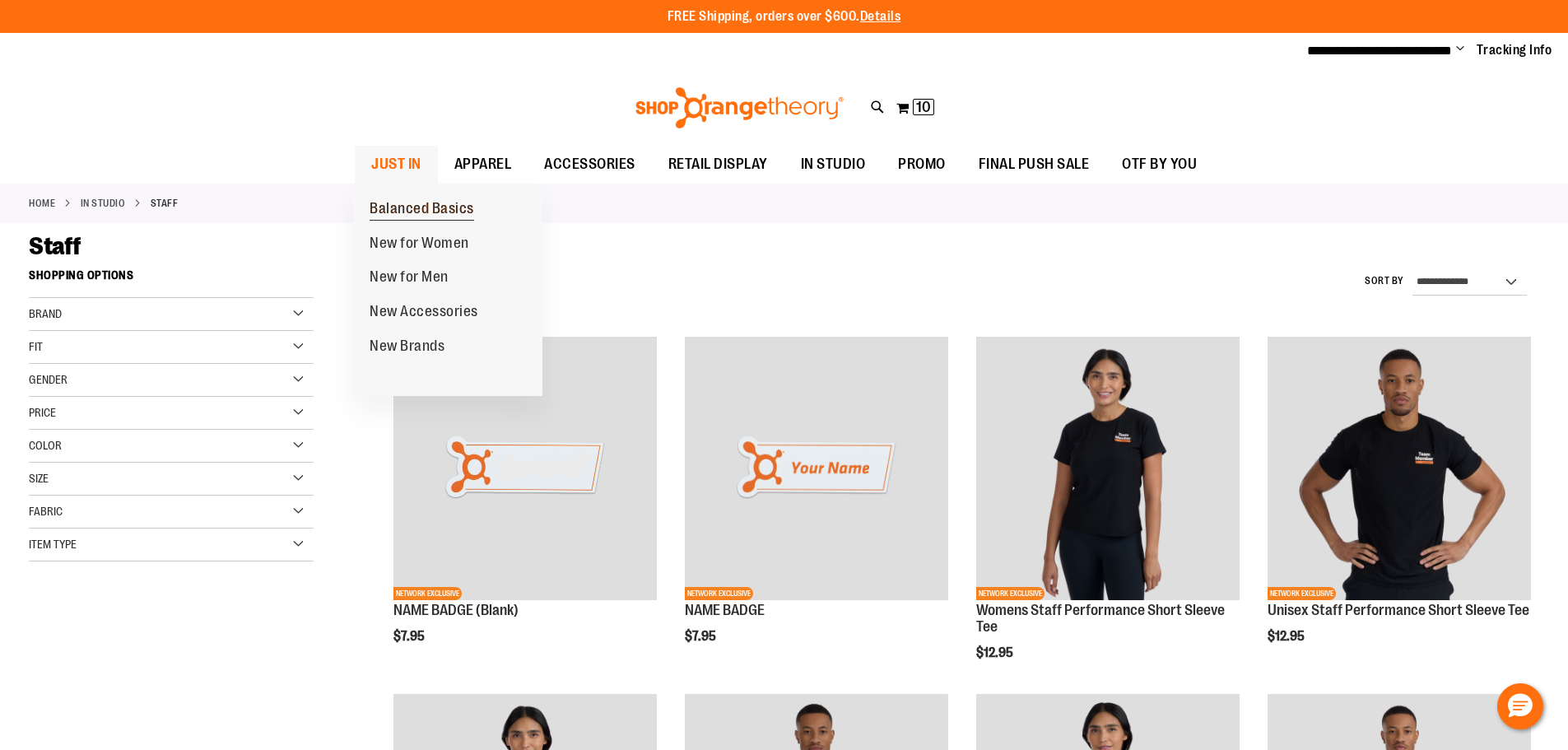
click at [408, 209] on span "Balanced Basics" at bounding box center [421, 210] width 104 height 21
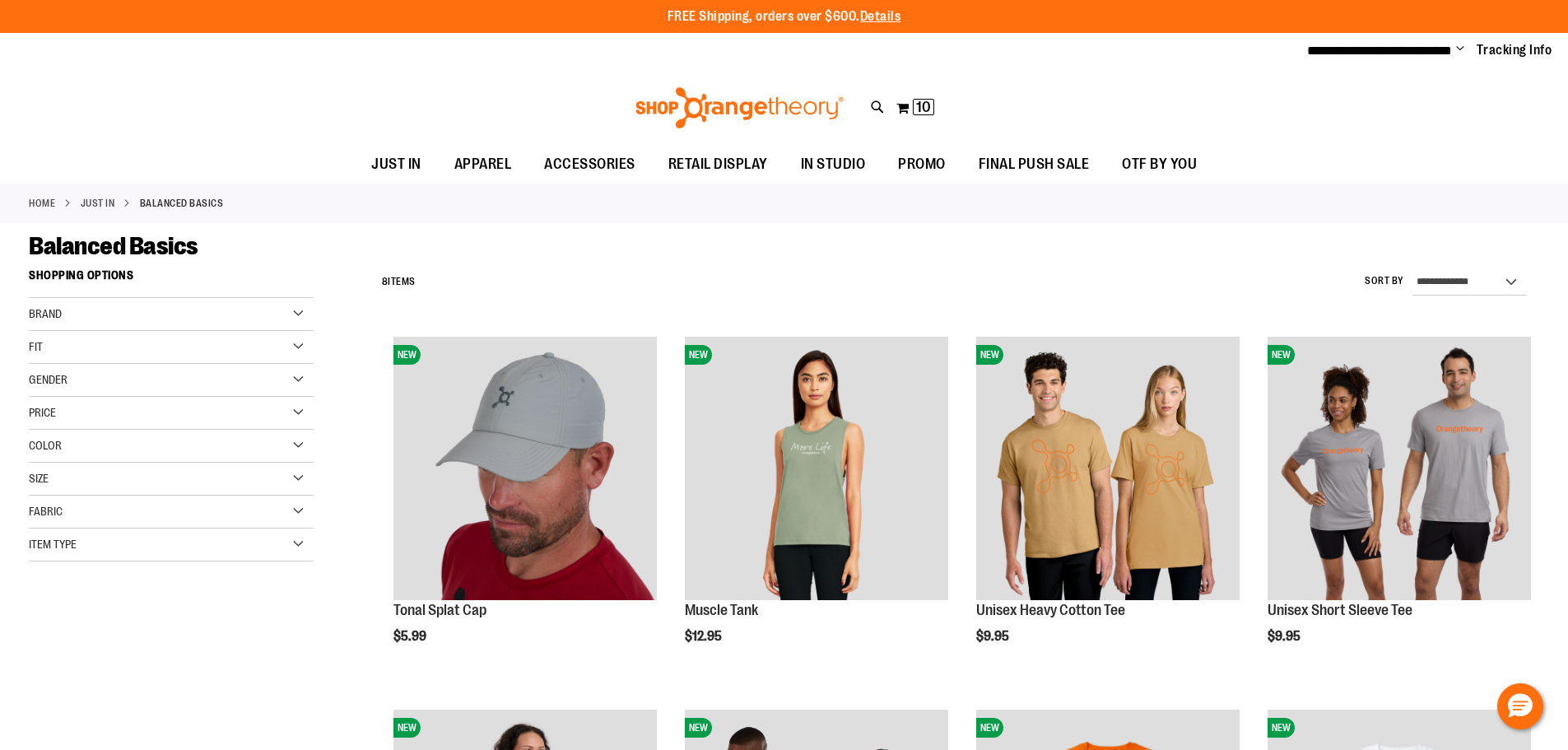
click at [30, 198] on link "Home" at bounding box center [42, 204] width 27 height 15
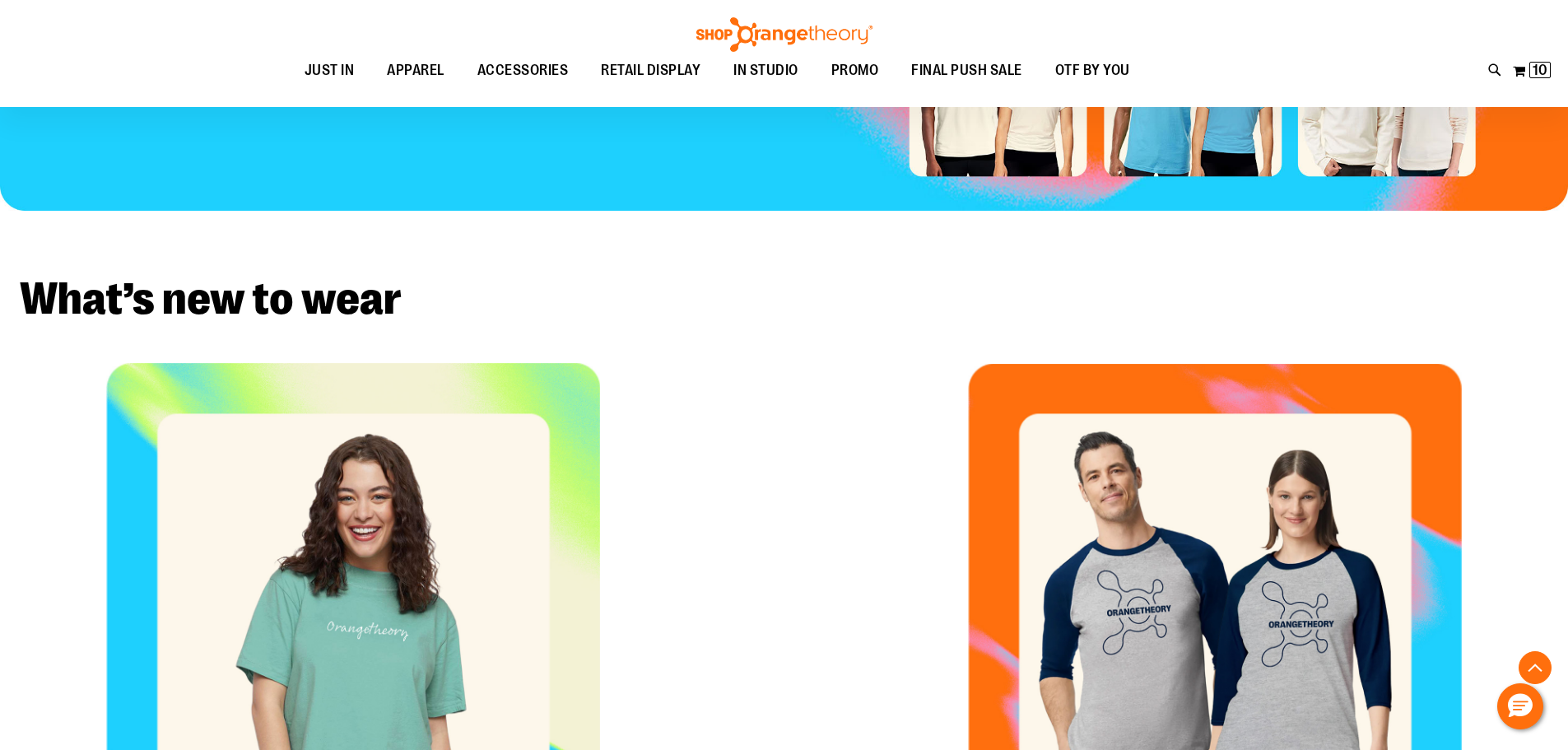
scroll to position [164, 0]
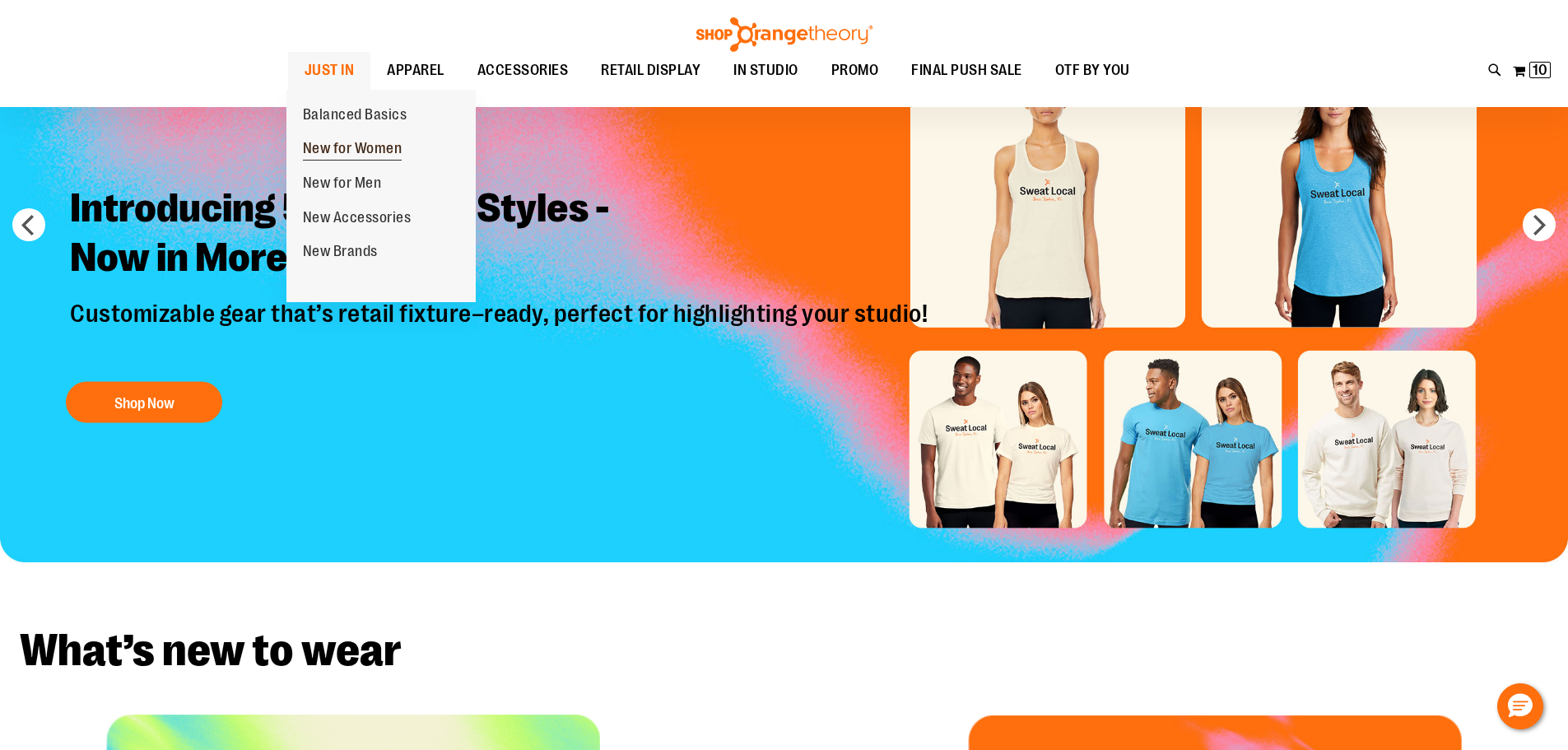
click at [335, 143] on span "New for Women" at bounding box center [353, 150] width 100 height 21
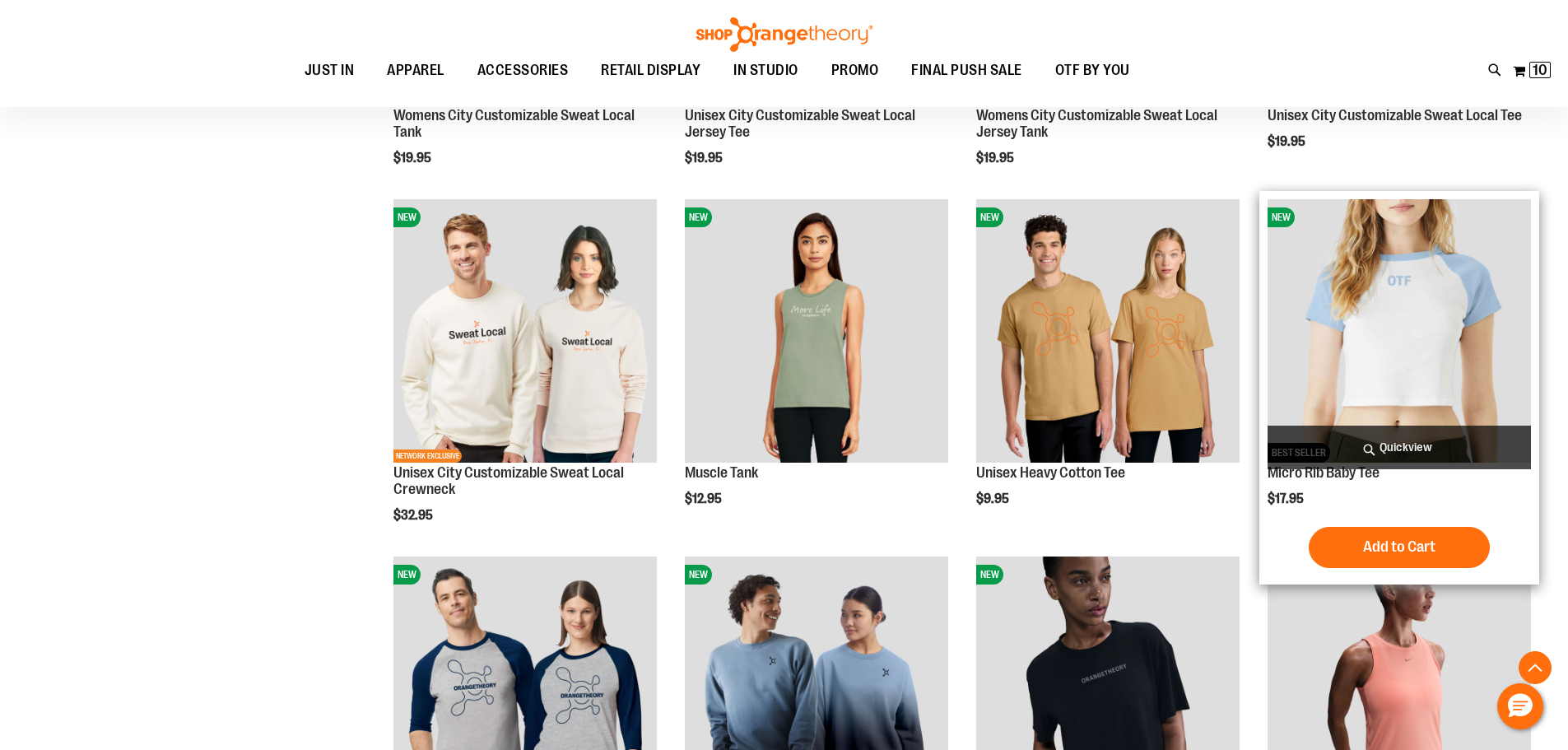
scroll to position [740, 0]
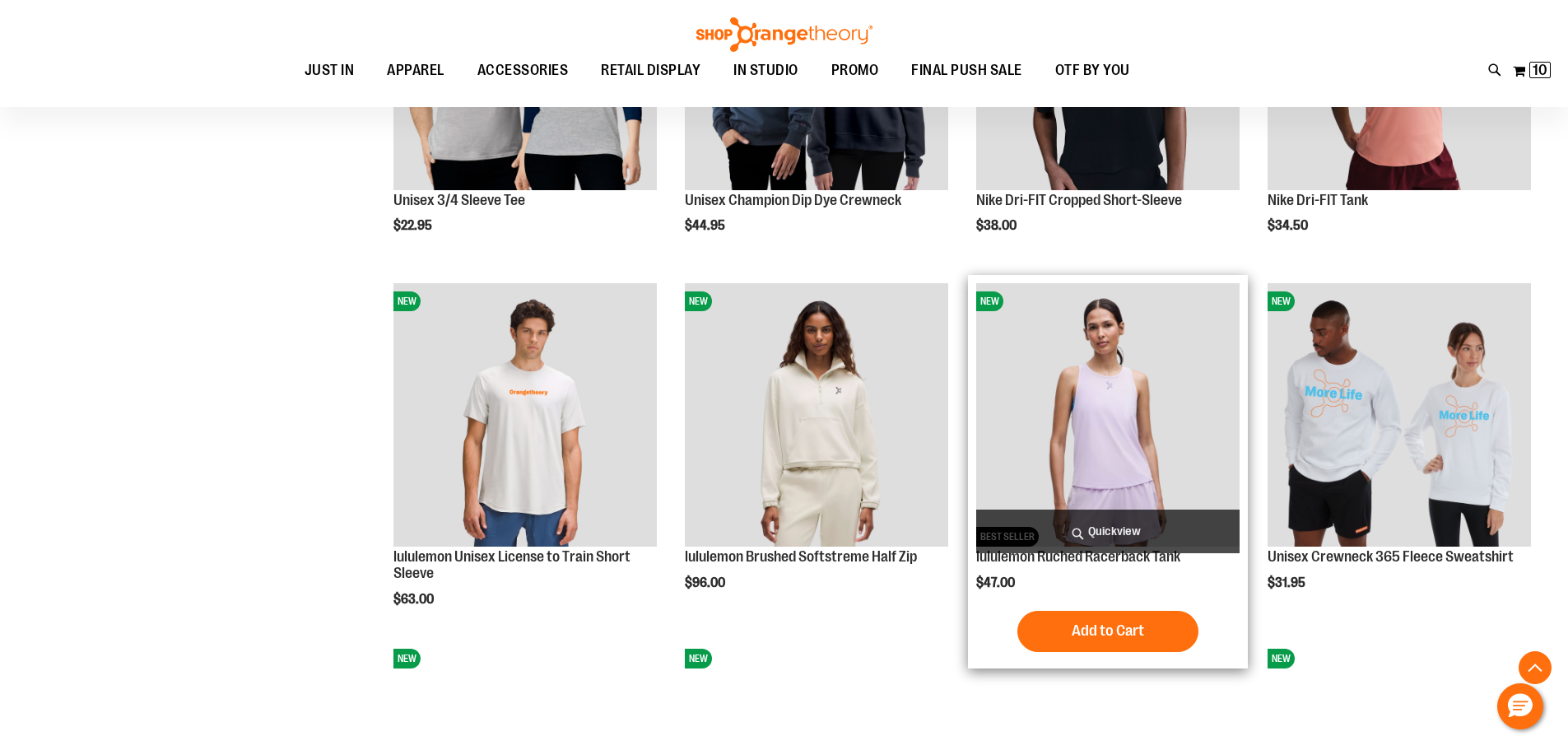
scroll to position [1152, 0]
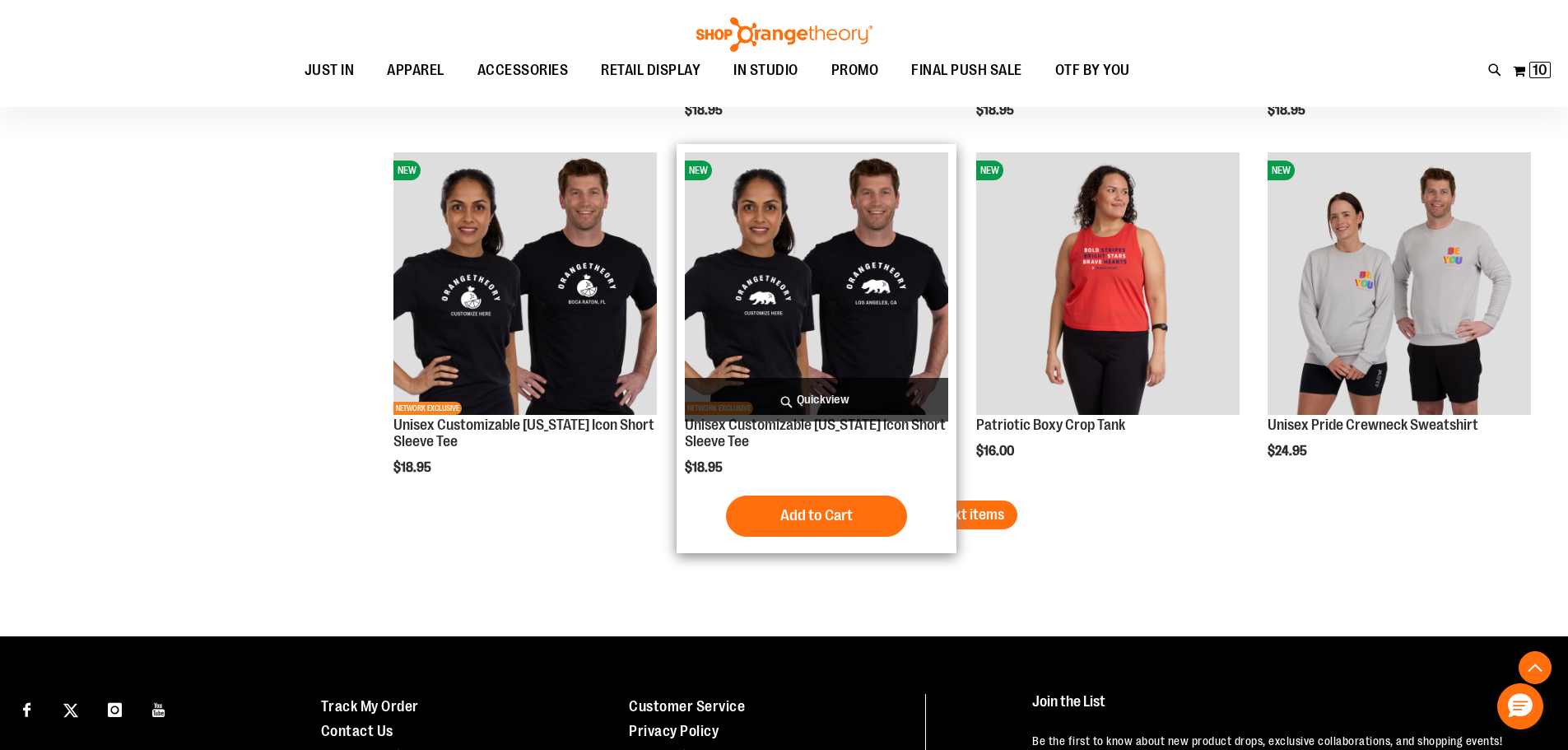
scroll to position [3046, 0]
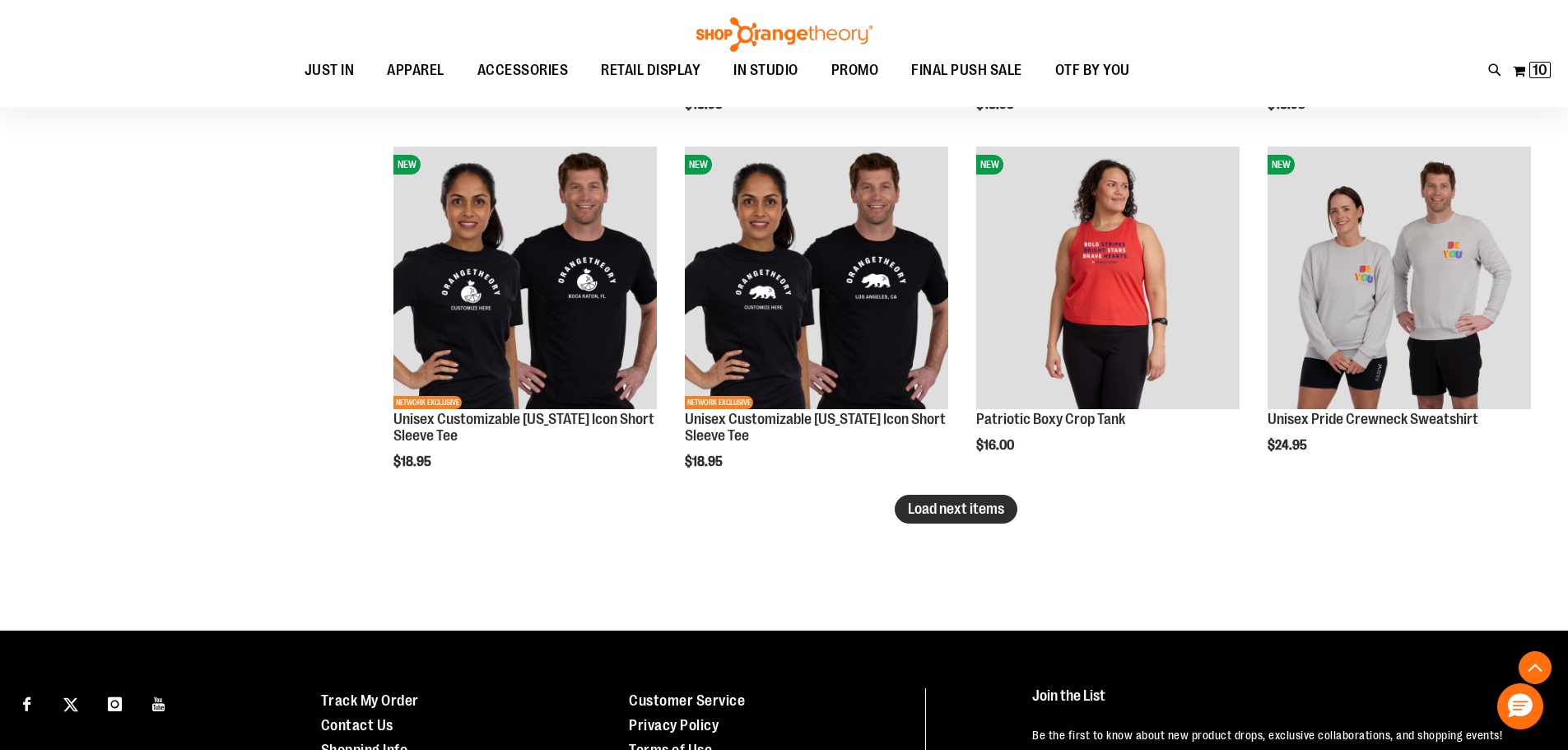
click at [960, 513] on span "Load next items" at bounding box center [956, 509] width 96 height 16
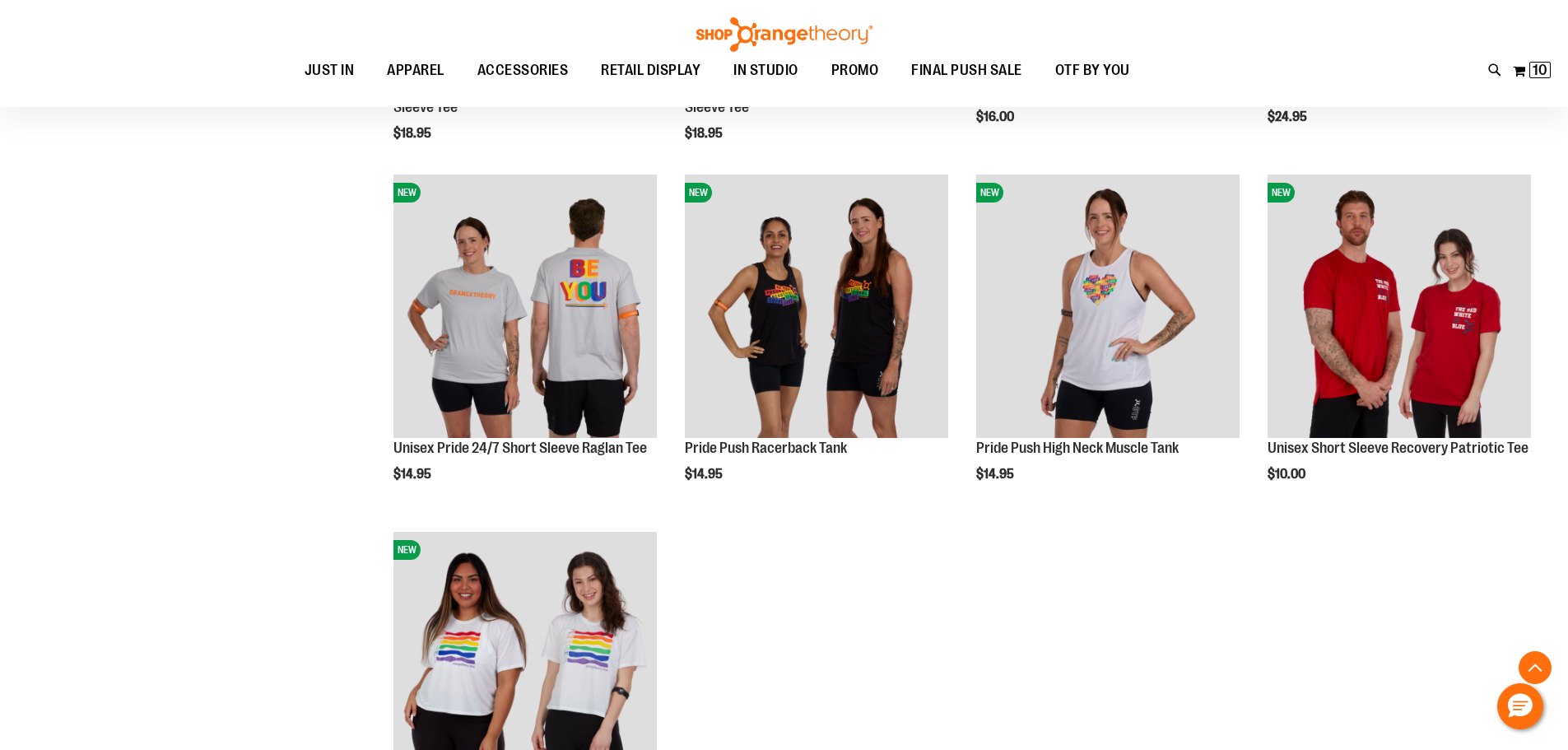
scroll to position [3375, 0]
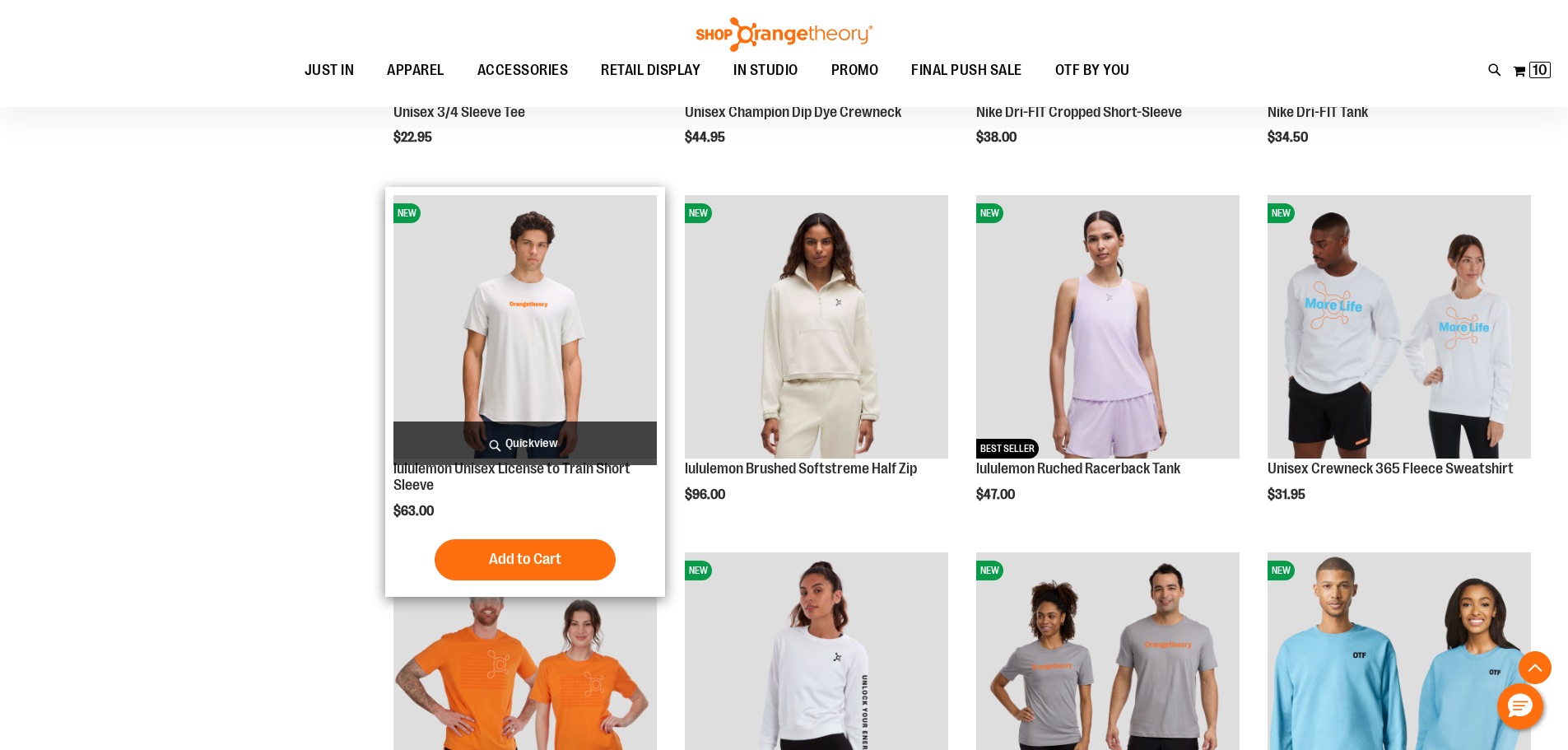
scroll to position [988, 0]
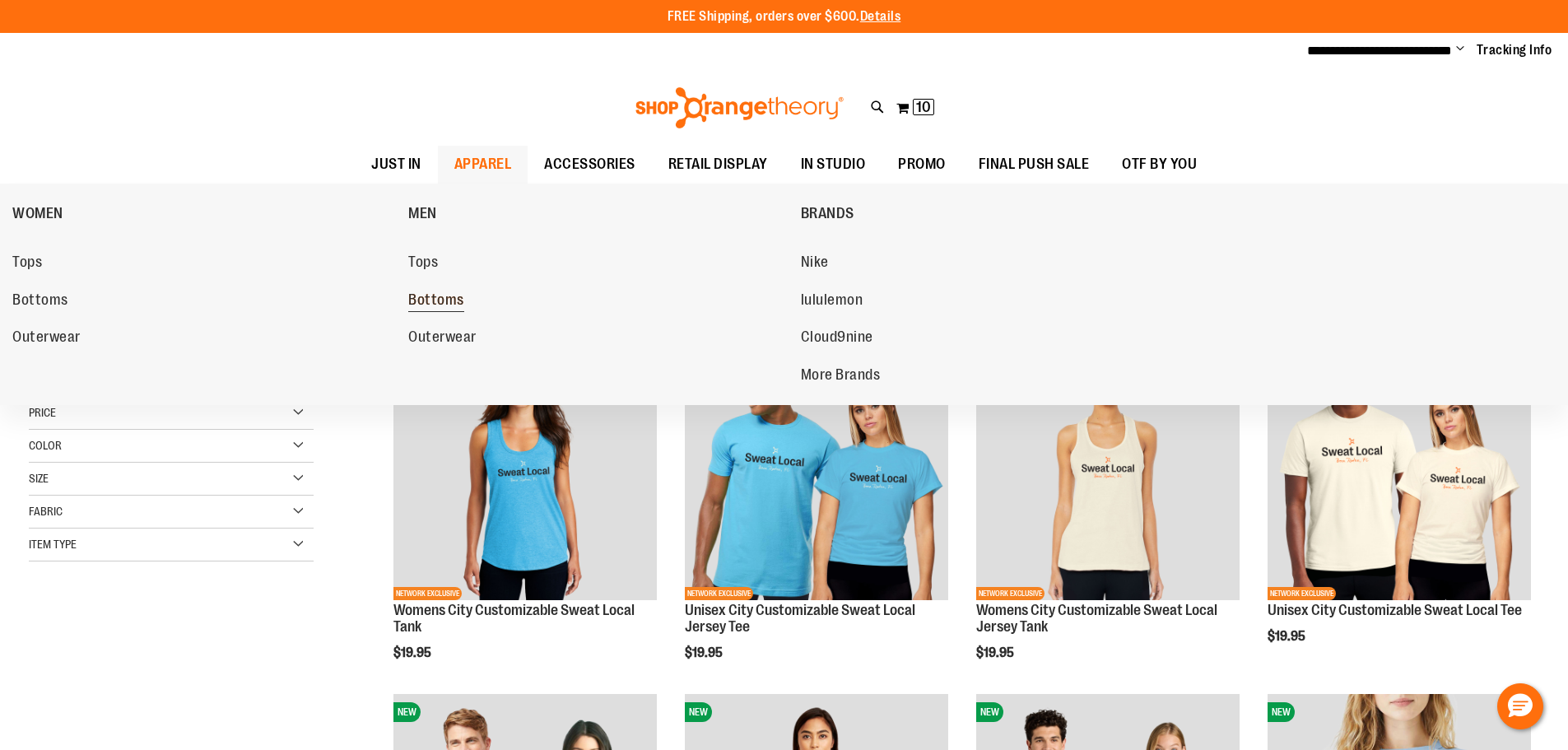
click at [443, 296] on span "Bottoms" at bounding box center [436, 301] width 56 height 21
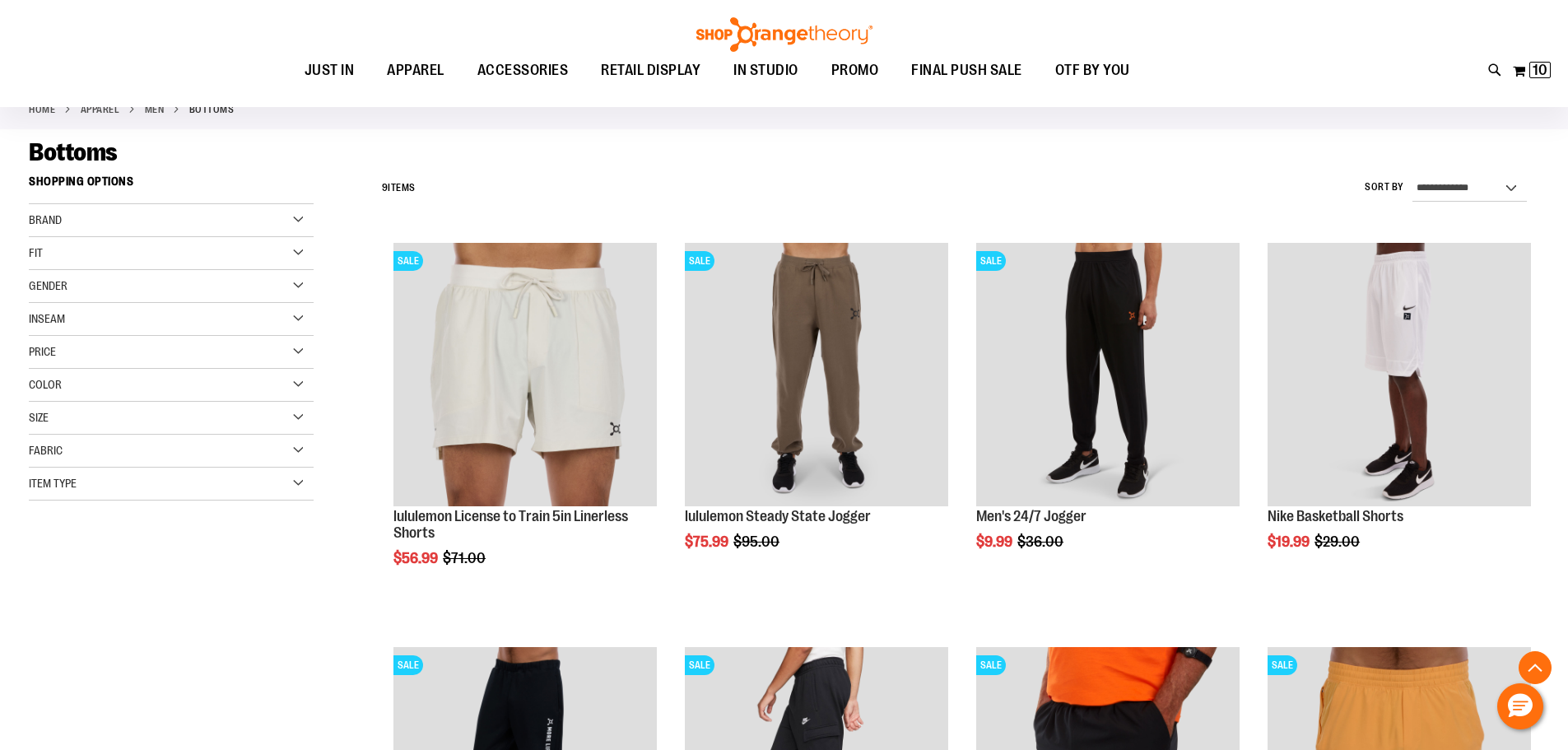
scroll to position [81, 0]
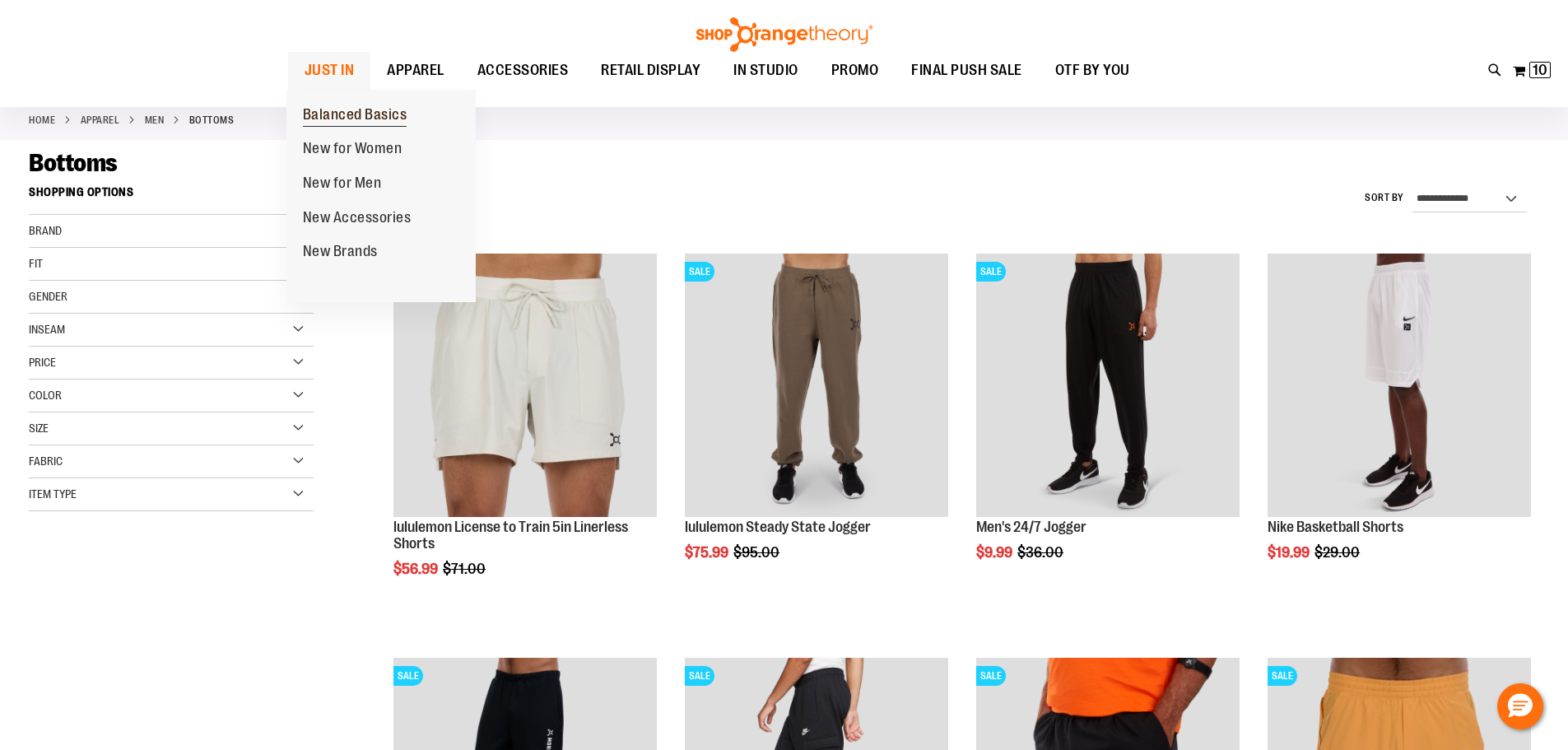
click at [353, 121] on span "Balanced Basics" at bounding box center [354, 116] width 104 height 21
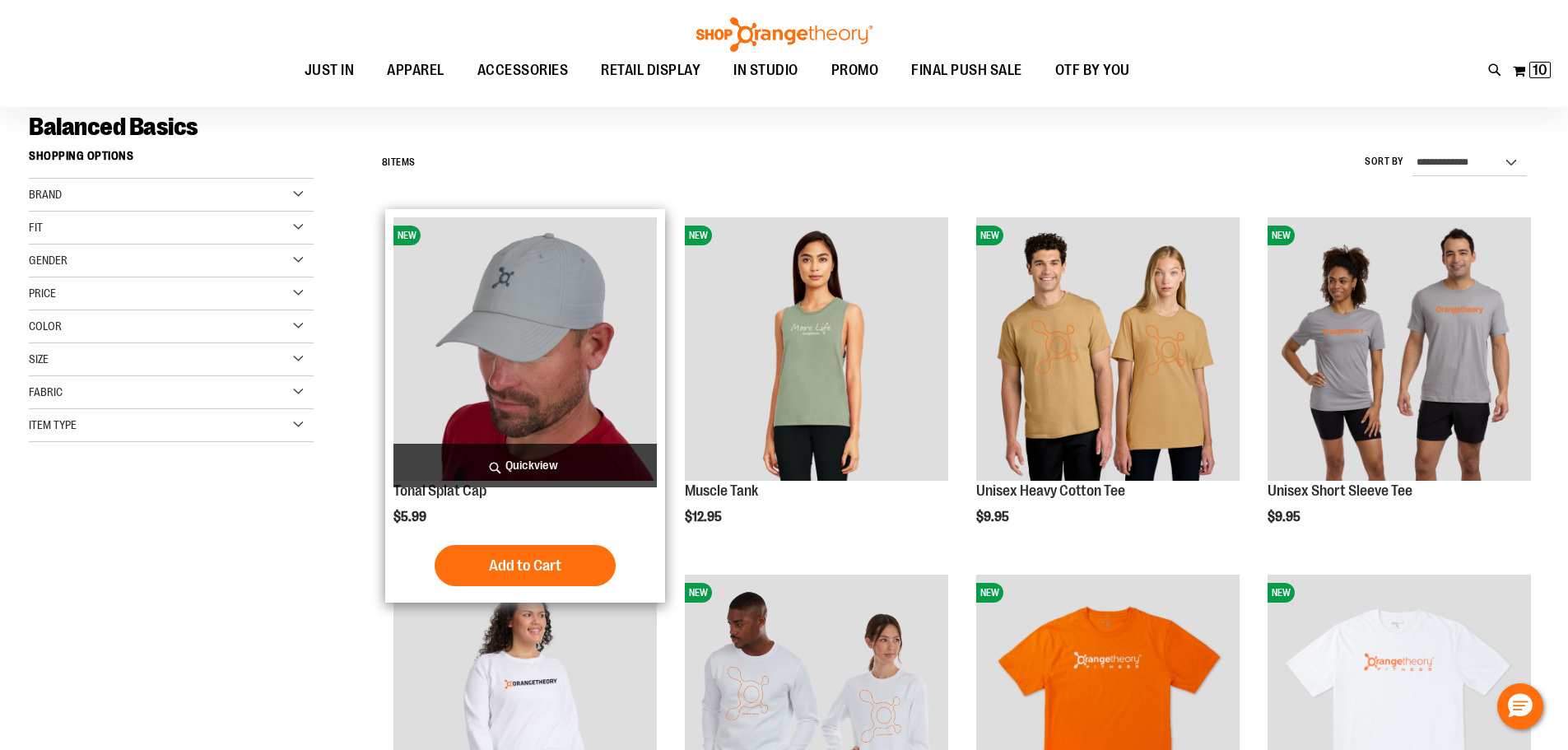
scroll to position [164, 0]
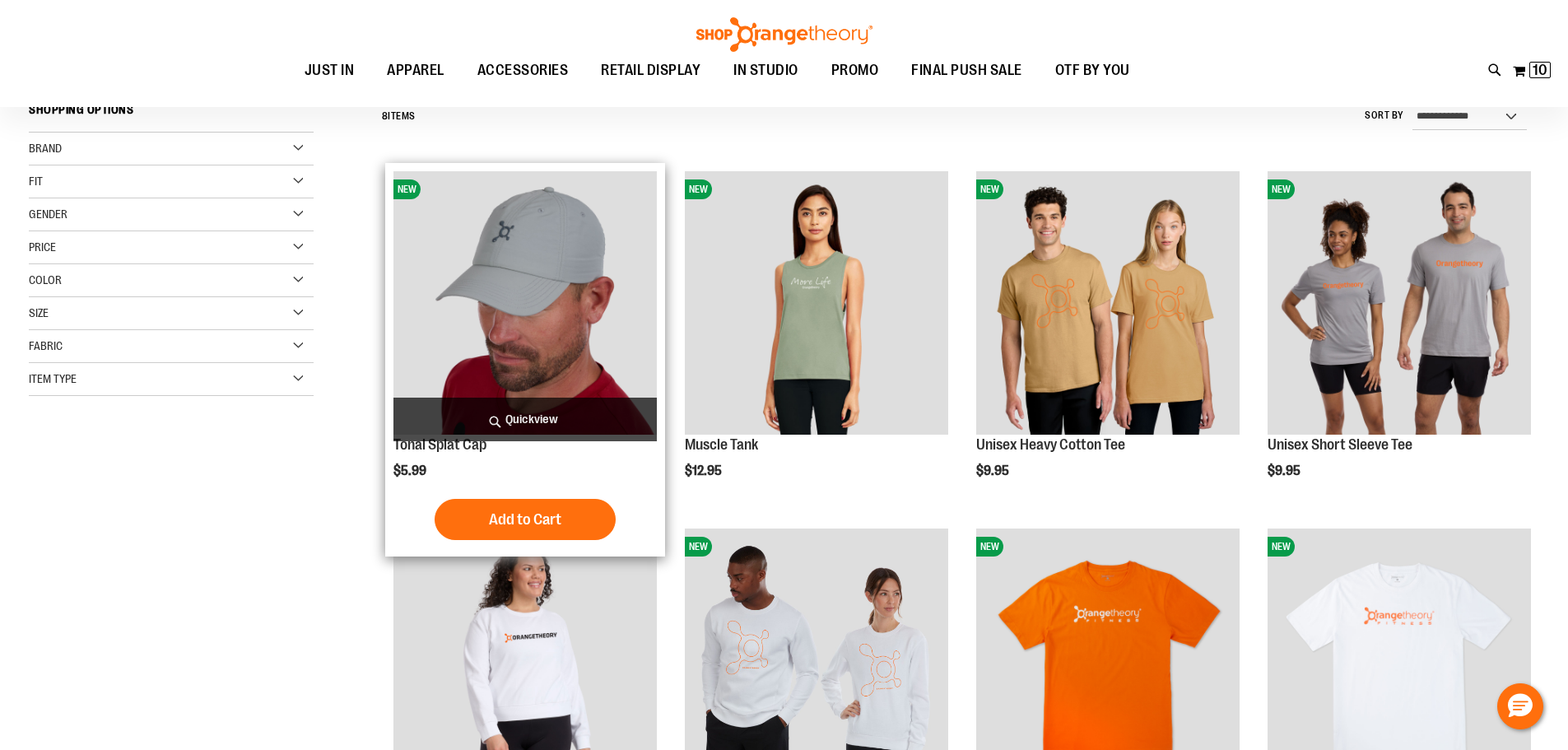
click at [531, 350] on img "product" at bounding box center [525, 303] width 263 height 263
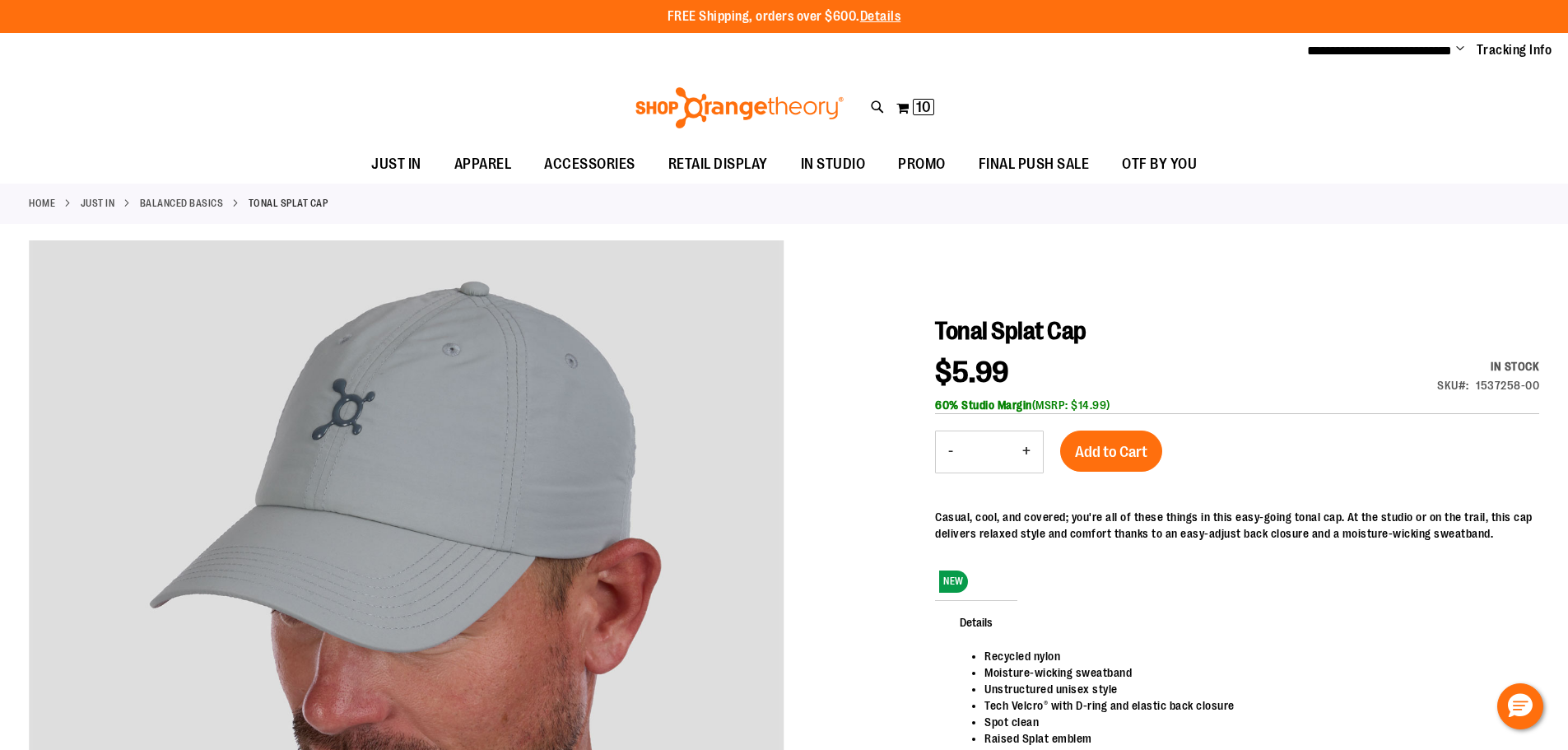
click at [1029, 450] on button "+" at bounding box center [1026, 452] width 33 height 41
type input "*"
click at [1120, 449] on span "Add to Cart" at bounding box center [1111, 452] width 72 height 18
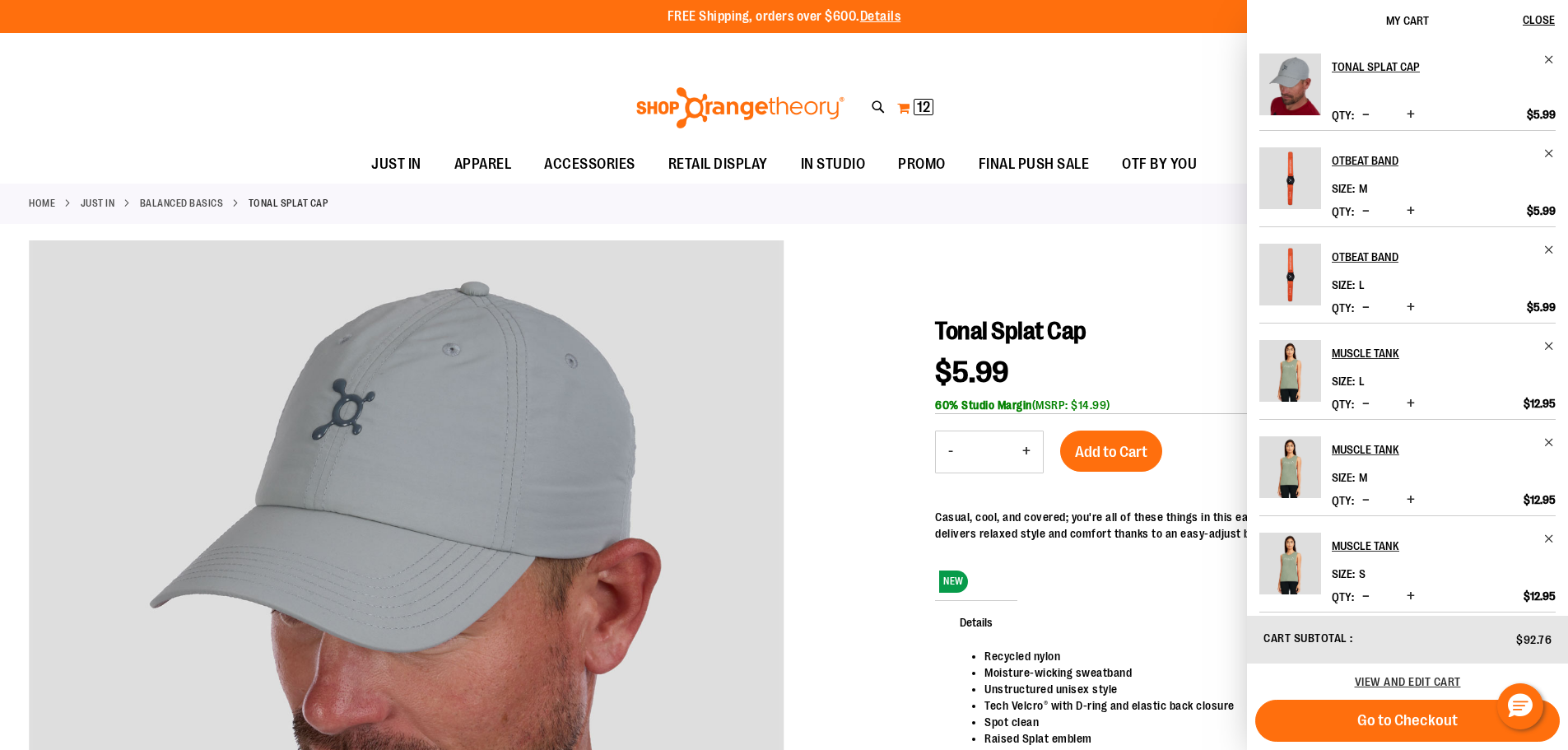
click at [832, 384] on div at bounding box center [784, 662] width 1510 height 846
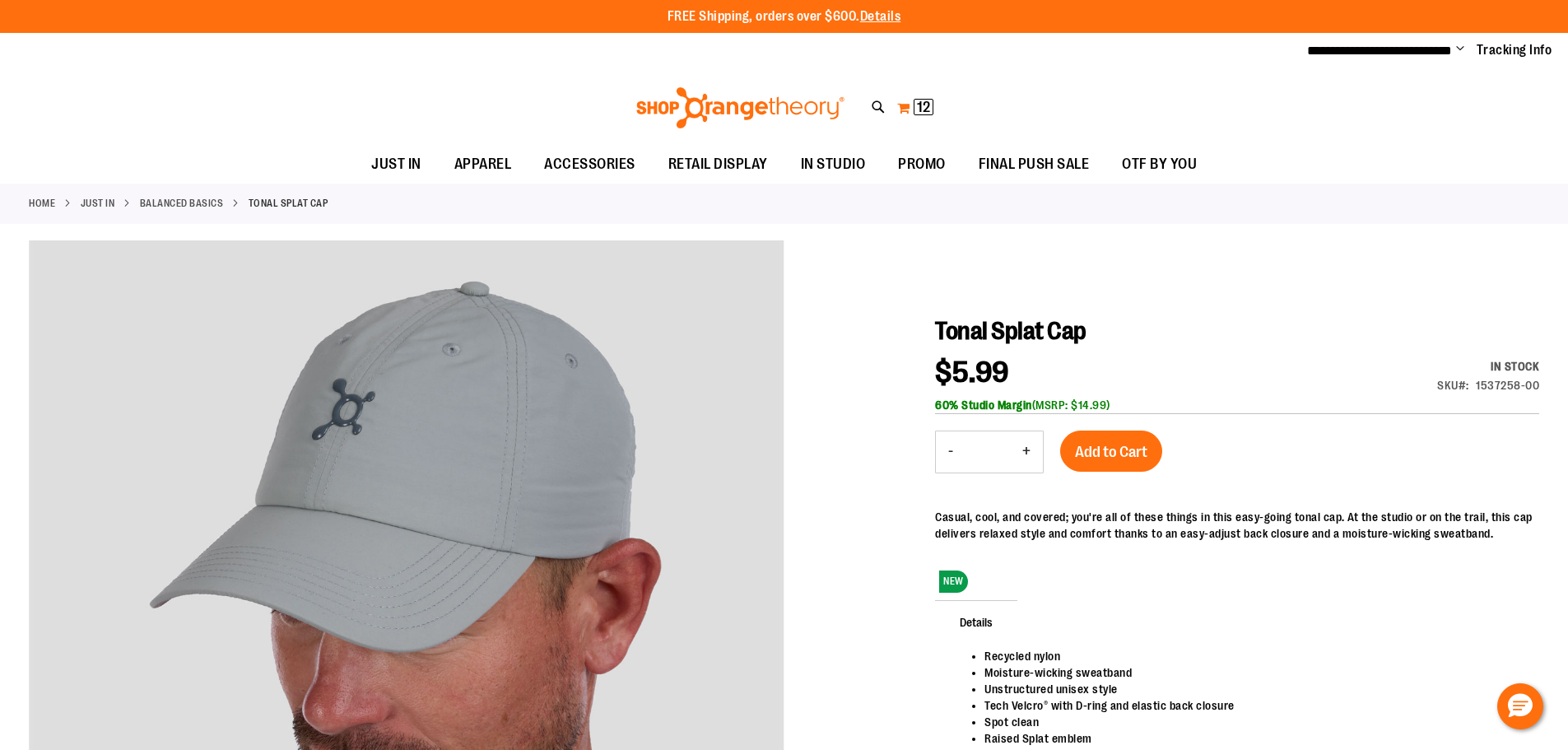
click at [902, 111] on button "My Cart 12 12 items" at bounding box center [915, 108] width 37 height 27
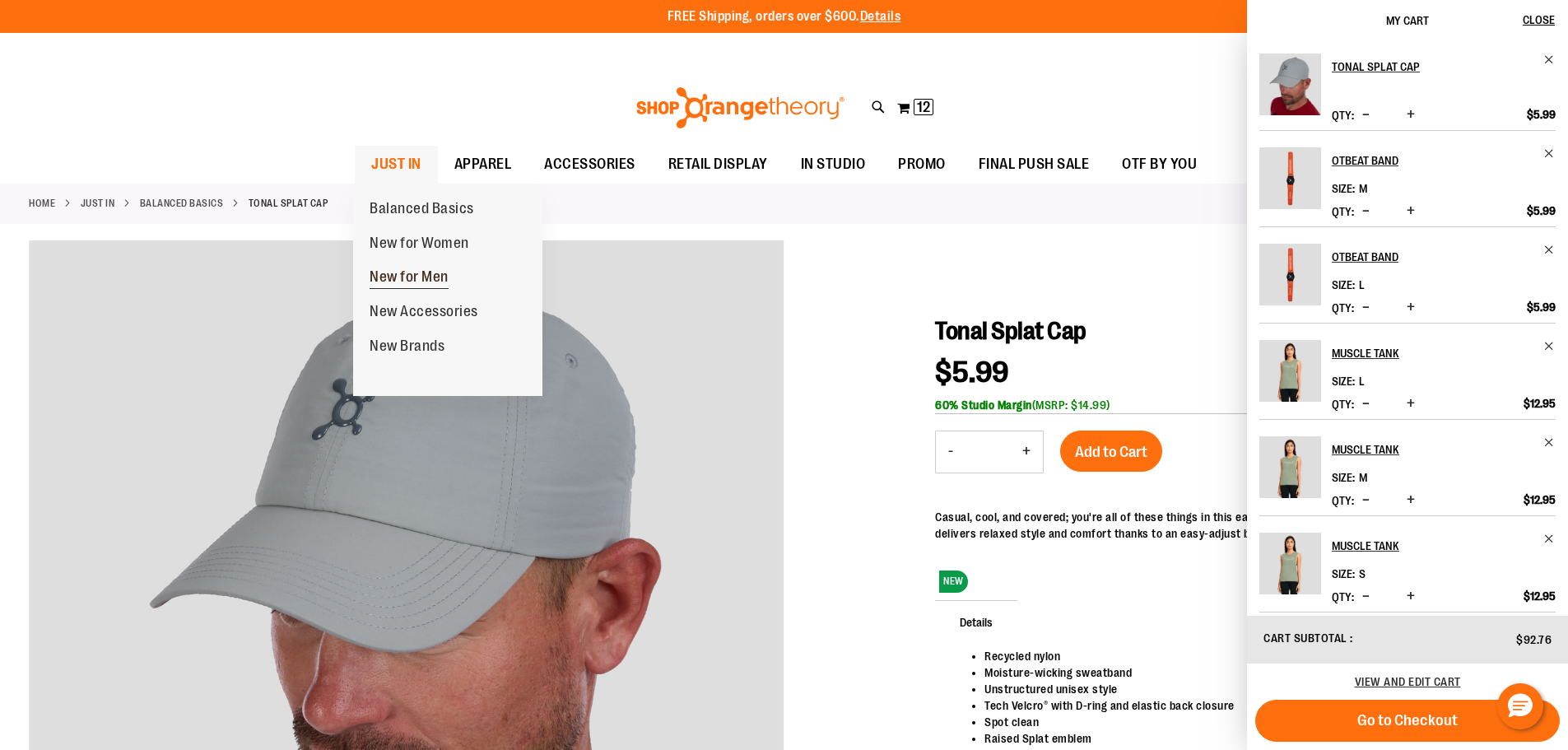
click at [420, 276] on span "New for Men" at bounding box center [409, 279] width 79 height 21
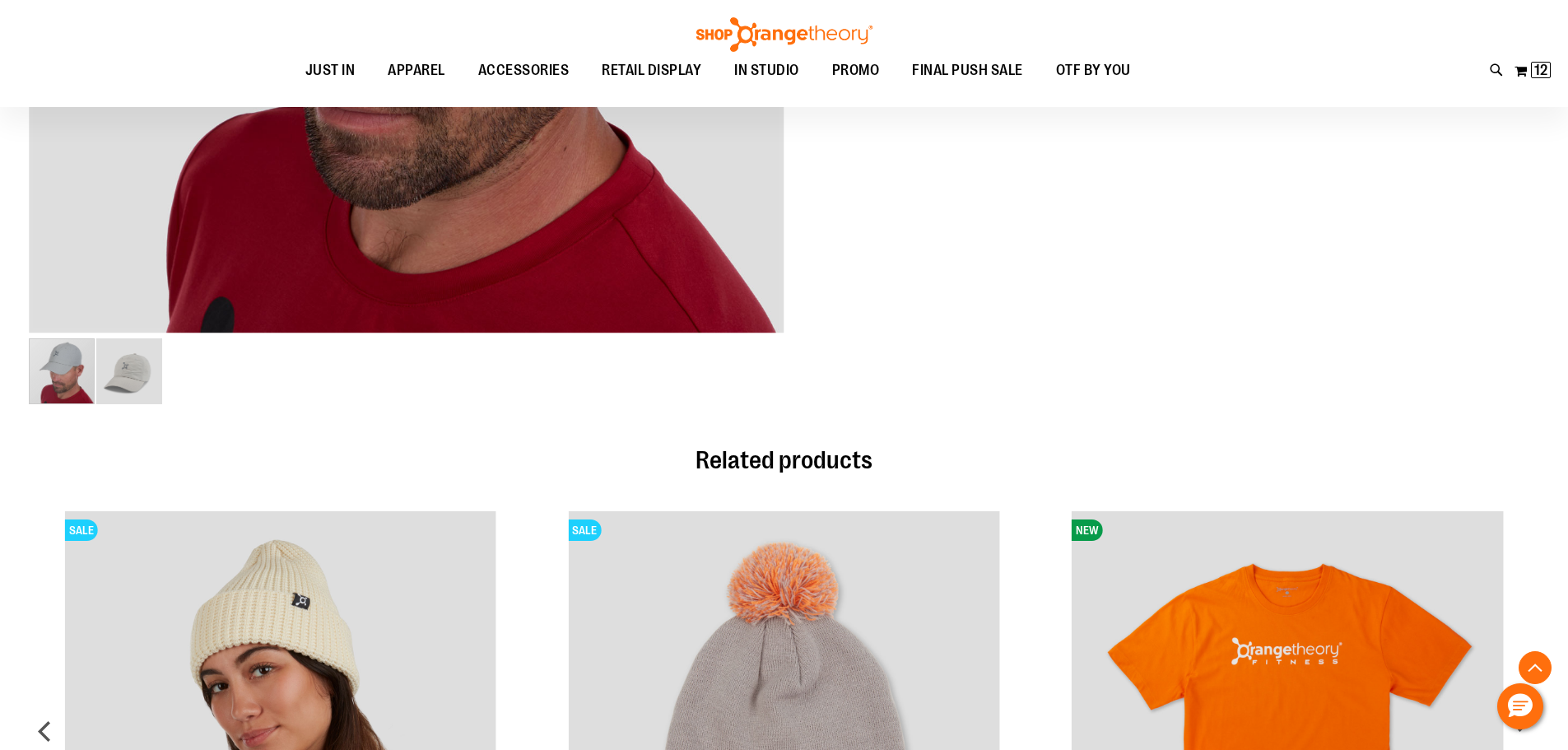
scroll to position [659, 0]
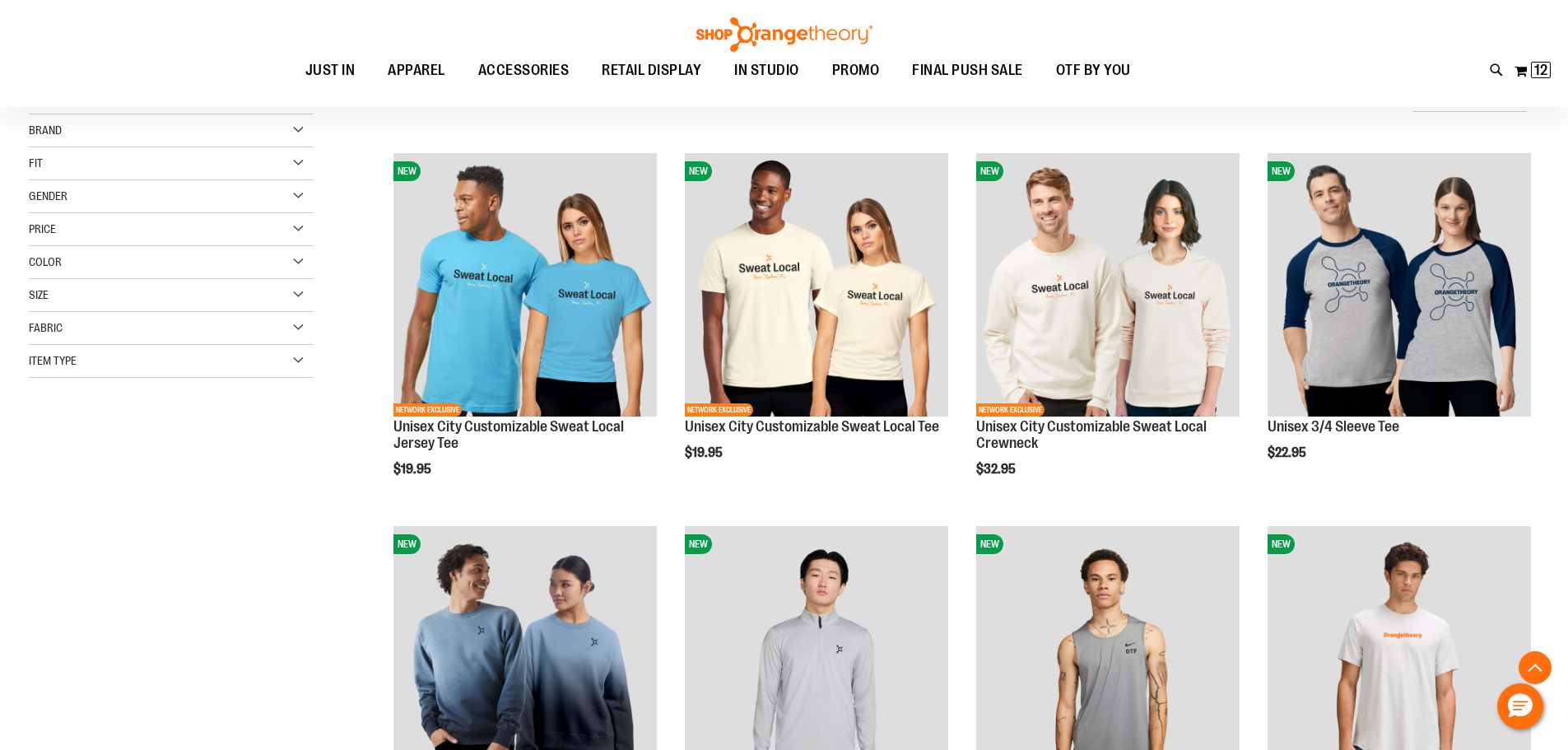
scroll to position [632, 0]
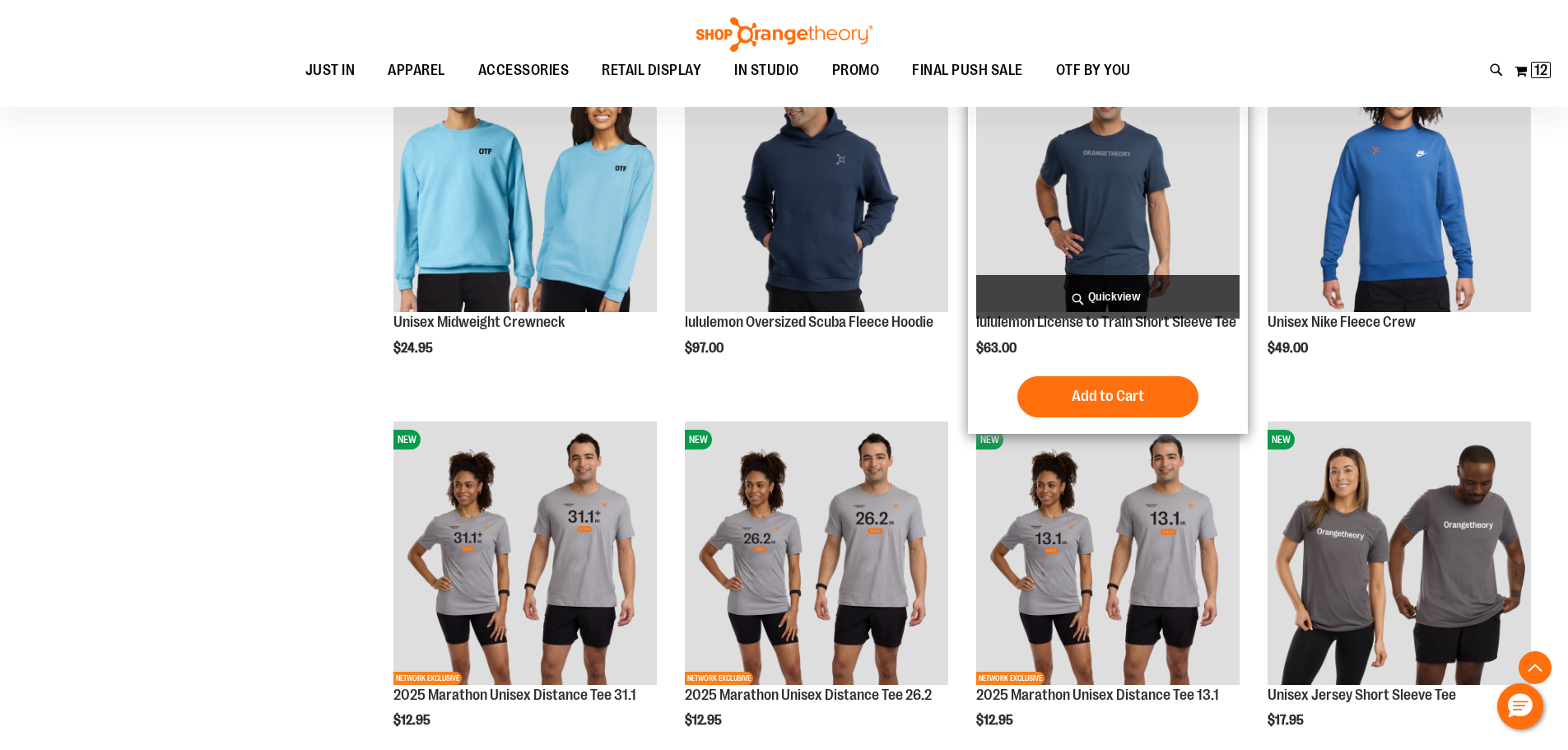
scroll to position [1456, 0]
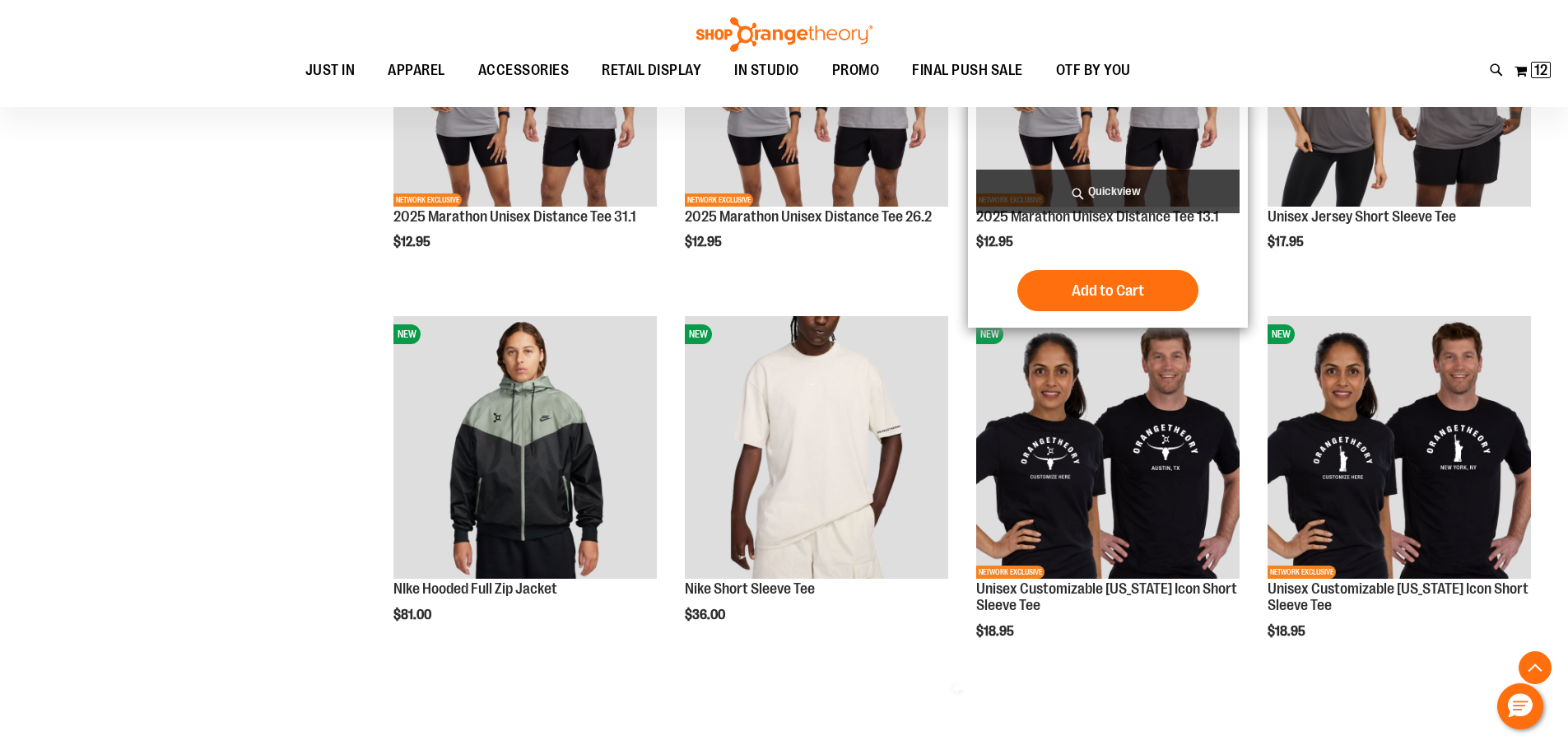
scroll to position [1868, 0]
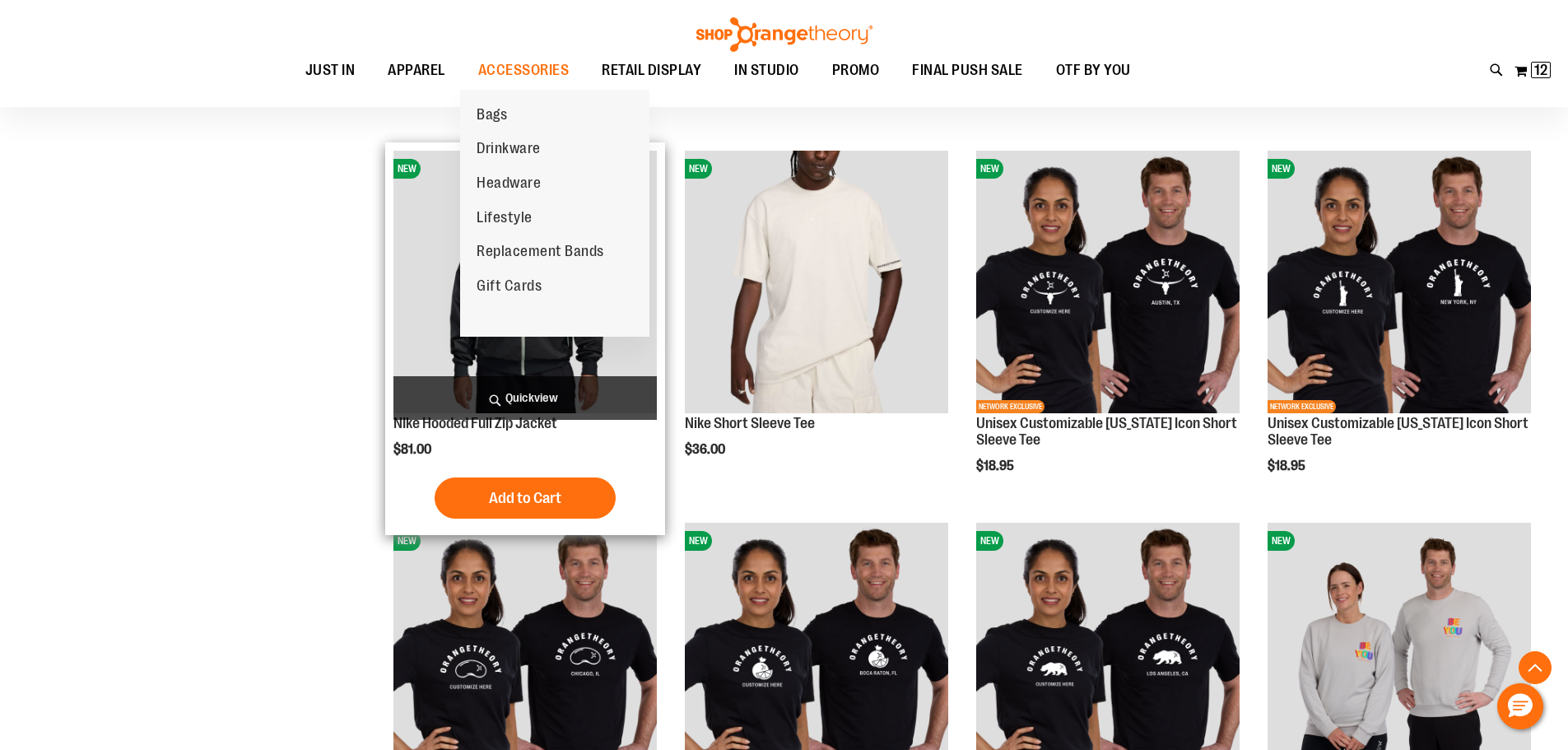
click at [515, 147] on span "Drinkware" at bounding box center [509, 150] width 64 height 21
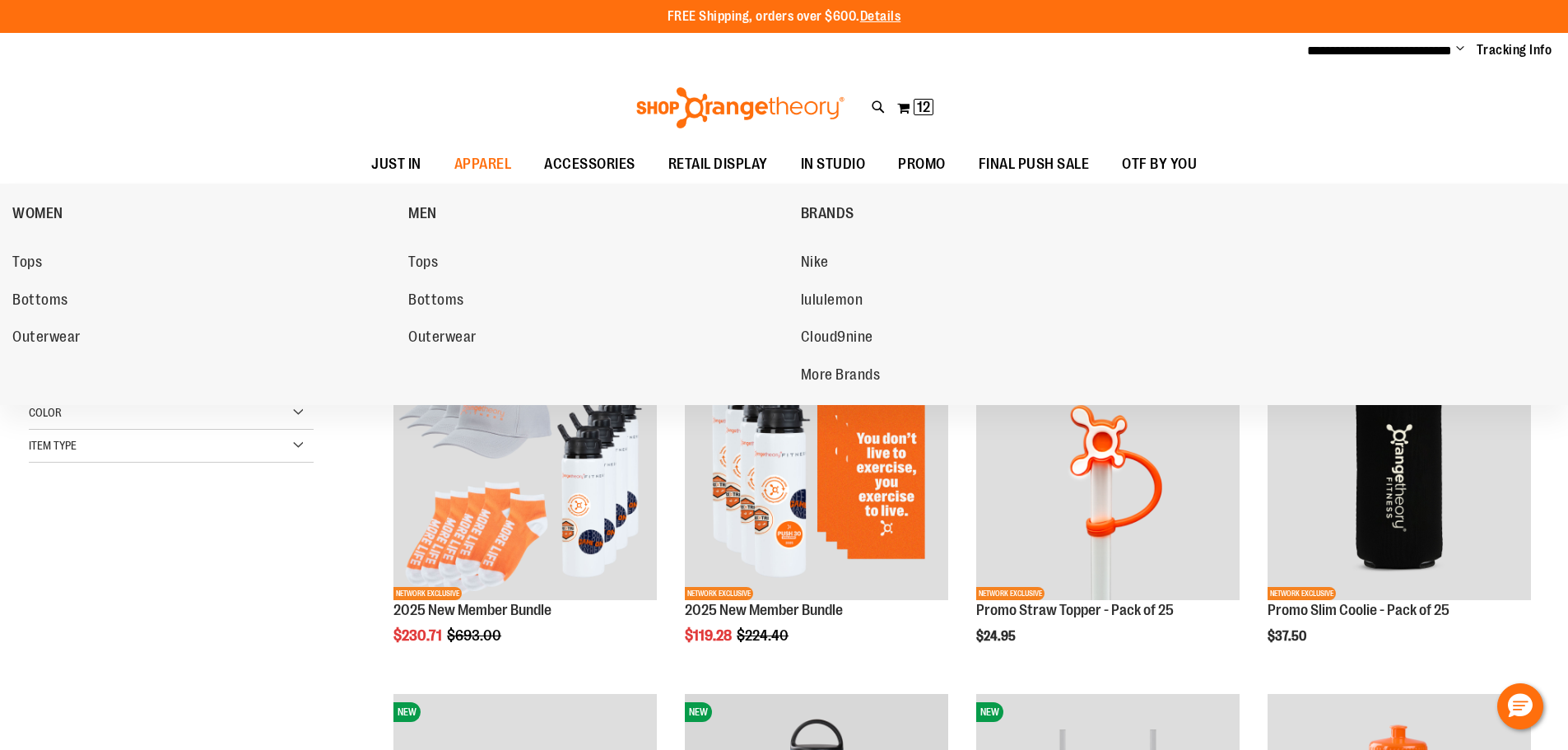
scroll to position [411, 0]
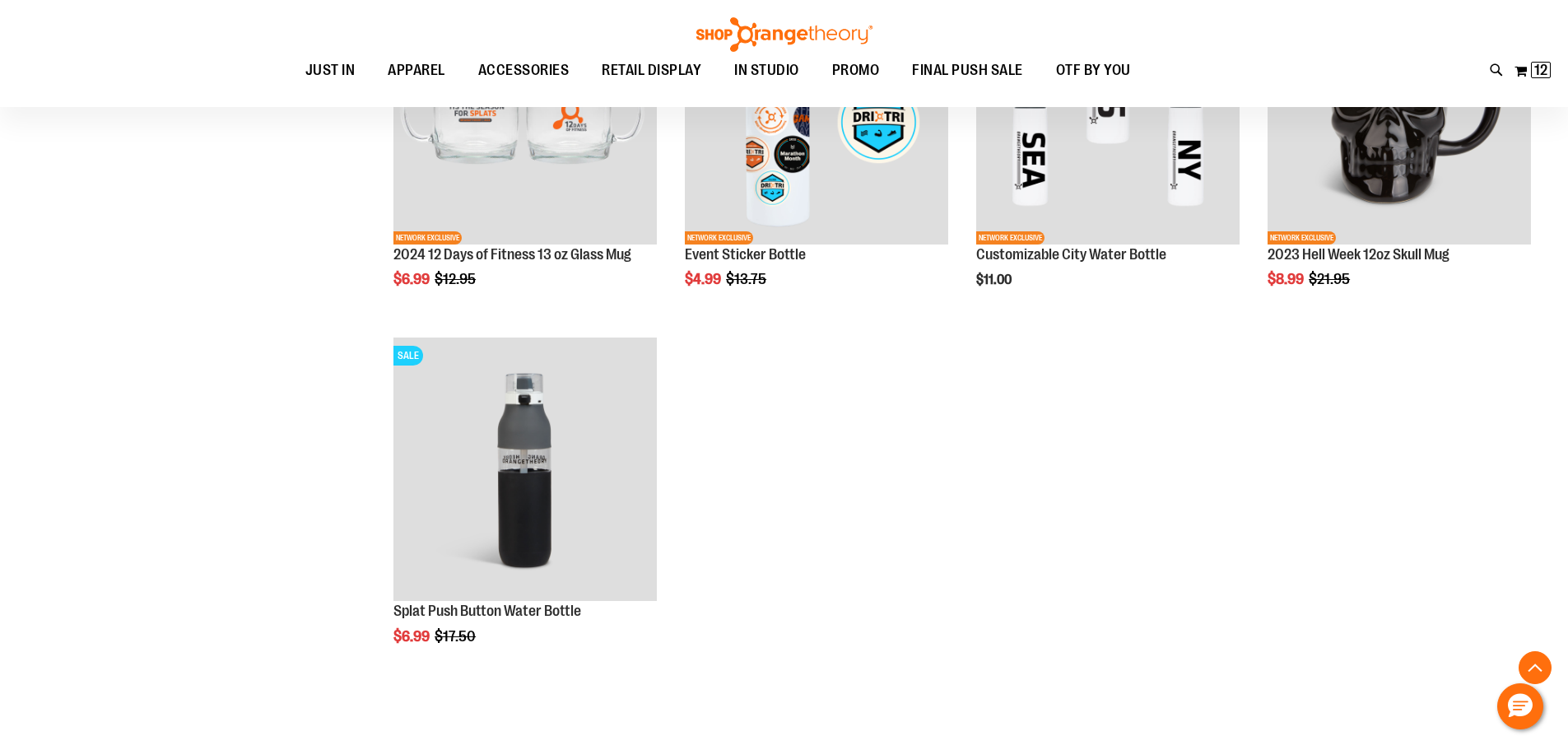
scroll to position [1070, 0]
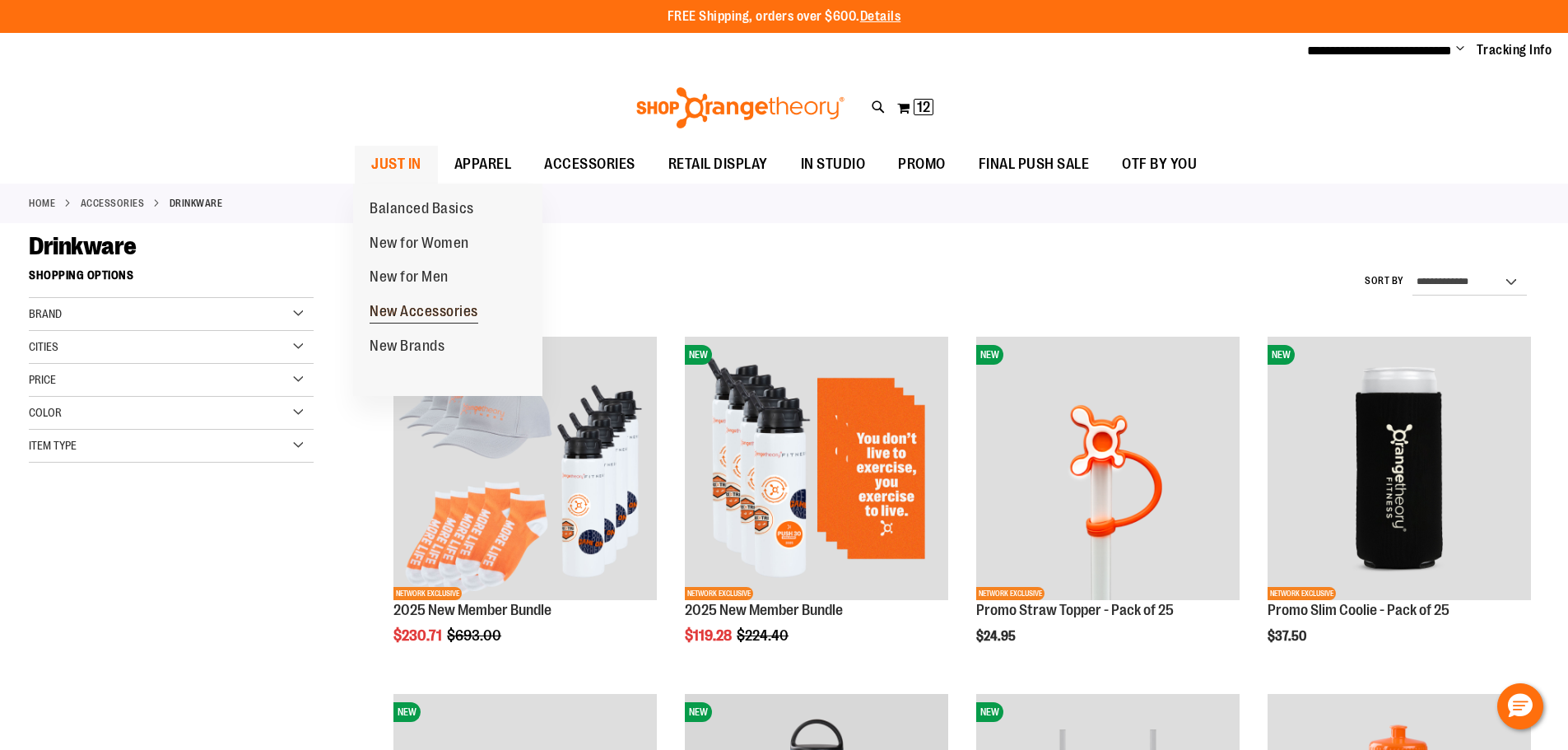
click at [428, 316] on span "New Accessories" at bounding box center [424, 312] width 109 height 21
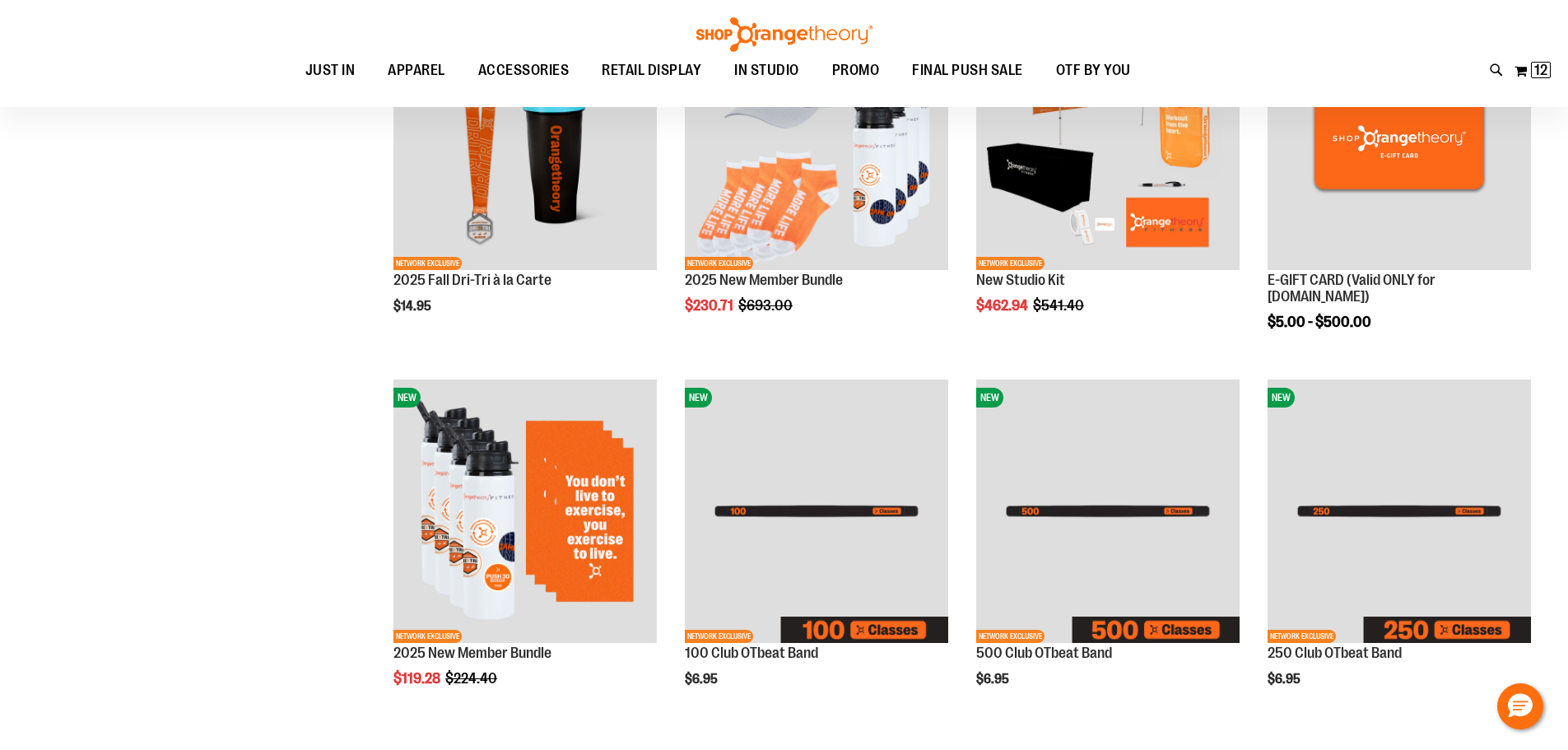
scroll to position [312, 0]
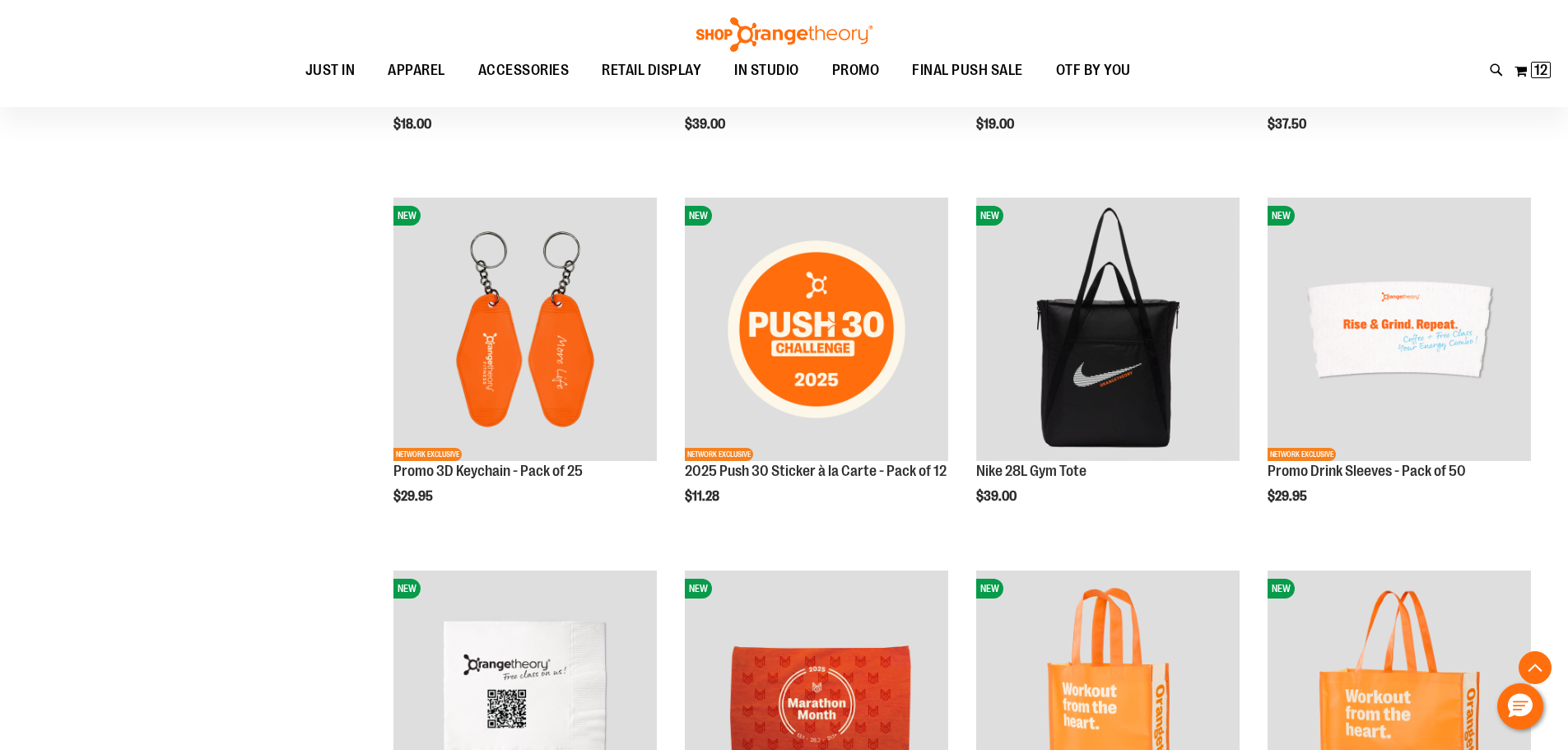
scroll to position [1464, 0]
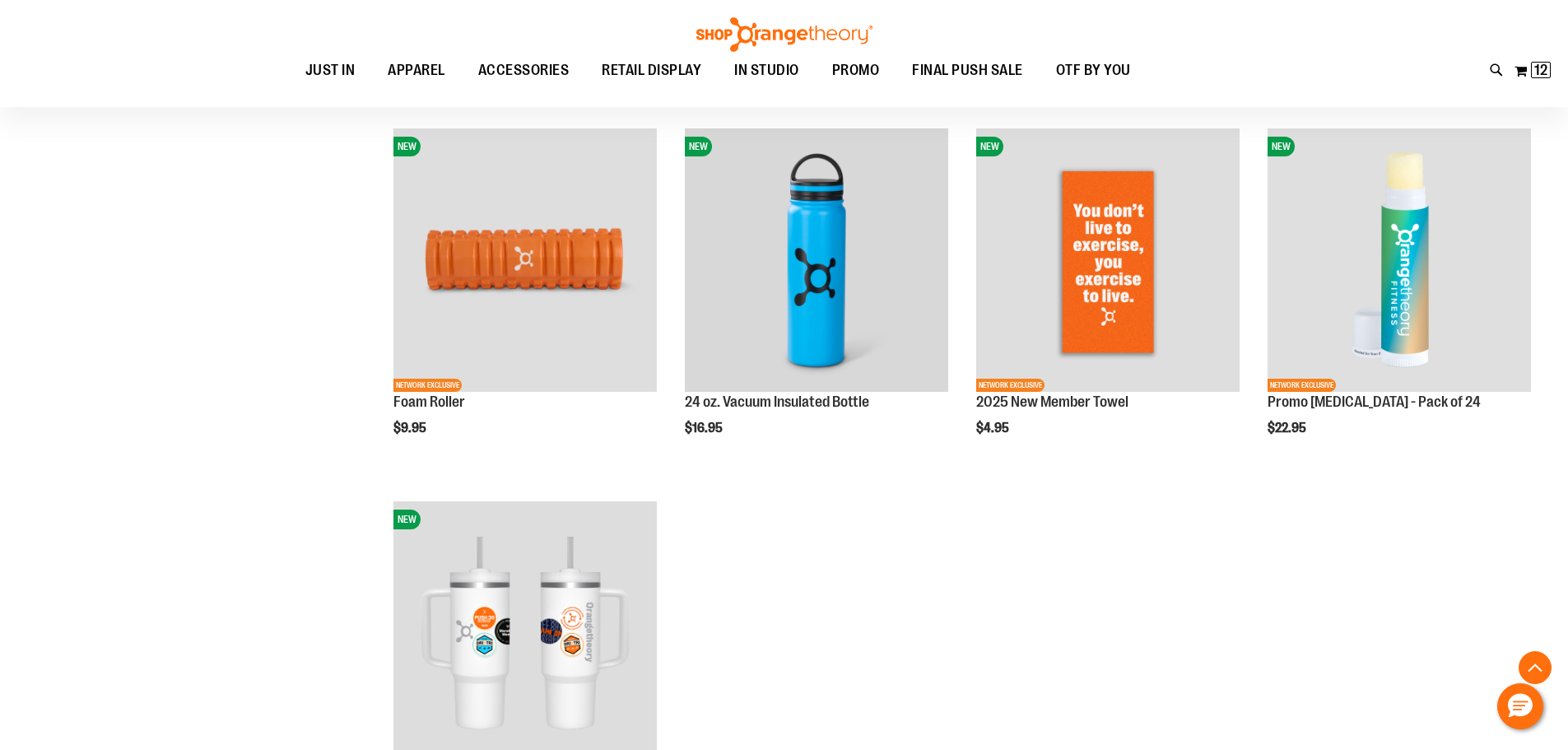
scroll to position [2453, 0]
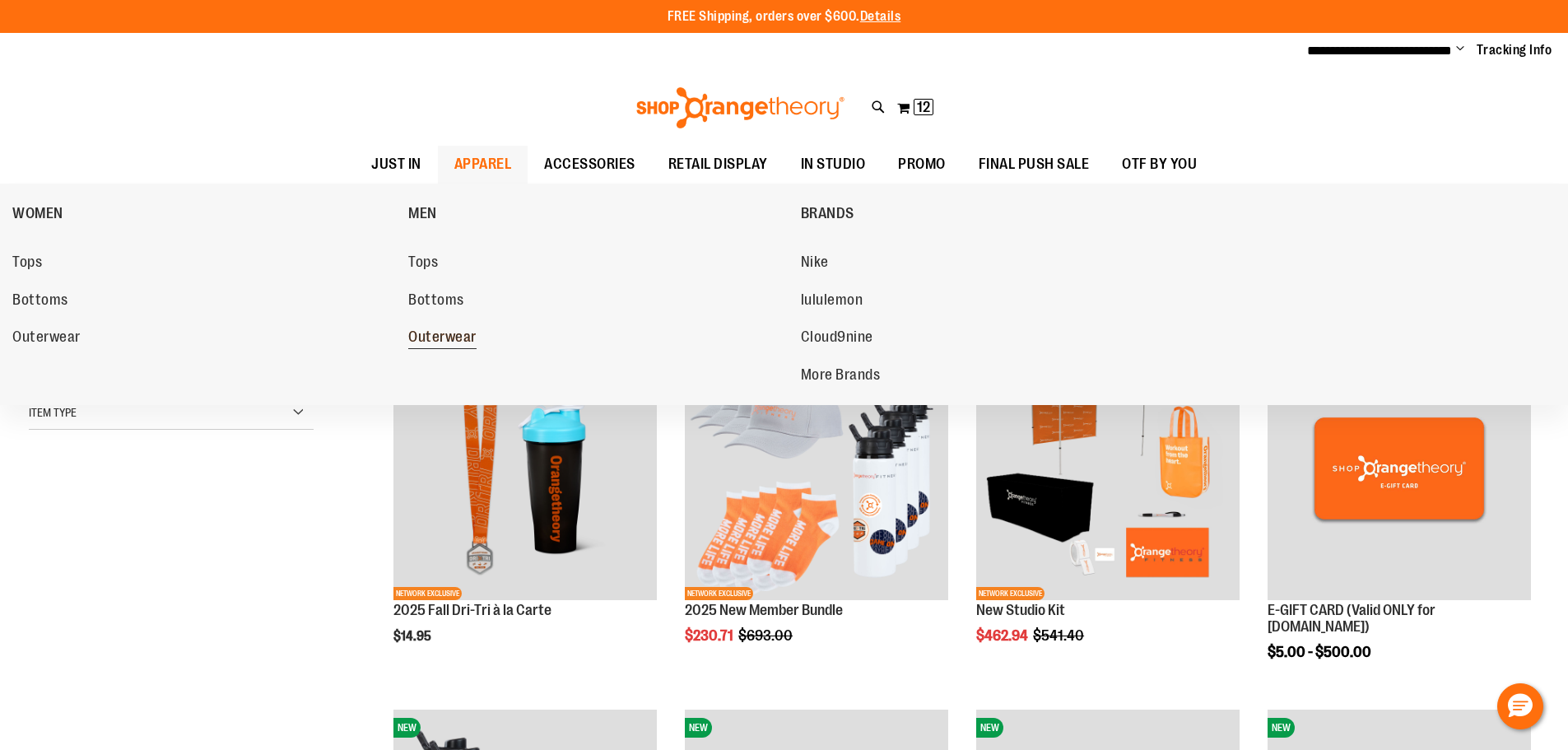
click at [440, 334] on span "Outerwear" at bounding box center [442, 338] width 69 height 21
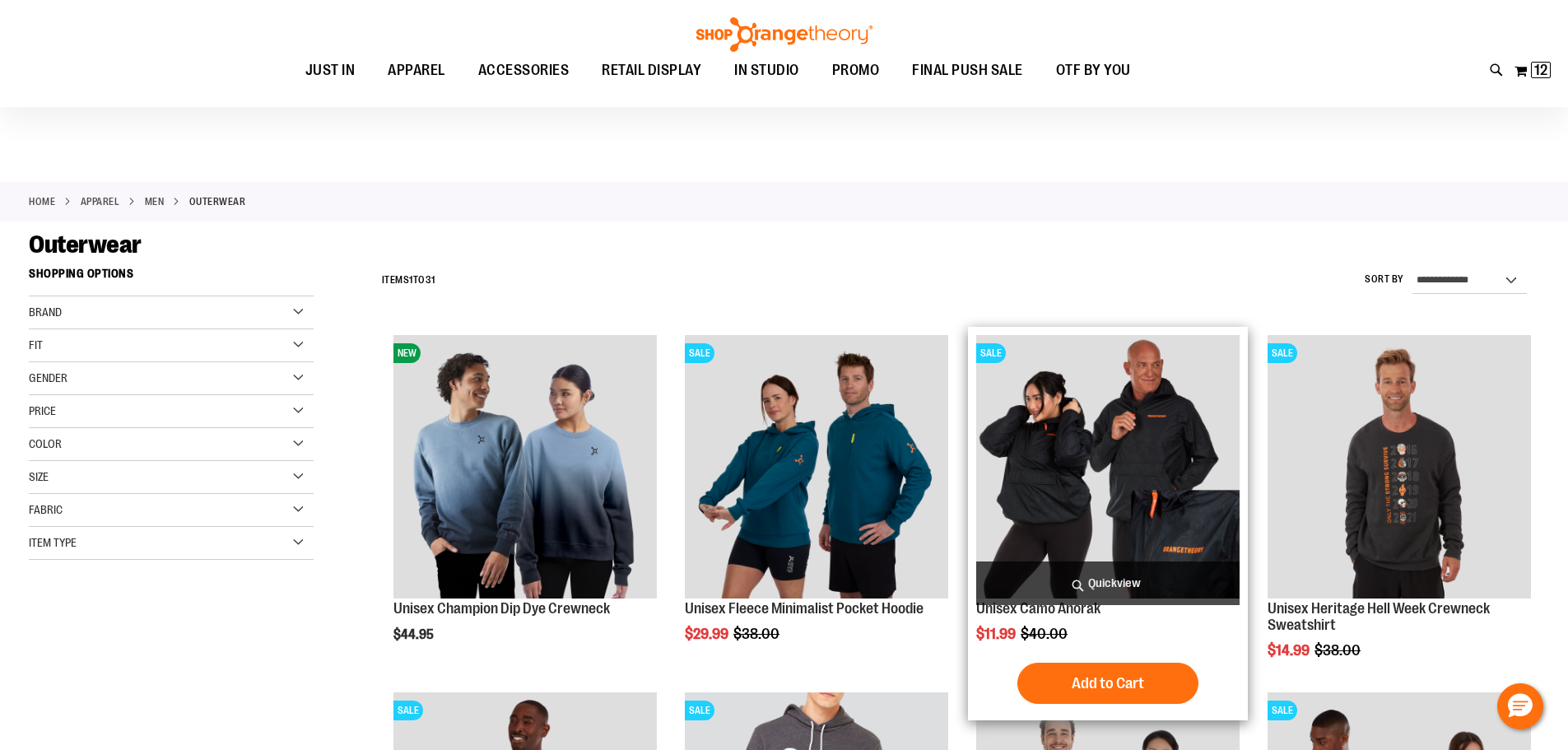
scroll to position [246, 0]
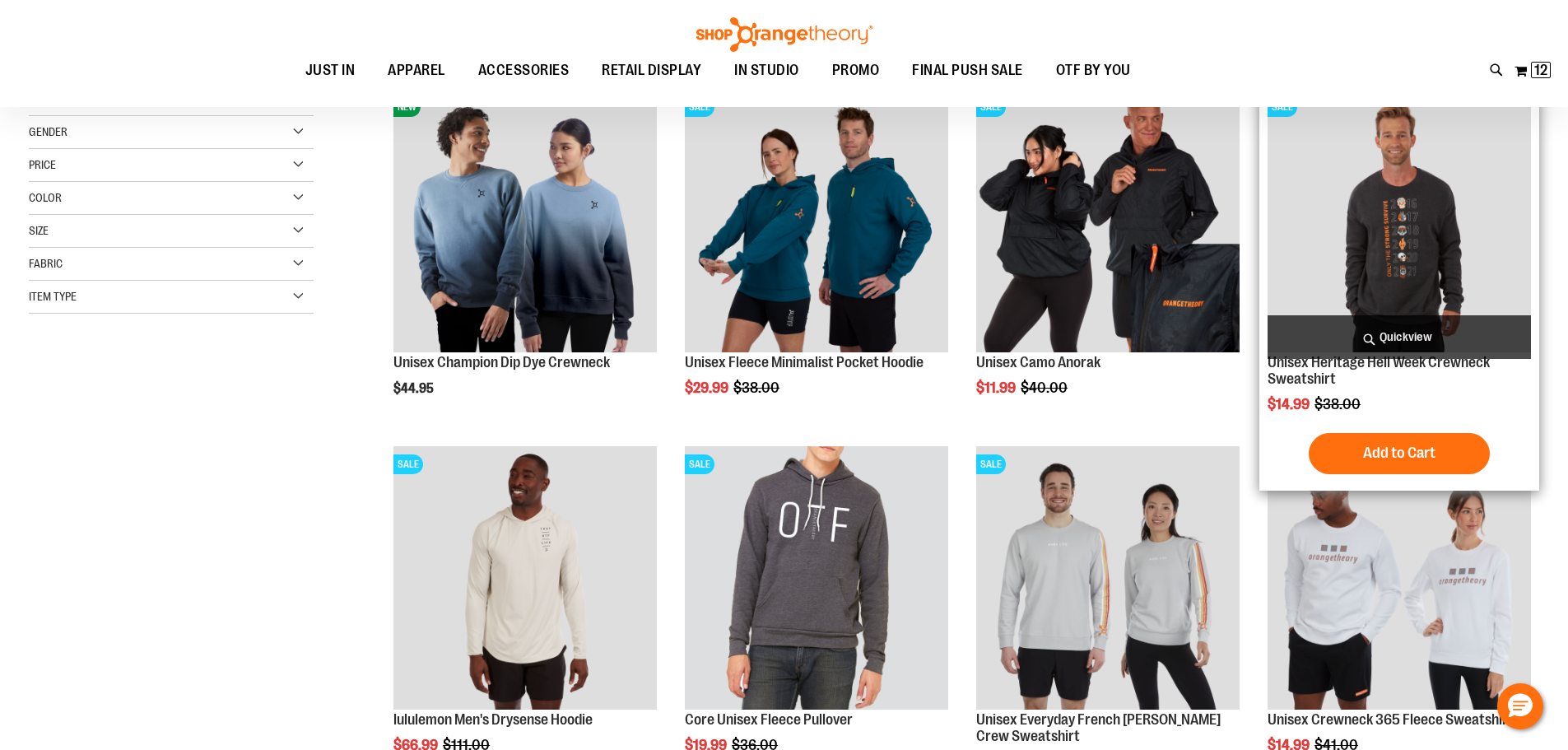
click at [1422, 254] on img "product" at bounding box center [1398, 221] width 263 height 263
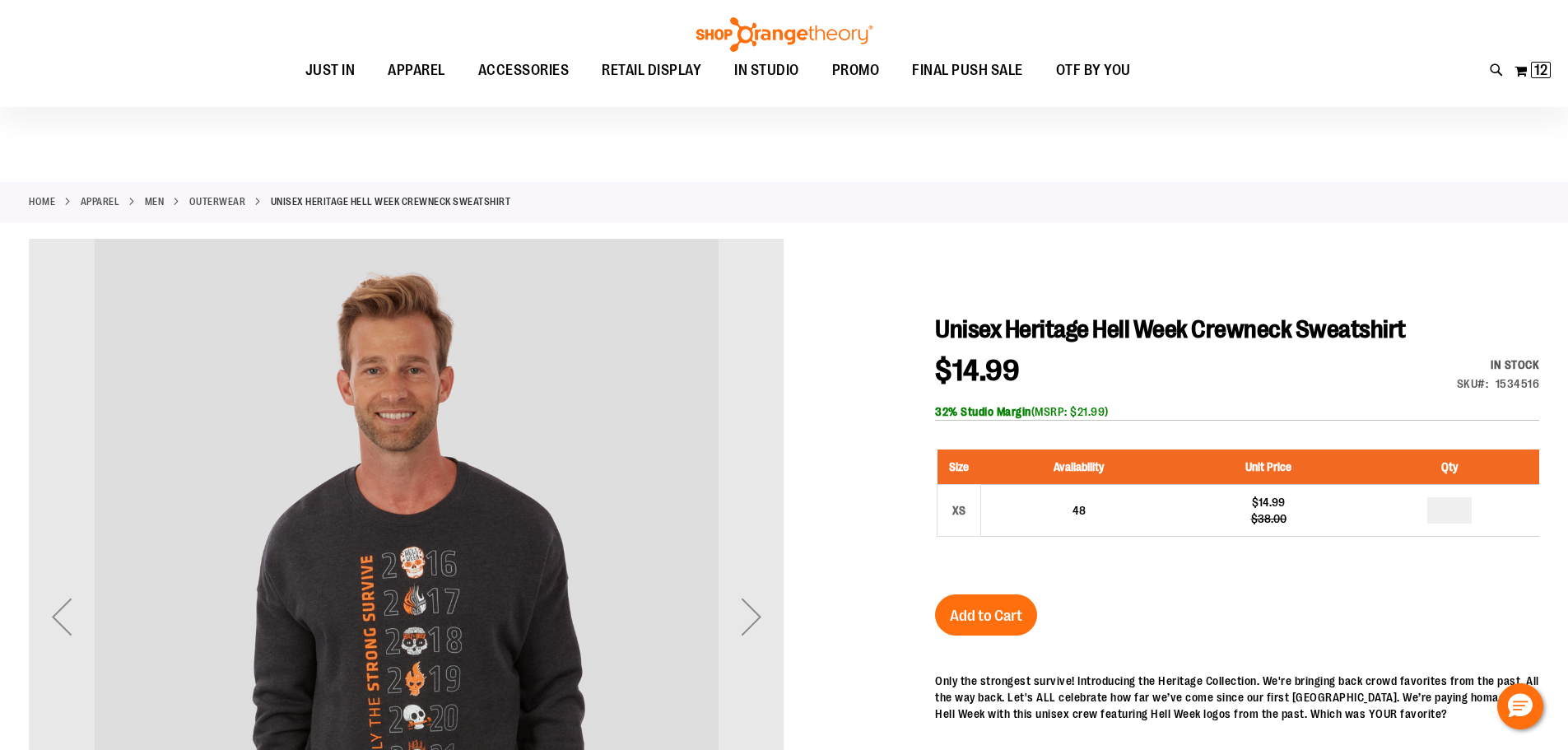
scroll to position [329, 0]
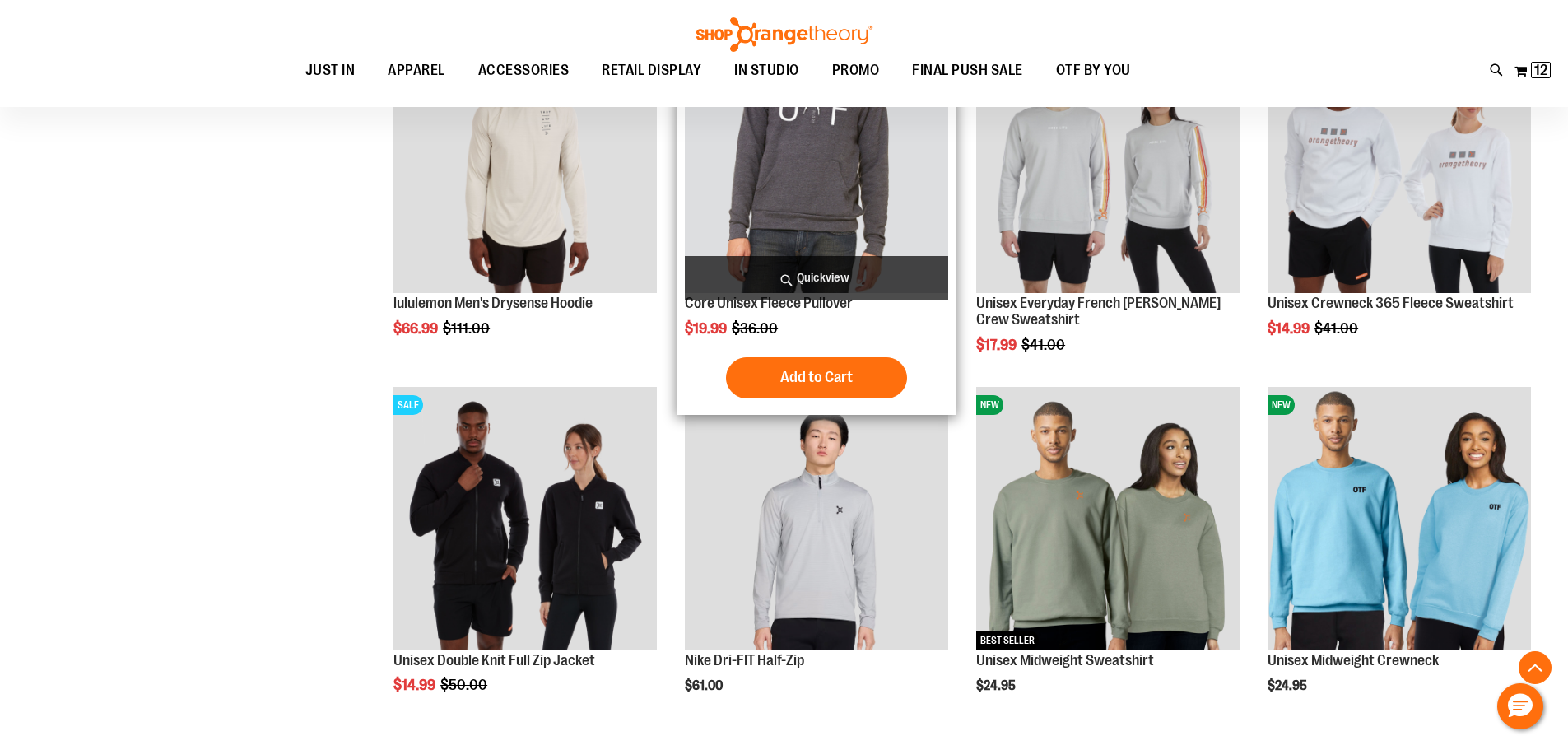
scroll to position [645, 0]
